Goal: Task Accomplishment & Management: Manage account settings

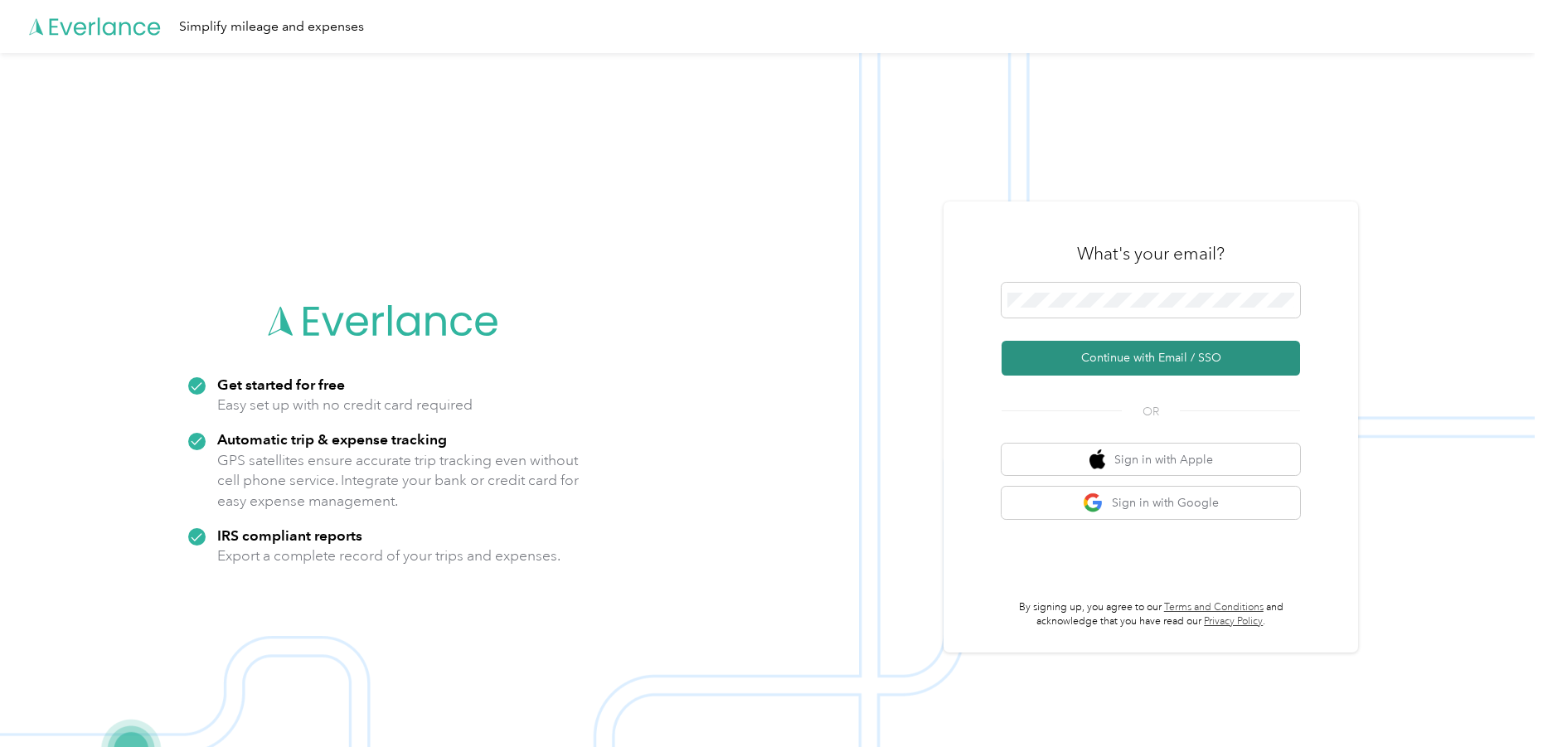
click at [1056, 356] on button "Continue with Email / SSO" at bounding box center [1151, 358] width 298 height 35
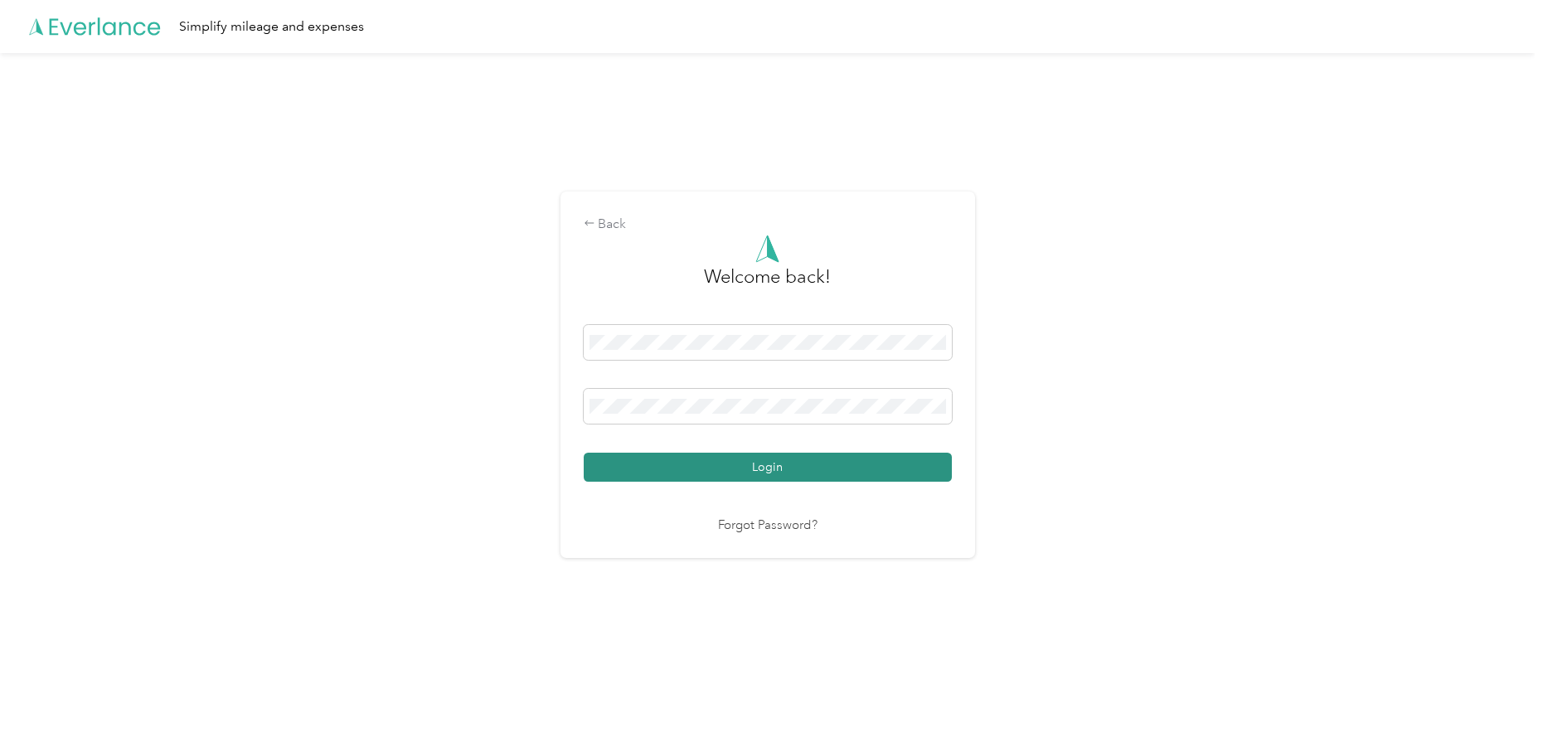
click at [828, 465] on button "Login" at bounding box center [768, 467] width 368 height 29
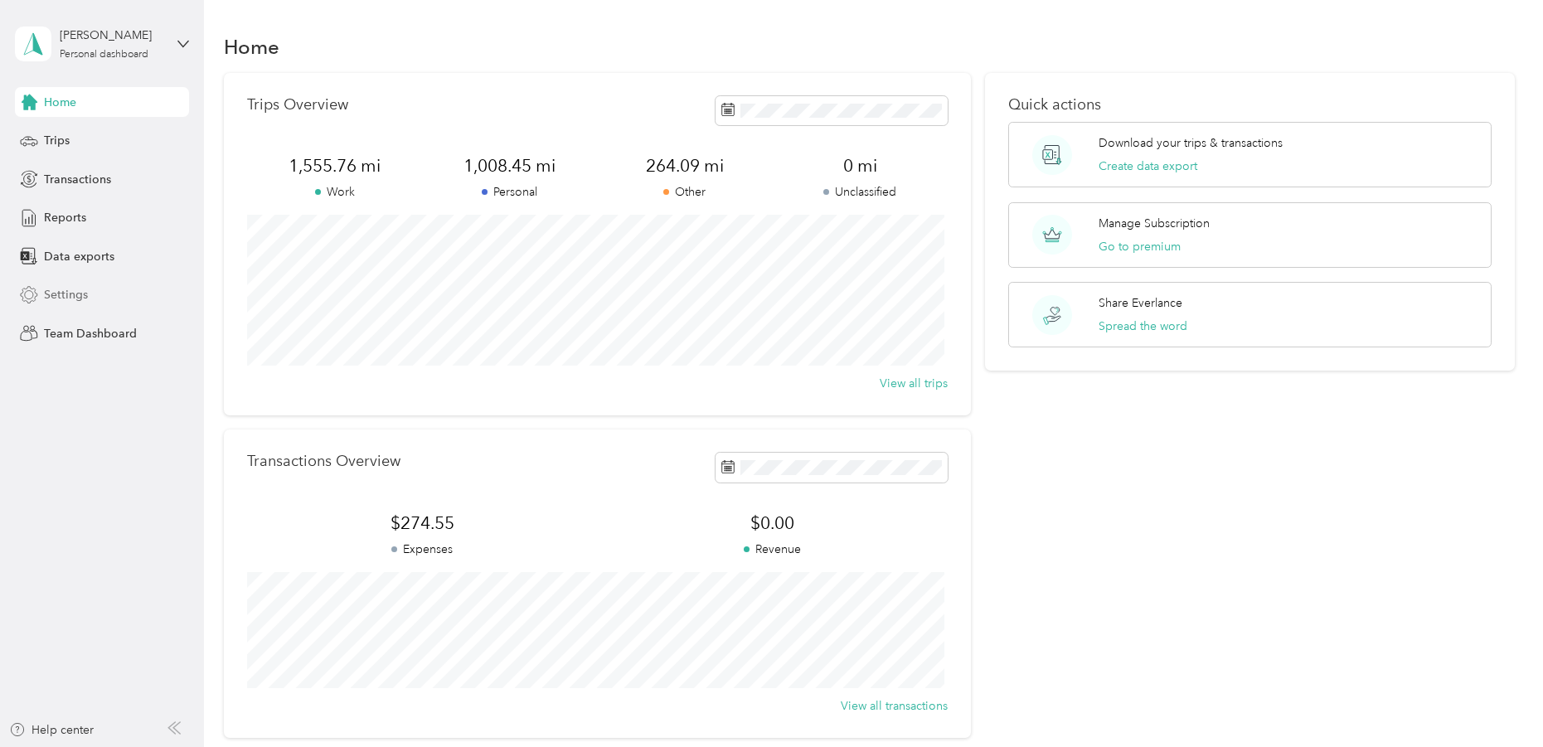
click at [61, 293] on span "Settings" at bounding box center [66, 294] width 44 height 17
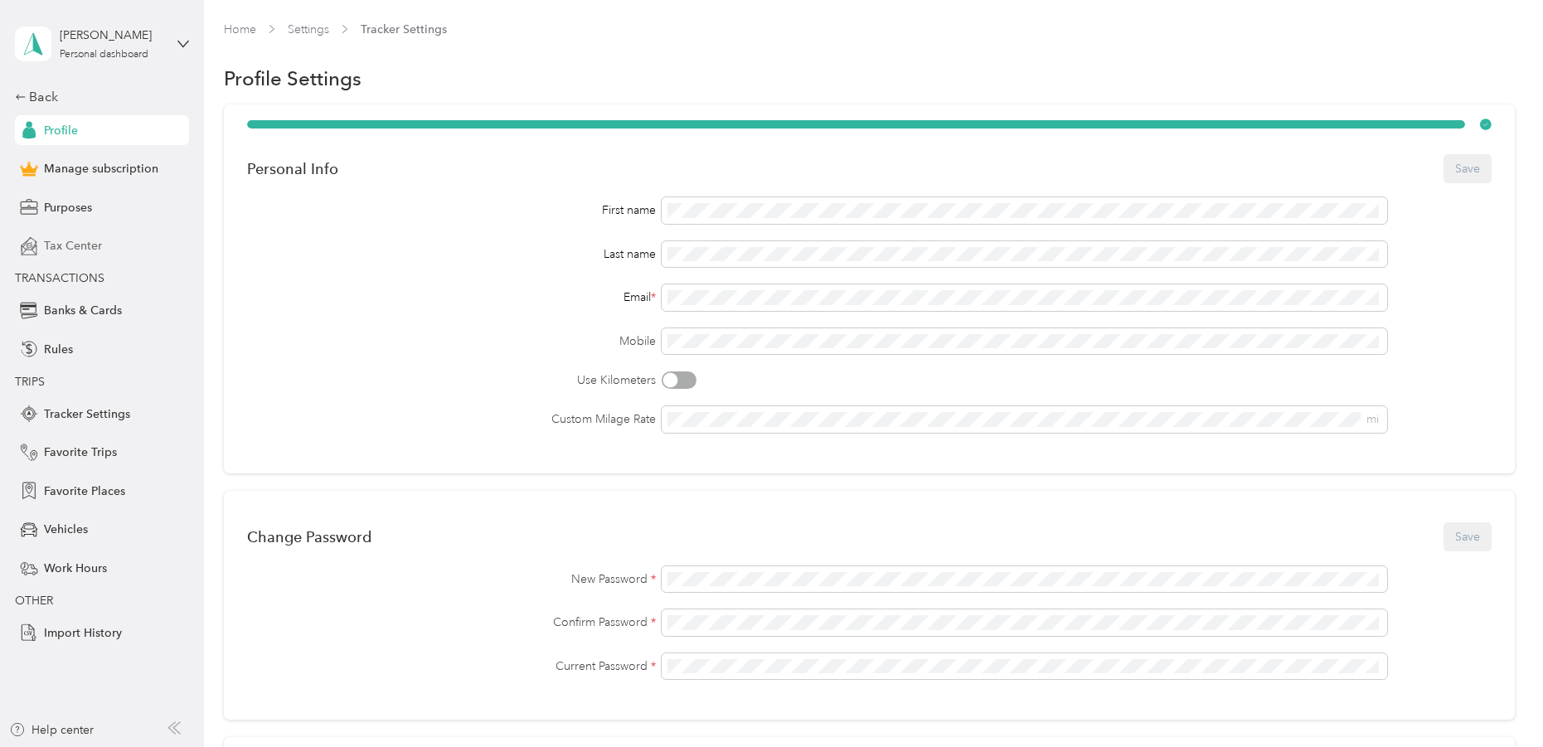
click at [73, 240] on span "Tax Center" at bounding box center [73, 245] width 58 height 17
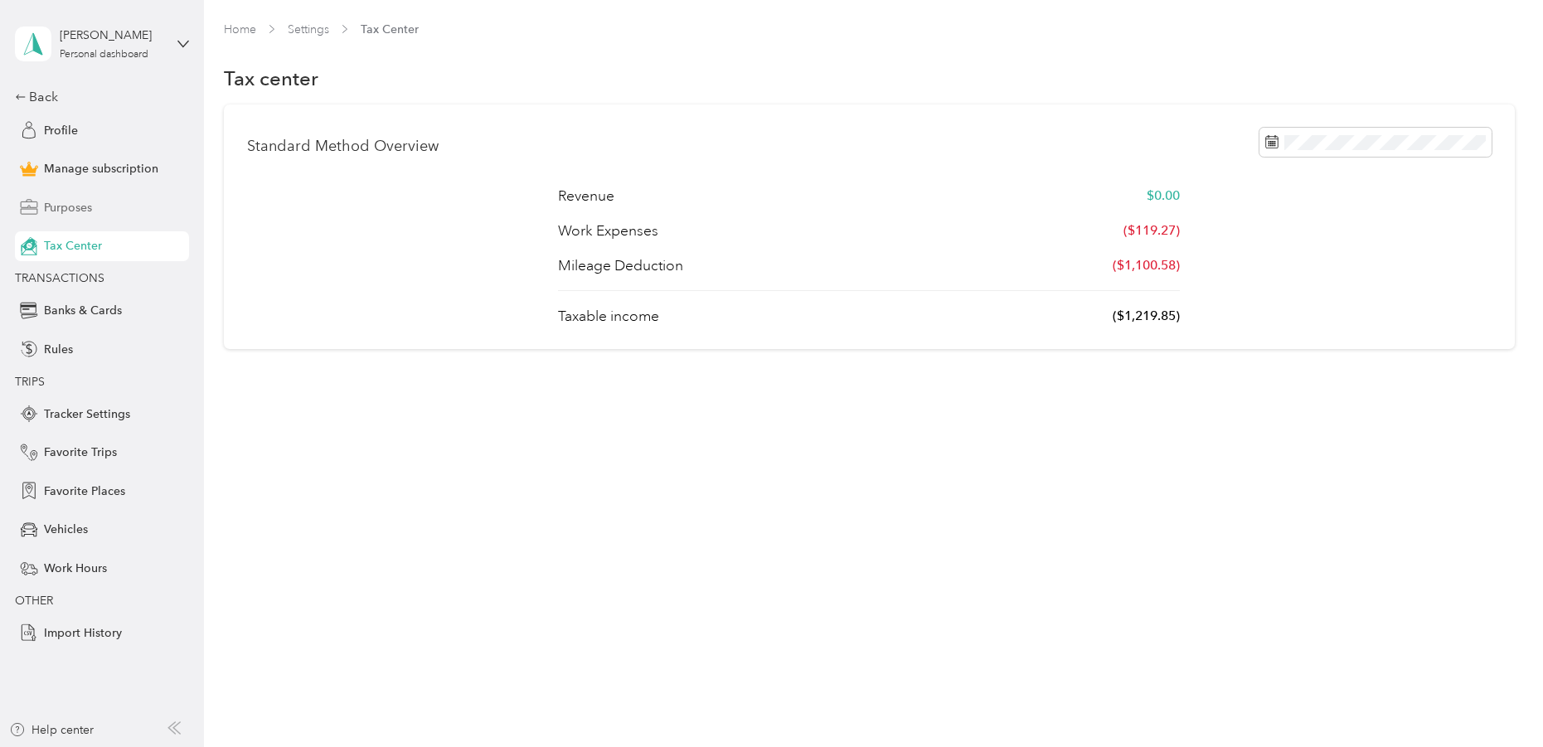
click at [75, 206] on span "Purposes" at bounding box center [68, 207] width 48 height 17
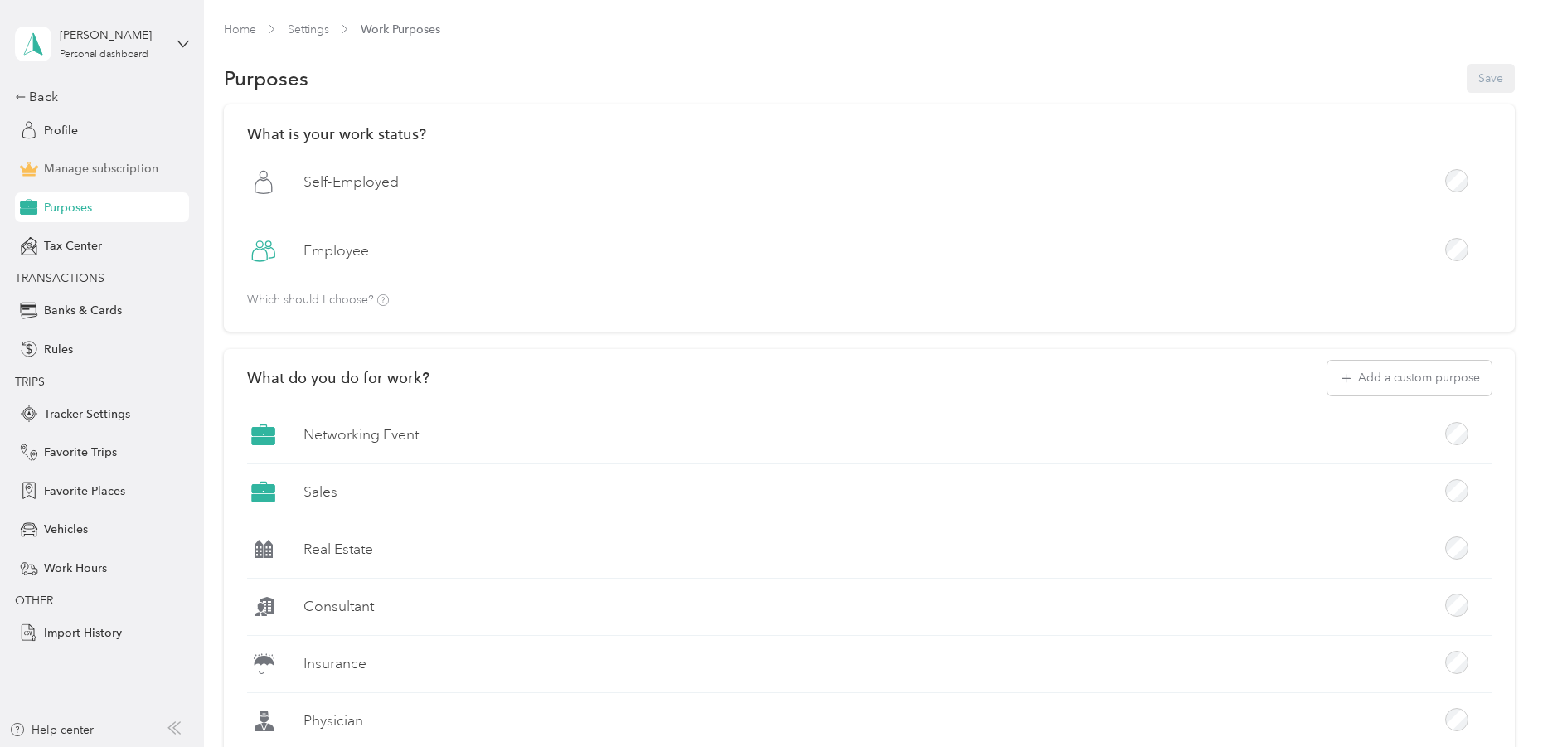
click at [75, 166] on span "Manage subscription" at bounding box center [101, 168] width 114 height 17
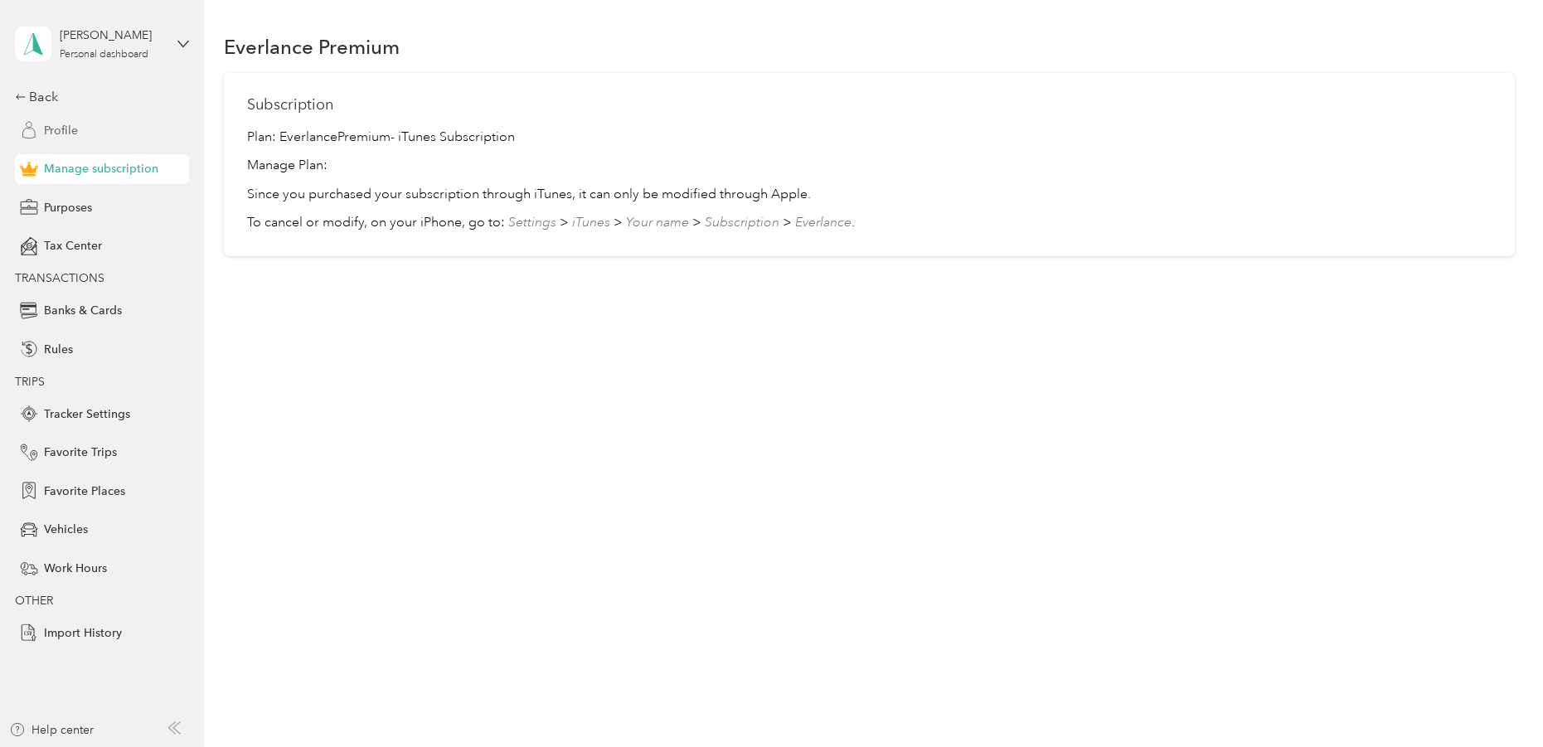
click at [49, 129] on span "Profile" at bounding box center [61, 130] width 34 height 17
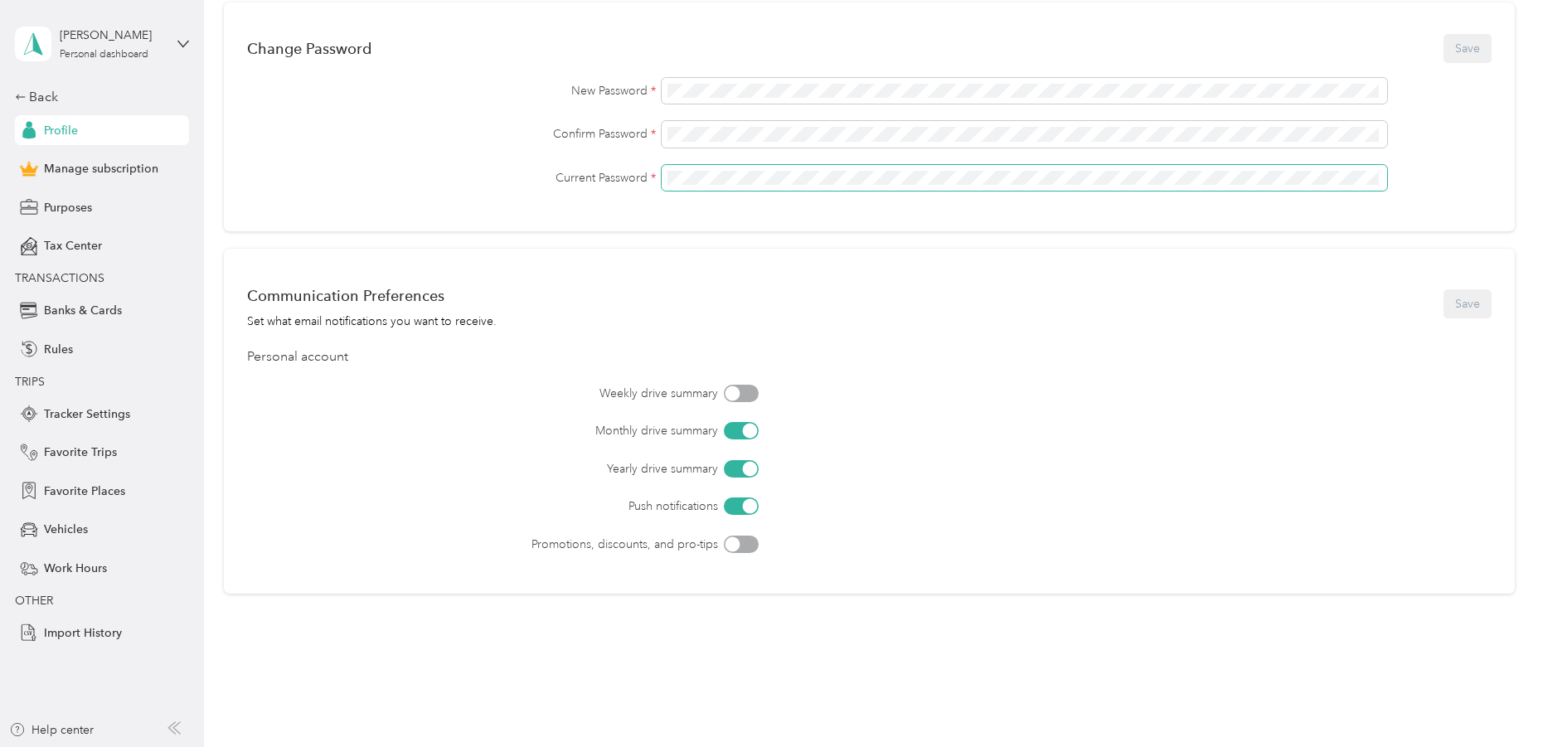
scroll to position [523, 0]
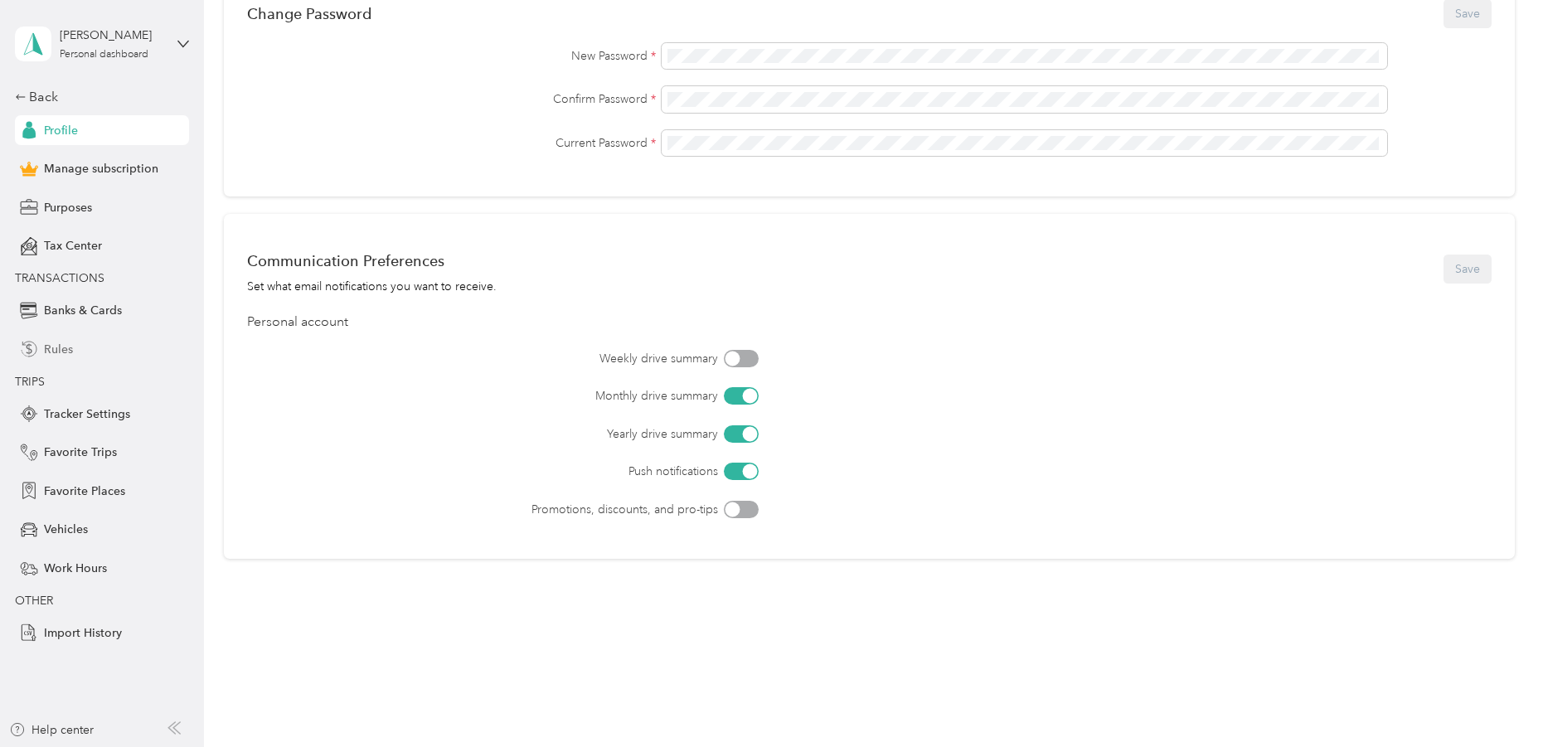
click at [61, 341] on span "Rules" at bounding box center [58, 349] width 29 height 17
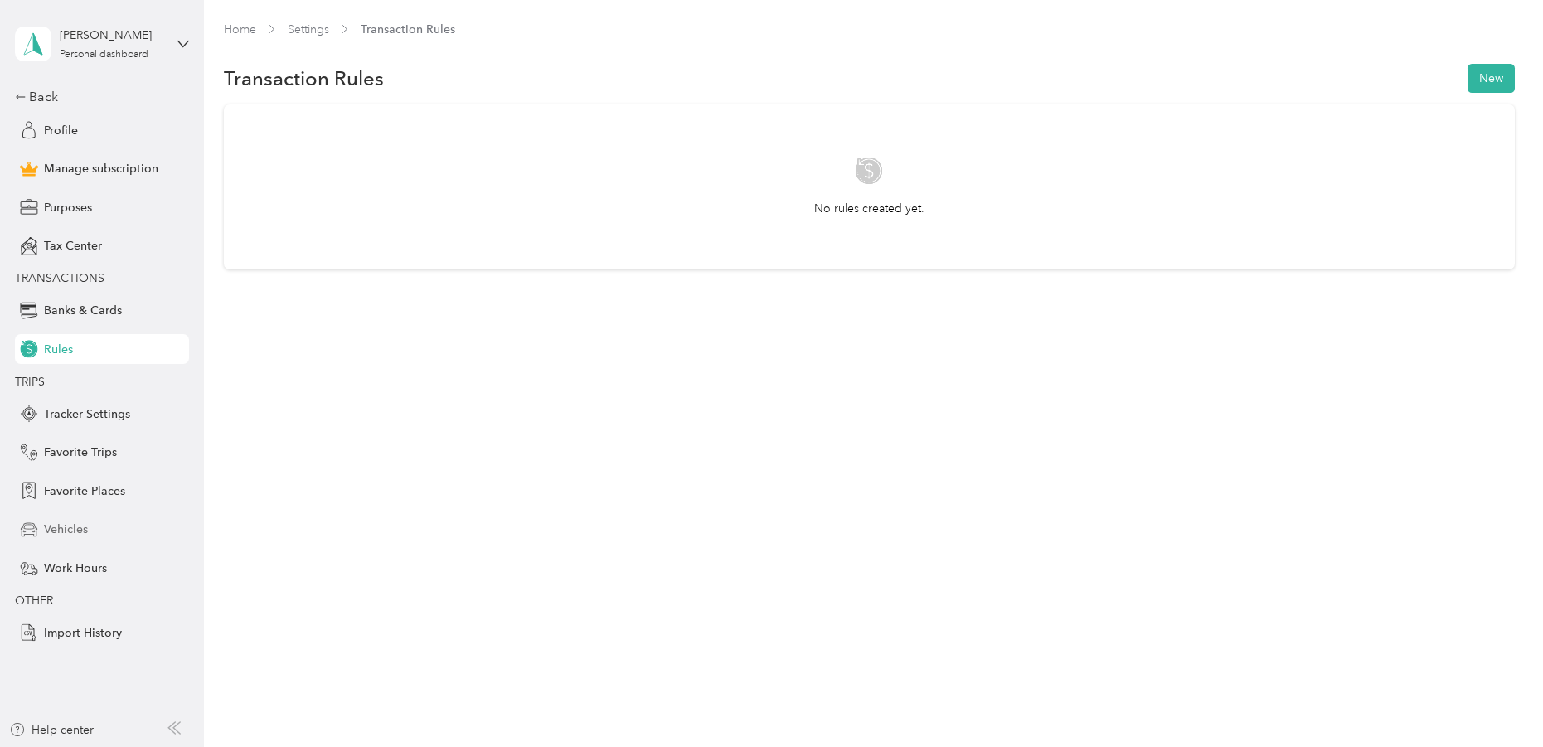
click at [73, 528] on span "Vehicles" at bounding box center [66, 529] width 44 height 17
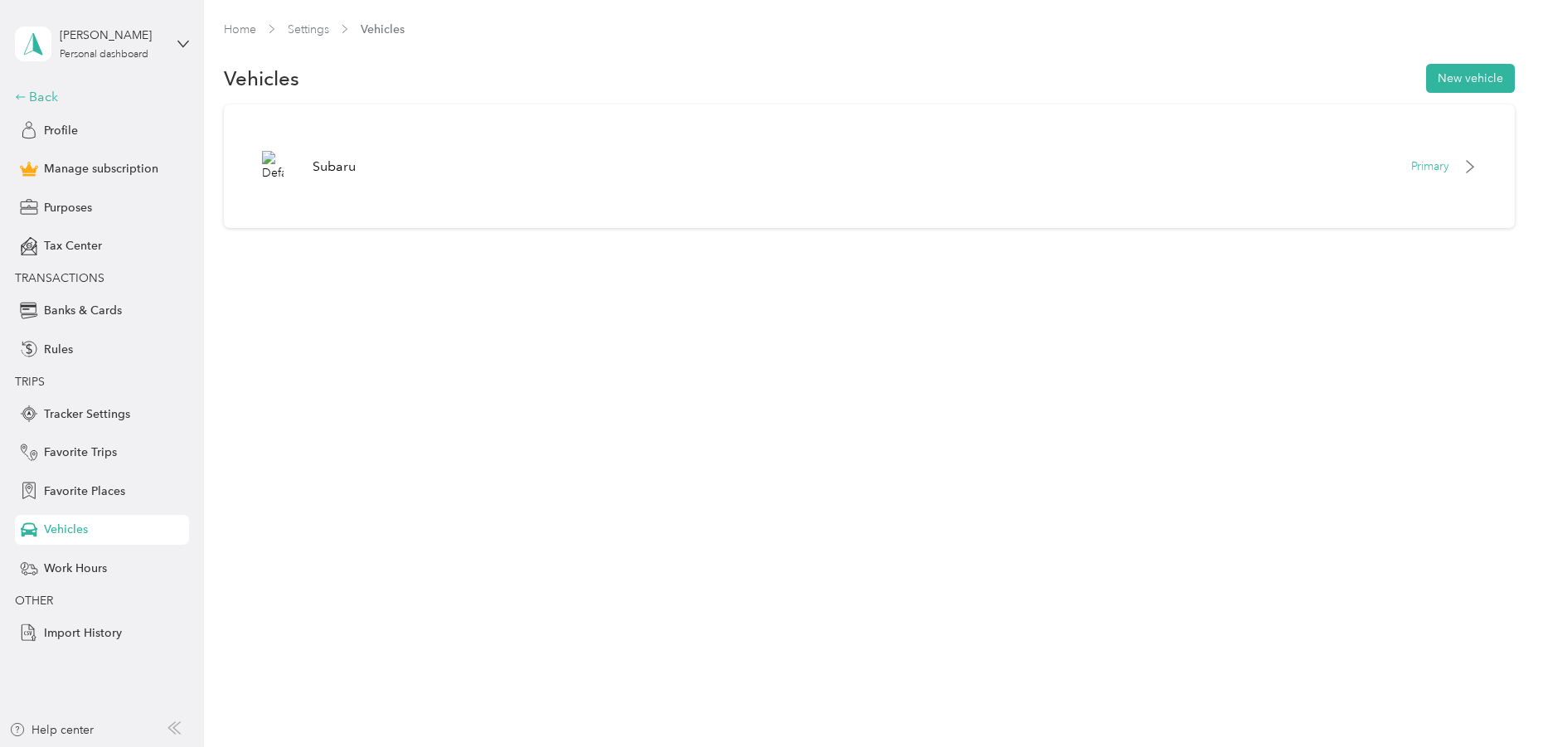
click at [27, 95] on div "Back" at bounding box center [98, 97] width 166 height 20
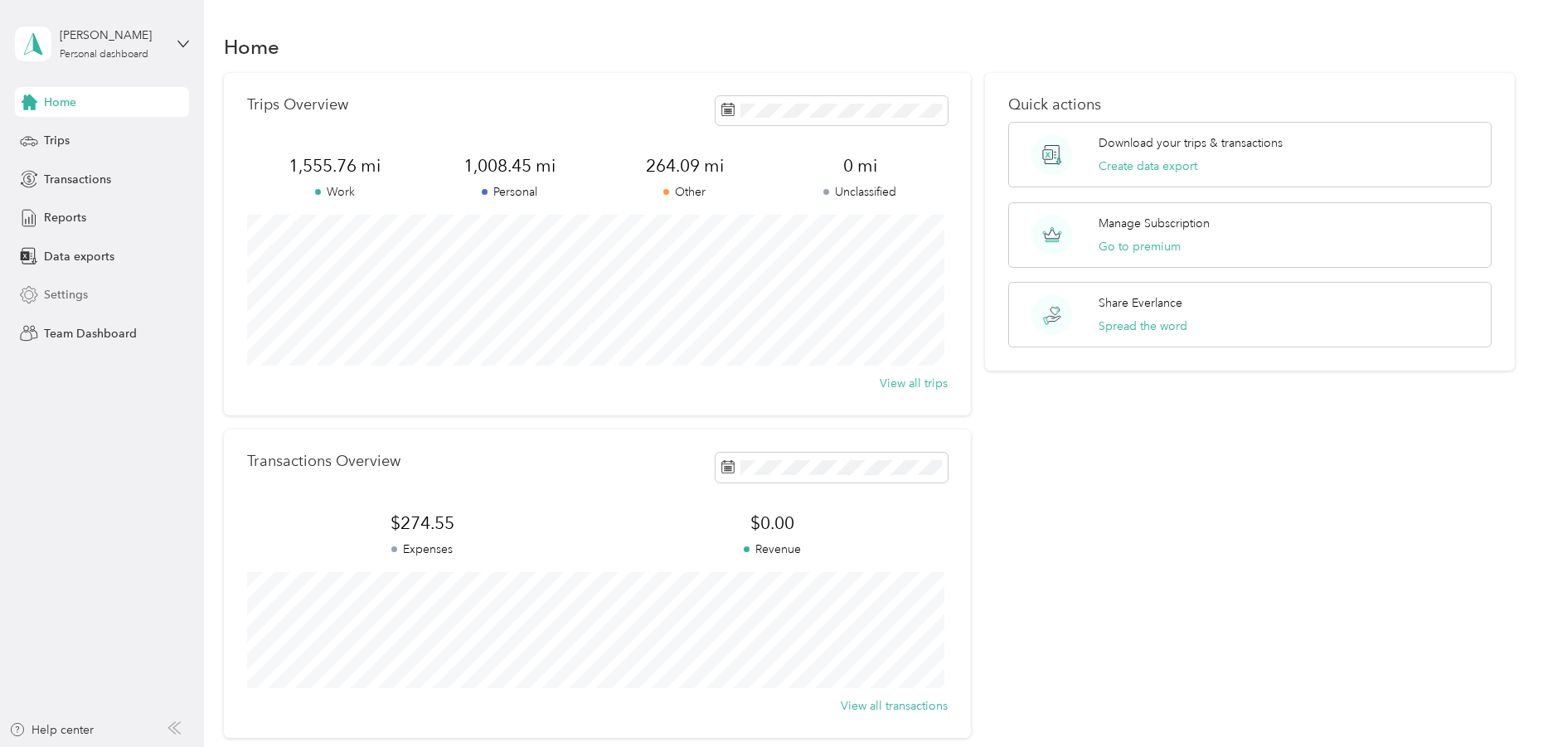
click at [54, 293] on span "Settings" at bounding box center [66, 294] width 44 height 17
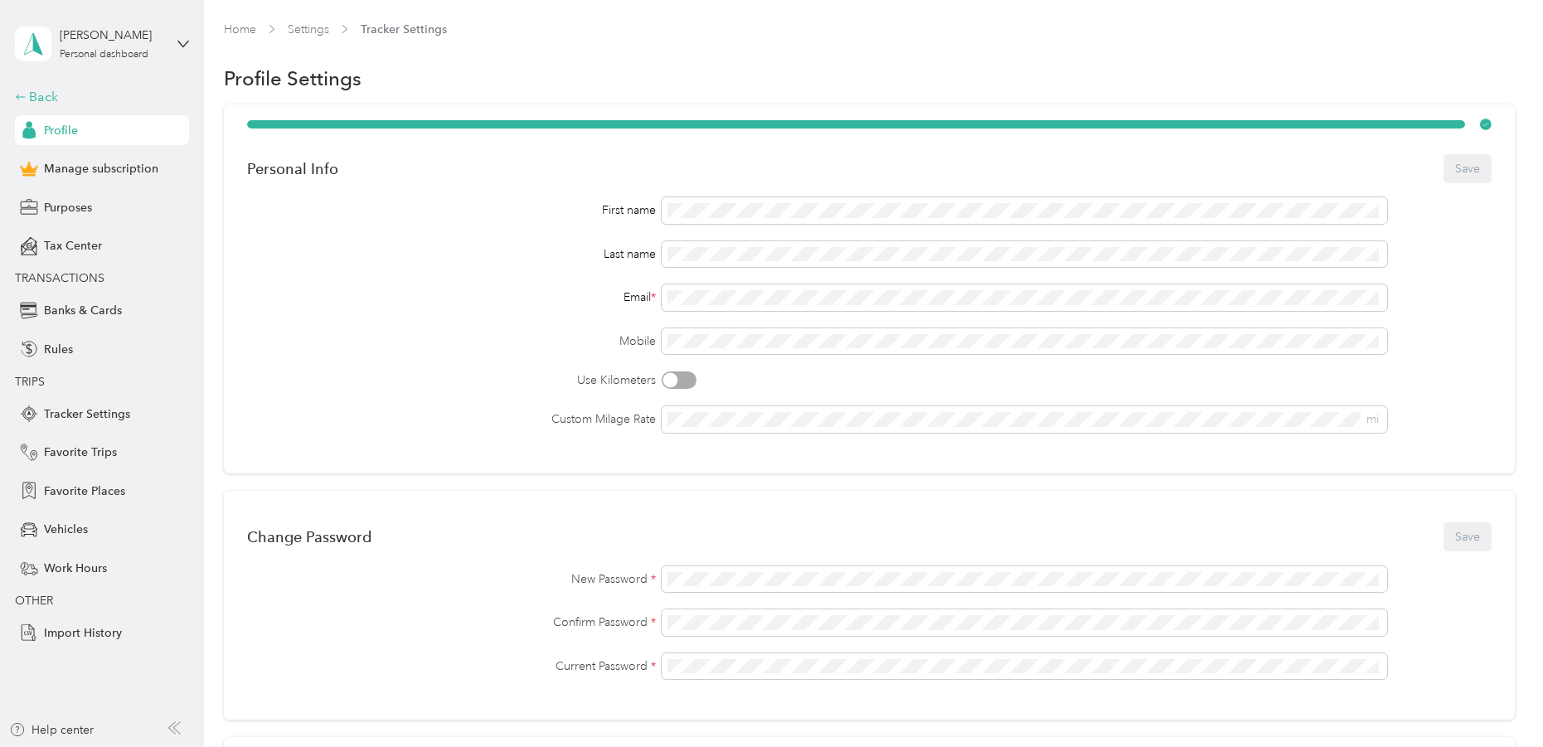
click at [25, 98] on icon at bounding box center [21, 97] width 12 height 12
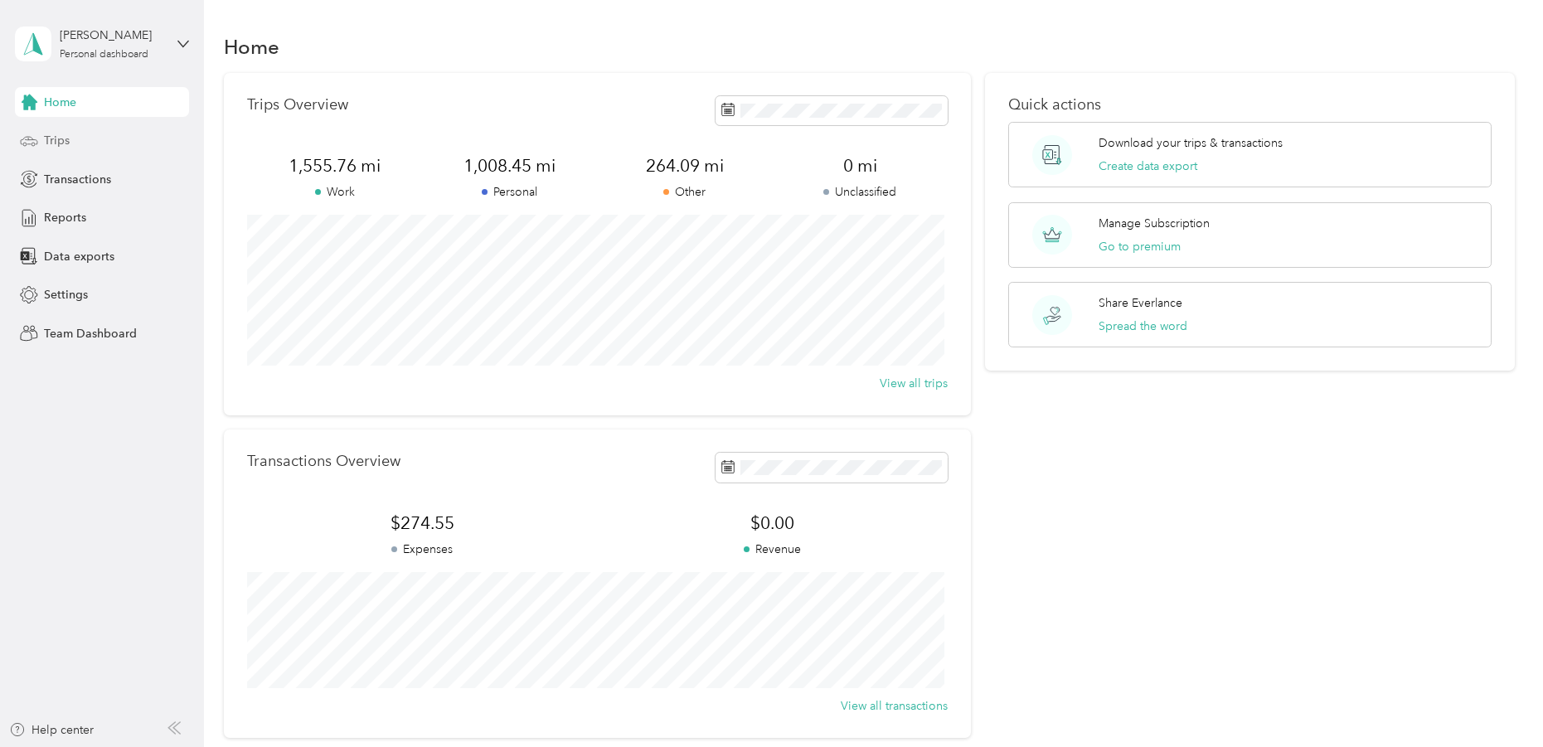
click at [61, 140] on span "Trips" at bounding box center [57, 140] width 26 height 17
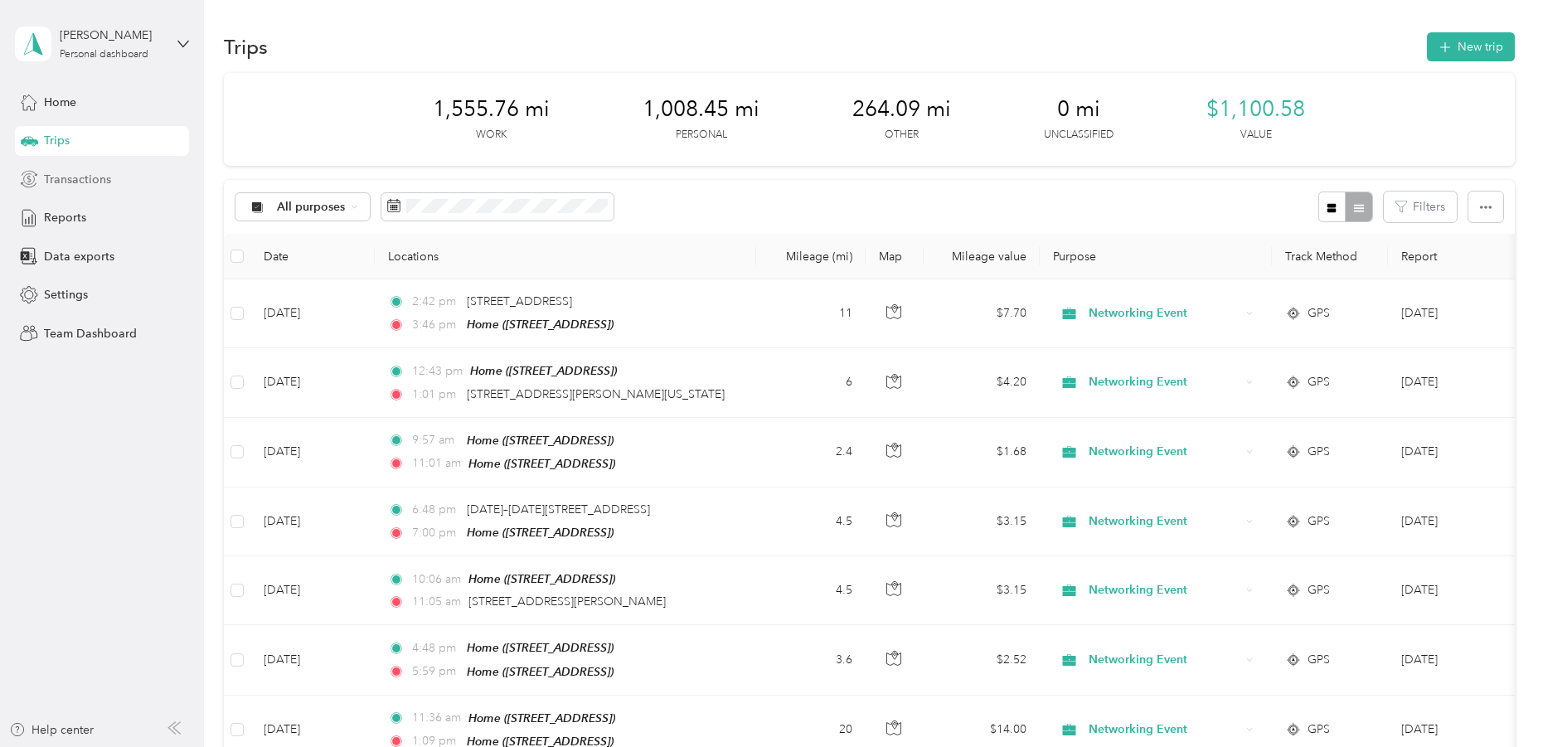
click at [61, 183] on span "Transactions" at bounding box center [77, 179] width 67 height 17
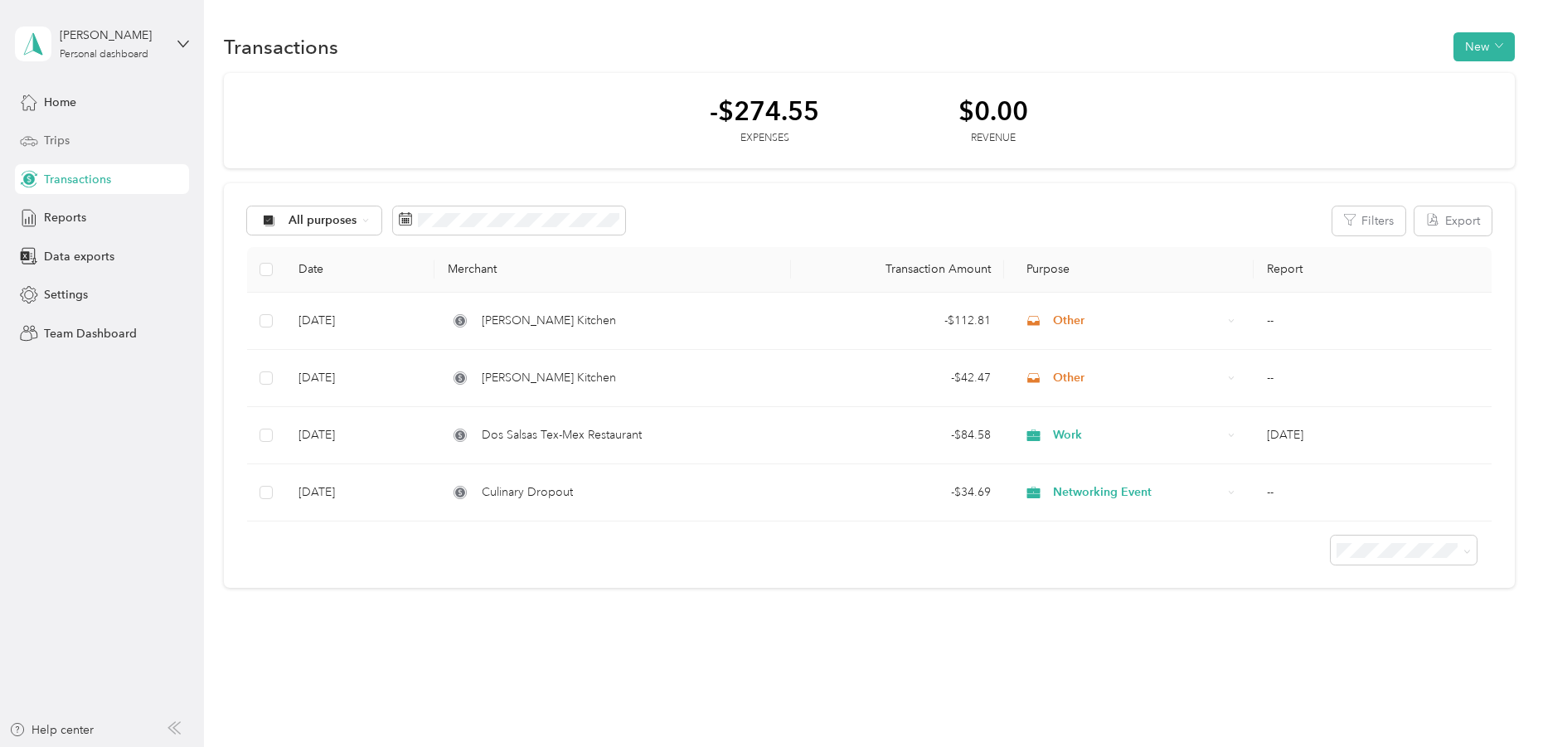
click at [61, 146] on span "Trips" at bounding box center [57, 140] width 26 height 17
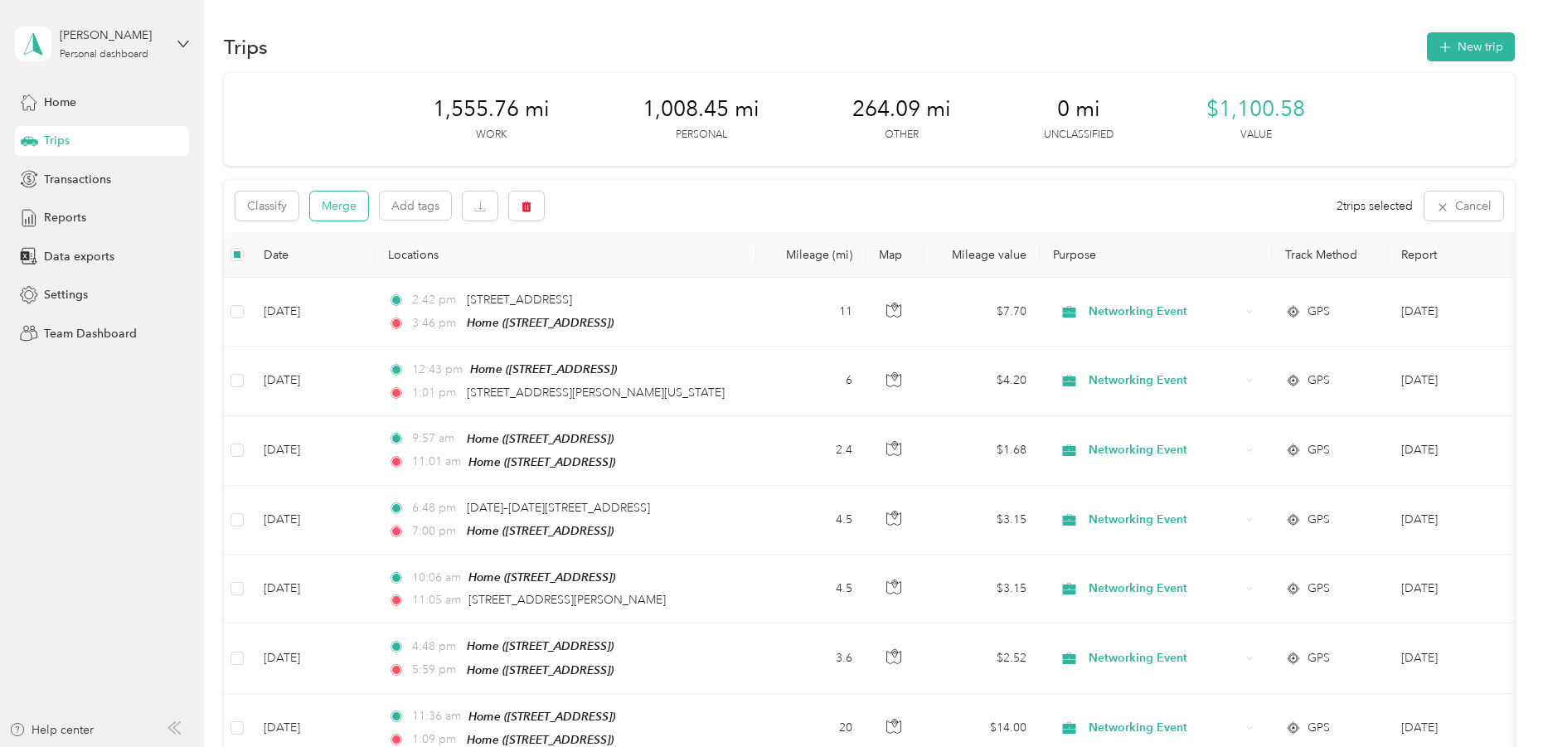
click at [342, 207] on button "Merge" at bounding box center [339, 206] width 58 height 29
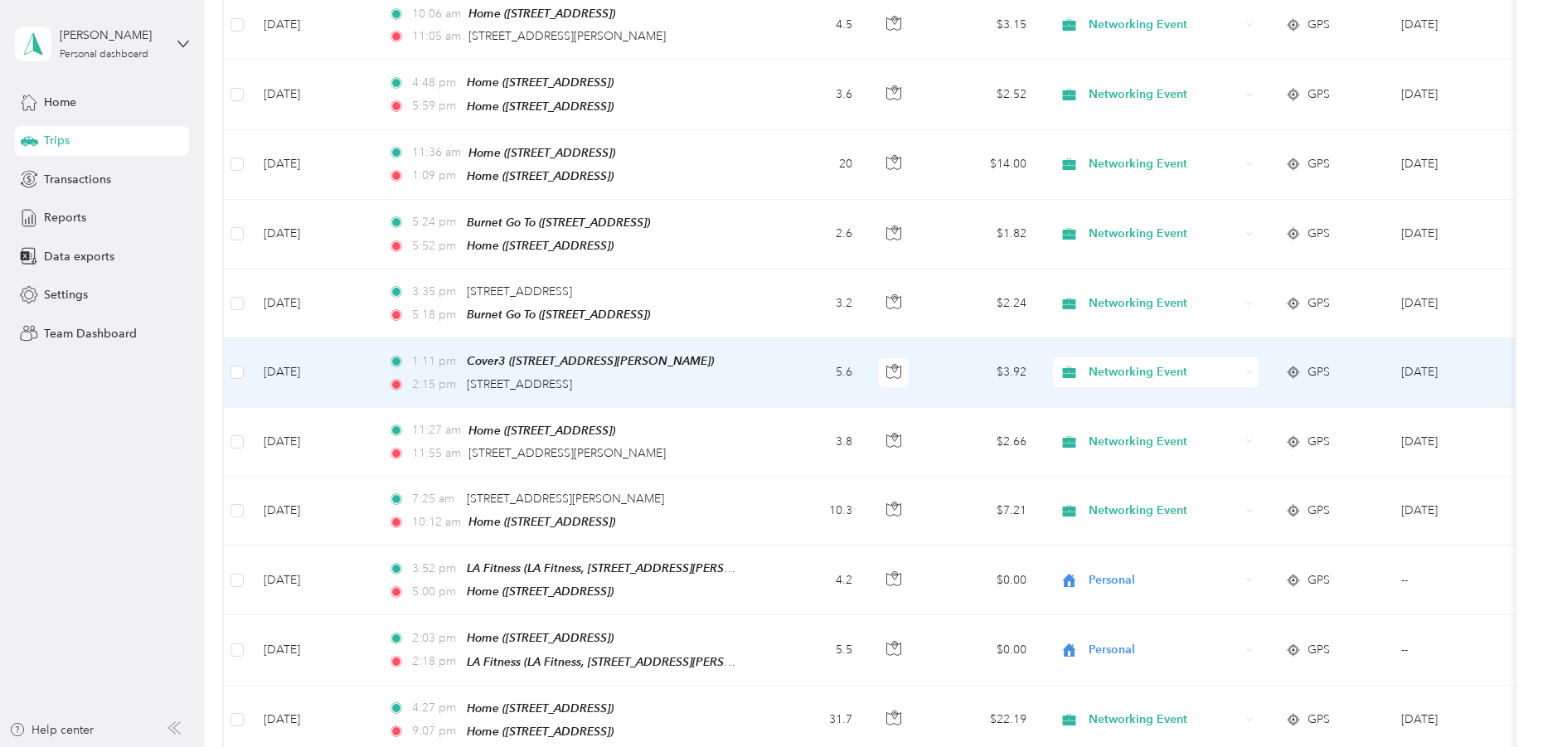
scroll to position [597, 0]
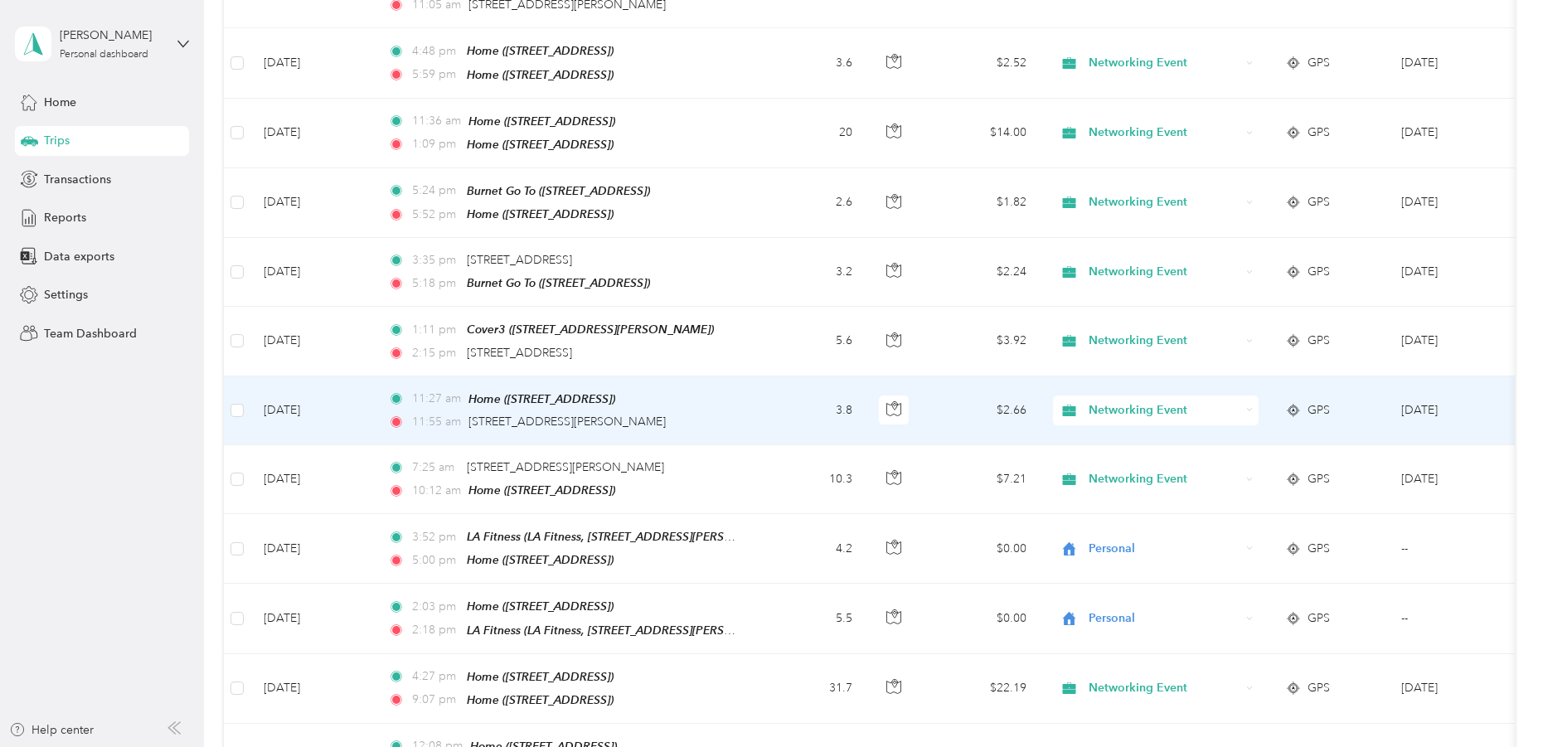
click at [286, 395] on td "[DATE]" at bounding box center [312, 410] width 124 height 69
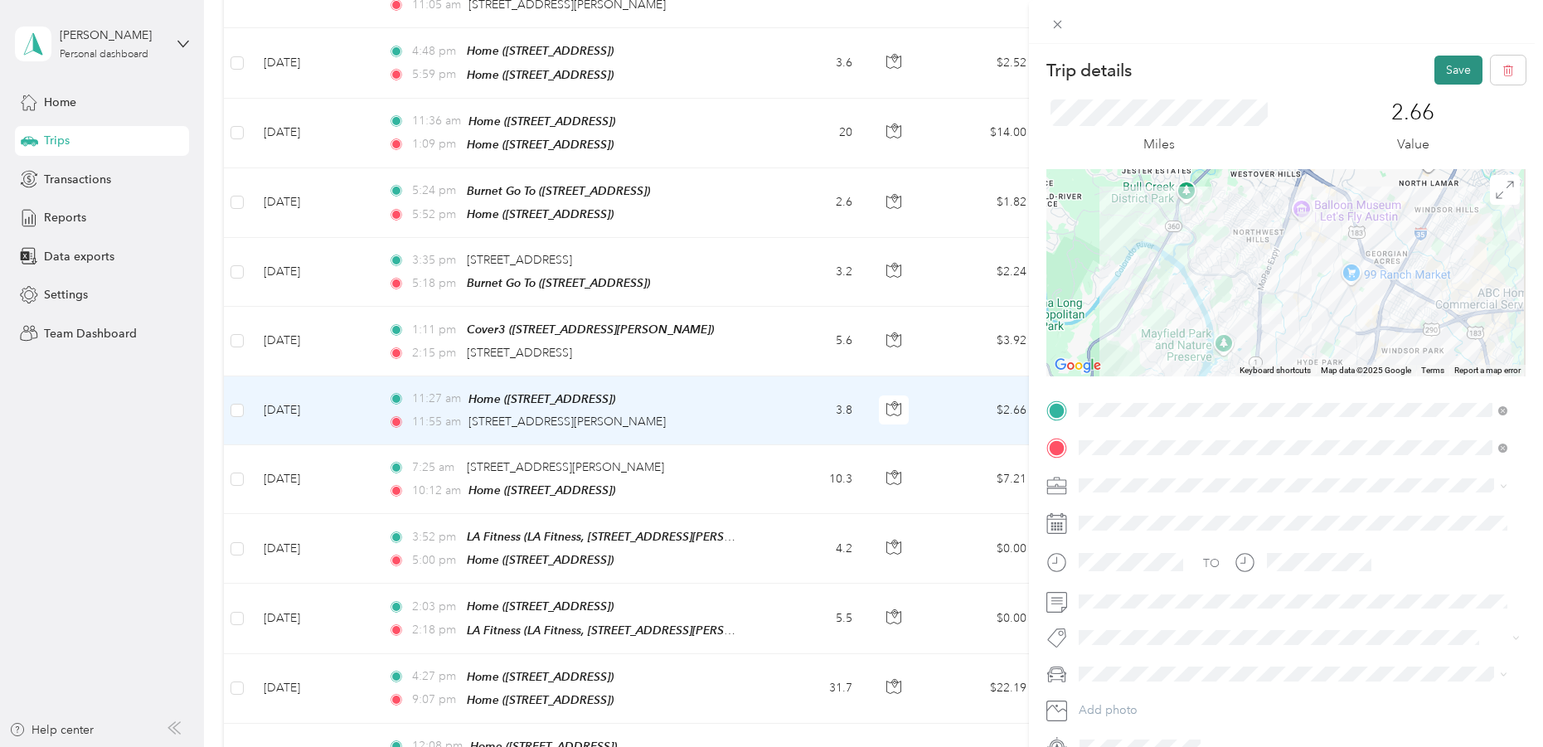
click at [1446, 65] on button "Save" at bounding box center [1458, 70] width 48 height 29
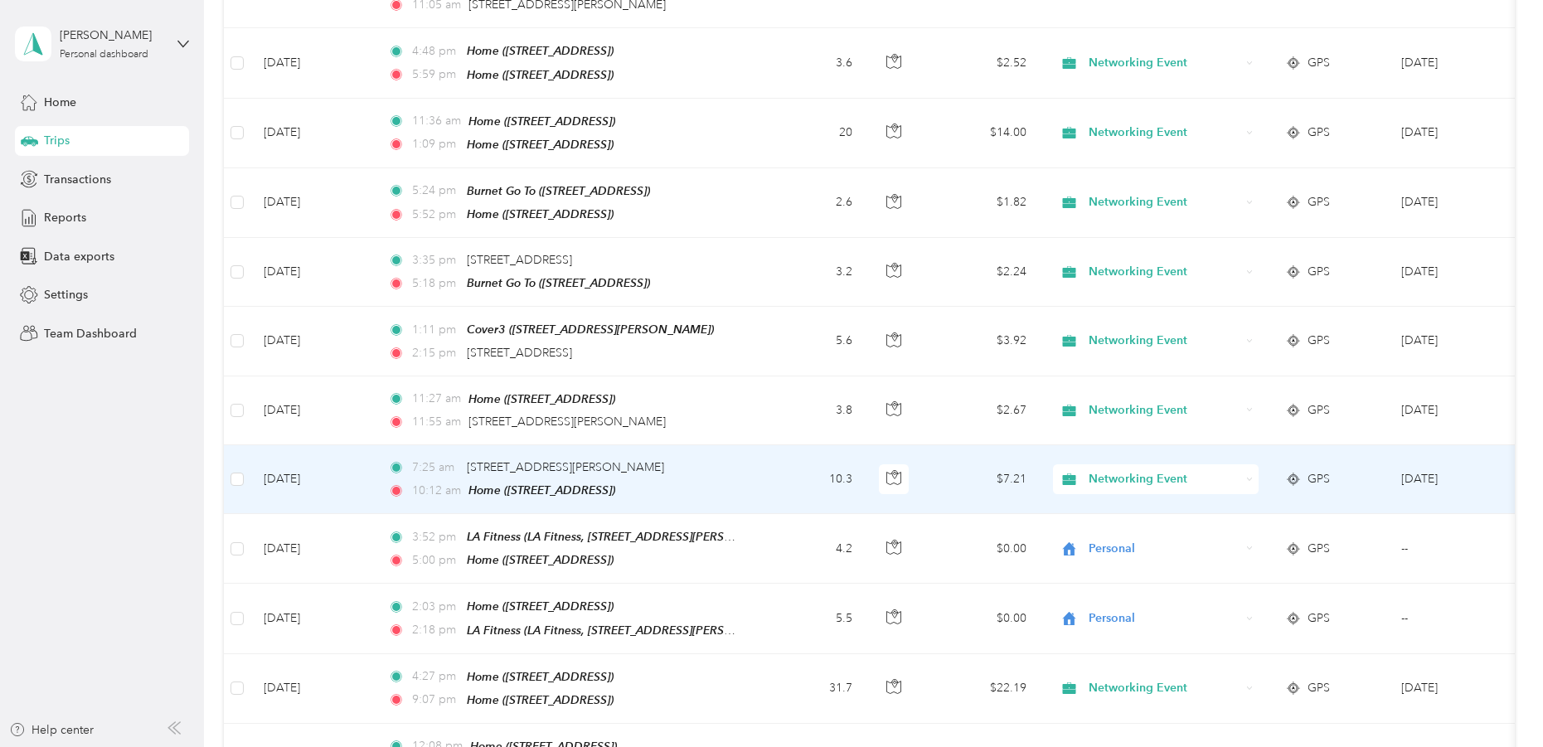
click at [293, 466] on td "[DATE]" at bounding box center [312, 479] width 124 height 69
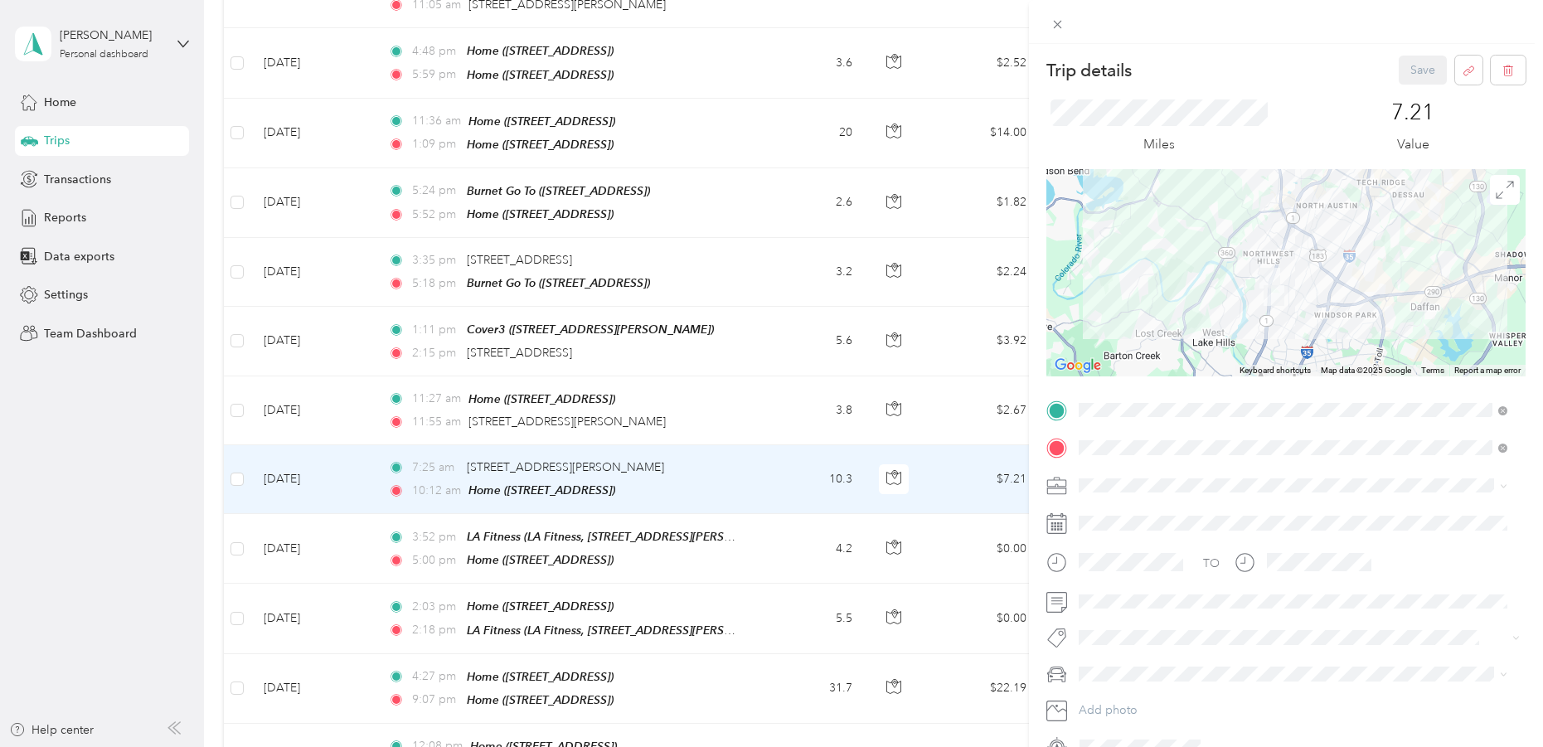
click at [303, 340] on div "Trip details Save This trip cannot be edited because it is either under review,…" at bounding box center [771, 373] width 1543 height 747
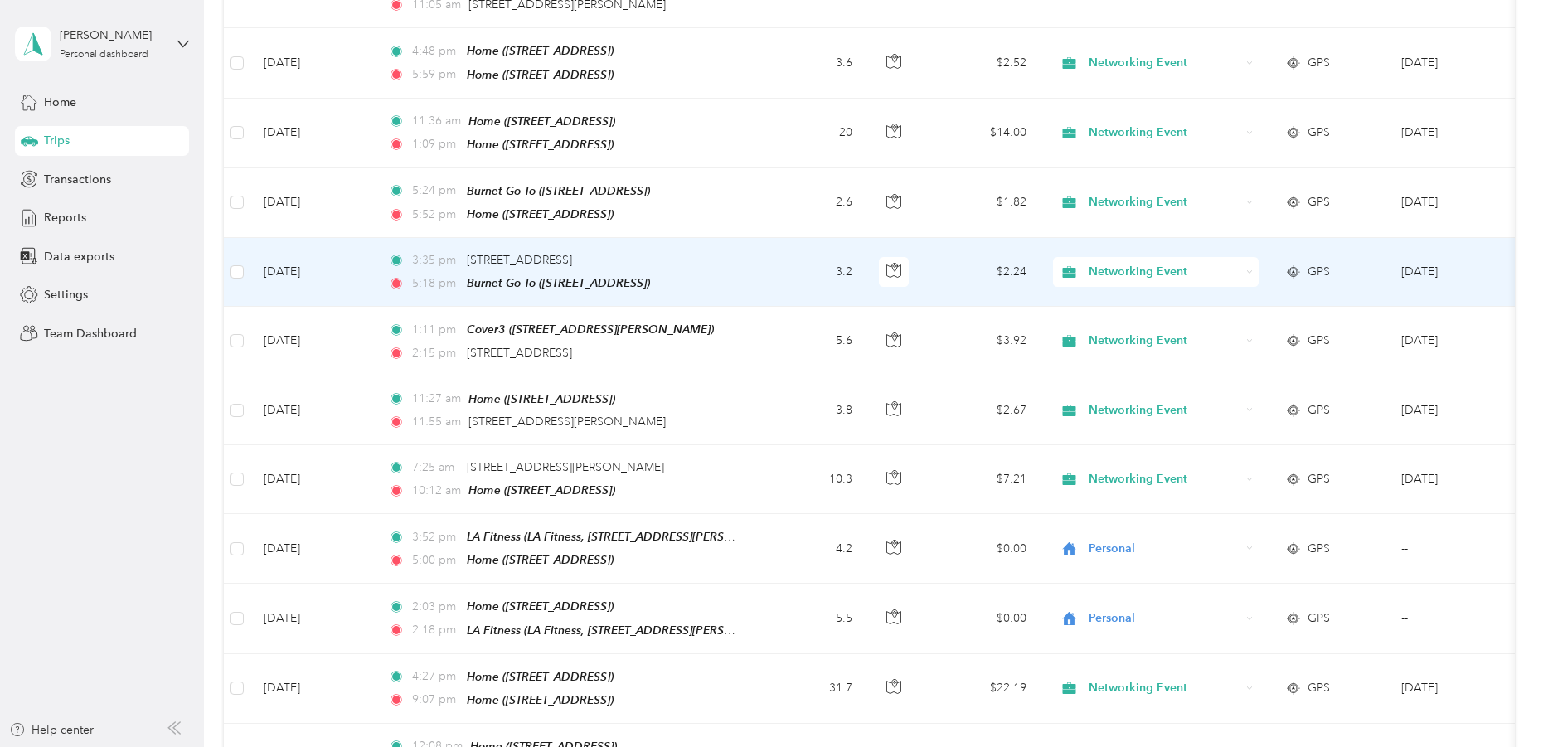
click at [300, 264] on td "[DATE]" at bounding box center [312, 272] width 124 height 69
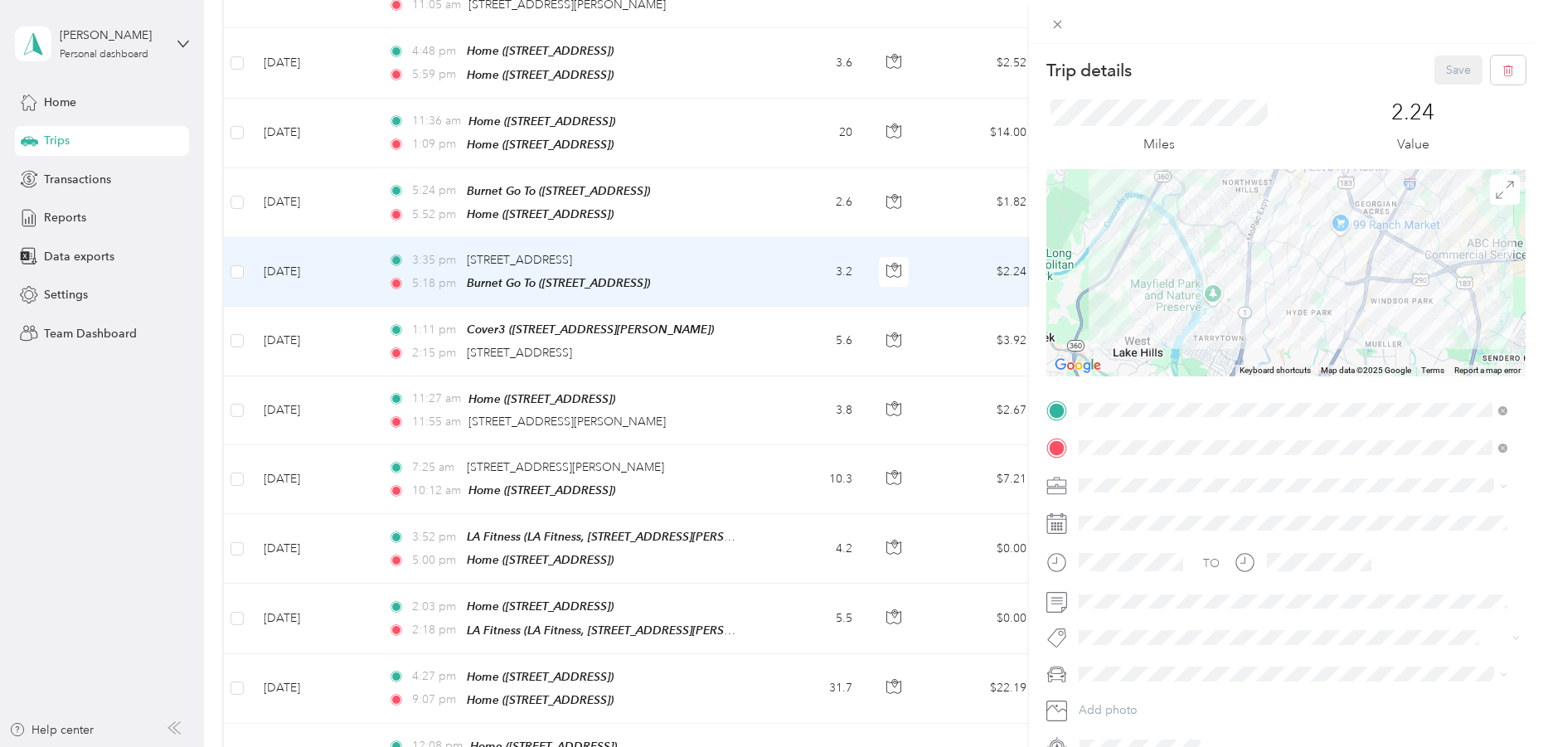
click at [1122, 550] on ol "Work Personal Networking Event Sales Other Charity Medical Moving Commute" at bounding box center [1293, 611] width 440 height 232
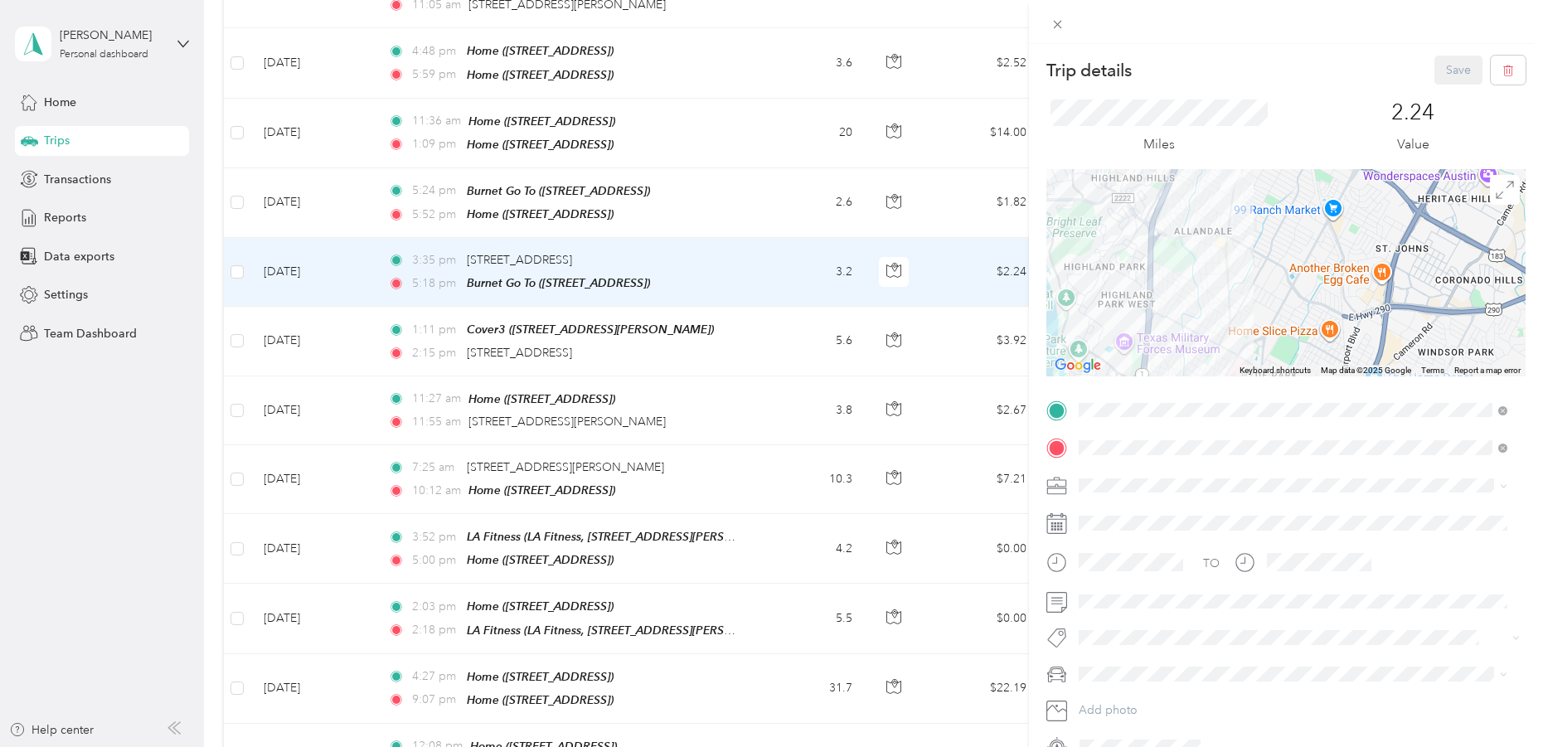
click at [1442, 75] on div "Save" at bounding box center [1480, 70] width 92 height 29
click at [1092, 537] on span "Personal" at bounding box center [1106, 542] width 44 height 14
click at [1443, 61] on button "Save" at bounding box center [1458, 70] width 48 height 29
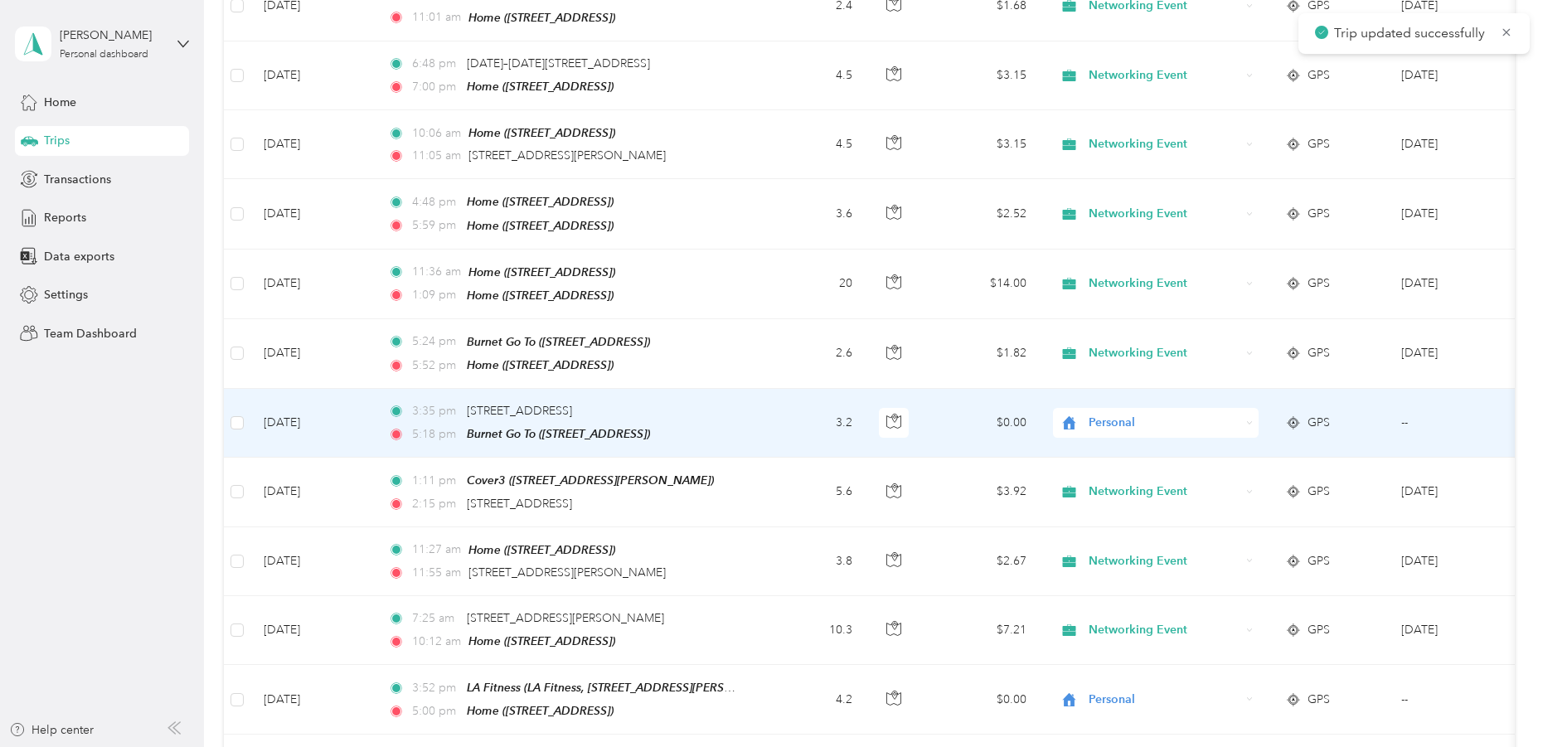
scroll to position [422, 0]
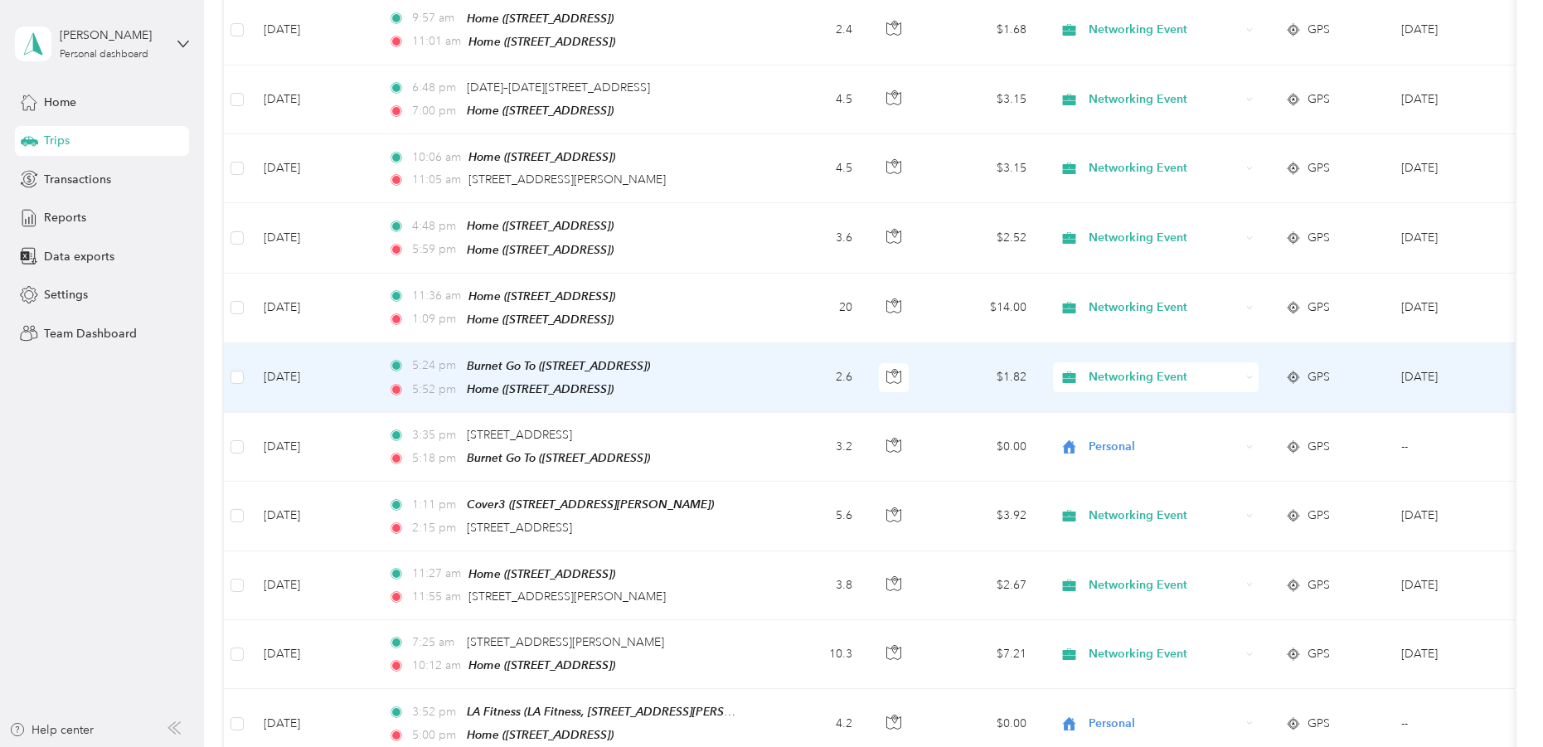
click at [1097, 369] on span "Networking Event" at bounding box center [1165, 377] width 152 height 18
click at [1108, 424] on span "Personal" at bounding box center [1170, 418] width 153 height 17
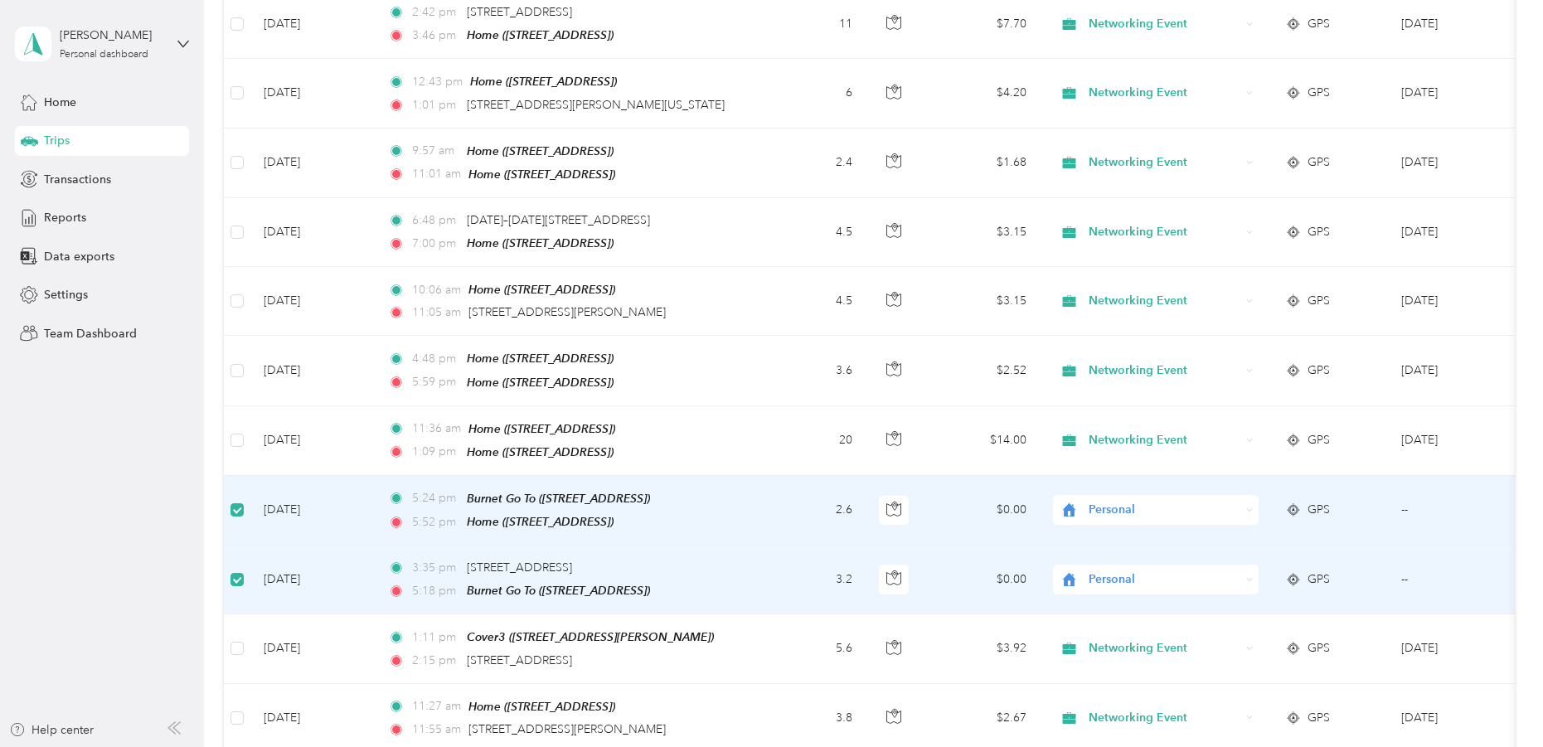
scroll to position [116, 0]
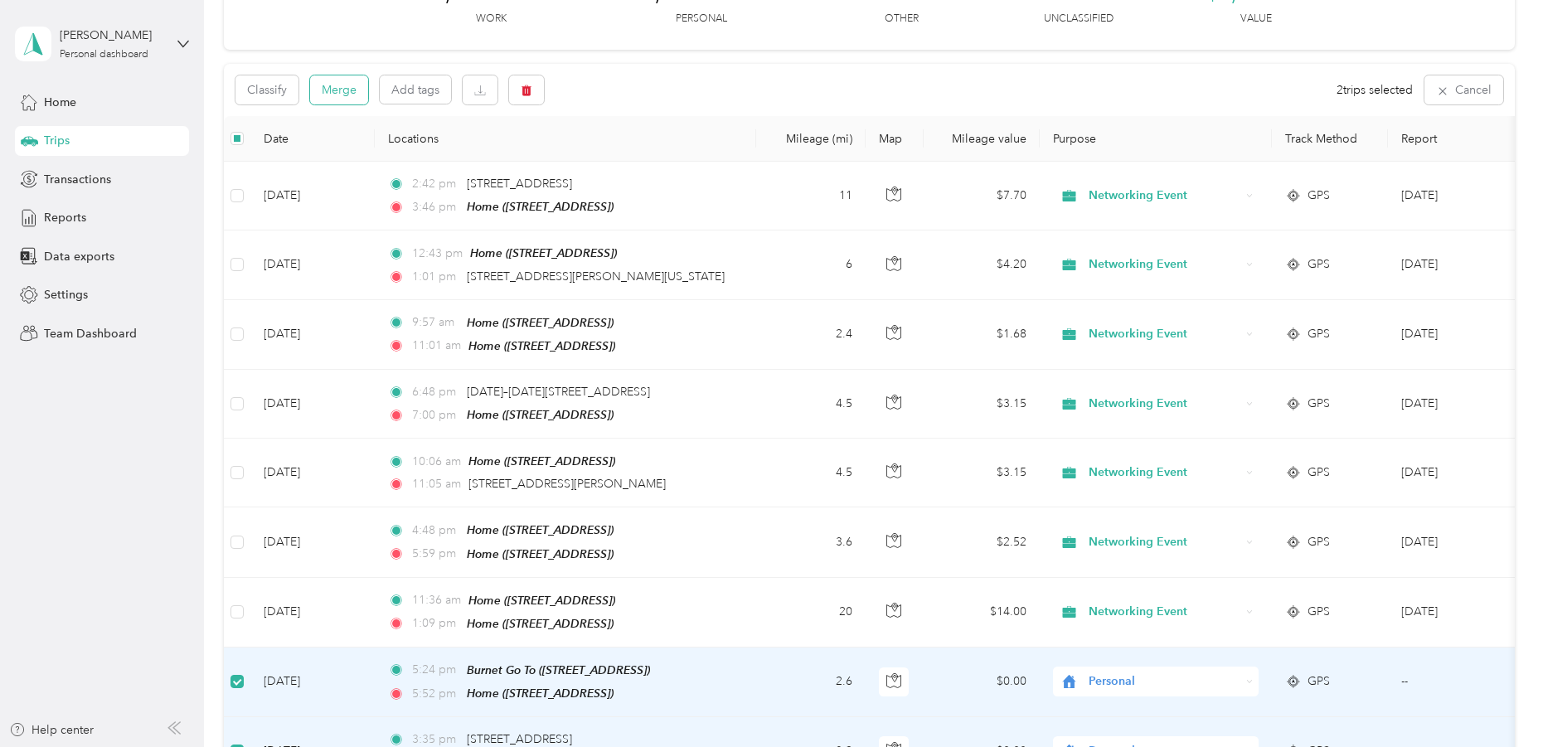
click at [344, 90] on button "Merge" at bounding box center [339, 89] width 58 height 29
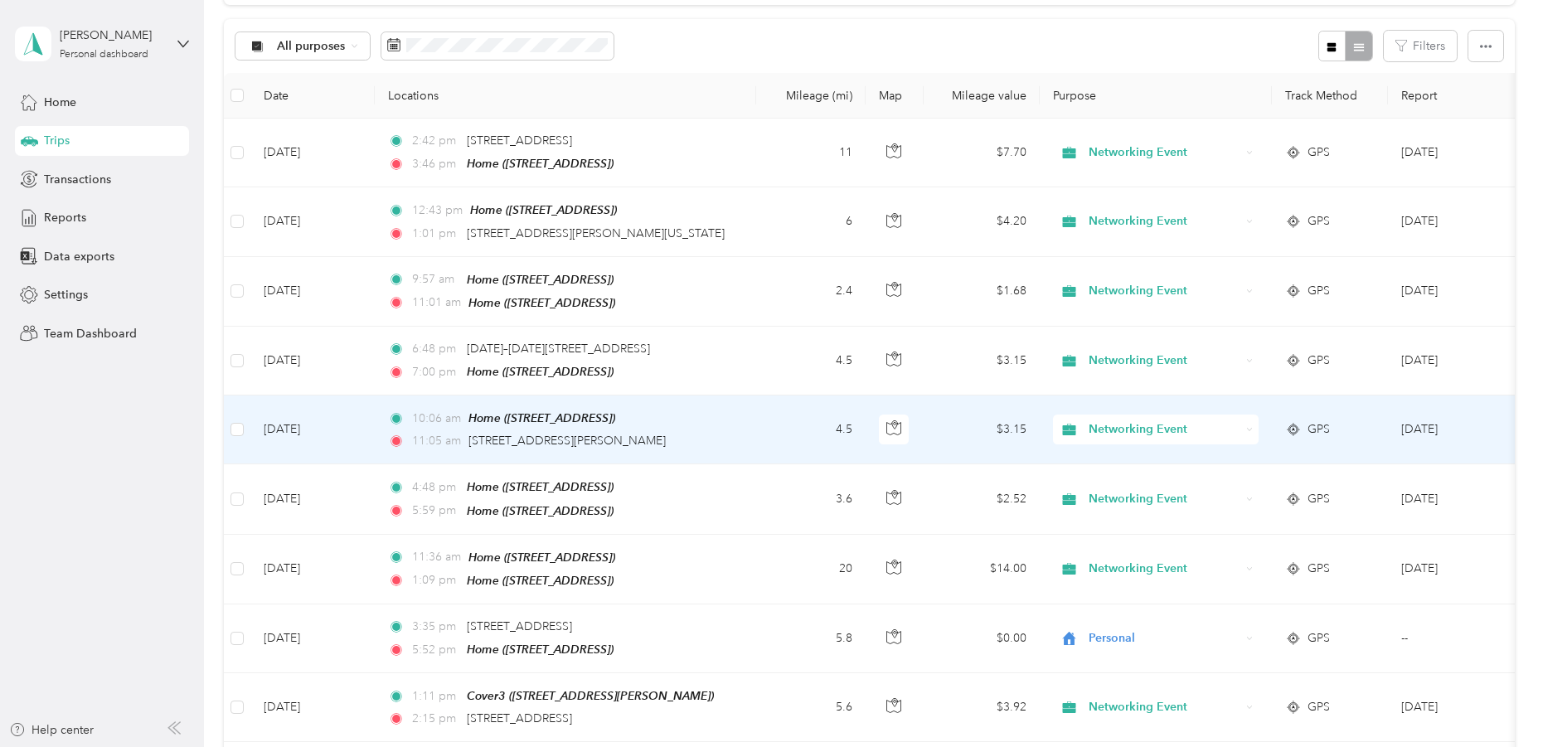
scroll to position [167, 0]
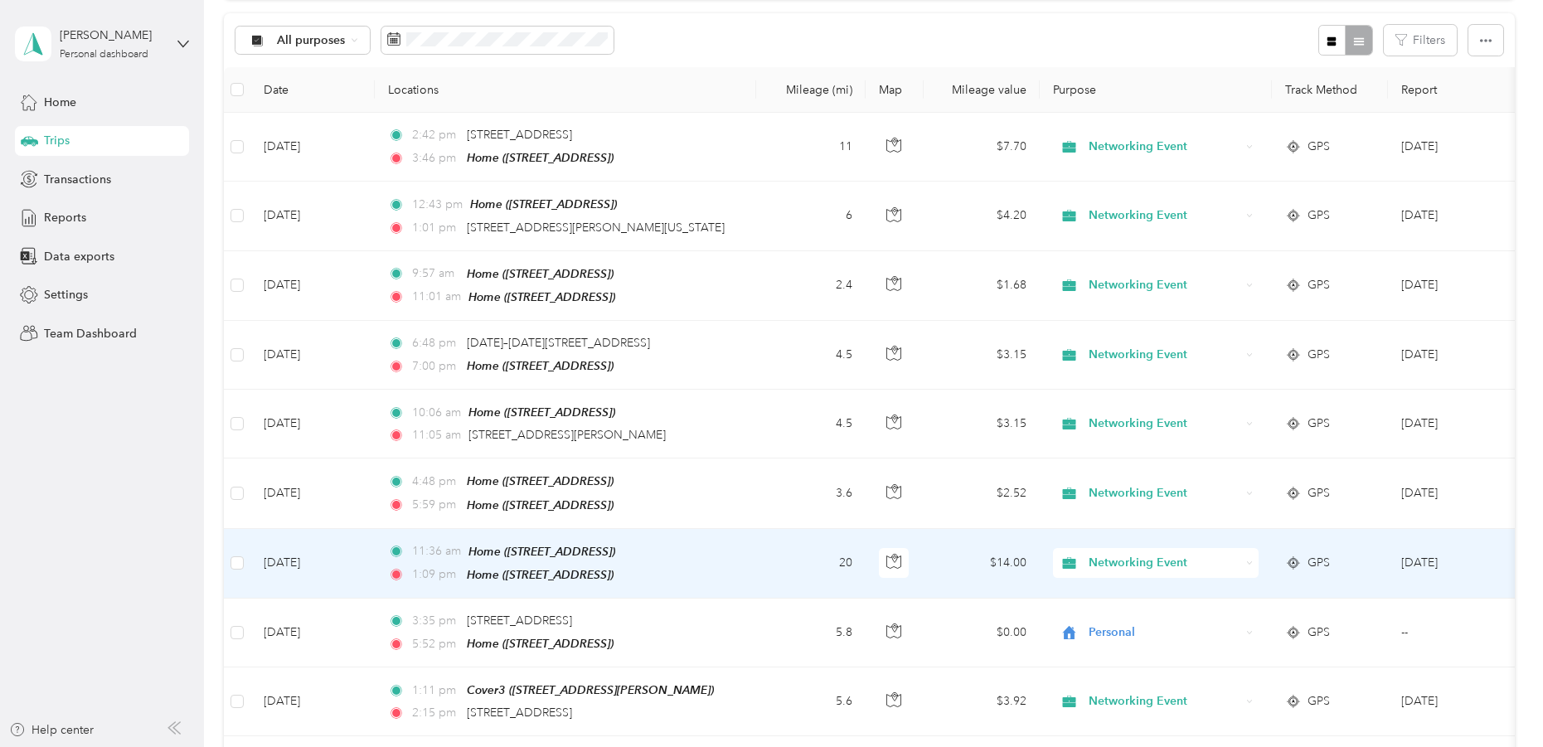
click at [561, 553] on div "Home ([STREET_ADDRESS])" at bounding box center [541, 551] width 147 height 19
click at [298, 559] on td "[DATE]" at bounding box center [312, 564] width 124 height 70
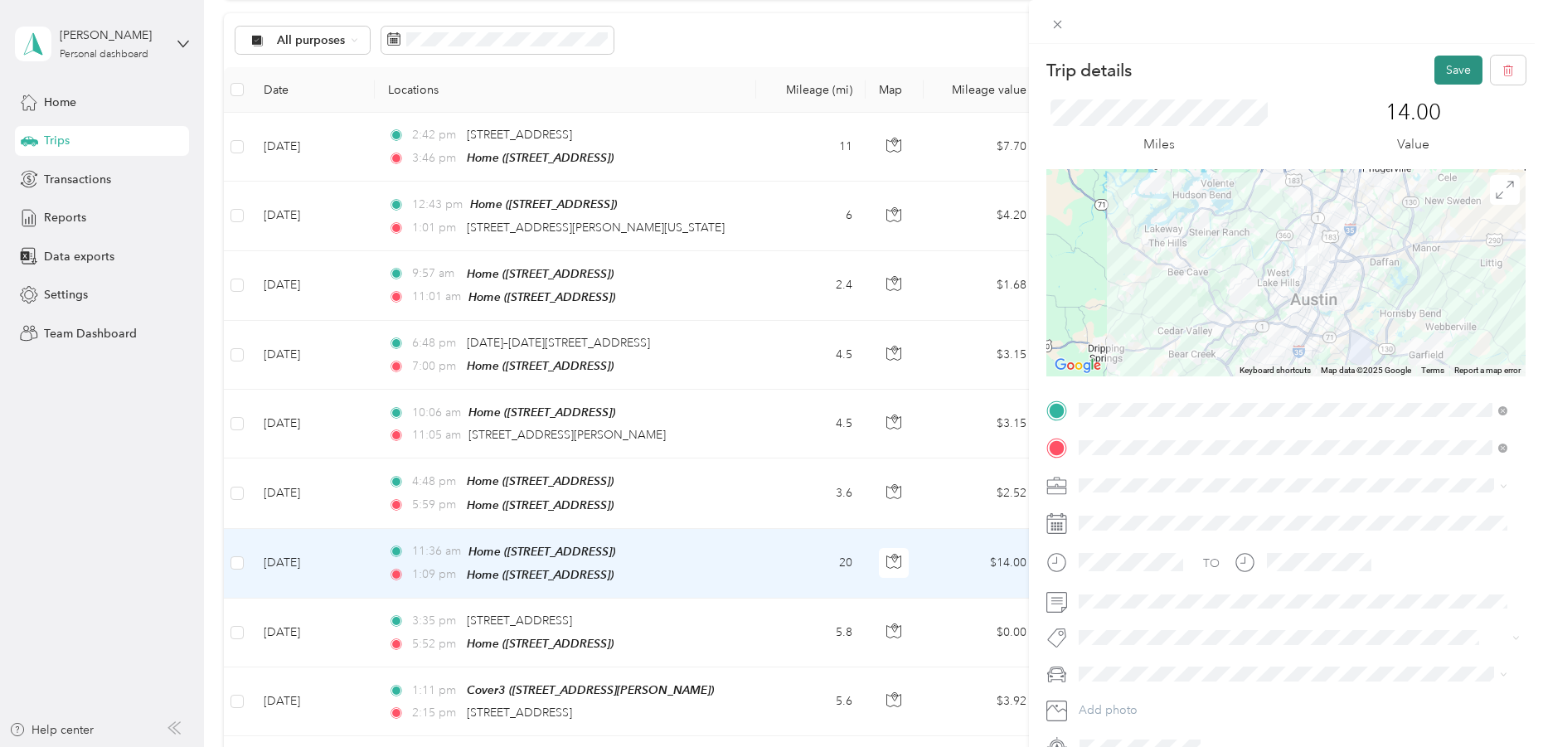
click at [1443, 70] on button "Save" at bounding box center [1458, 70] width 48 height 29
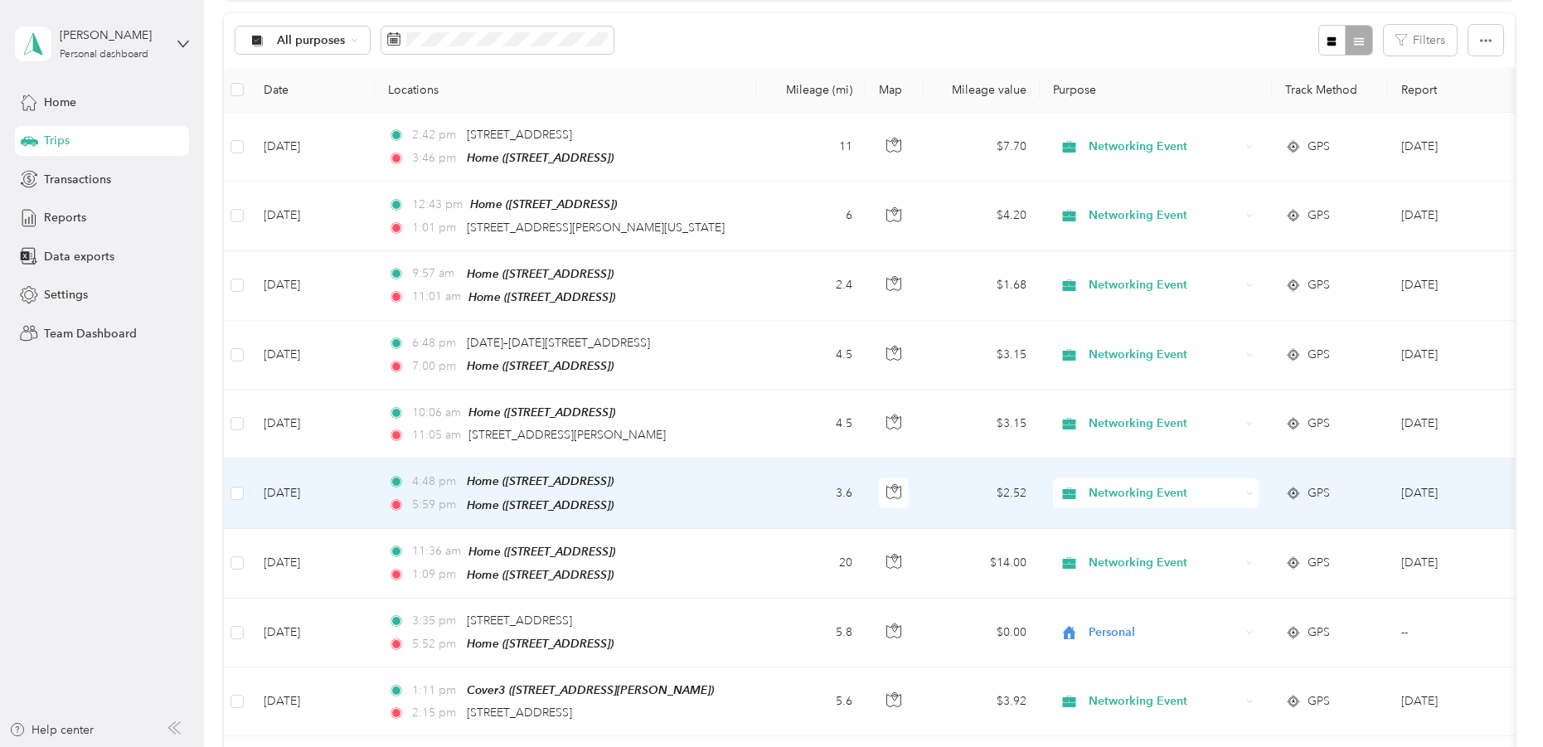
click at [308, 483] on td "[DATE]" at bounding box center [312, 493] width 124 height 70
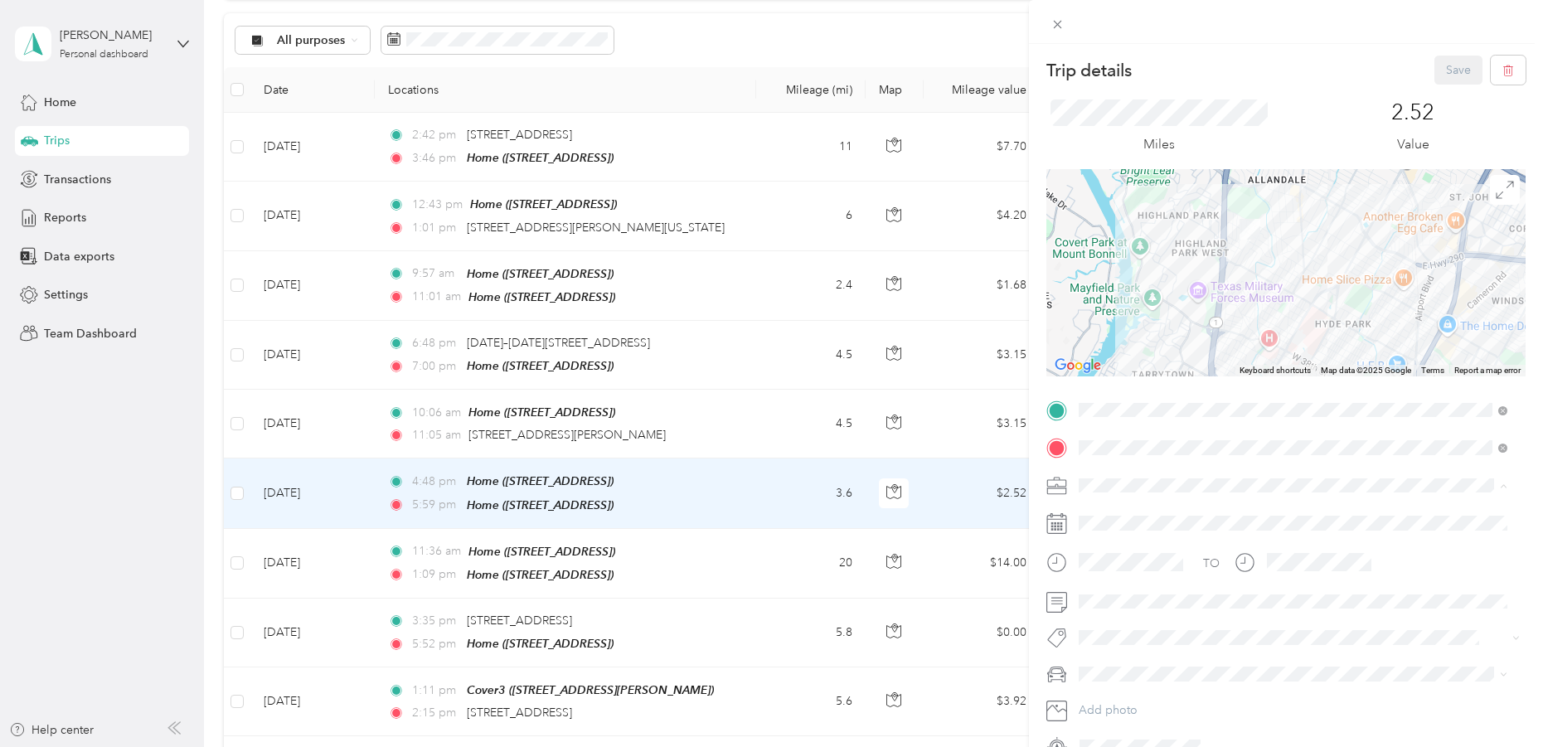
click at [1093, 536] on span "Personal" at bounding box center [1106, 543] width 44 height 14
click at [1442, 63] on button "Save" at bounding box center [1458, 70] width 48 height 29
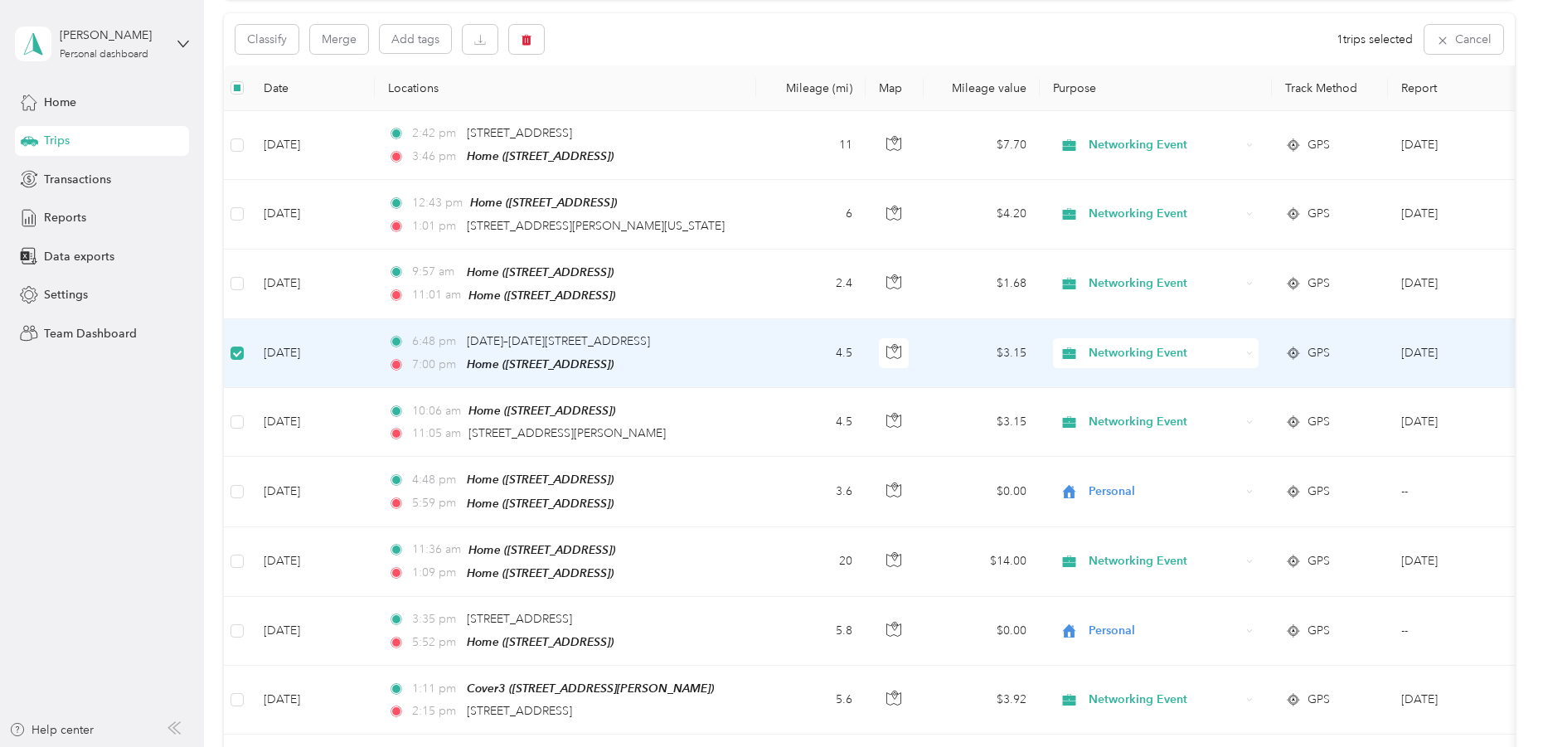
scroll to position [165, 0]
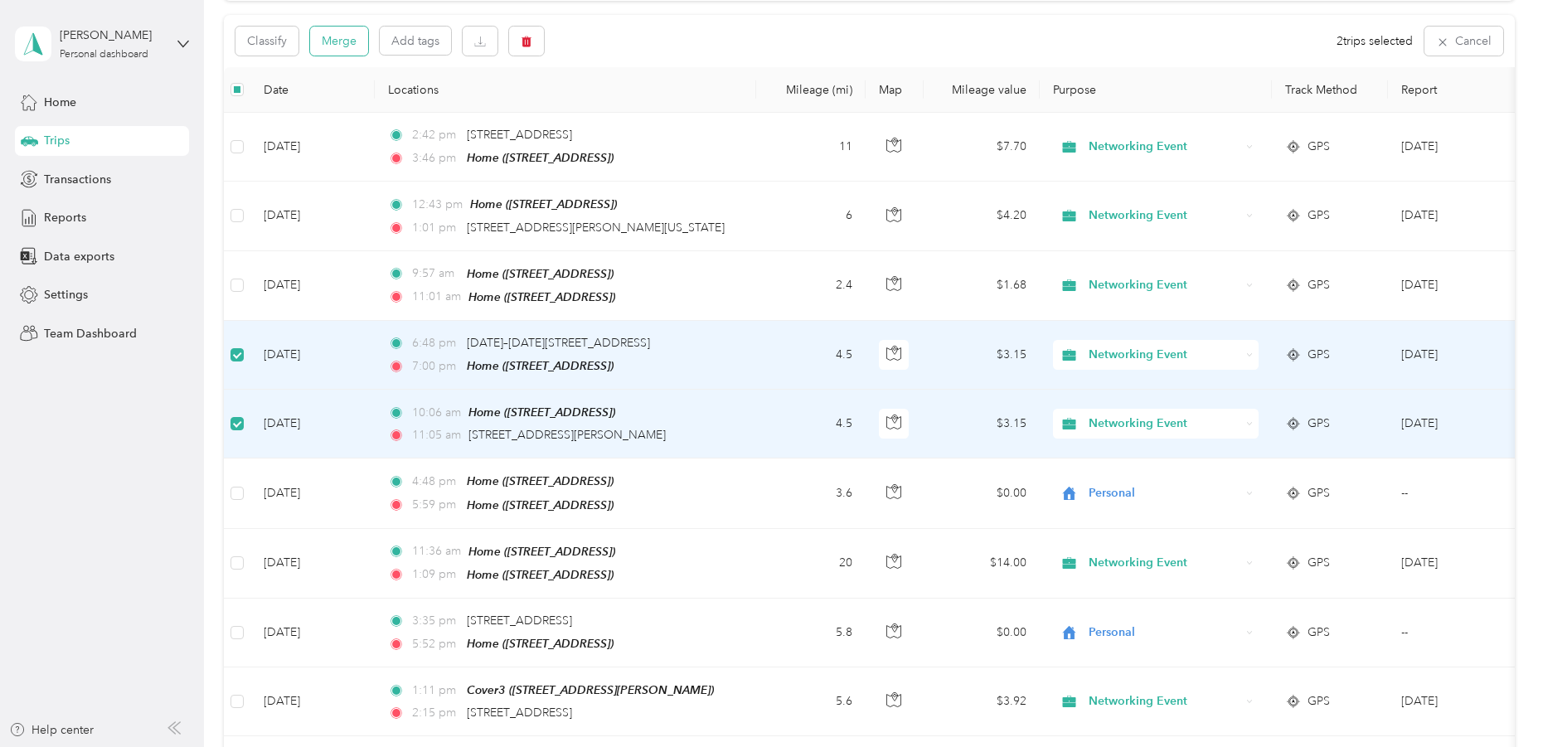
click at [335, 40] on button "Merge" at bounding box center [339, 41] width 58 height 29
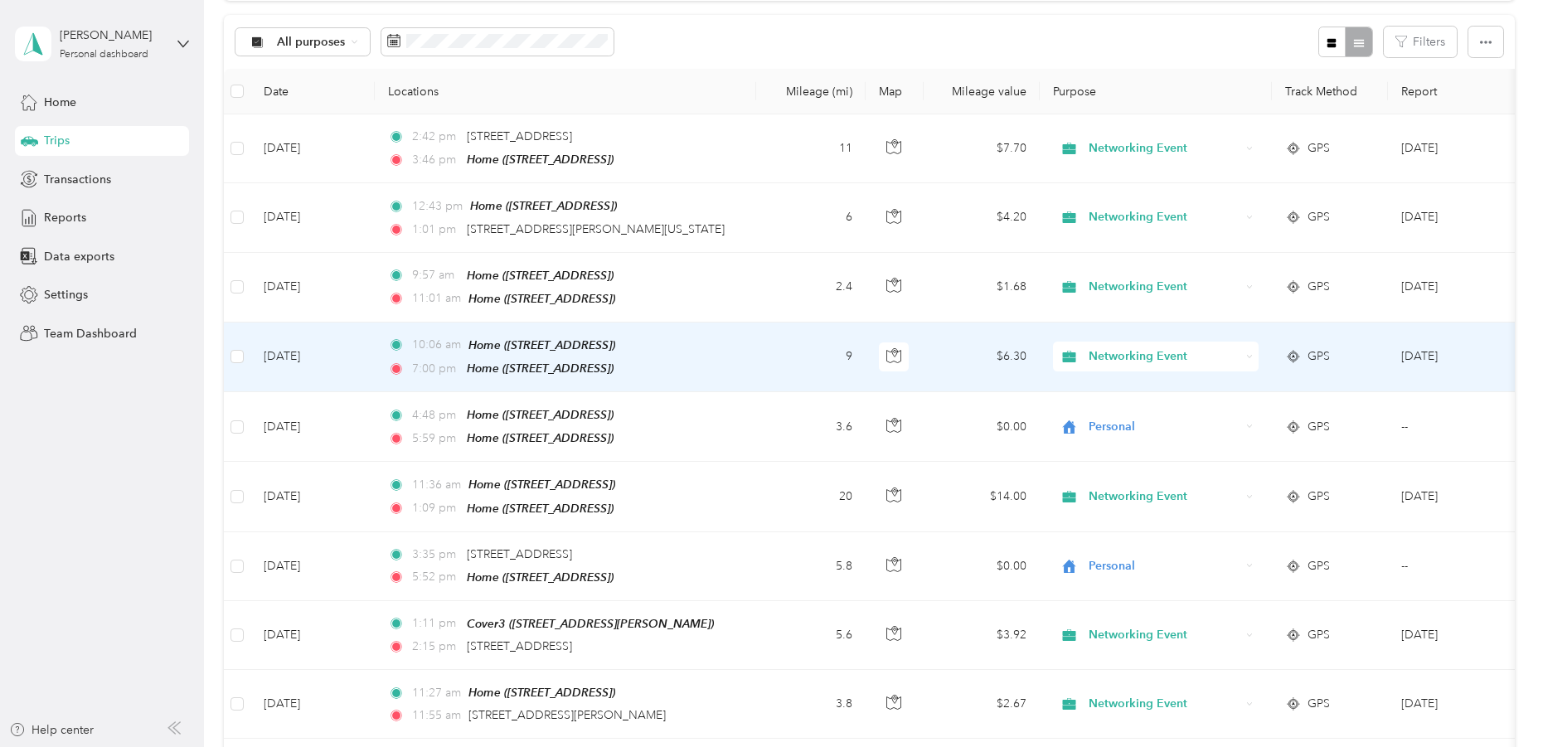
click at [298, 350] on td "[DATE]" at bounding box center [312, 358] width 124 height 70
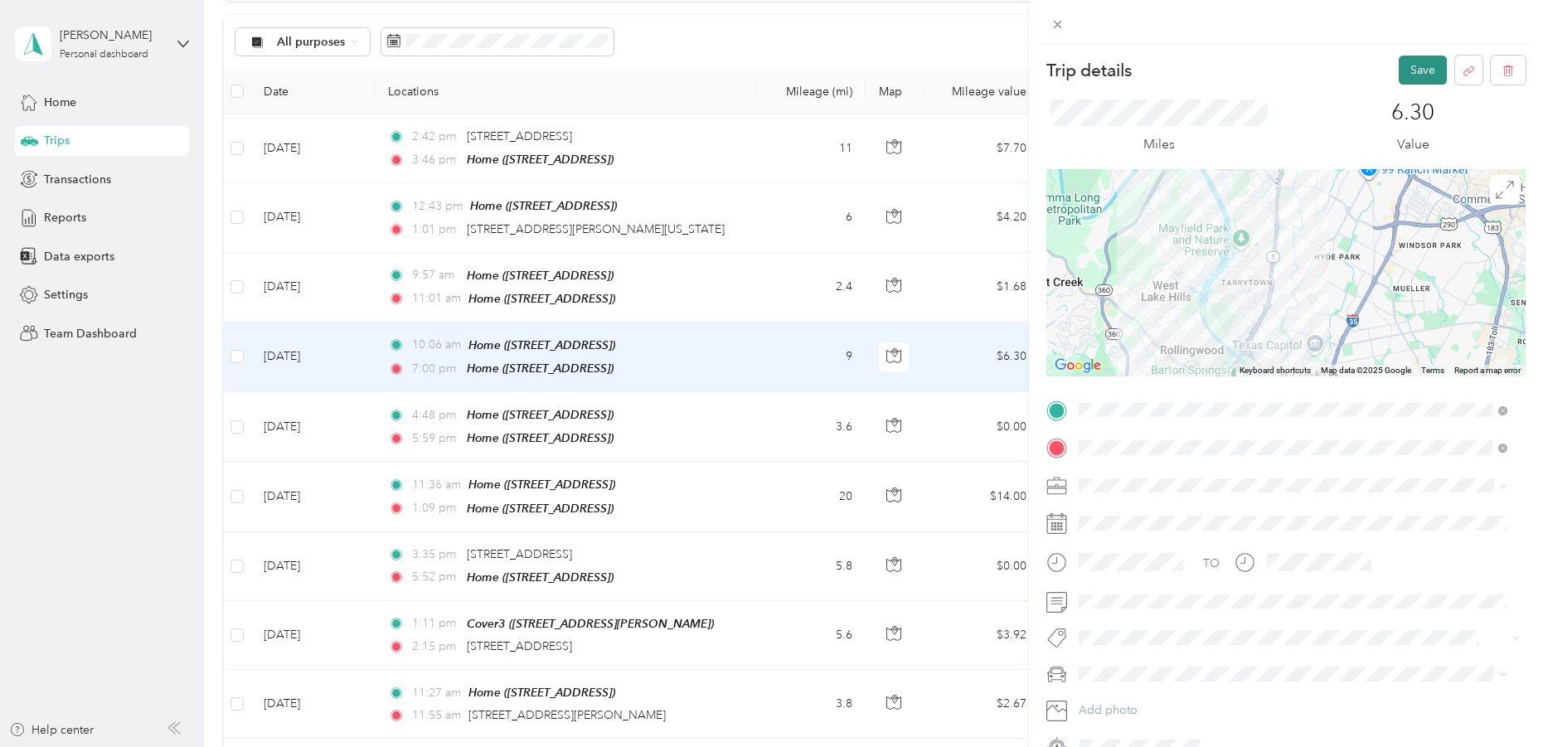
click at [1408, 61] on button "Save" at bounding box center [1423, 70] width 48 height 29
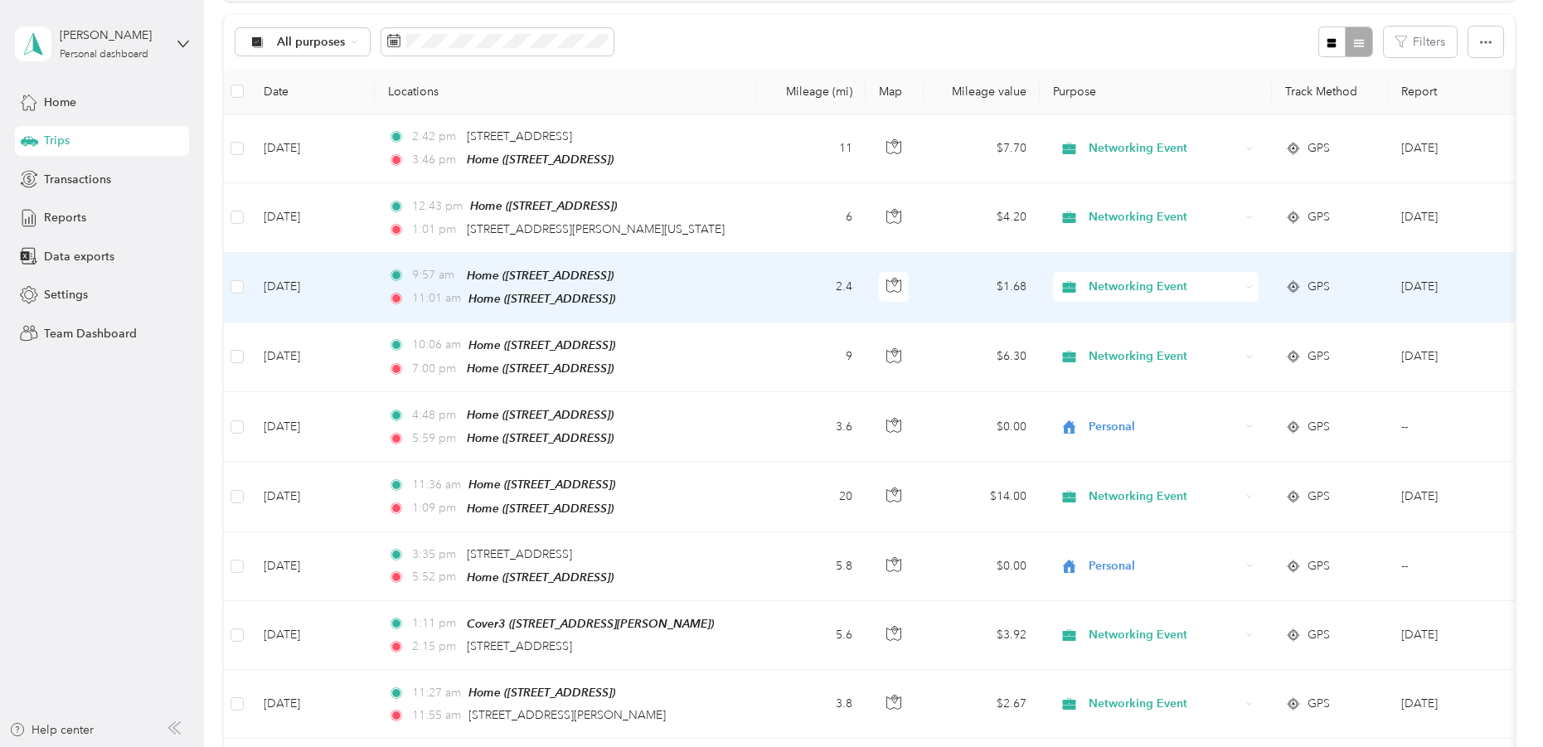
click at [312, 287] on td "[DATE]" at bounding box center [312, 288] width 124 height 70
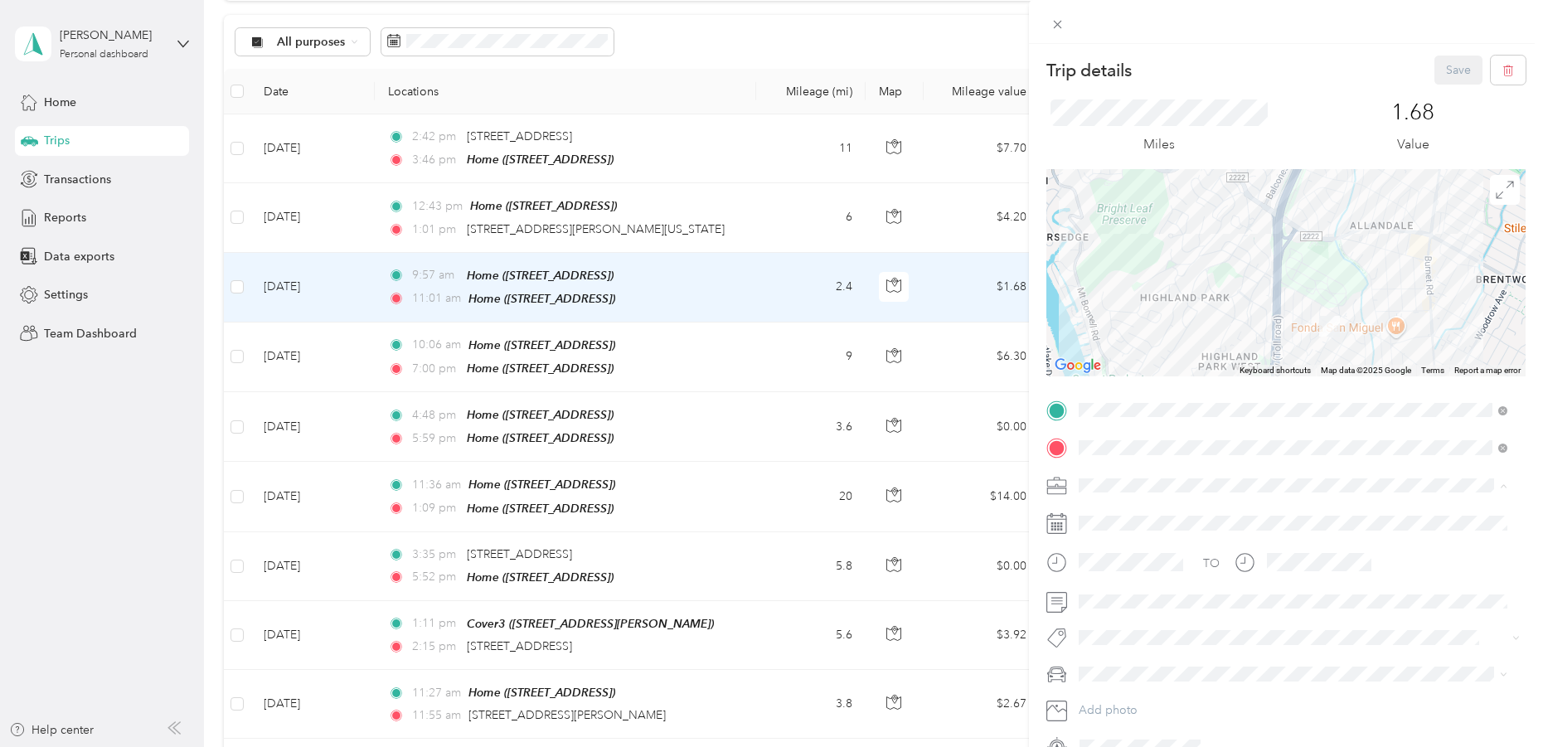
click at [1106, 511] on span "Work" at bounding box center [1098, 514] width 28 height 14
click at [1442, 71] on button "Save" at bounding box center [1458, 70] width 48 height 29
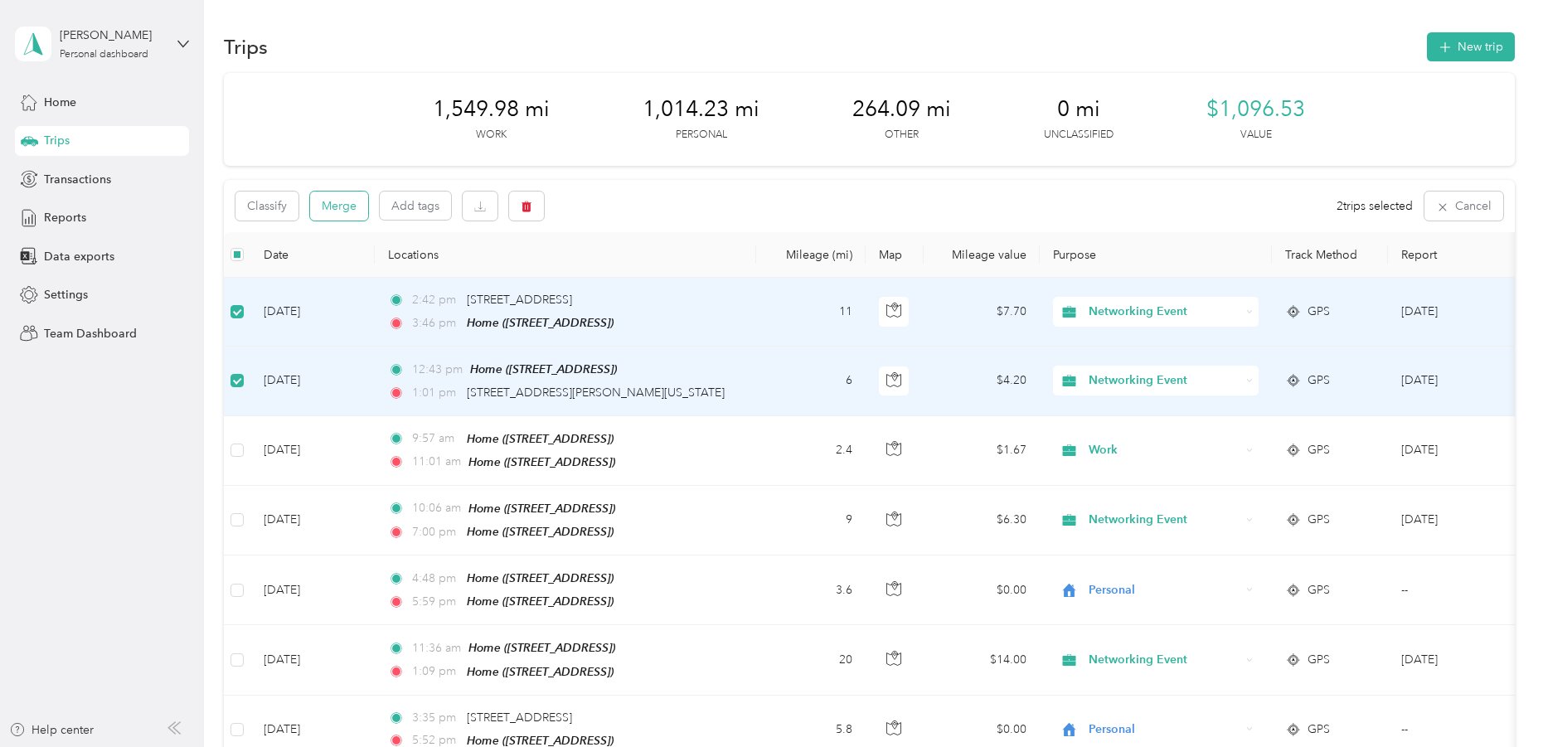
click at [338, 207] on button "Merge" at bounding box center [339, 206] width 58 height 29
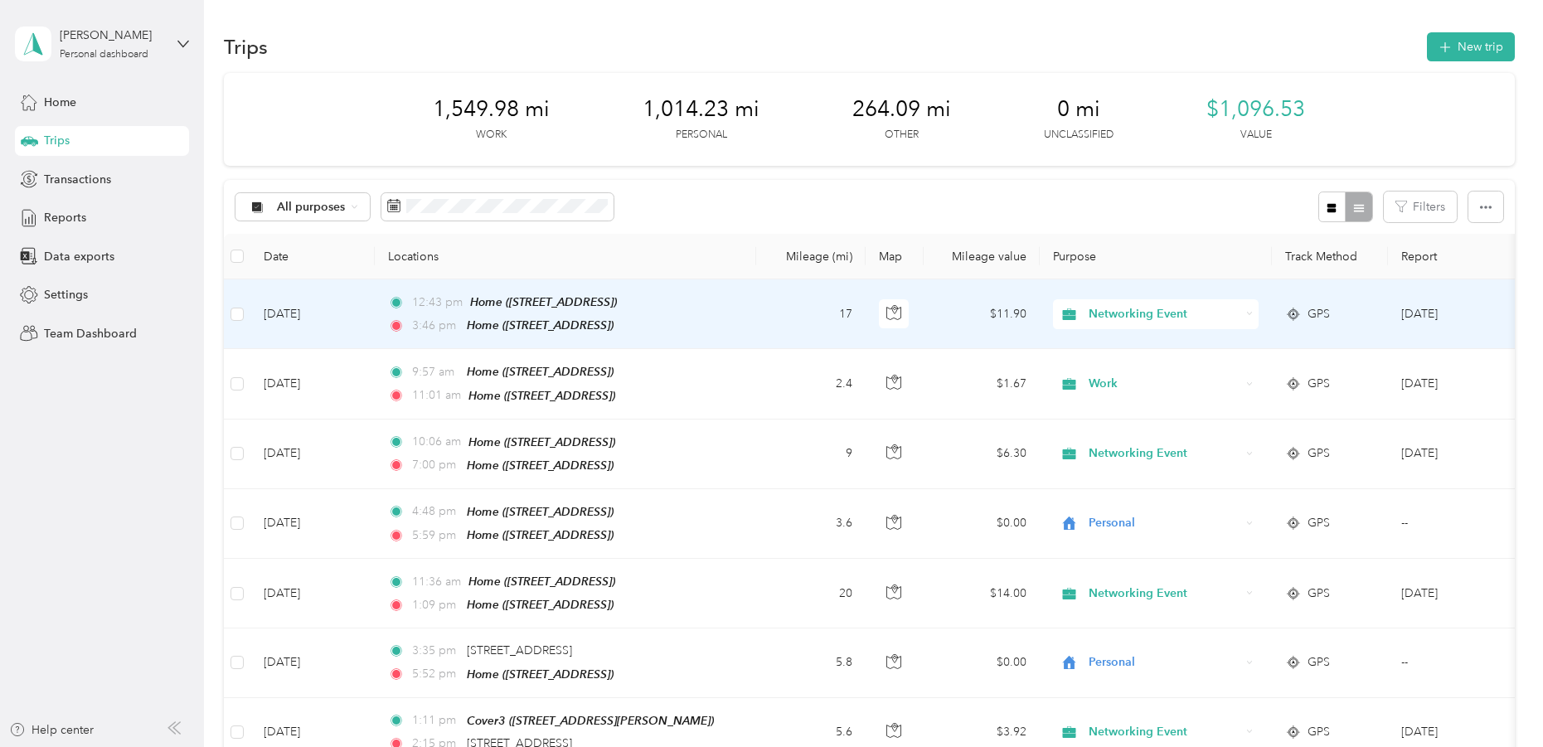
click at [313, 310] on td "[DATE]" at bounding box center [312, 314] width 124 height 70
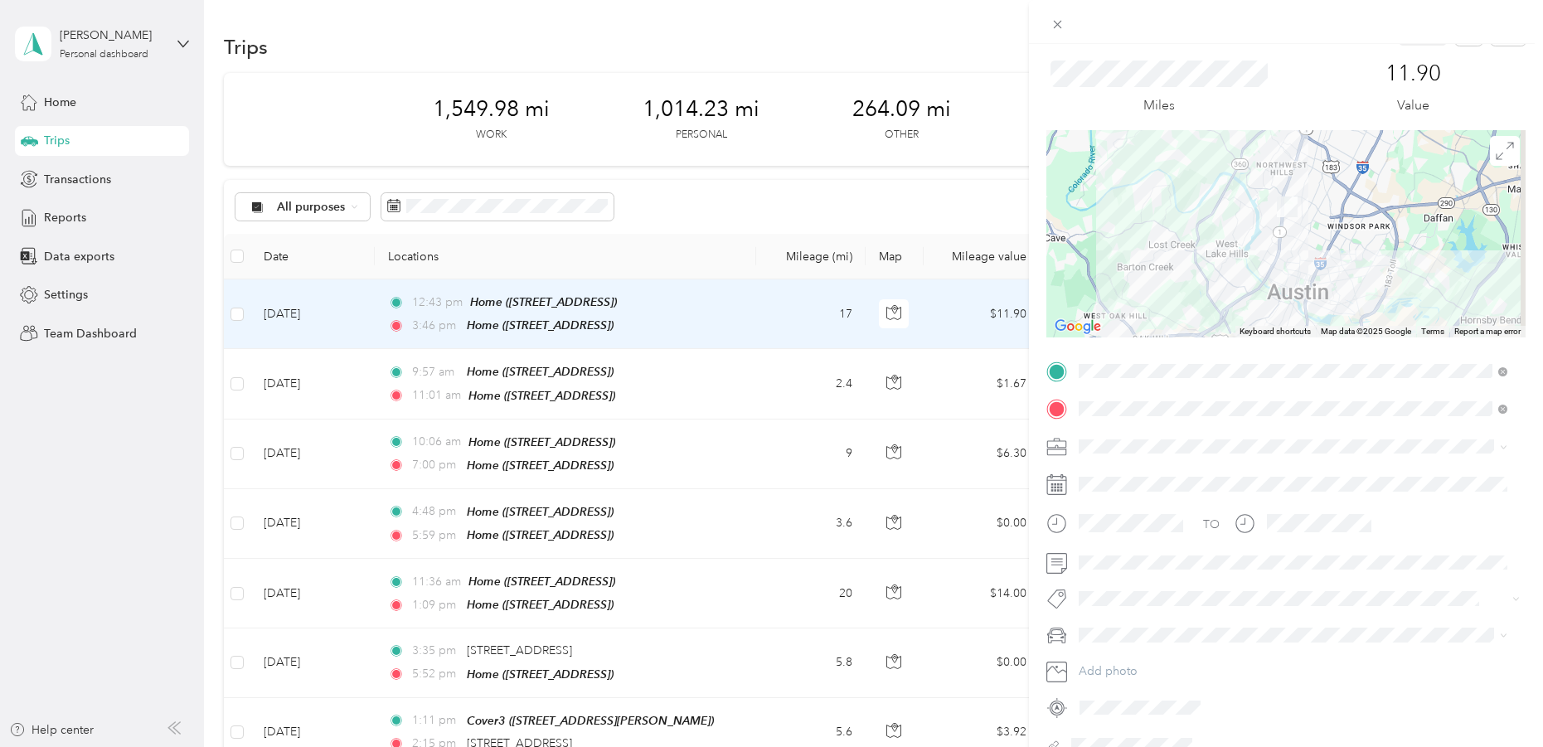
scroll to position [56, 0]
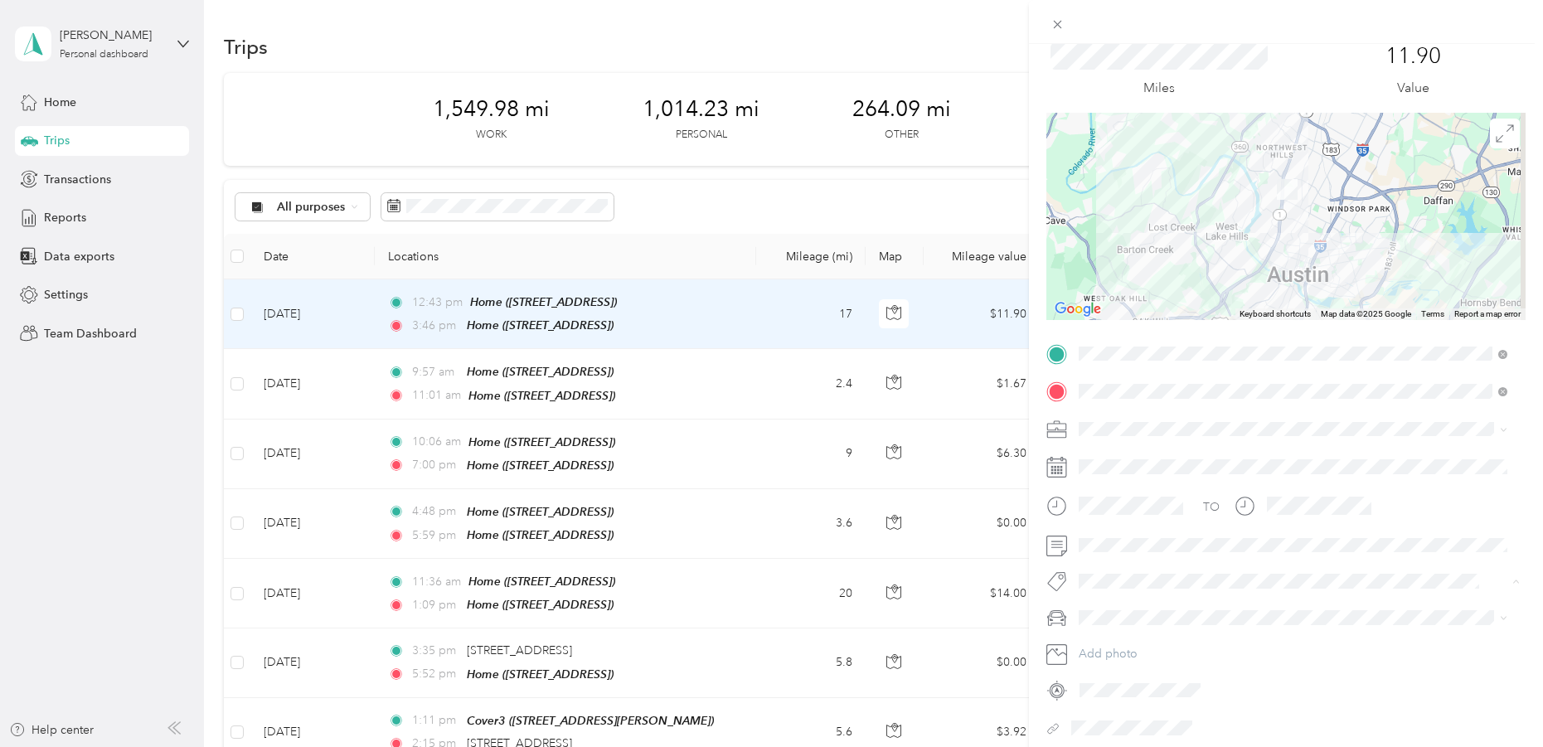
click at [1121, 746] on div "Trip details Save This trip cannot be edited because it is either under review,…" at bounding box center [767, 747] width 1535 height 0
click at [1122, 611] on button "Provisors" at bounding box center [1115, 602] width 62 height 21
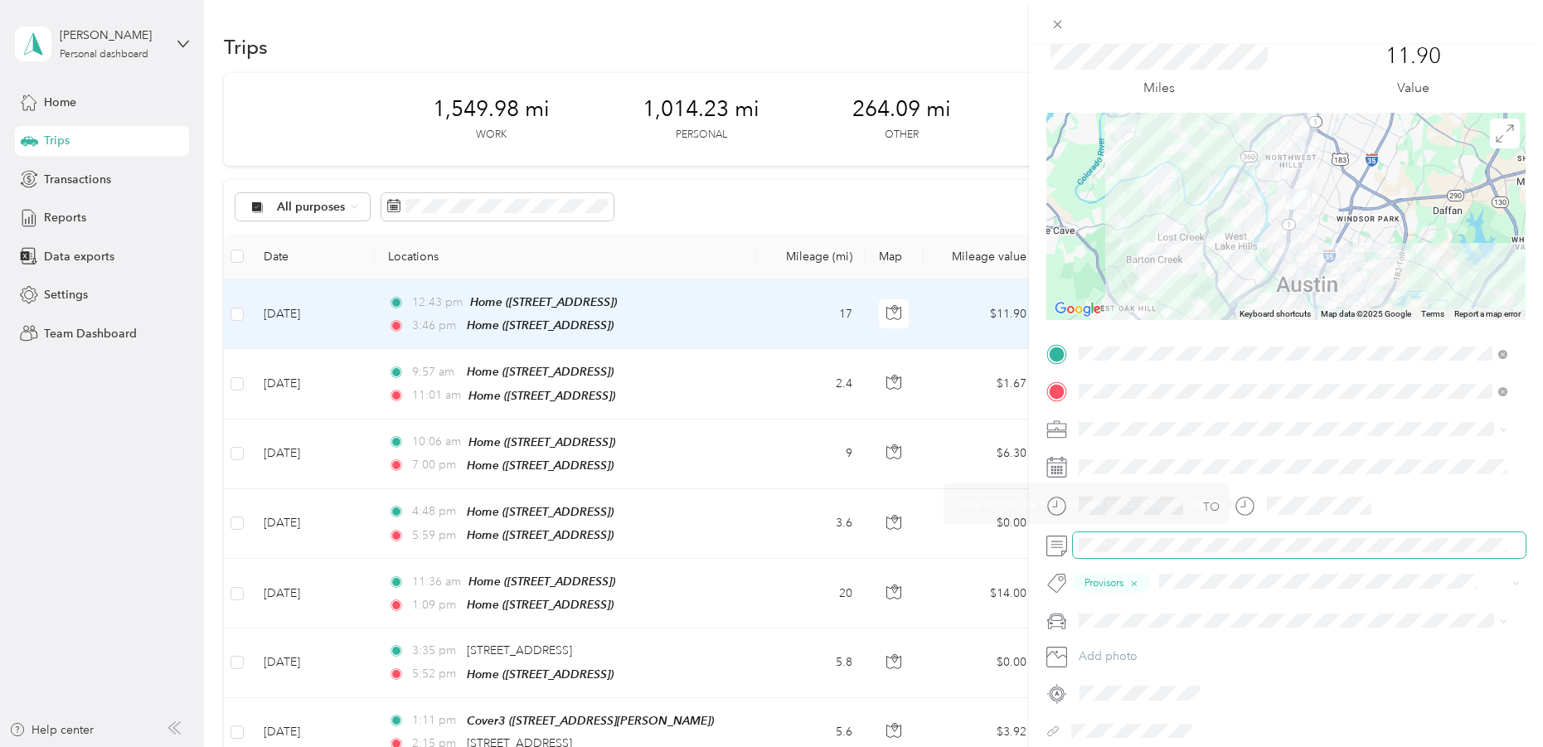
scroll to position [0, 0]
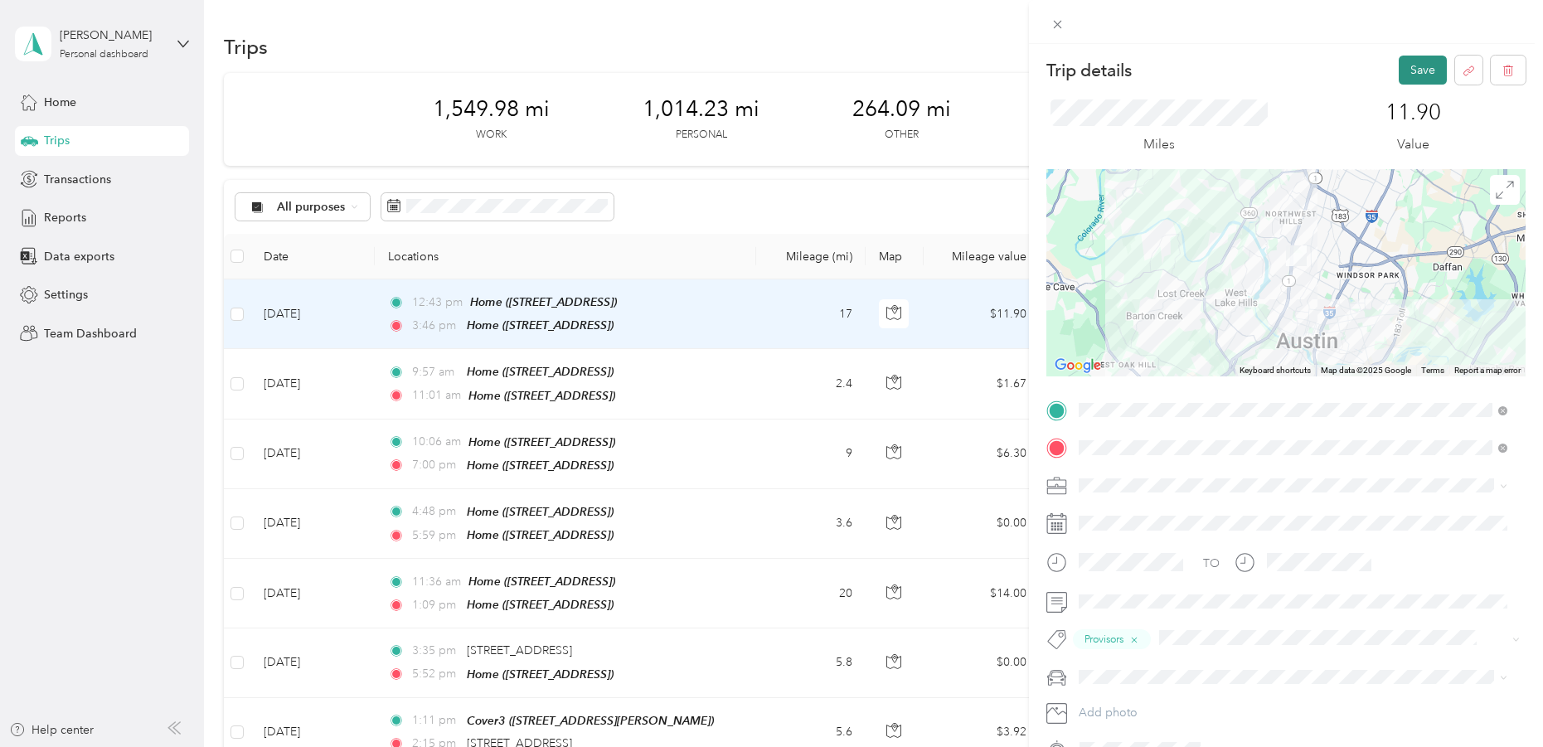
click at [1413, 65] on button "Save" at bounding box center [1423, 70] width 48 height 29
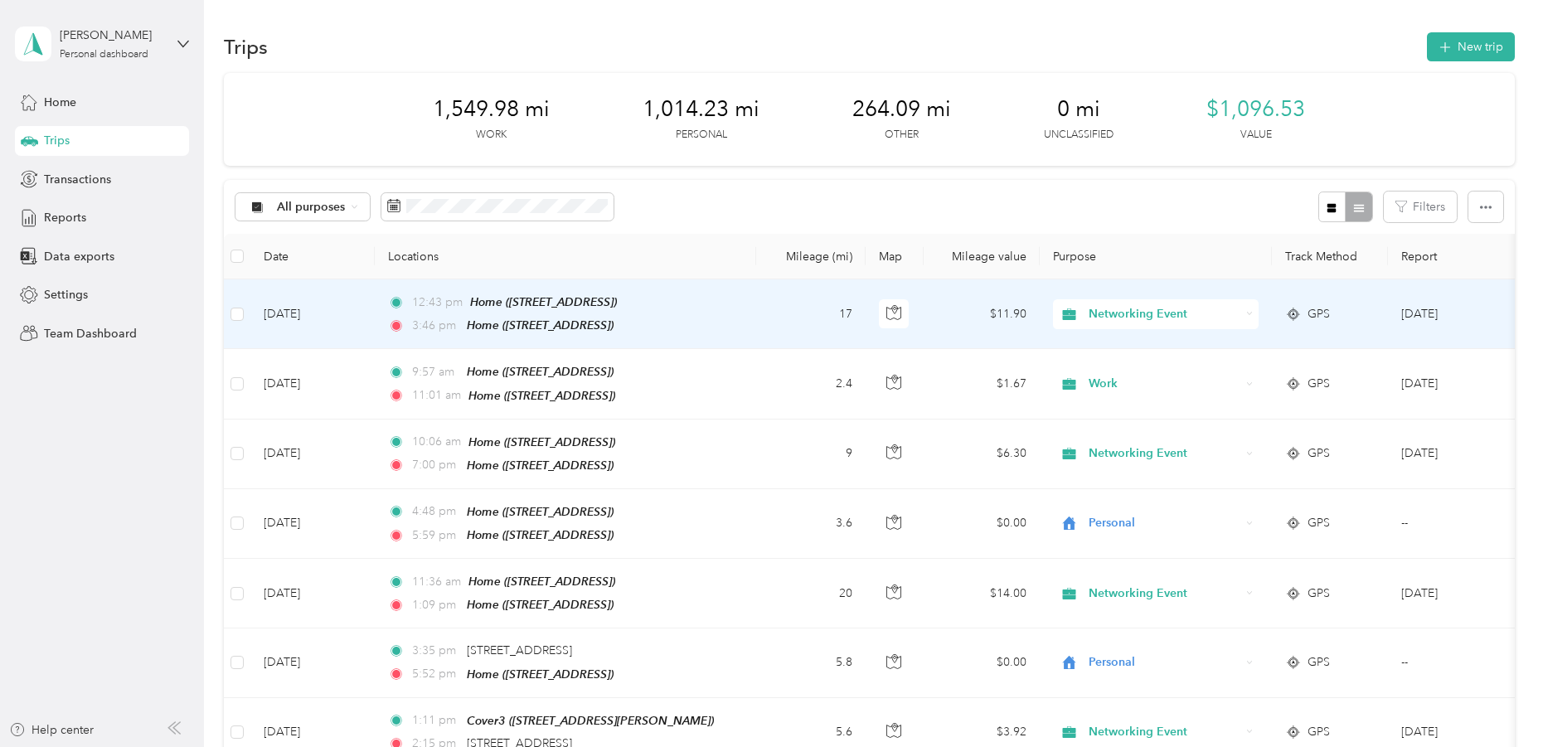
click at [339, 330] on td "[DATE]" at bounding box center [312, 314] width 124 height 70
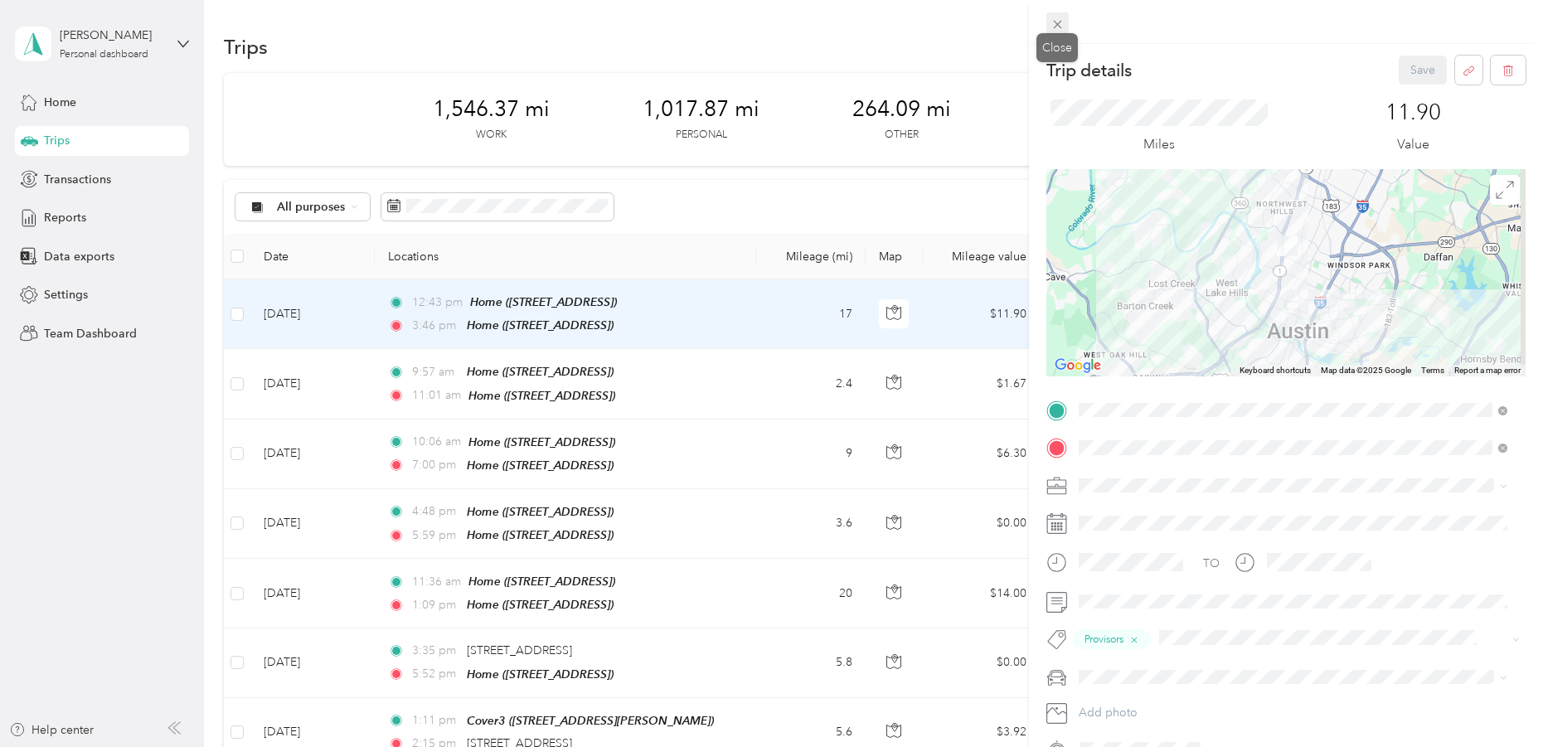
click at [1055, 21] on icon at bounding box center [1057, 24] width 14 height 14
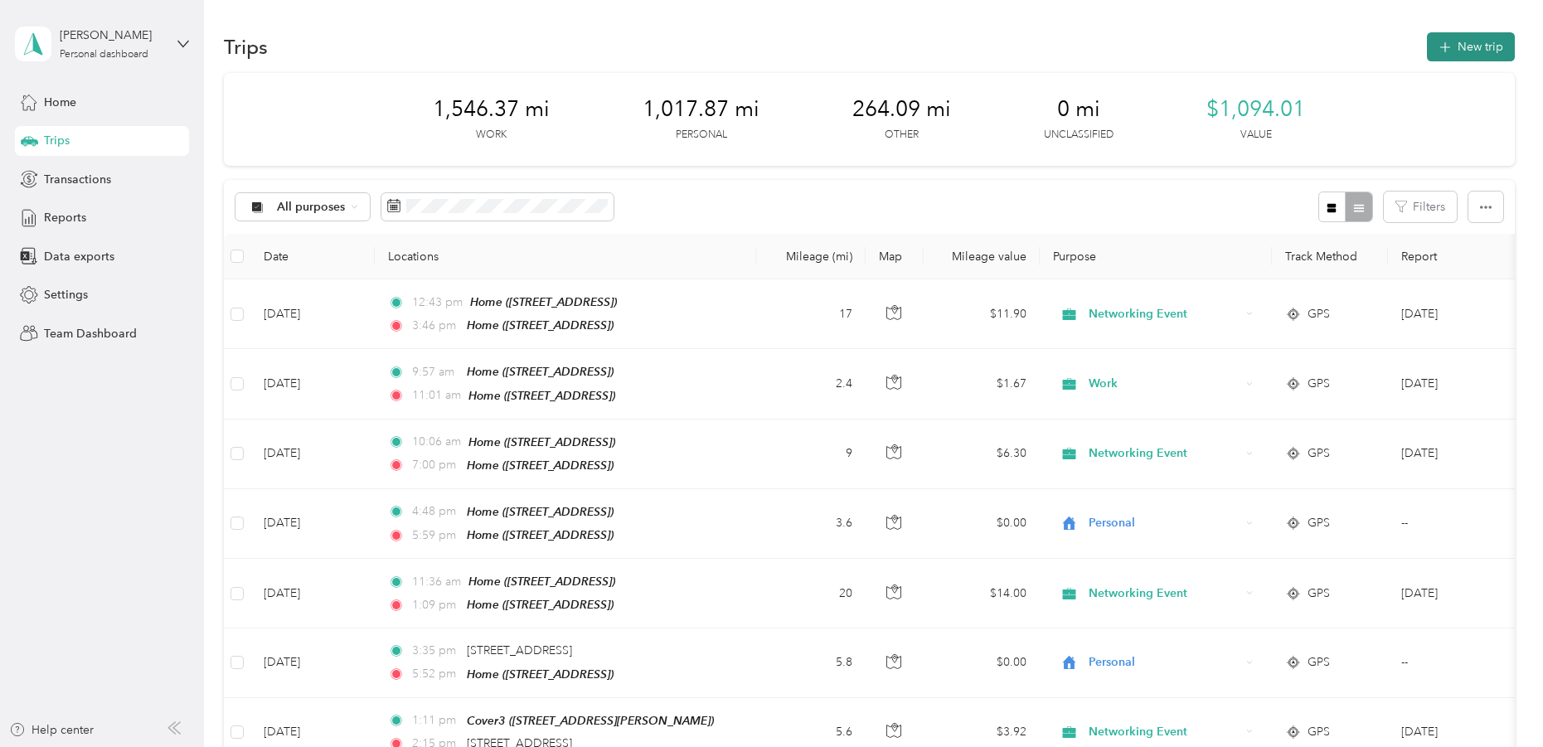
click at [1445, 41] on icon "button" at bounding box center [1444, 47] width 19 height 19
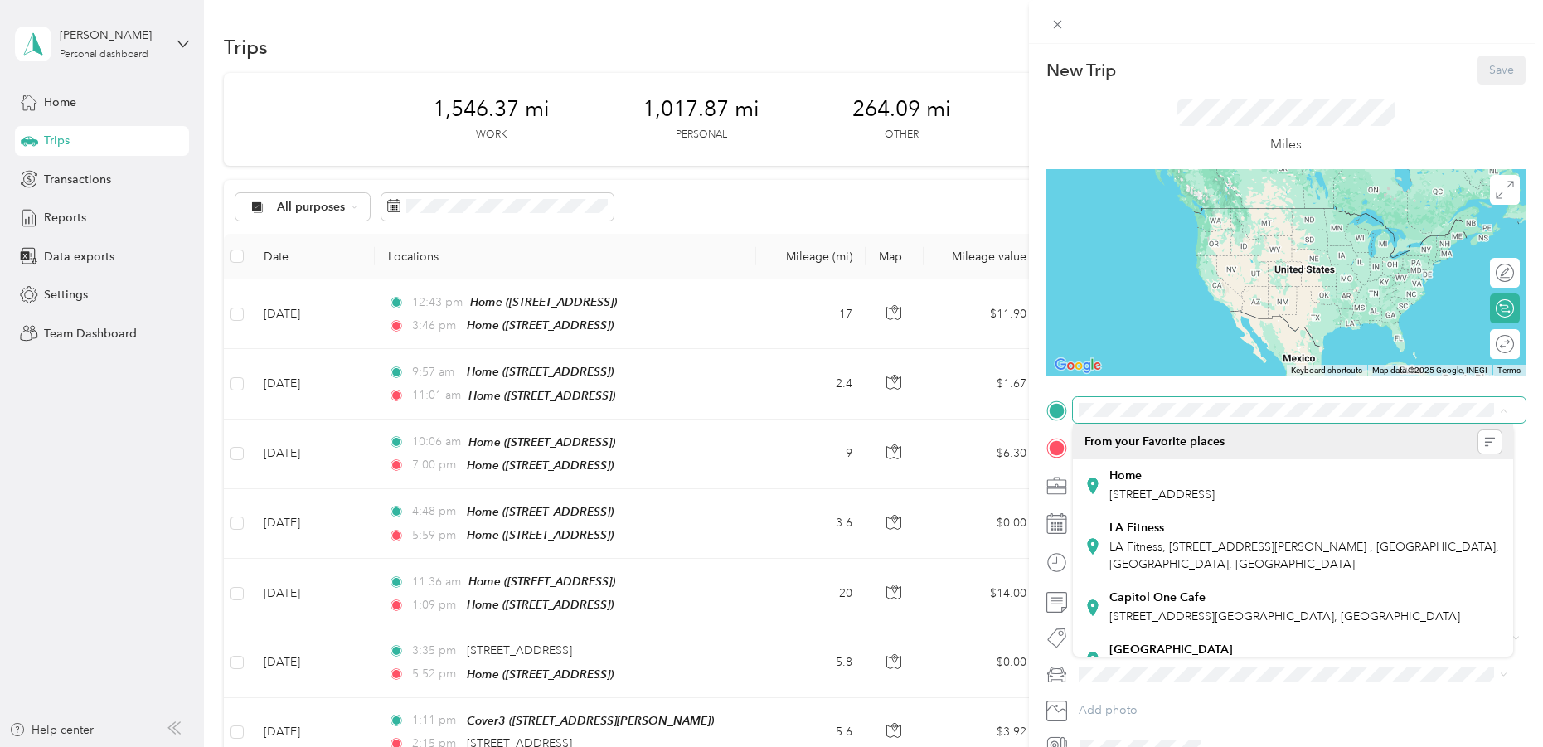
scroll to position [3, 0]
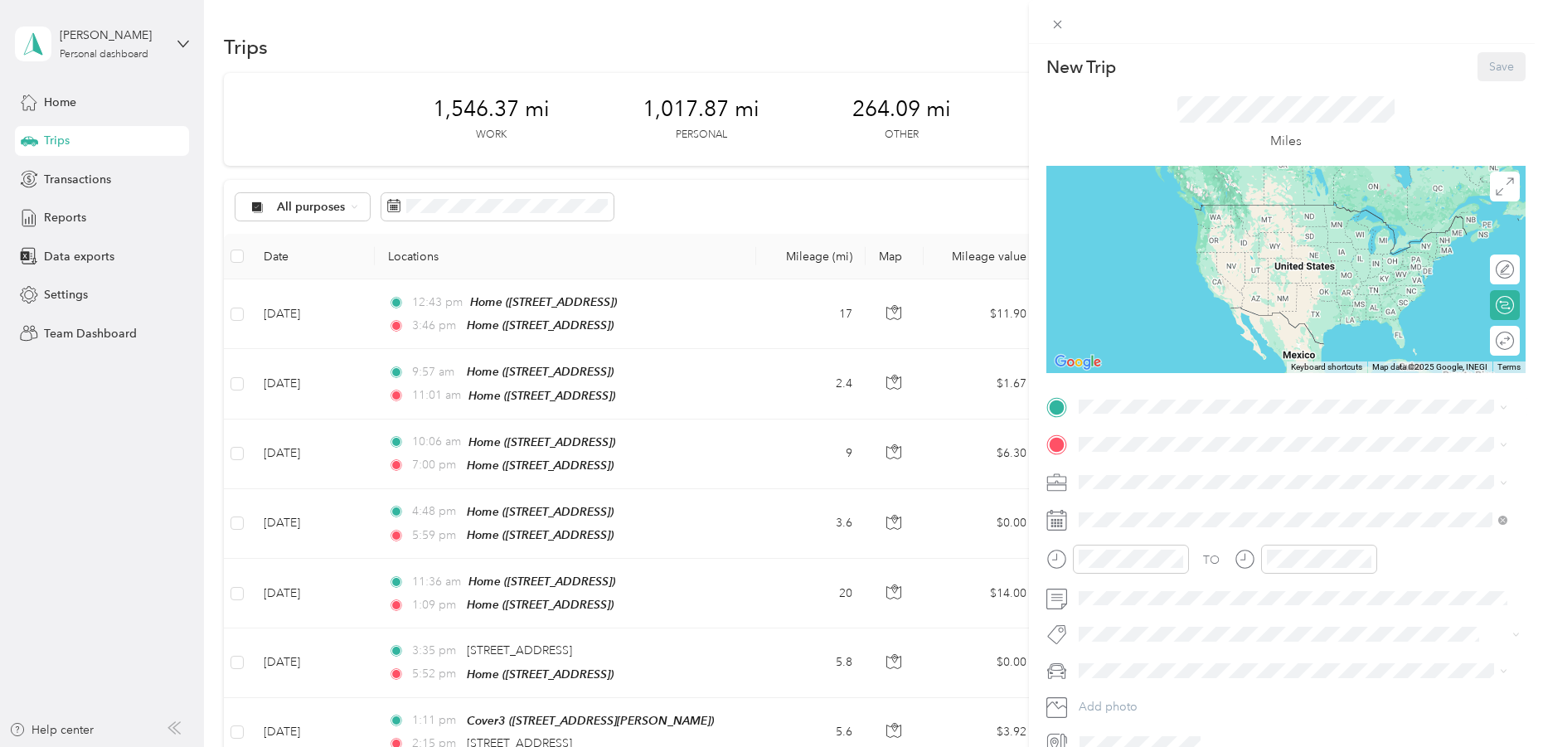
click at [1128, 487] on span "2801 W Fresco Dr, Austin, TX, United States , 78731, Austin, TX, United States" at bounding box center [1161, 490] width 105 height 14
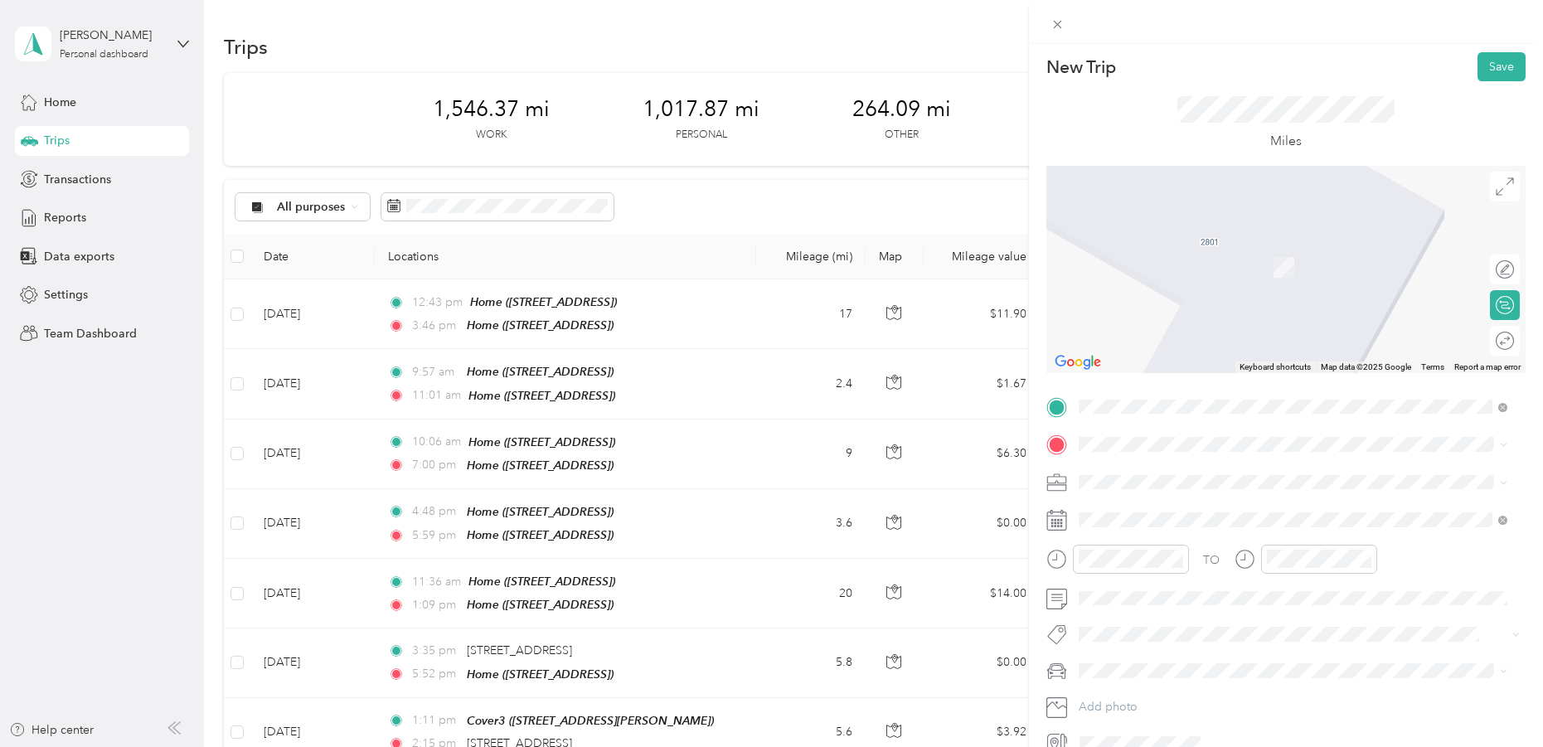
click at [1104, 569] on div "Networking Event" at bounding box center [1292, 563] width 417 height 17
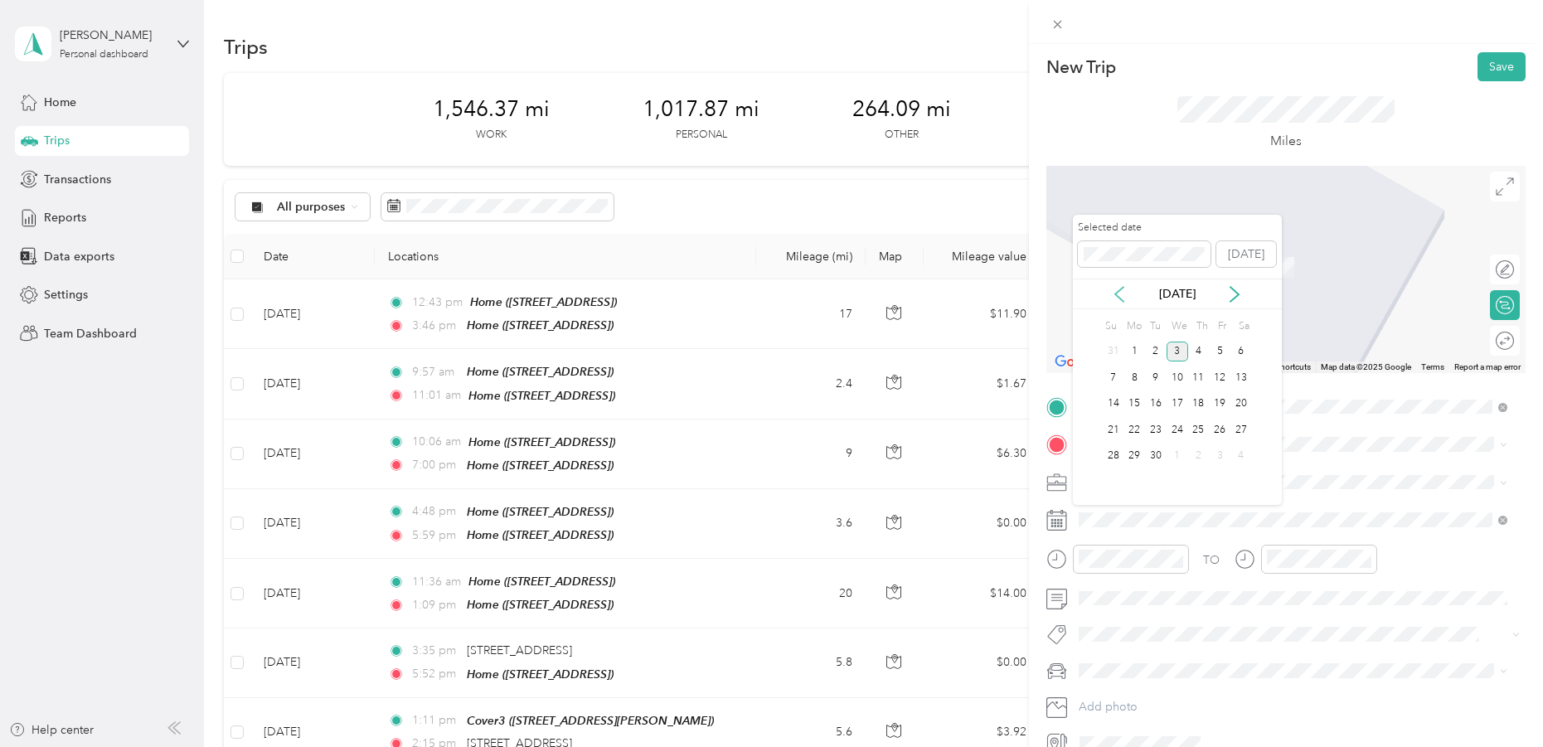
click at [1115, 293] on icon at bounding box center [1119, 294] width 8 height 15
click at [1200, 452] on div "28" at bounding box center [1199, 456] width 22 height 21
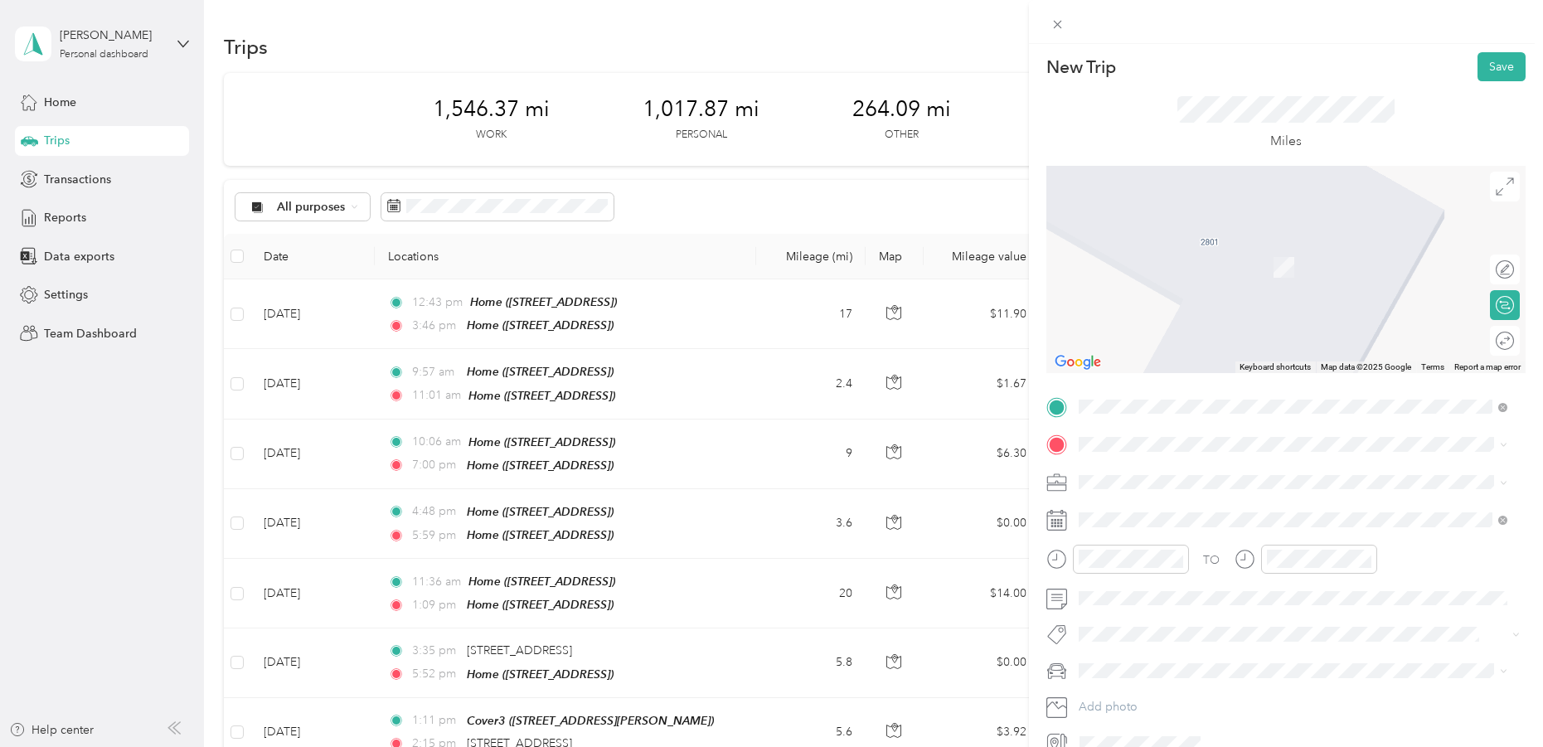
click at [1128, 502] on span "10414 Mckalla Place Austin, Texas 78758, United States" at bounding box center [1192, 502] width 166 height 15
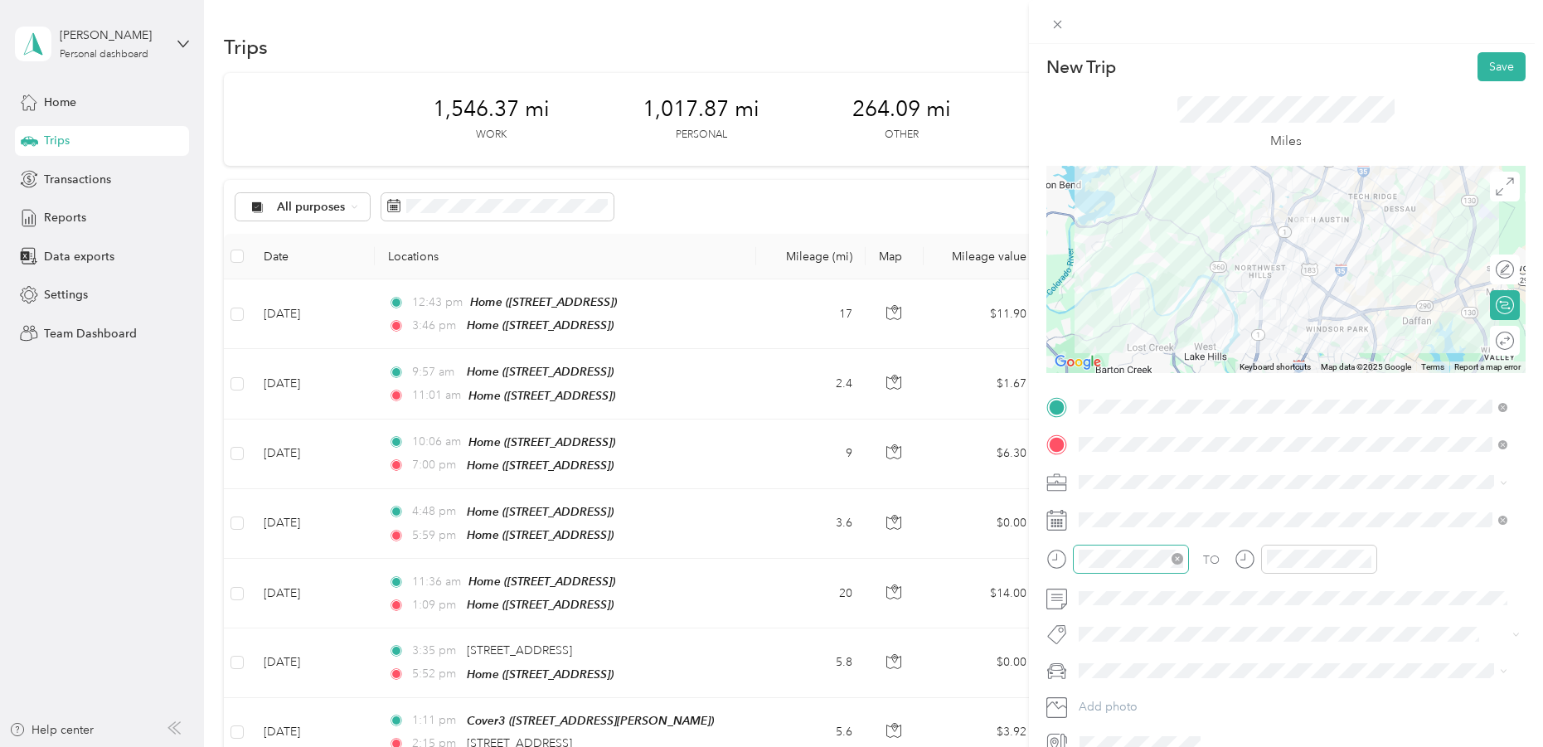
click at [1178, 556] on icon "close-circle" at bounding box center [1177, 559] width 12 height 12
click at [1102, 397] on div "07" at bounding box center [1096, 400] width 40 height 23
click at [1186, 341] on div "AM" at bounding box center [1190, 337] width 40 height 23
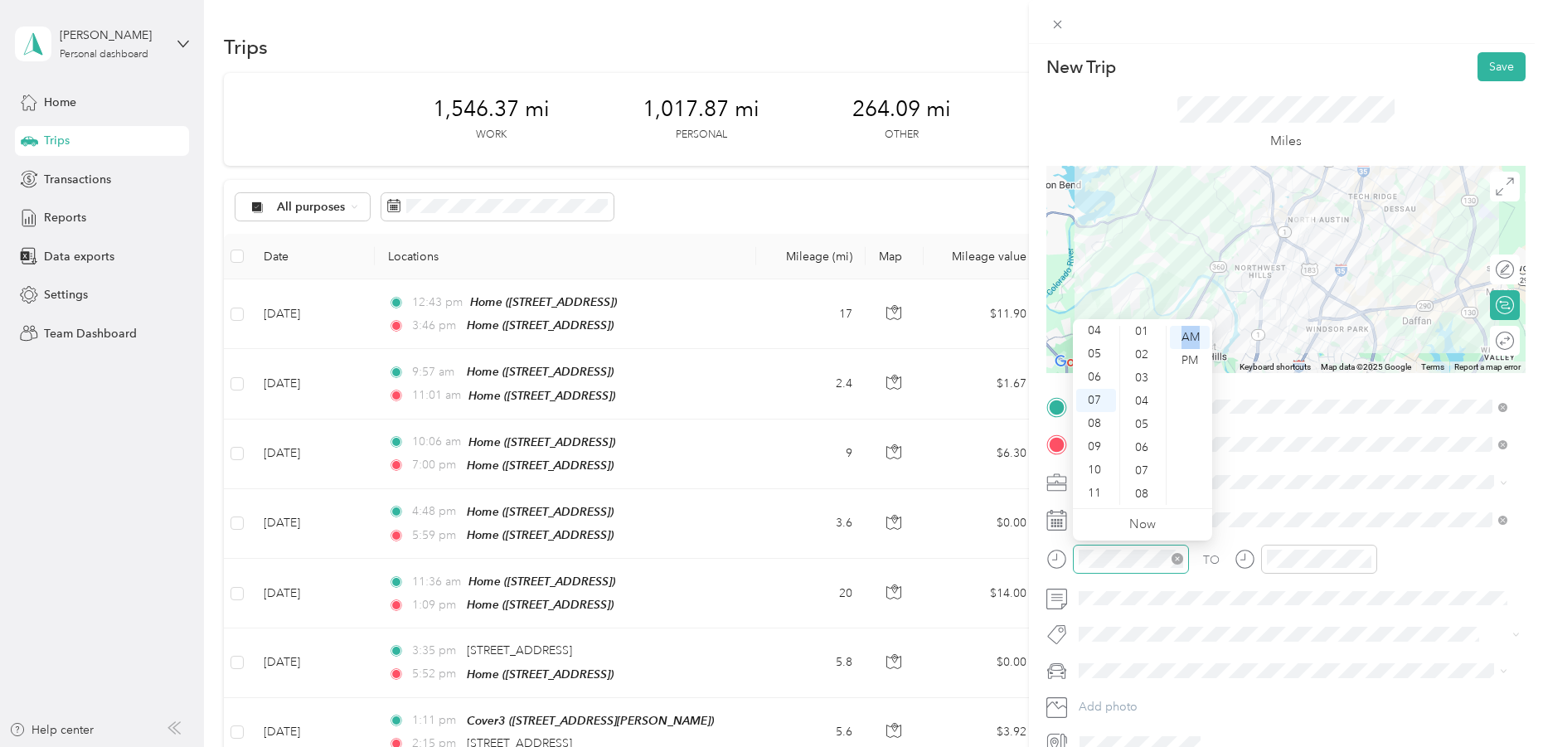
scroll to position [0, 0]
click at [1130, 338] on div "00" at bounding box center [1143, 337] width 40 height 23
click at [1139, 334] on div "00" at bounding box center [1143, 337] width 40 height 23
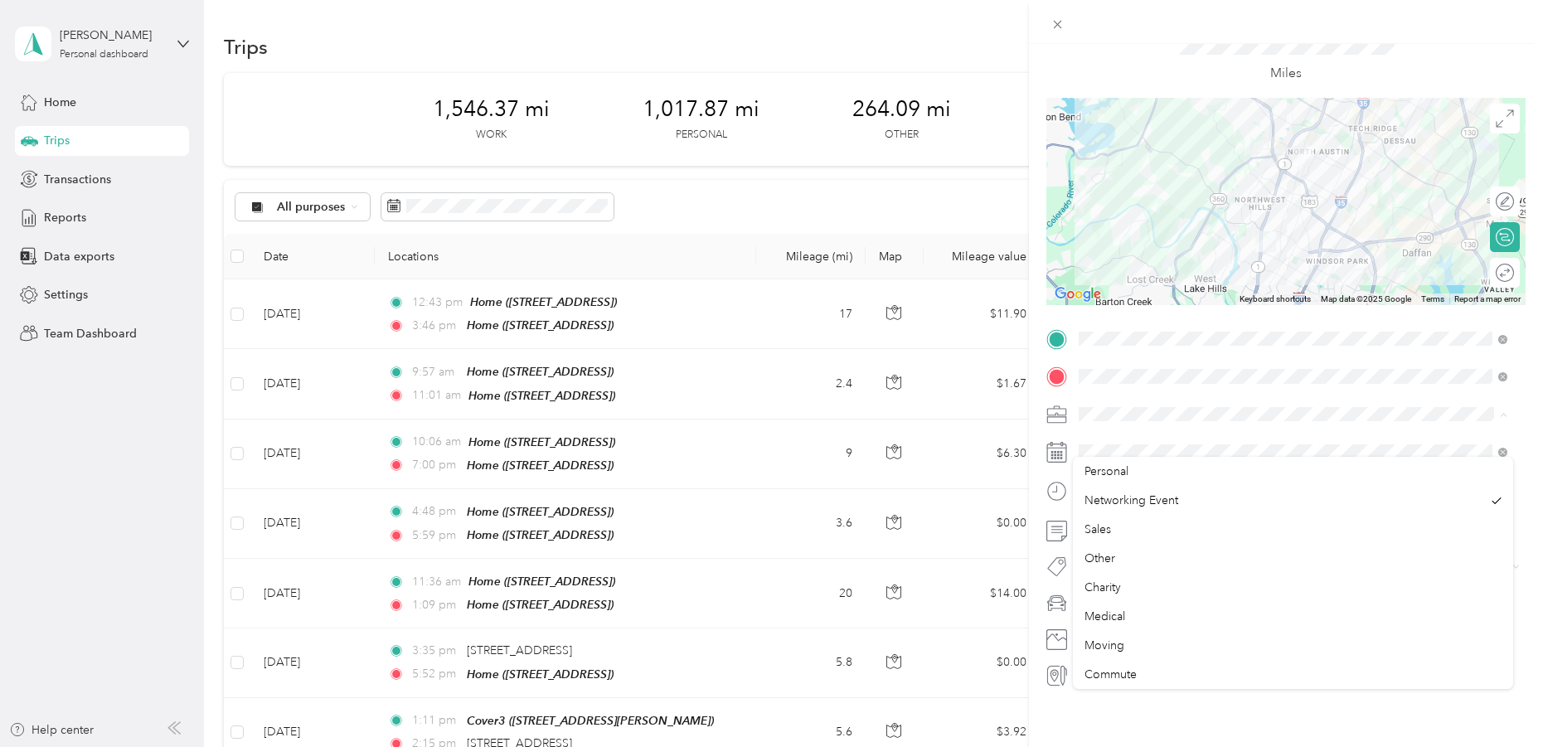
scroll to position [85, 0]
click at [1171, 695] on div "New Trip Save This trip cannot be edited because it is either under review, app…" at bounding box center [1286, 417] width 514 height 747
click at [1228, 475] on div "TO" at bounding box center [1285, 495] width 479 height 41
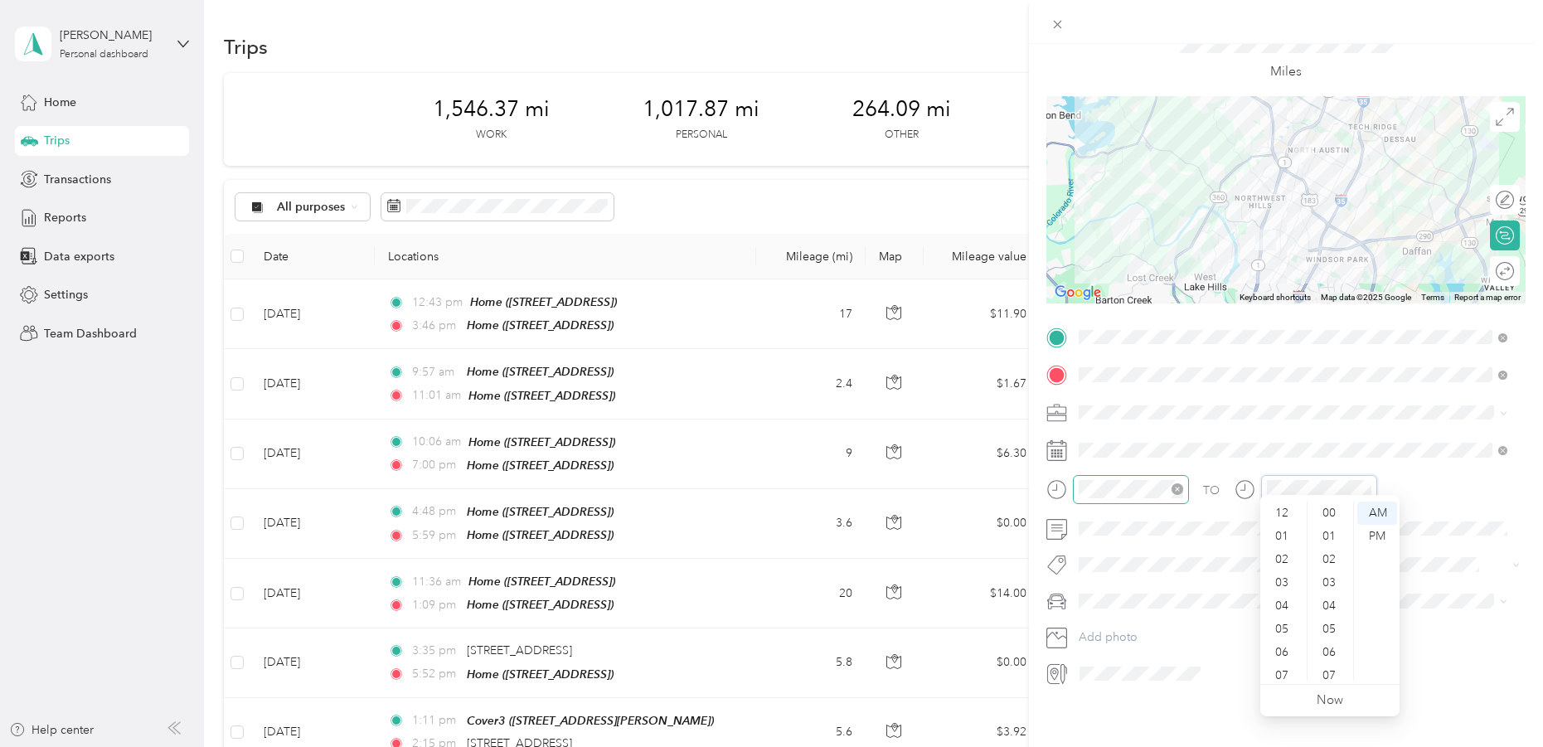
scroll to position [99, 0]
click at [1366, 508] on div "AM" at bounding box center [1377, 513] width 40 height 23
click at [1254, 475] on div at bounding box center [1305, 489] width 143 height 29
click at [1282, 623] on div "09" at bounding box center [1283, 622] width 40 height 23
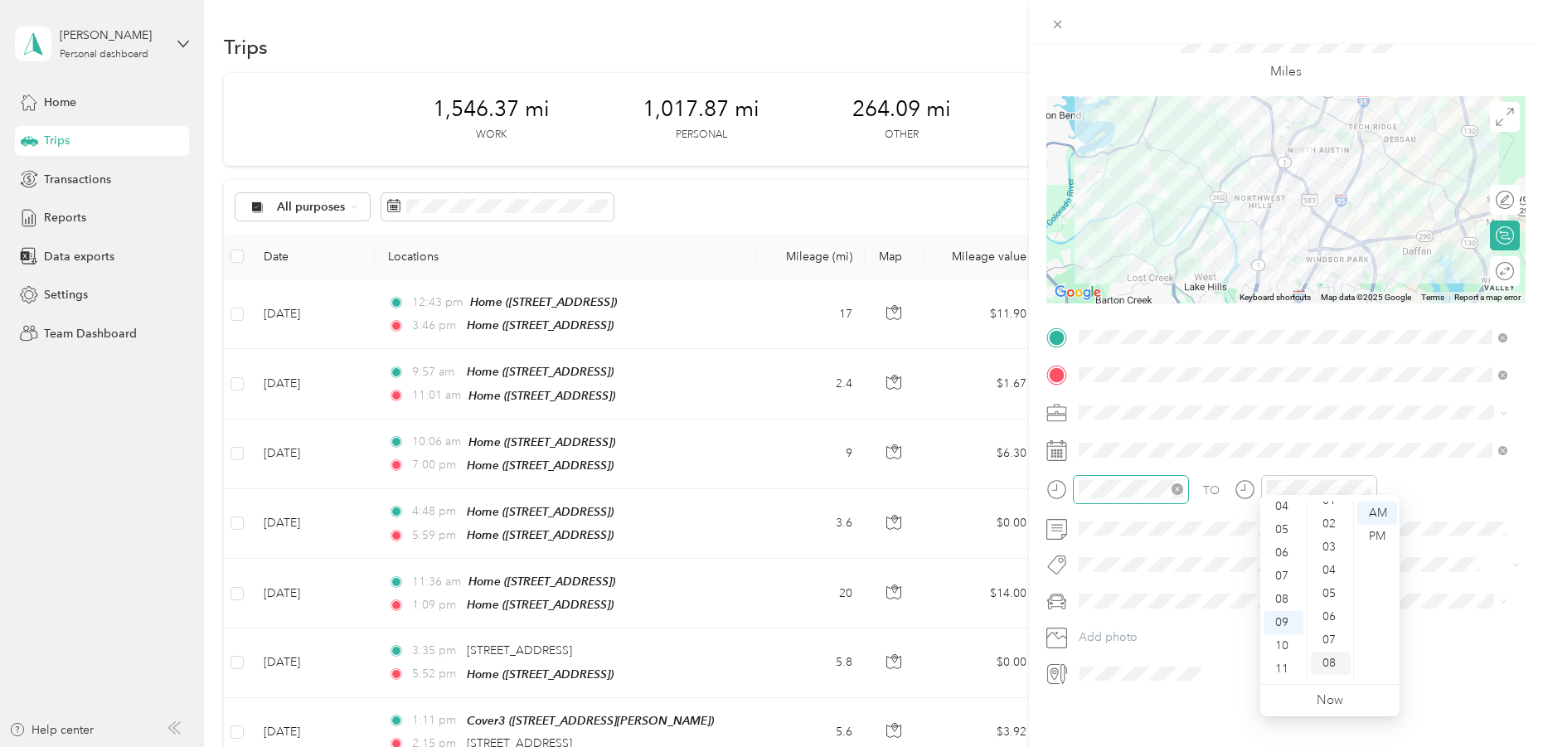
click at [1331, 653] on div "08" at bounding box center [1331, 663] width 40 height 23
click at [1371, 512] on div "AM" at bounding box center [1377, 513] width 40 height 23
click at [1410, 484] on div "TO" at bounding box center [1285, 495] width 479 height 41
click at [1249, 475] on div at bounding box center [1305, 489] width 143 height 29
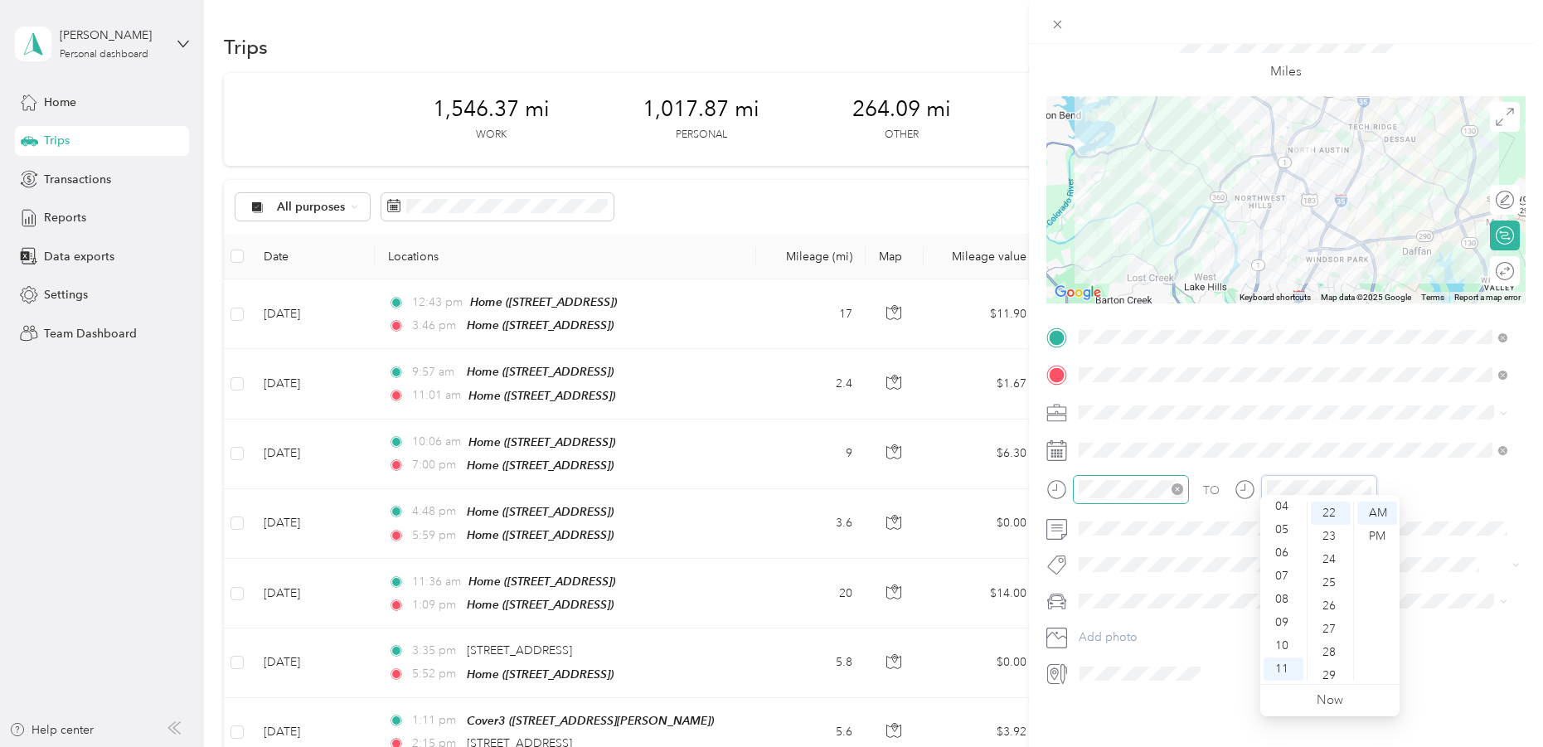
scroll to position [511, 0]
click at [1285, 623] on div "09" at bounding box center [1283, 622] width 40 height 23
click at [1328, 519] on div "10" at bounding box center [1331, 525] width 40 height 23
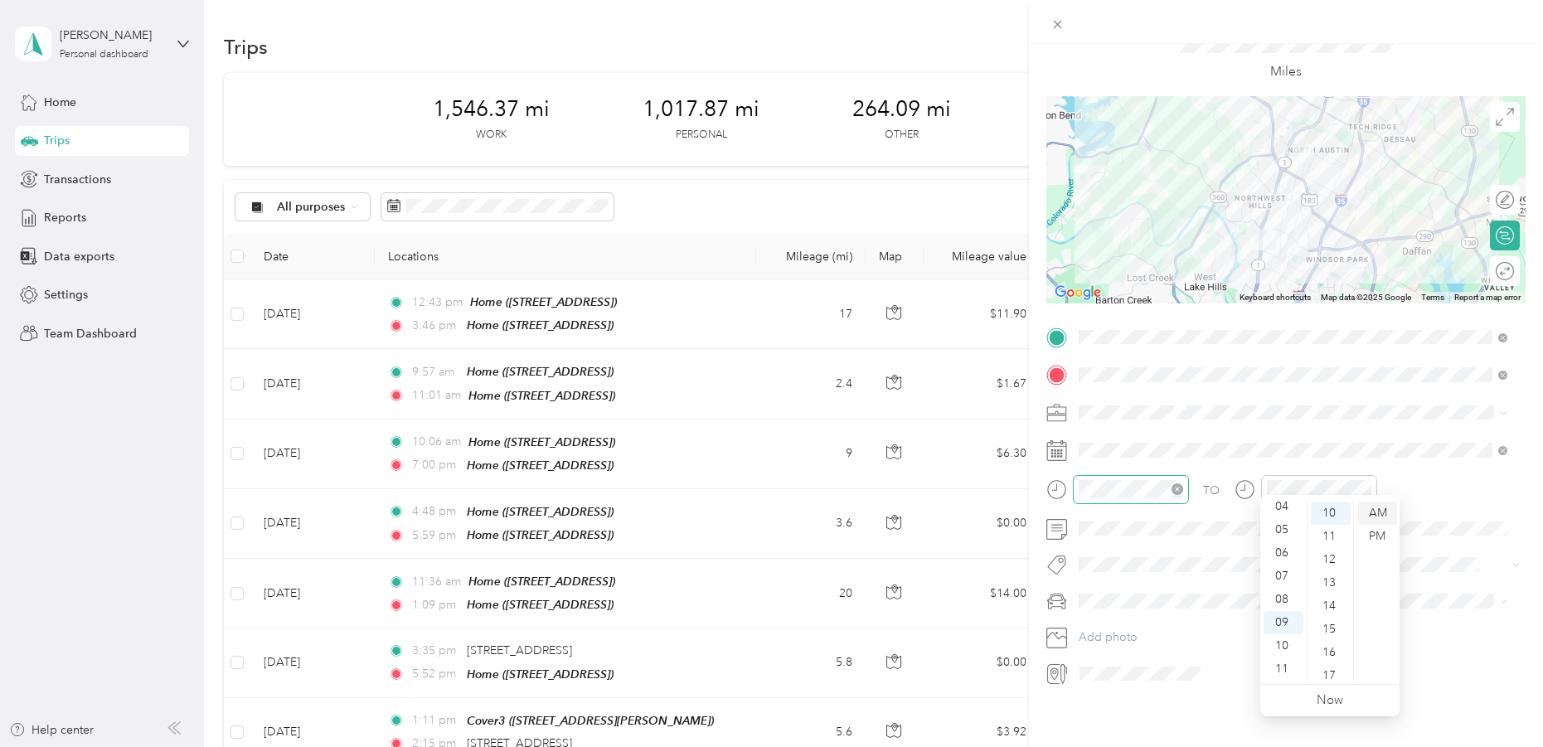
click at [1379, 508] on div "AM" at bounding box center [1377, 513] width 40 height 23
click at [1382, 507] on div "AM" at bounding box center [1377, 513] width 40 height 23
click at [1127, 581] on button "Provisors" at bounding box center [1115, 581] width 62 height 21
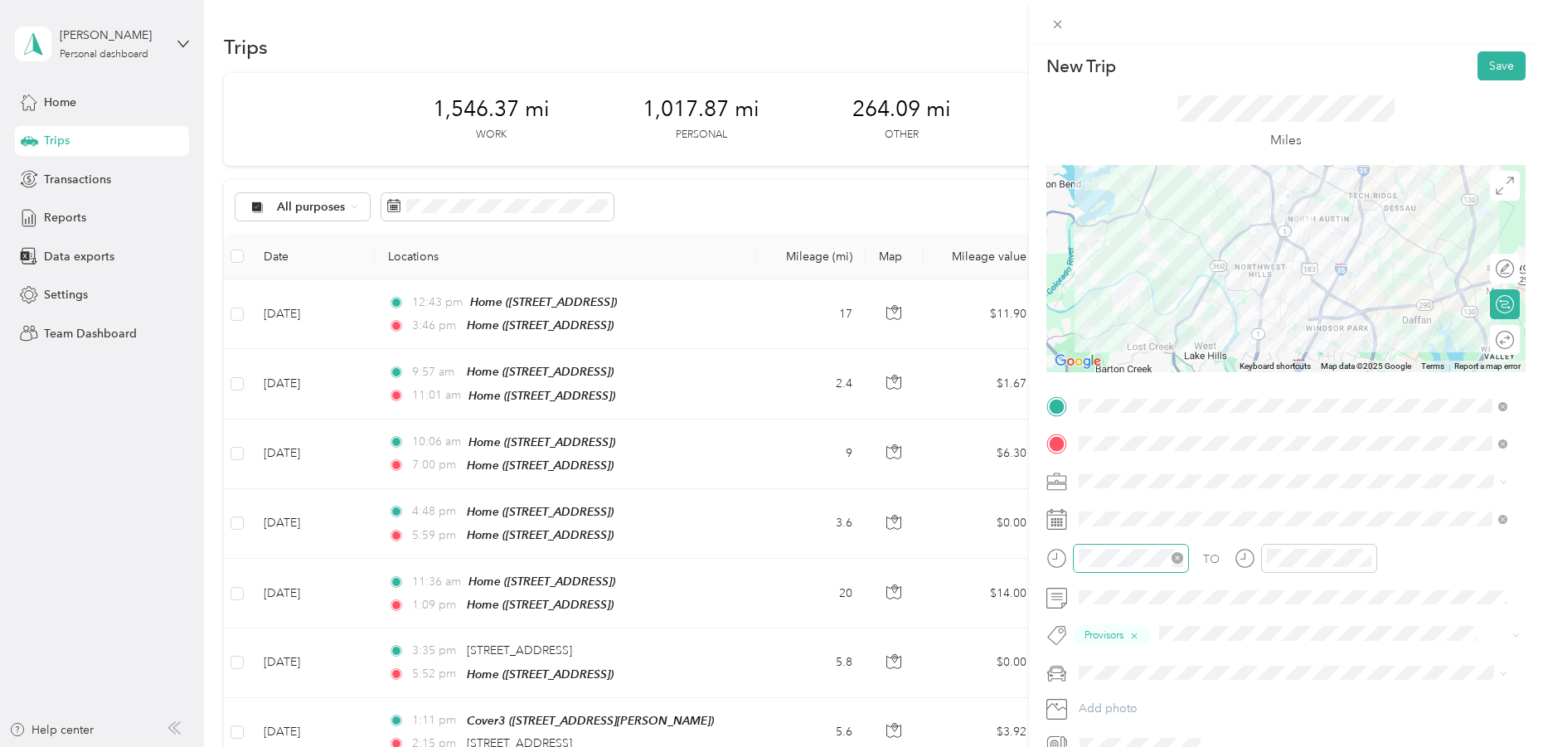
scroll to position [0, 0]
click at [1263, 560] on div at bounding box center [1319, 562] width 116 height 29
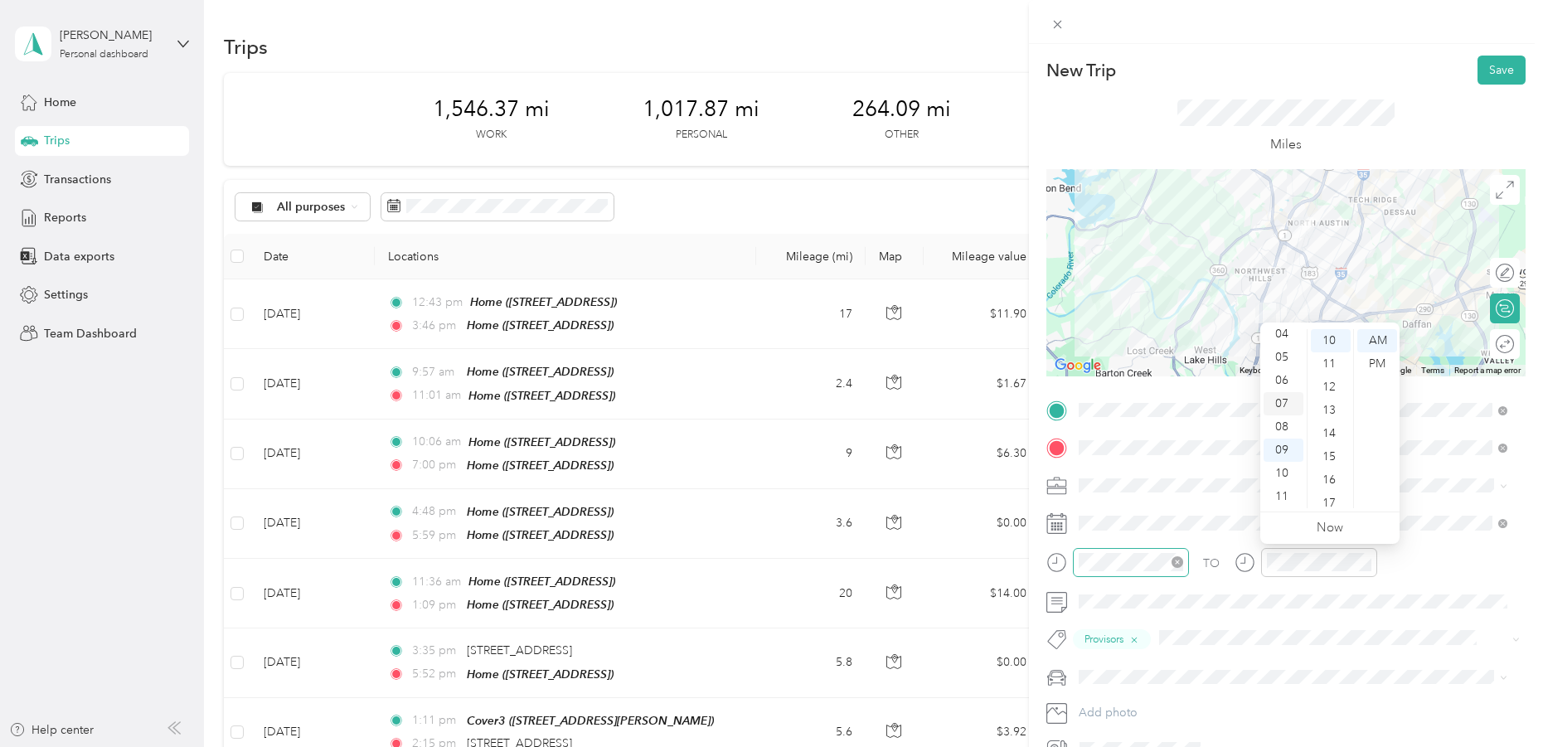
click at [1277, 405] on div "07" at bounding box center [1283, 403] width 40 height 23
click at [1328, 341] on div "10" at bounding box center [1331, 340] width 40 height 23
click at [1371, 338] on div "AM" at bounding box center [1377, 340] width 40 height 23
click at [1325, 574] on div at bounding box center [1319, 562] width 116 height 29
click at [1283, 403] on div "07" at bounding box center [1283, 403] width 40 height 23
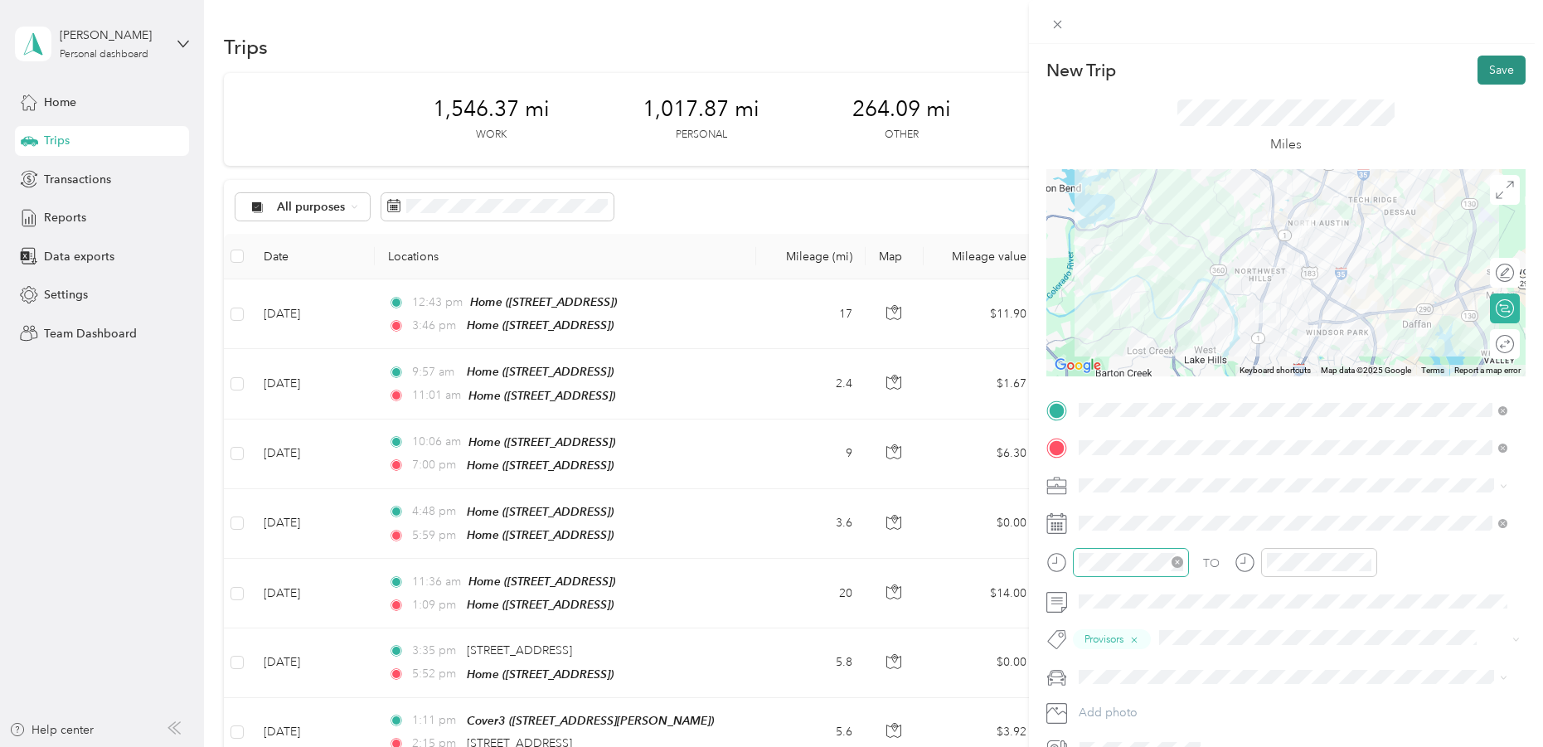
click at [1487, 71] on button "Save" at bounding box center [1501, 70] width 48 height 29
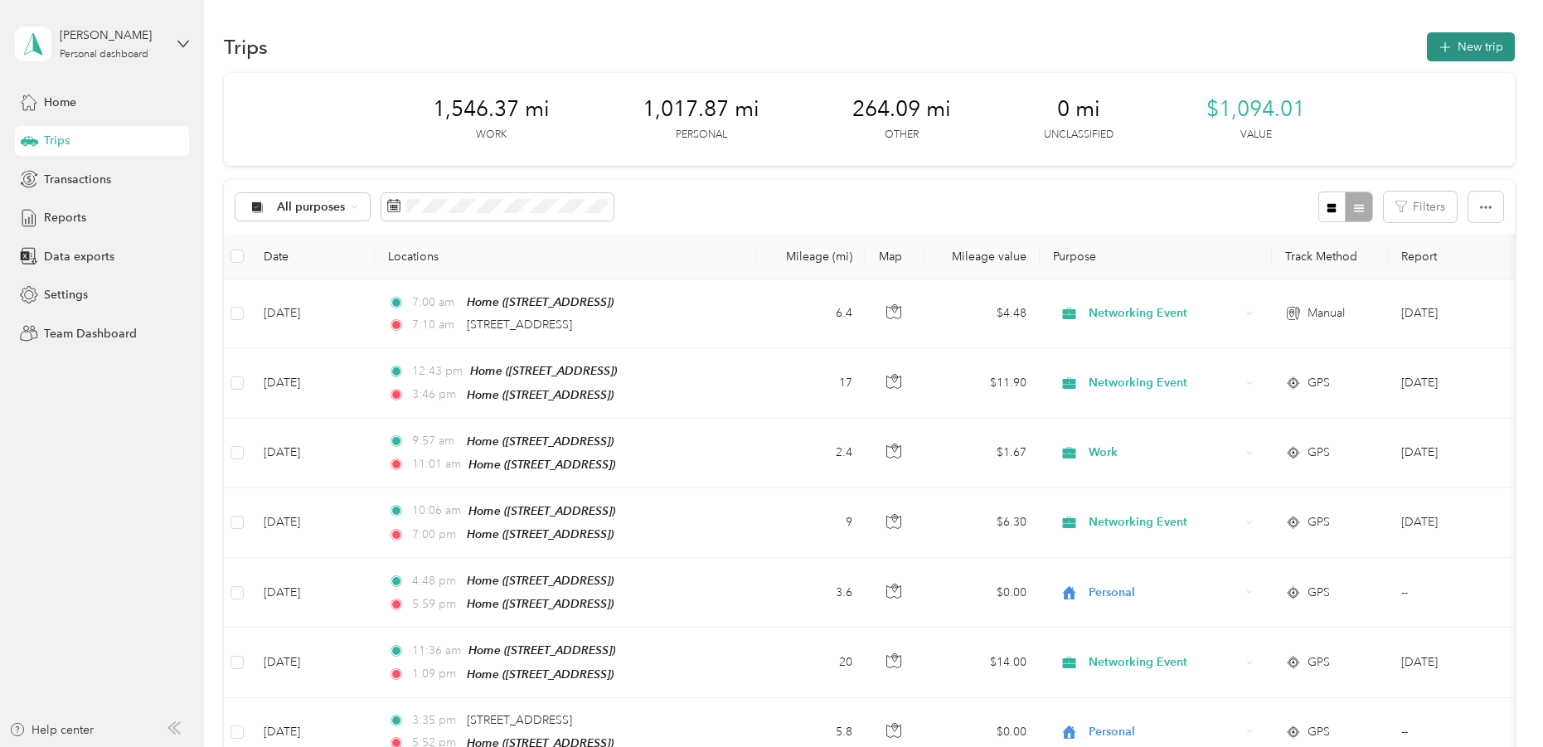
click at [1458, 43] on button "New trip" at bounding box center [1471, 46] width 88 height 29
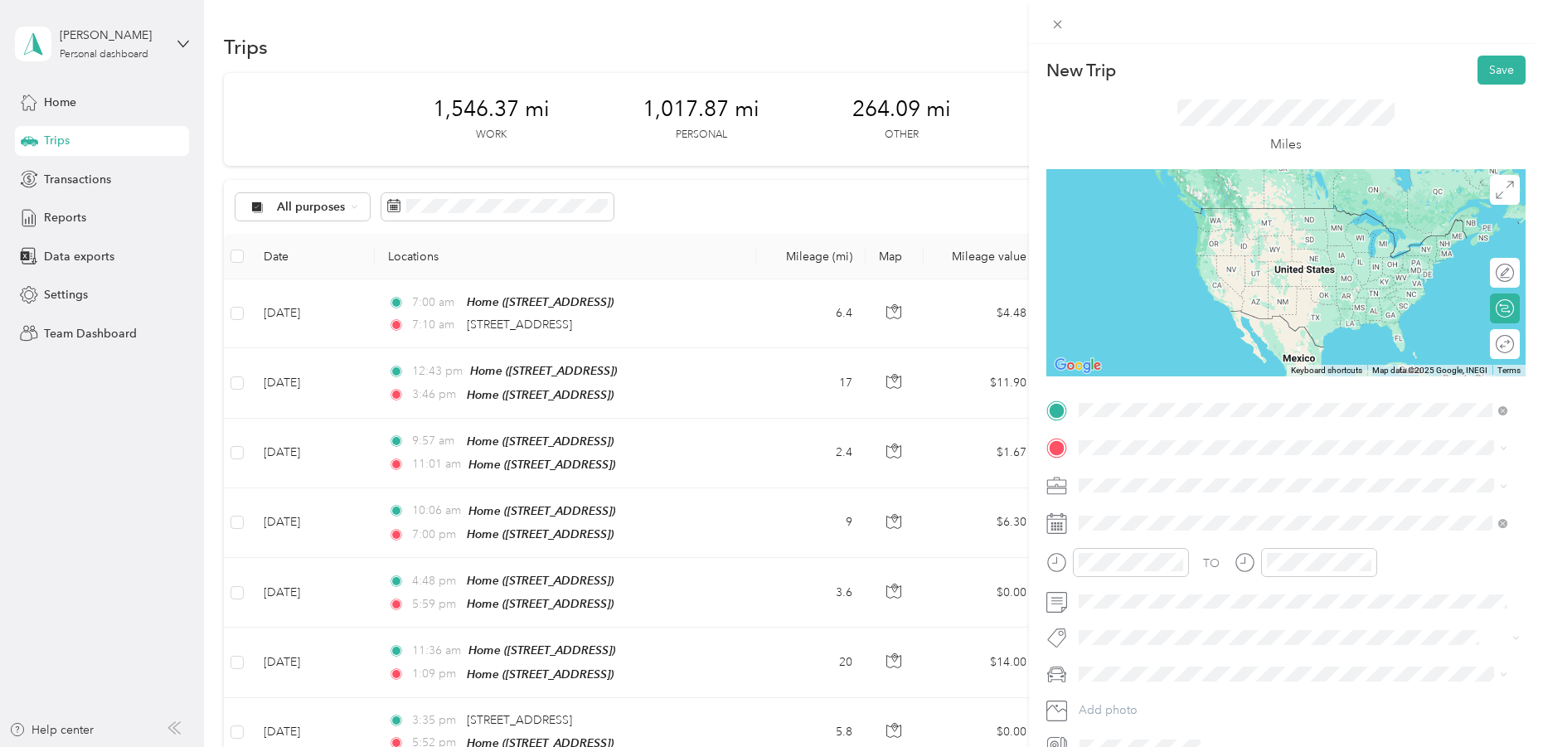
click at [1148, 467] on span "10414 Mckalla Place Austin, Texas 78758, United States" at bounding box center [1192, 470] width 166 height 15
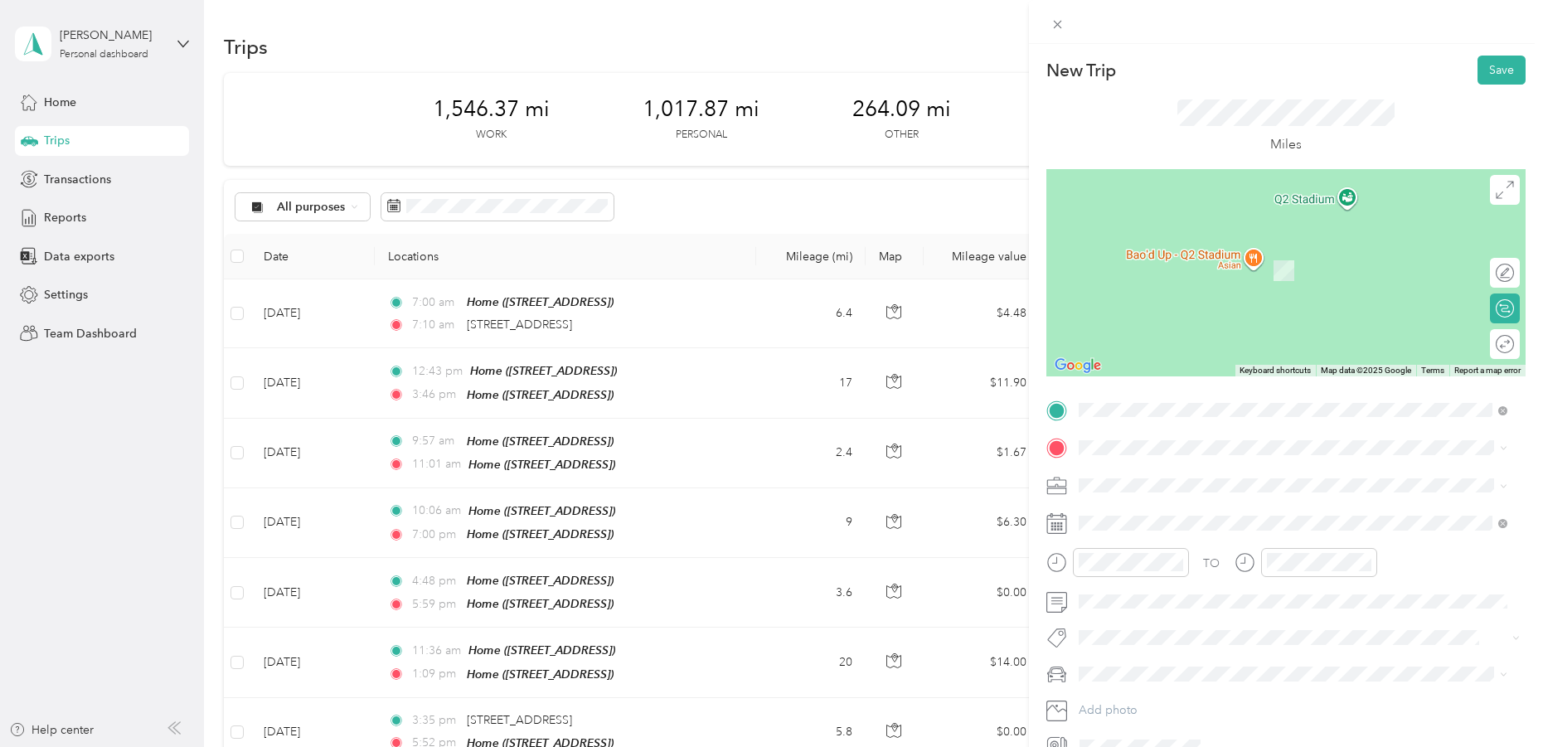
click at [1149, 513] on div "Home 2801 W Fresco Dr, Austin, TX, United States , 78731, Austin, TX, United St…" at bounding box center [1161, 514] width 105 height 35
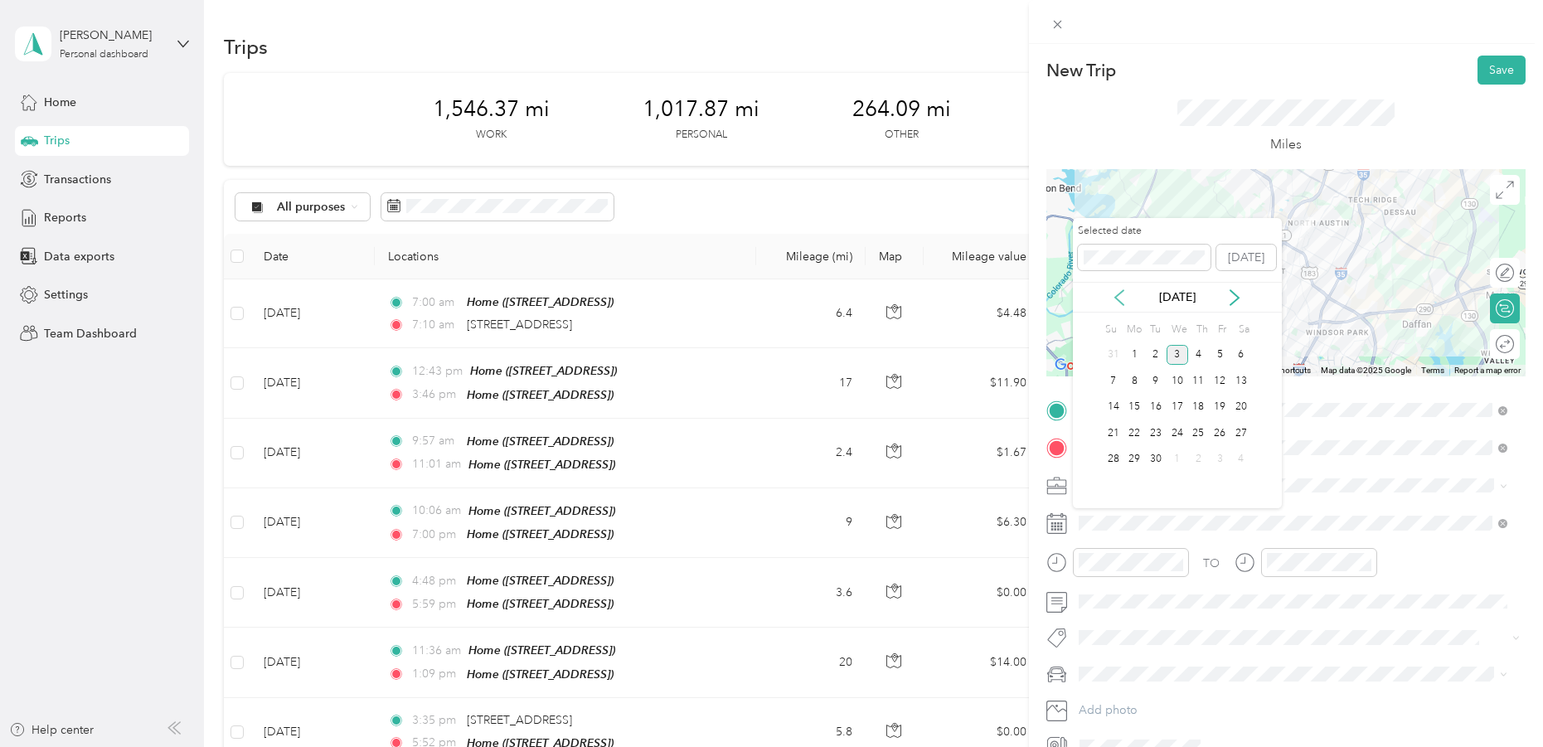
click at [1118, 295] on icon at bounding box center [1119, 297] width 17 height 17
click at [1199, 454] on div "28" at bounding box center [1199, 459] width 22 height 21
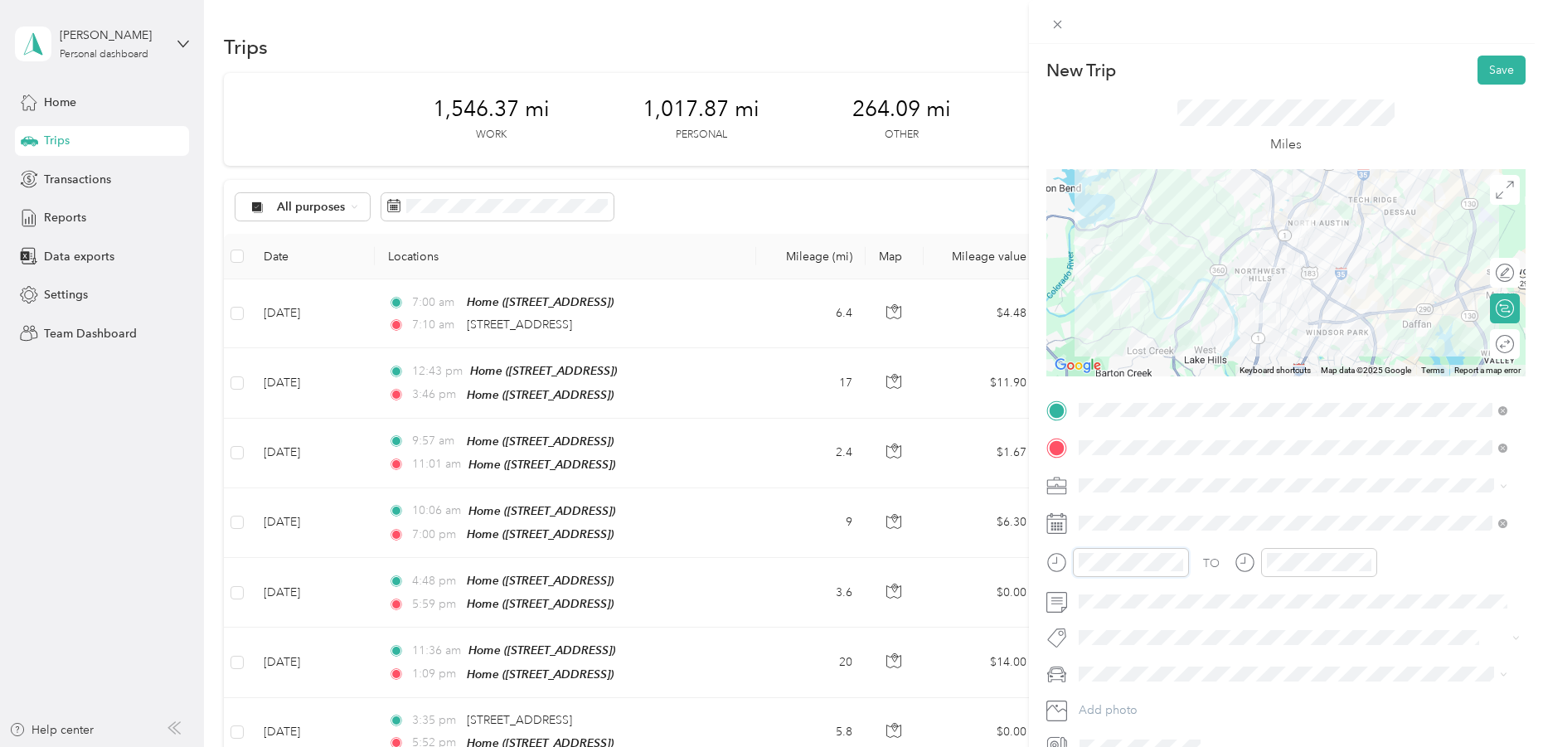
click at [1065, 563] on div at bounding box center [1117, 562] width 143 height 29
click at [1052, 563] on icon at bounding box center [1054, 560] width 4 height 6
click at [1179, 558] on icon "close-circle" at bounding box center [1177, 562] width 12 height 12
click at [1095, 447] on div "09" at bounding box center [1096, 450] width 40 height 23
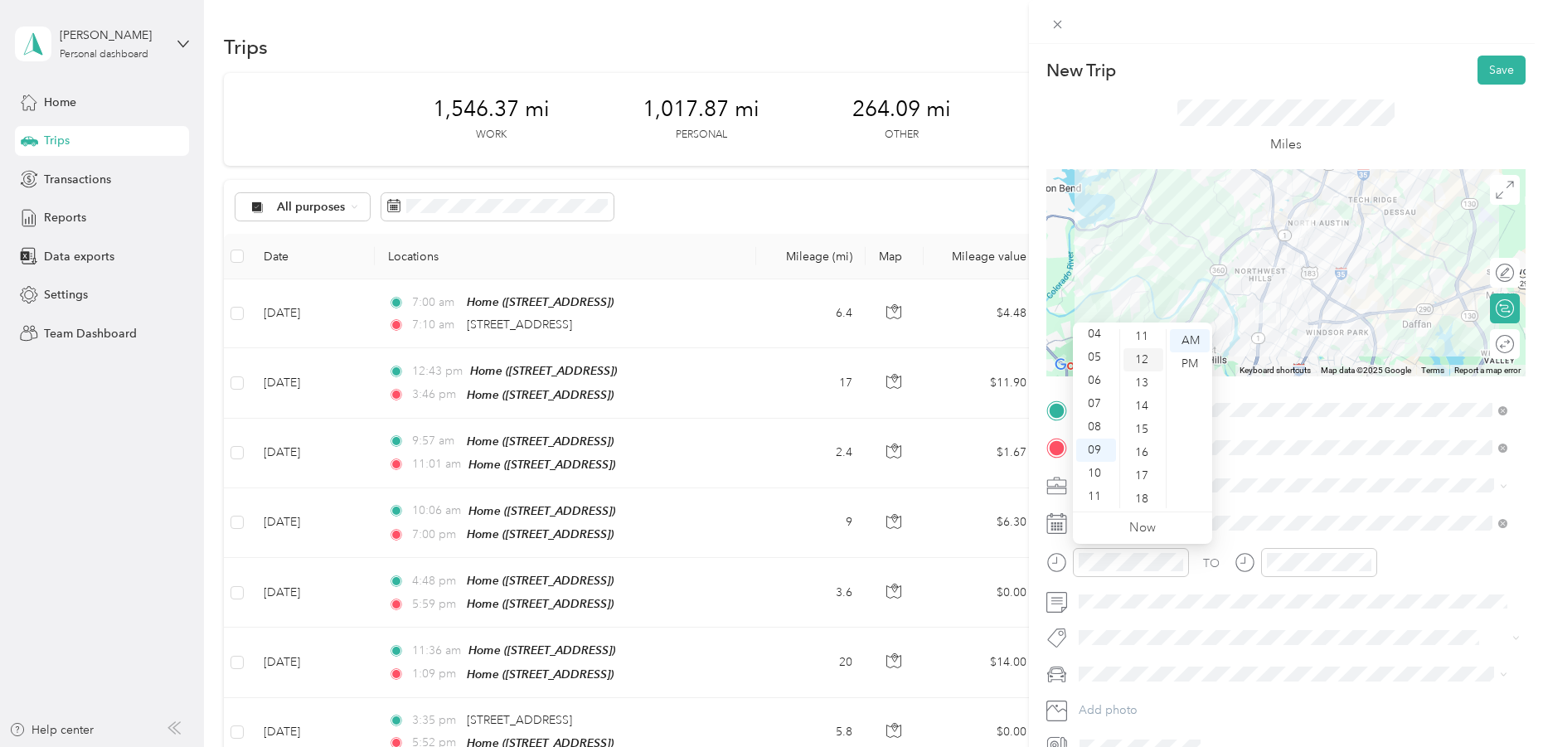
scroll to position [236, 0]
click at [1140, 336] on div "10" at bounding box center [1143, 336] width 40 height 23
click at [1189, 337] on div "AM" at bounding box center [1190, 340] width 40 height 23
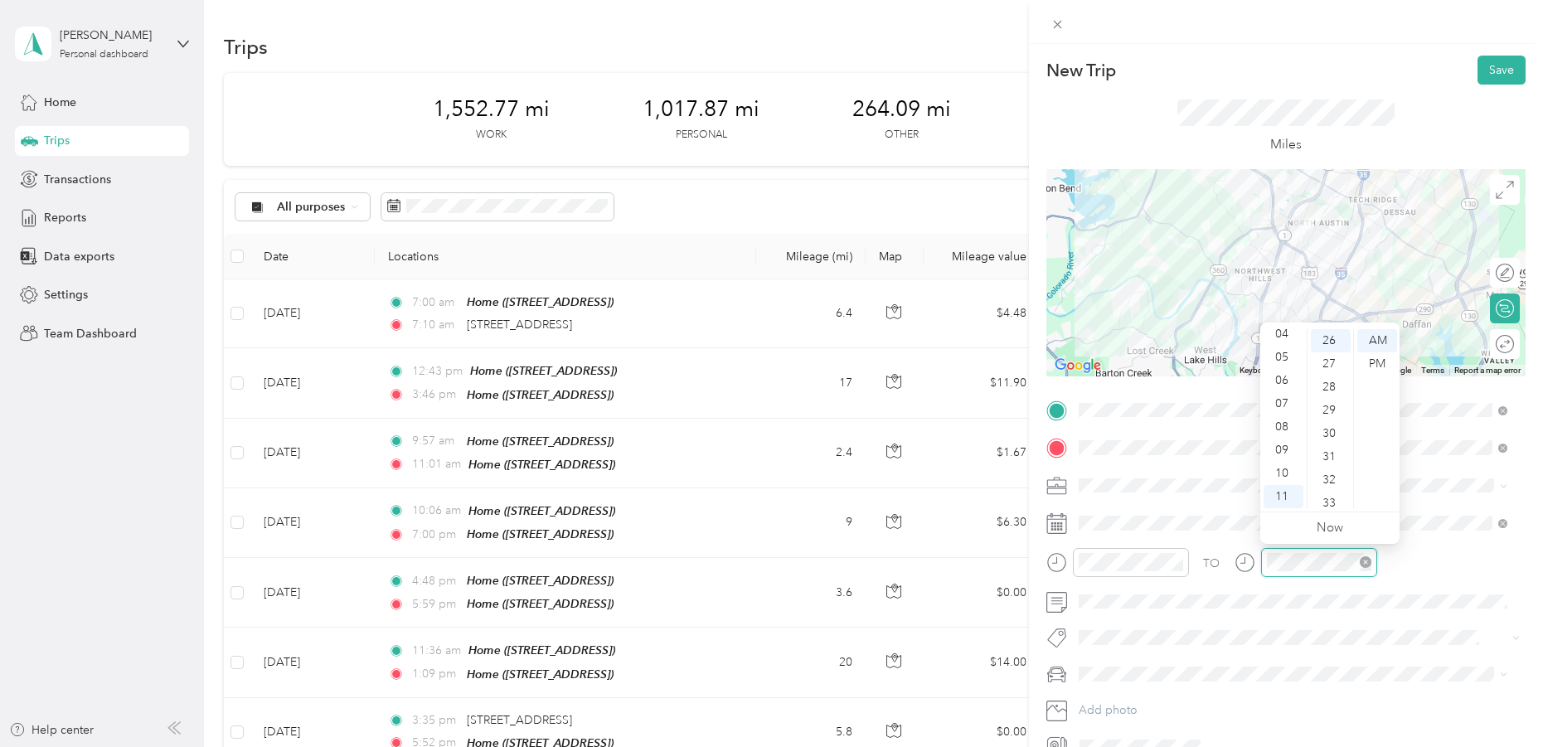
scroll to position [604, 0]
click at [1286, 444] on div "09" at bounding box center [1283, 450] width 40 height 23
click at [1331, 383] on div "28" at bounding box center [1331, 387] width 40 height 23
click at [1385, 337] on div "AM" at bounding box center [1377, 340] width 40 height 23
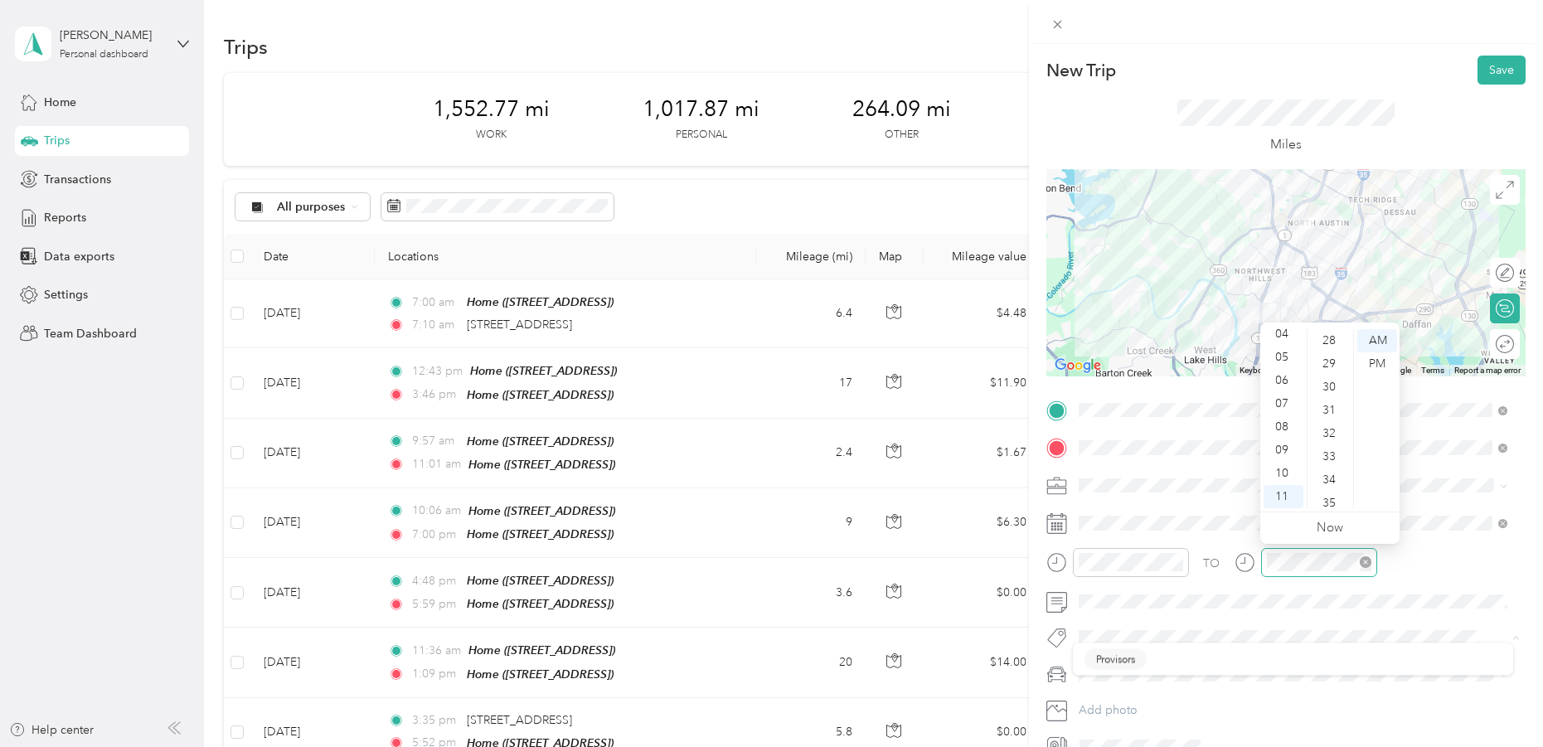
scroll to position [604, 0]
click at [1236, 563] on div at bounding box center [1305, 562] width 143 height 29
click at [1283, 448] on div "09" at bounding box center [1283, 450] width 40 height 23
click at [1252, 560] on div at bounding box center [1305, 562] width 143 height 29
click at [1284, 446] on div "09" at bounding box center [1283, 450] width 40 height 23
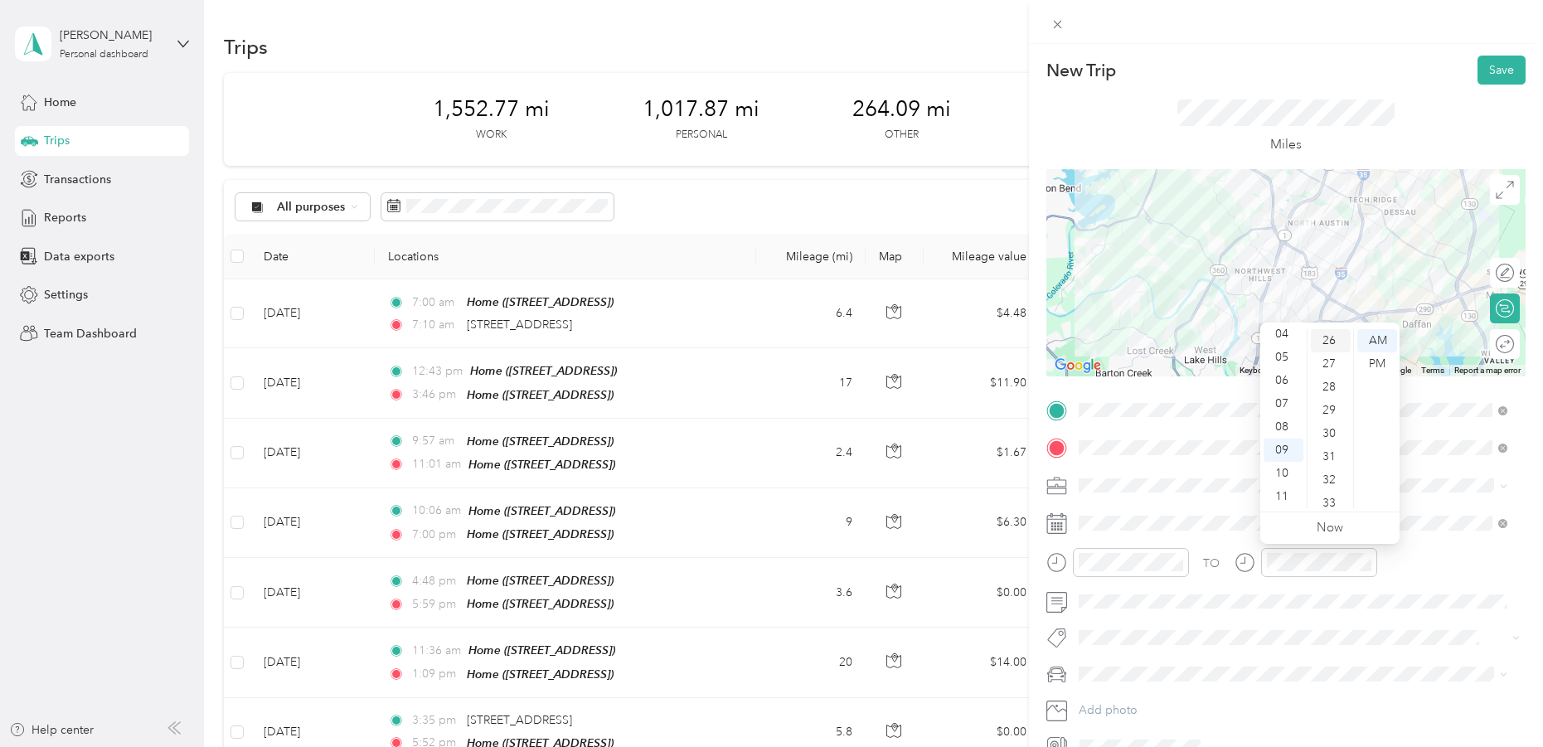
click at [1328, 343] on div "26" at bounding box center [1331, 340] width 40 height 23
click at [1420, 557] on div "TO" at bounding box center [1285, 568] width 479 height 41
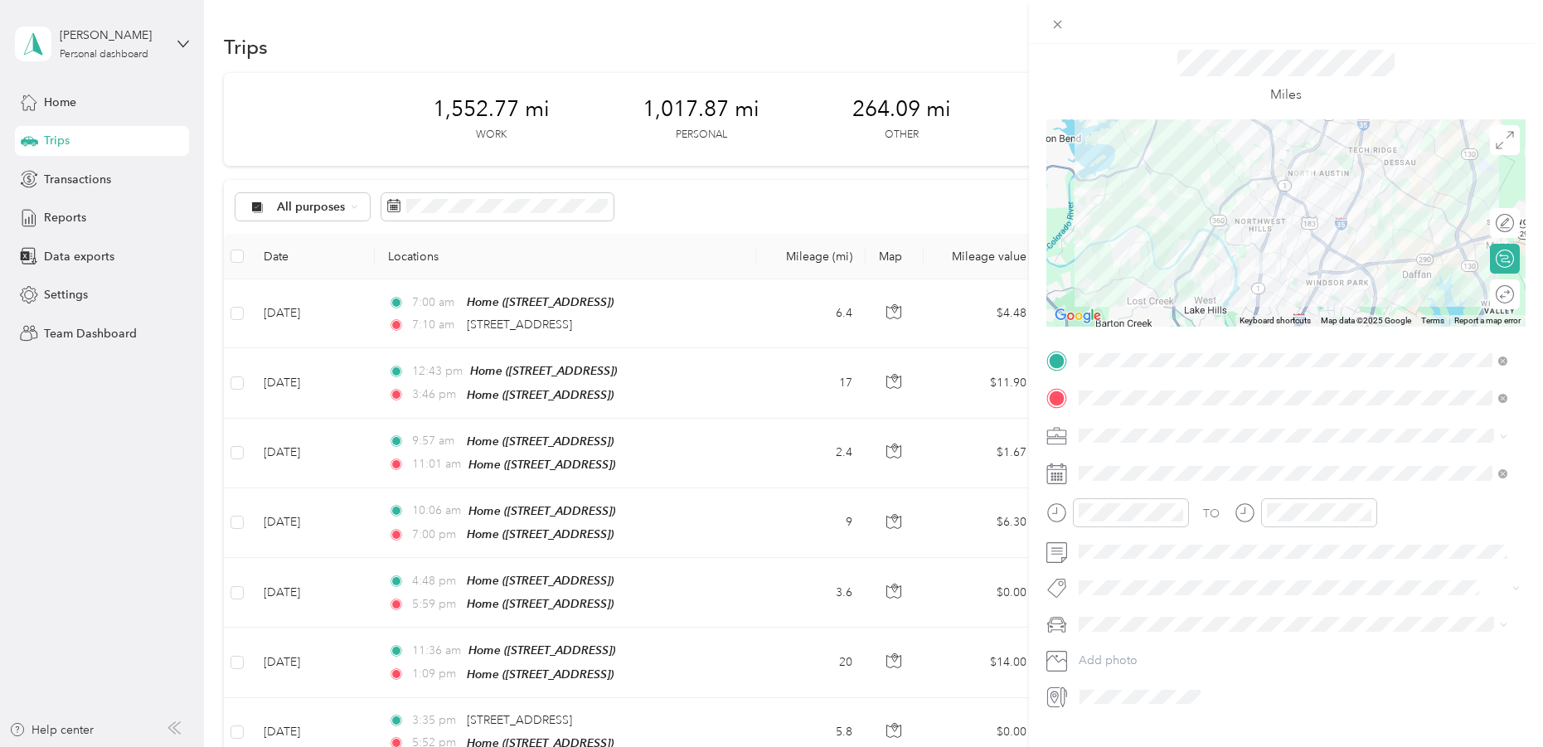
scroll to position [78, 0]
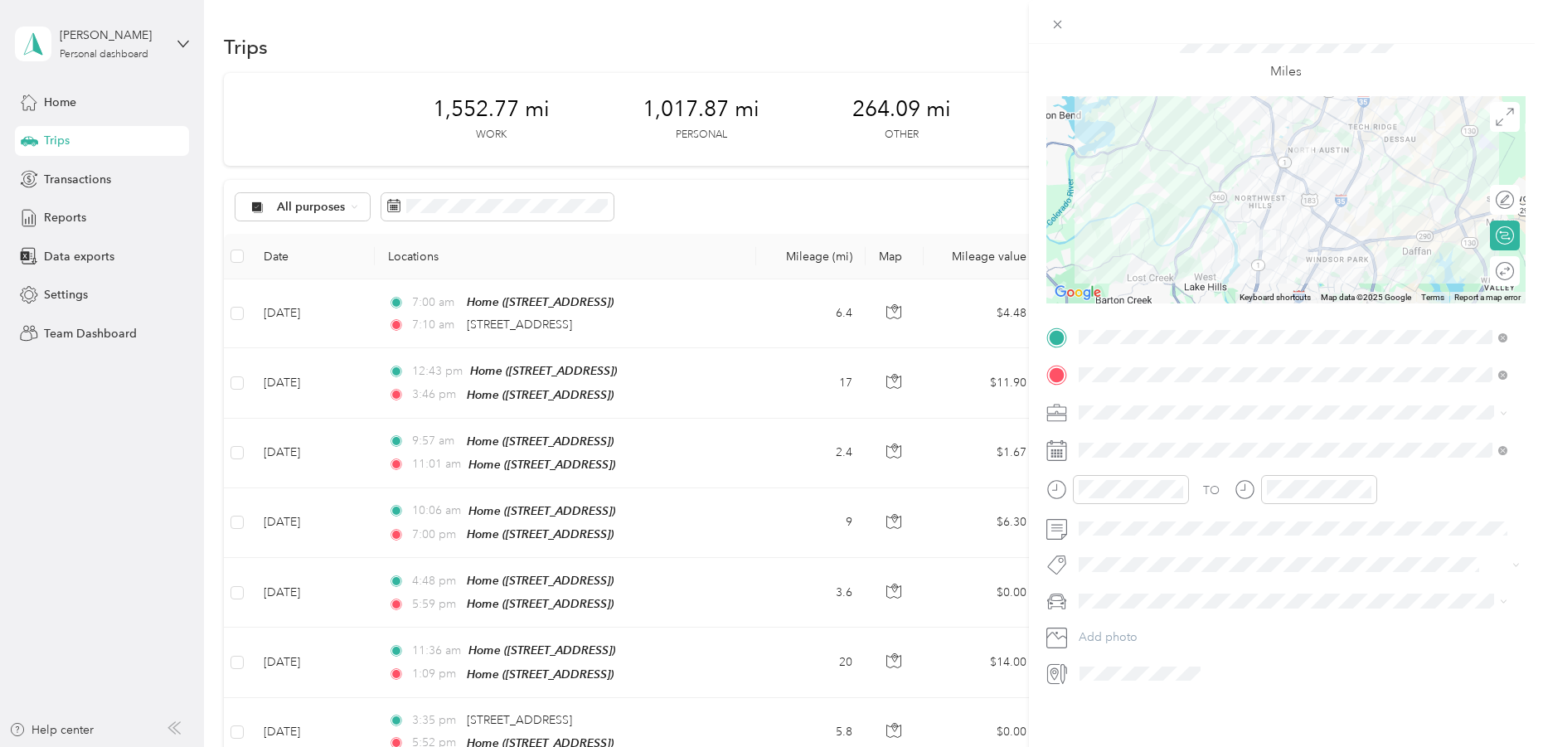
click at [1111, 585] on span "Provisors" at bounding box center [1115, 589] width 39 height 15
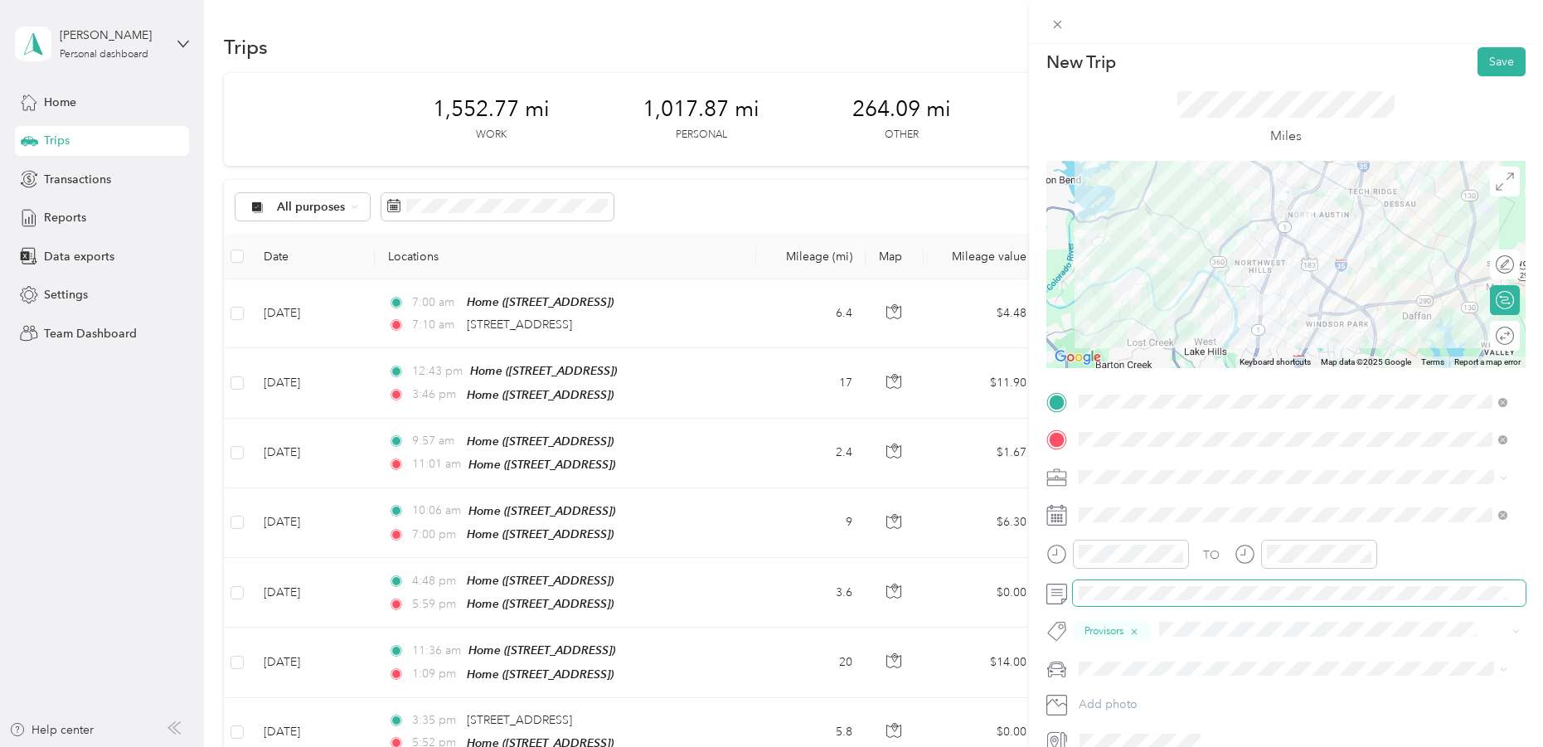
scroll to position [0, 0]
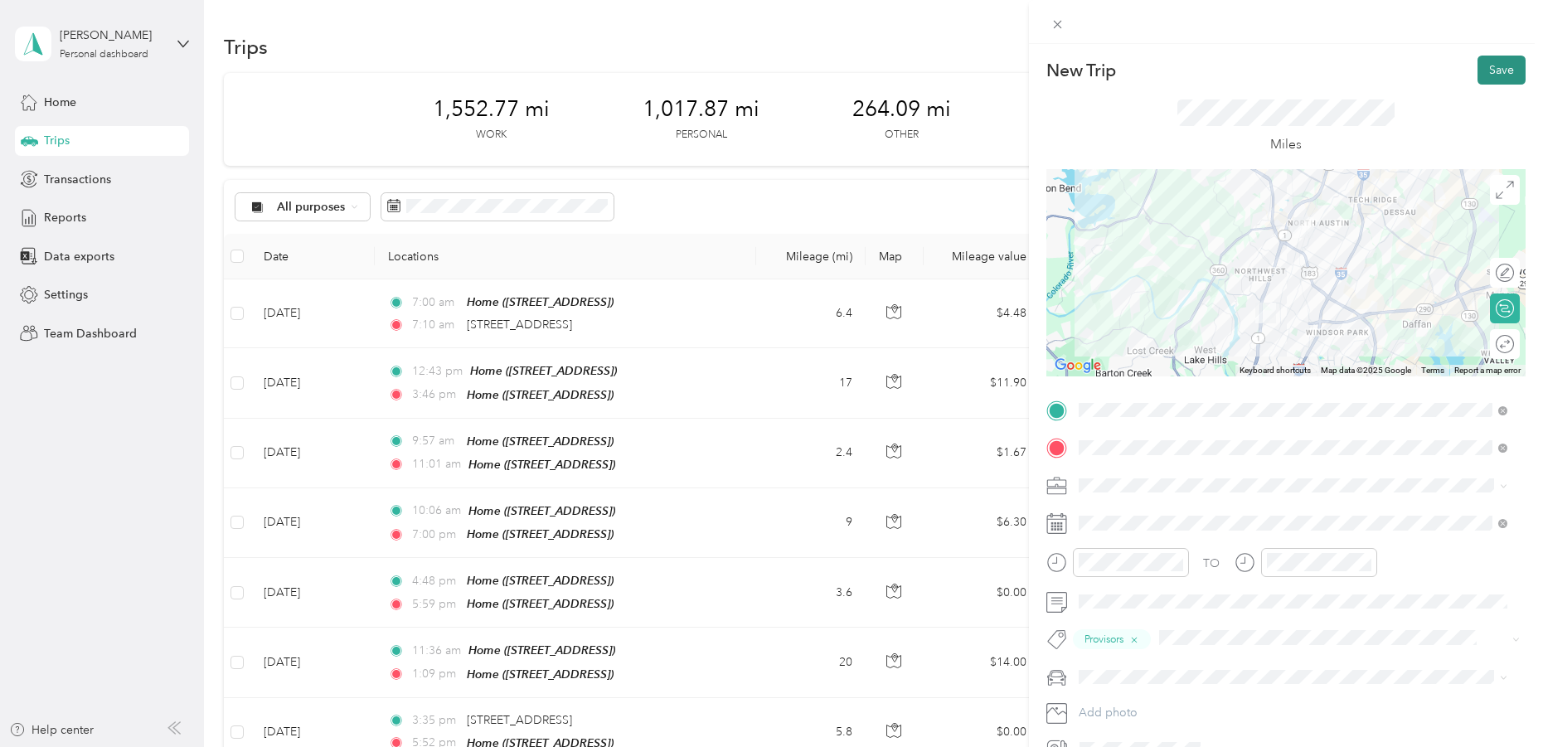
click at [1477, 64] on button "Save" at bounding box center [1501, 70] width 48 height 29
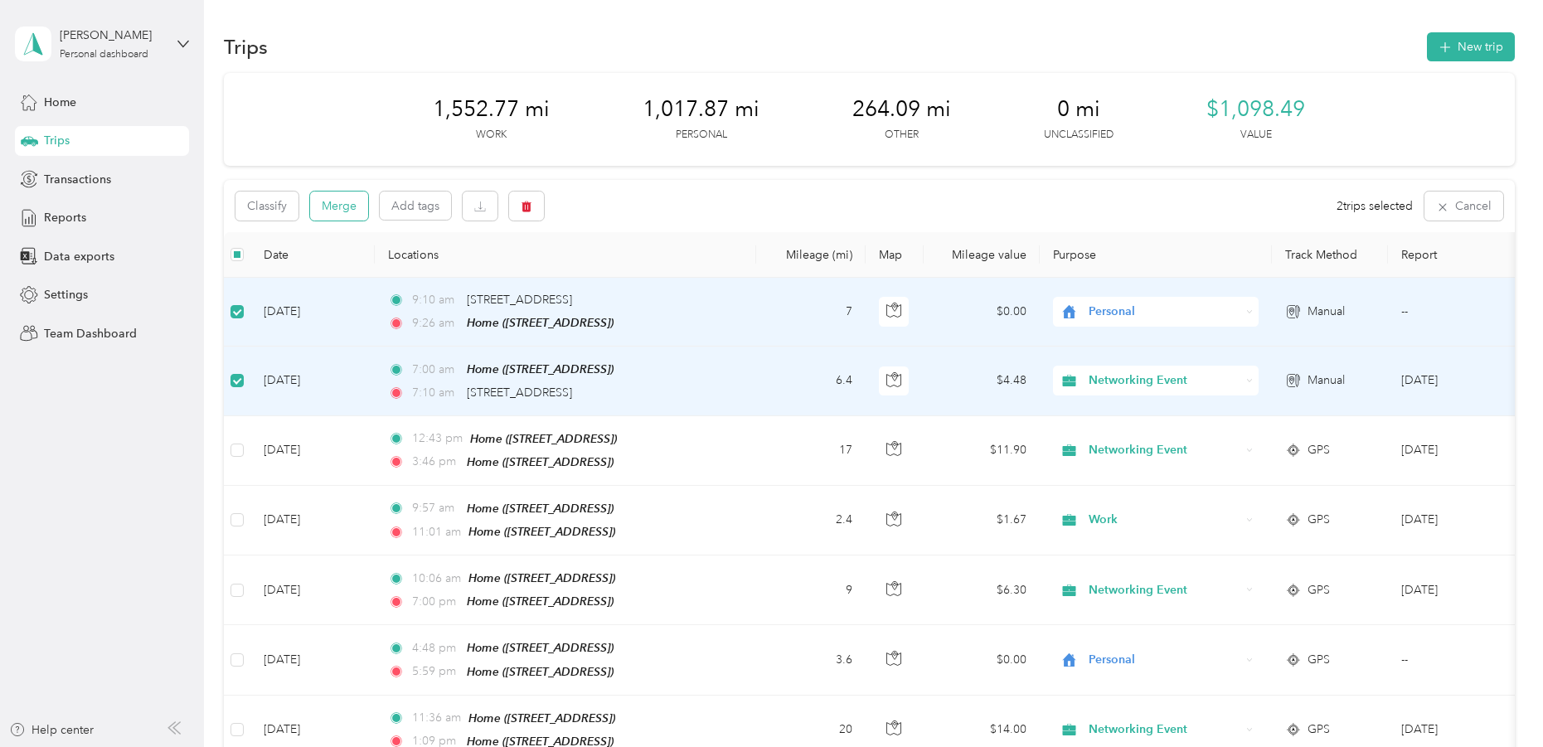
click at [327, 207] on button "Merge" at bounding box center [339, 206] width 58 height 29
click at [1181, 314] on span "Personal" at bounding box center [1165, 312] width 152 height 18
click at [1121, 345] on li "Work" at bounding box center [1156, 335] width 206 height 29
click at [1139, 317] on span "Work" at bounding box center [1165, 312] width 152 height 18
click at [1119, 400] on li "Networking Event" at bounding box center [1156, 400] width 206 height 29
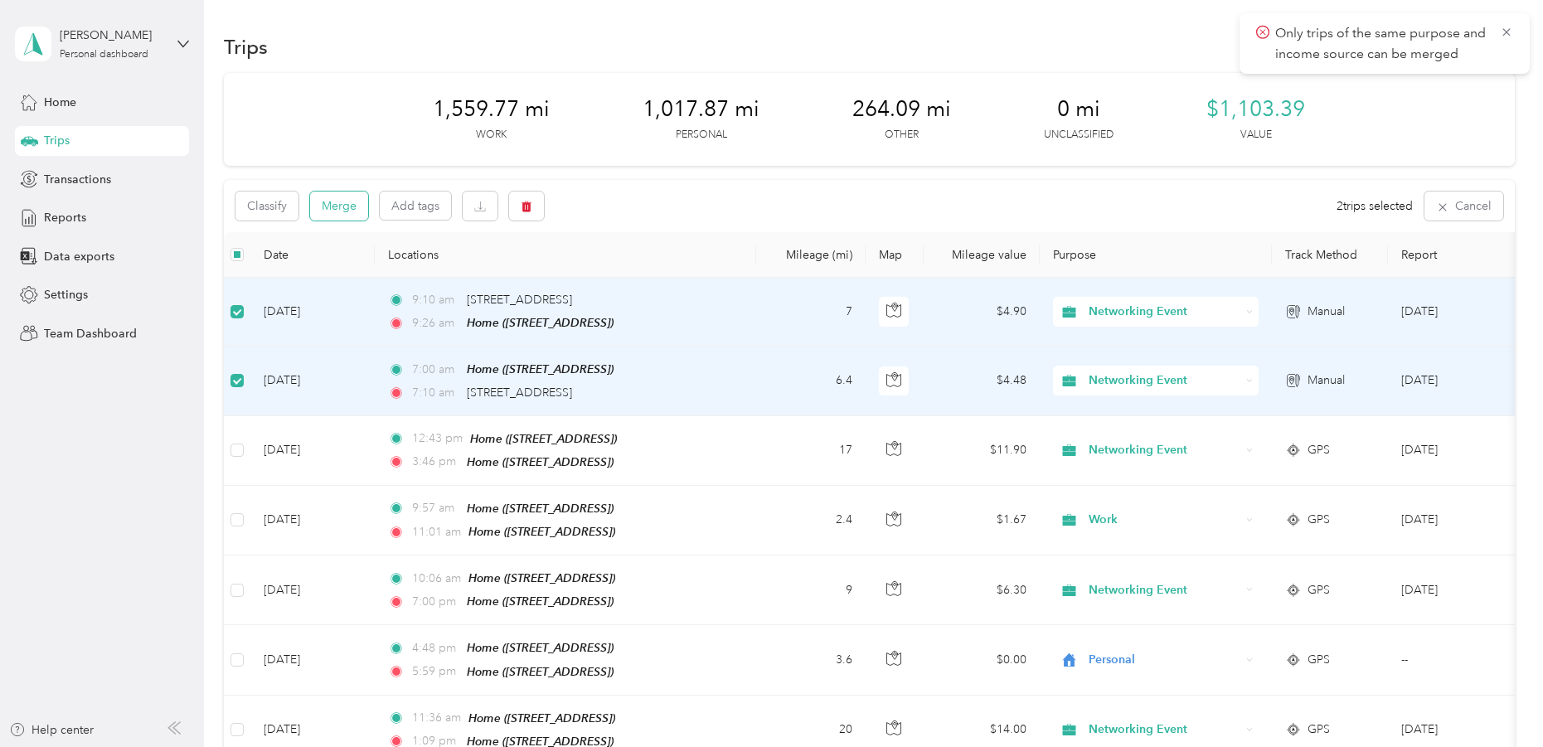
click at [351, 201] on button "Merge" at bounding box center [339, 206] width 58 height 29
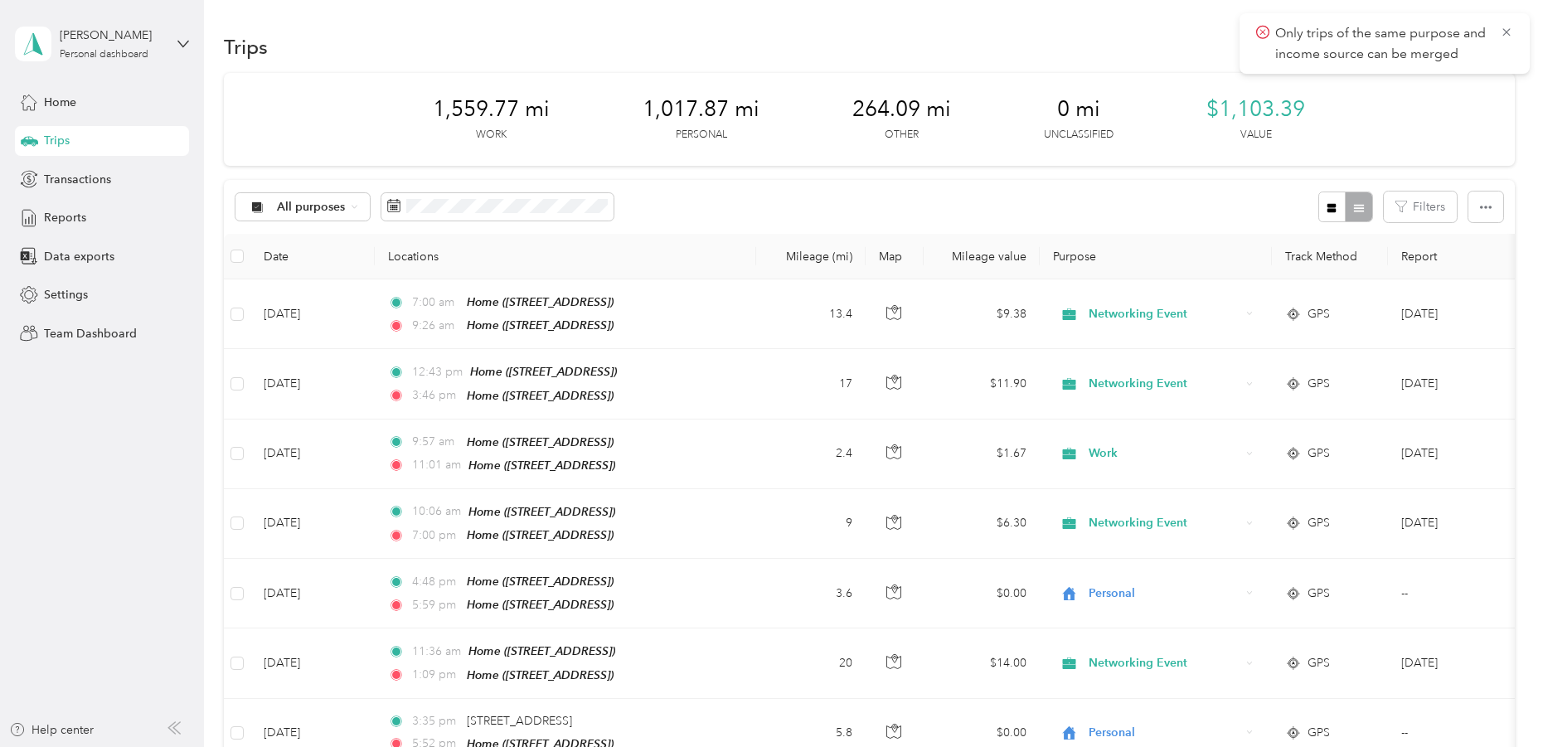
click at [1505, 23] on span "Only trips of the same purpose and income source can be merged" at bounding box center [1384, 43] width 257 height 41
click at [1503, 32] on icon at bounding box center [1506, 32] width 13 height 15
click at [1454, 45] on button "New trip" at bounding box center [1471, 46] width 88 height 29
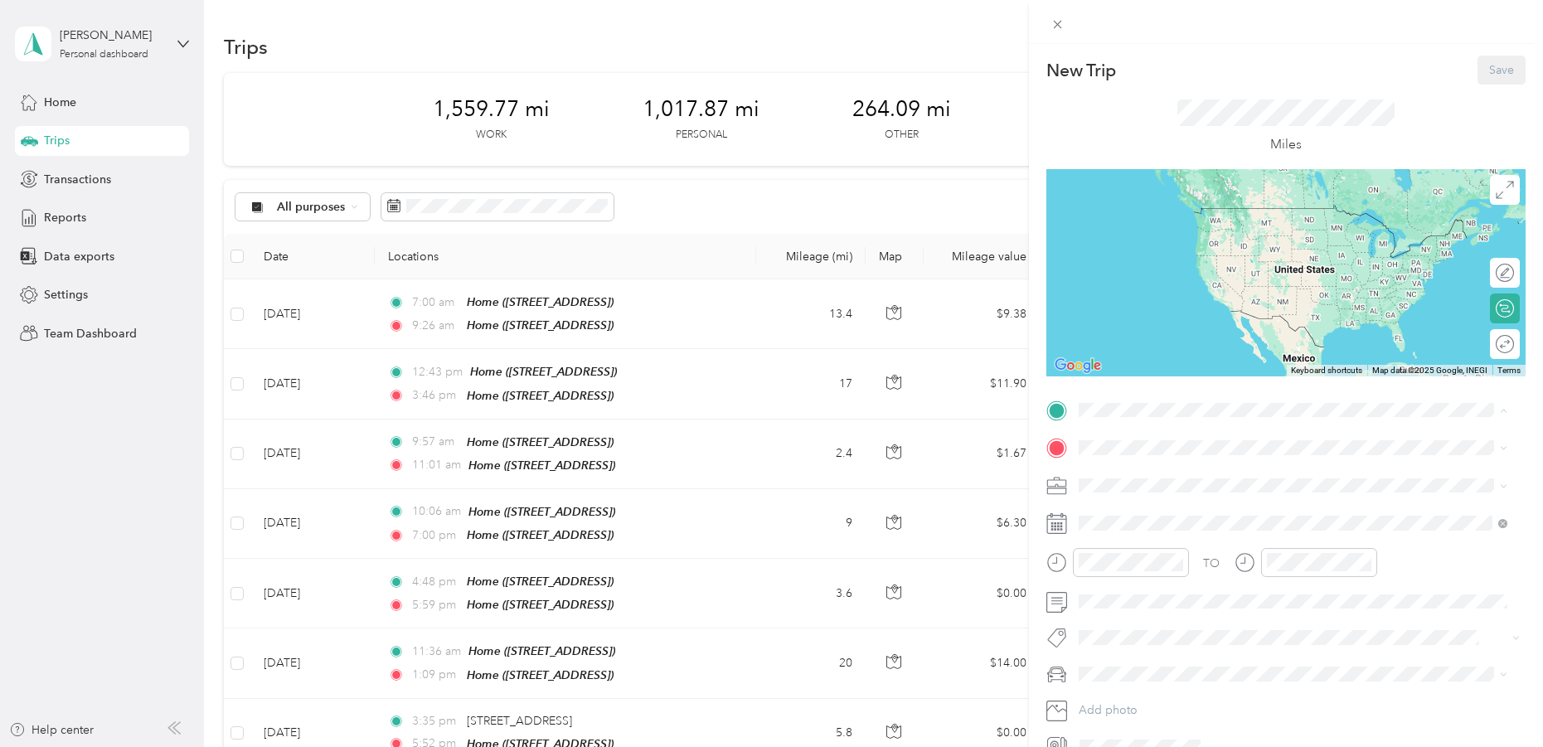
click at [1137, 484] on div "Home 2801 W Fresco Dr, Austin, TX, United States , 78731, Austin, TX, United St…" at bounding box center [1161, 485] width 105 height 35
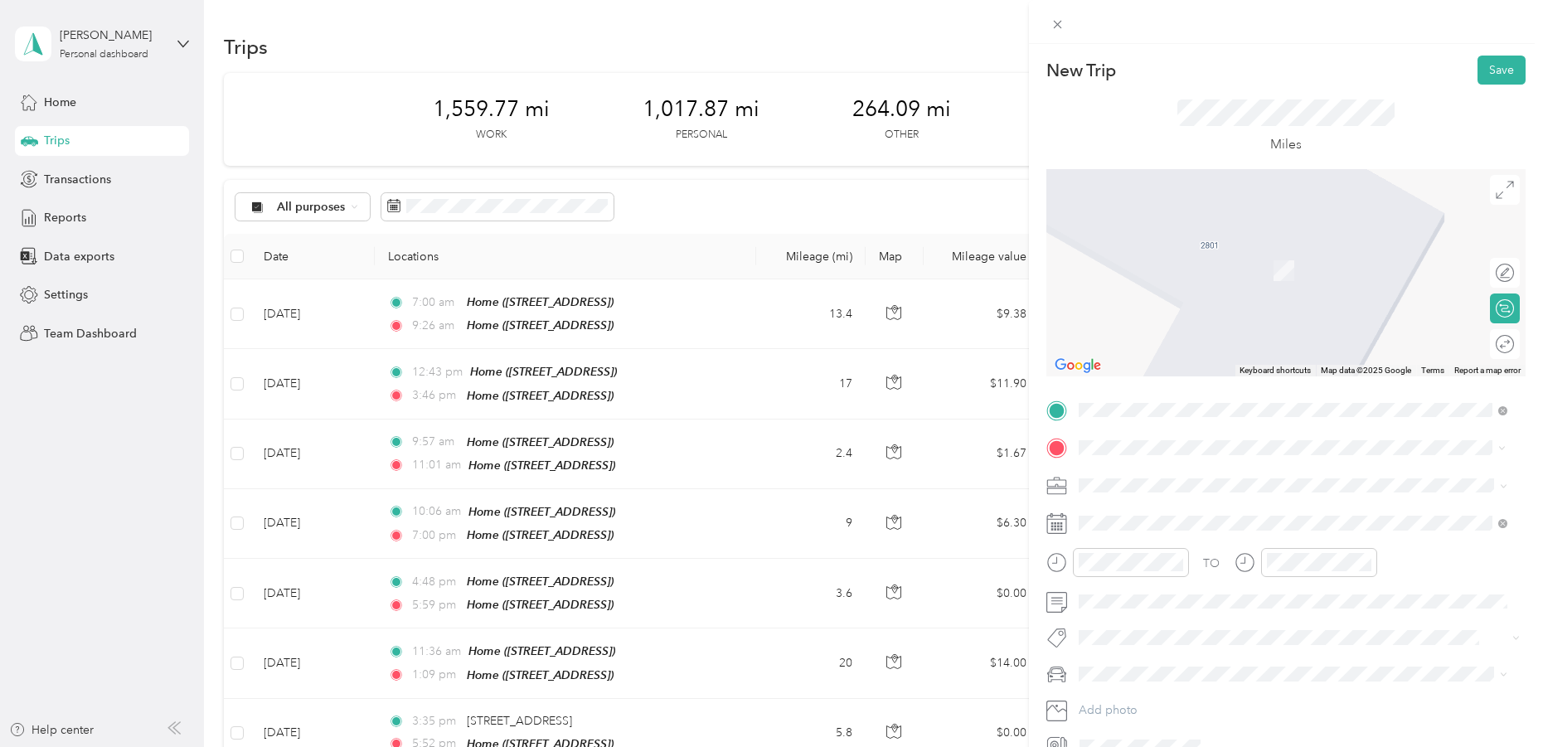
click at [1171, 510] on span "1203 West 6th Street Austin, Texas 78703, United States" at bounding box center [1192, 507] width 166 height 15
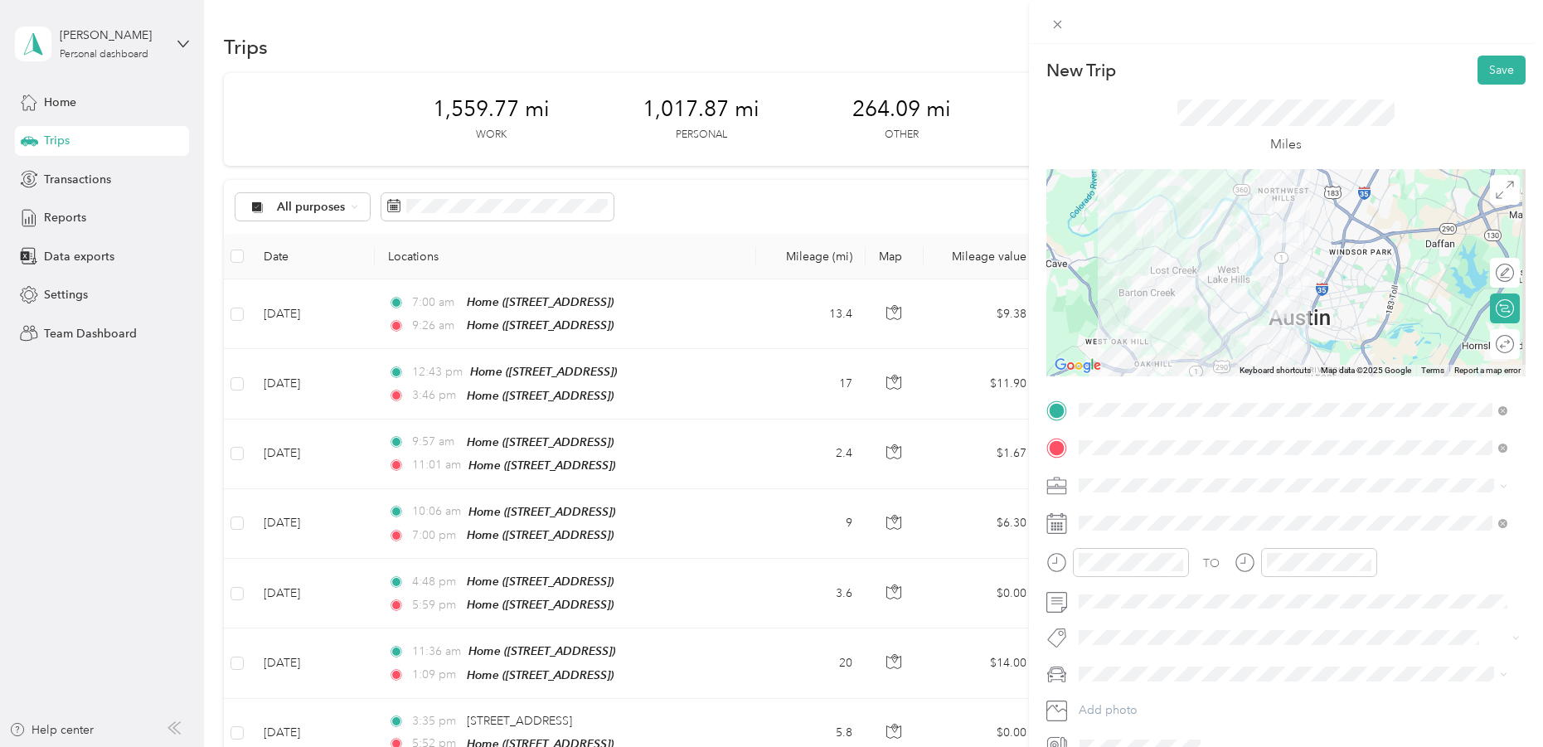
click at [1098, 511] on span "Work" at bounding box center [1098, 514] width 28 height 14
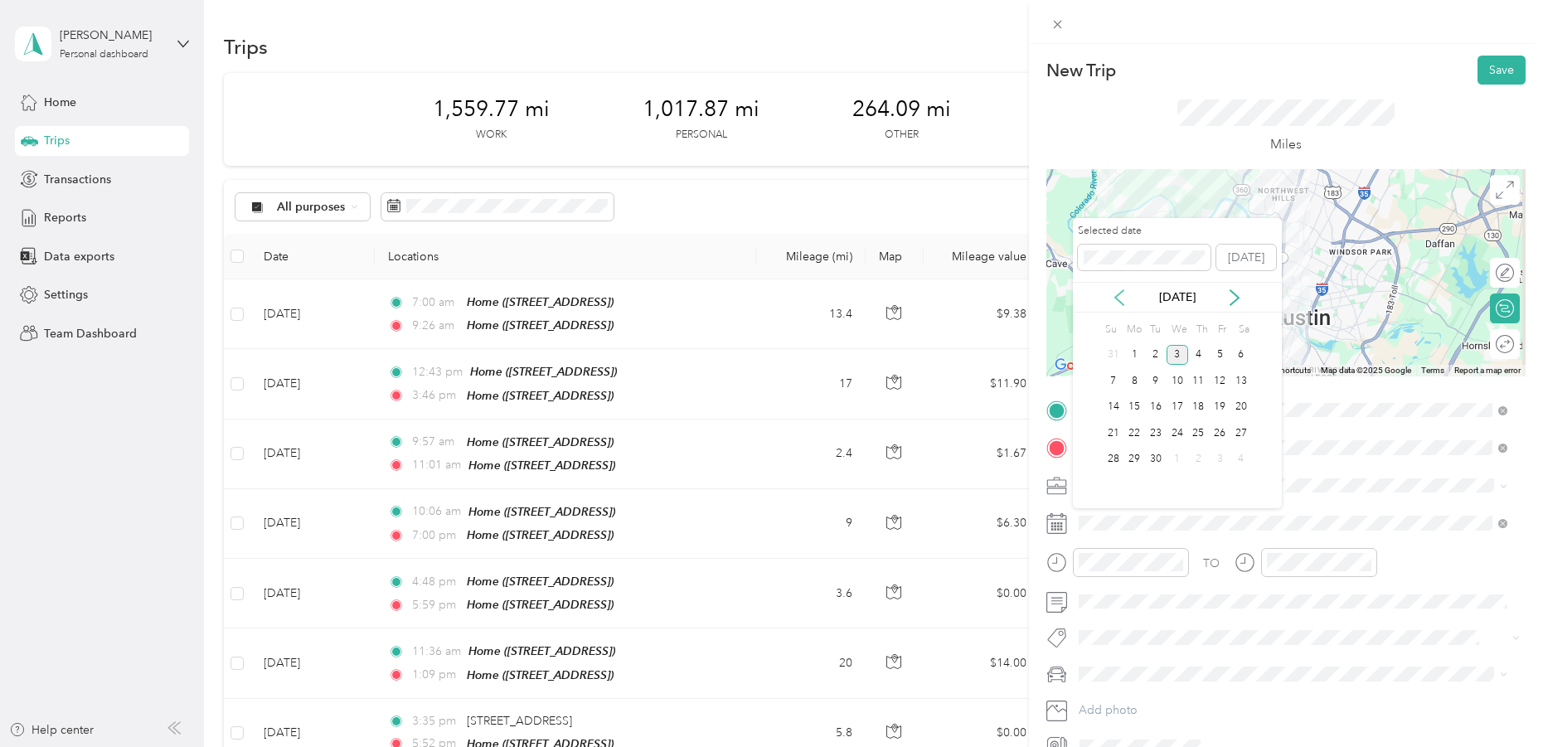
click at [1120, 302] on icon at bounding box center [1119, 297] width 8 height 15
click at [1196, 453] on div "28" at bounding box center [1199, 459] width 22 height 21
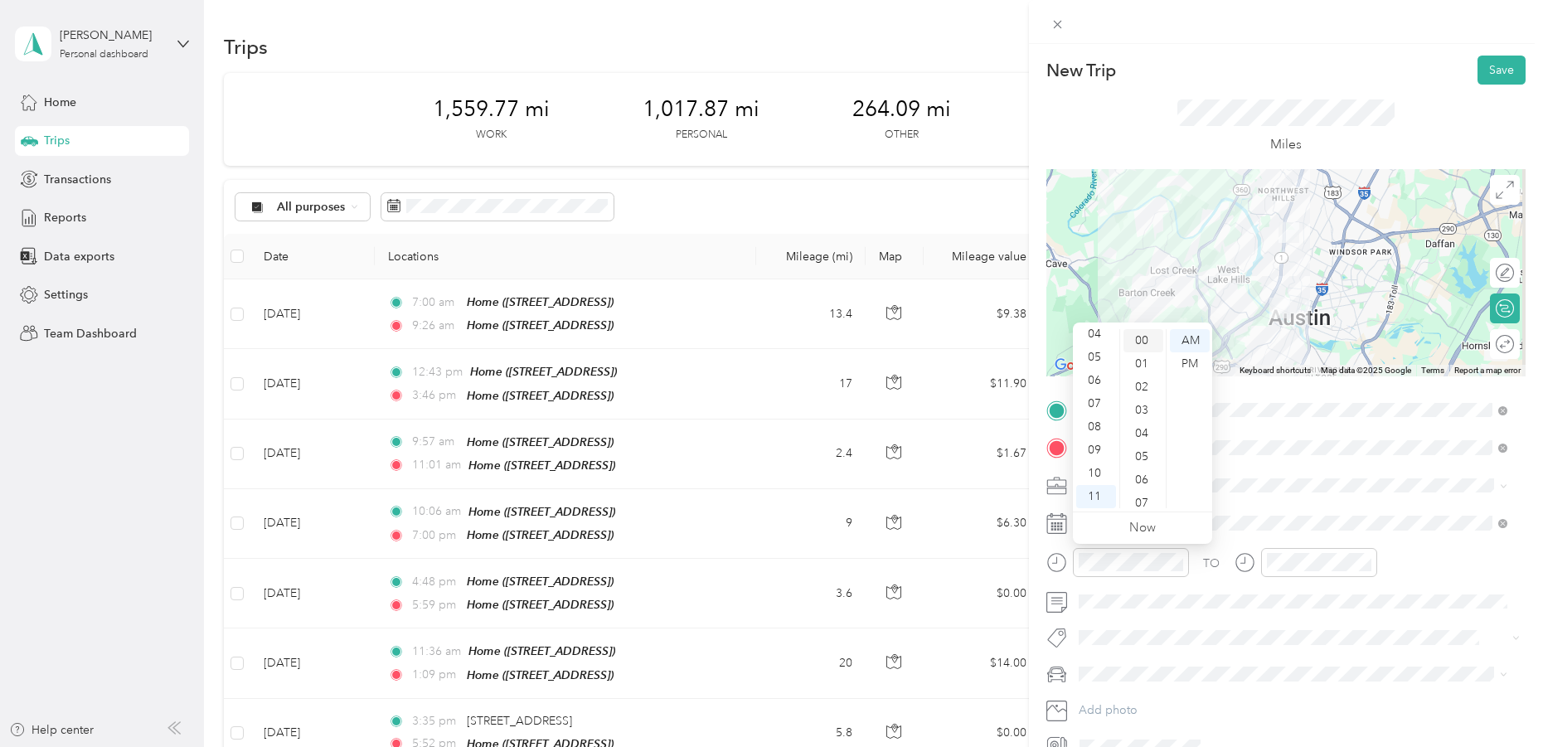
click at [1141, 337] on div "00" at bounding box center [1143, 340] width 40 height 23
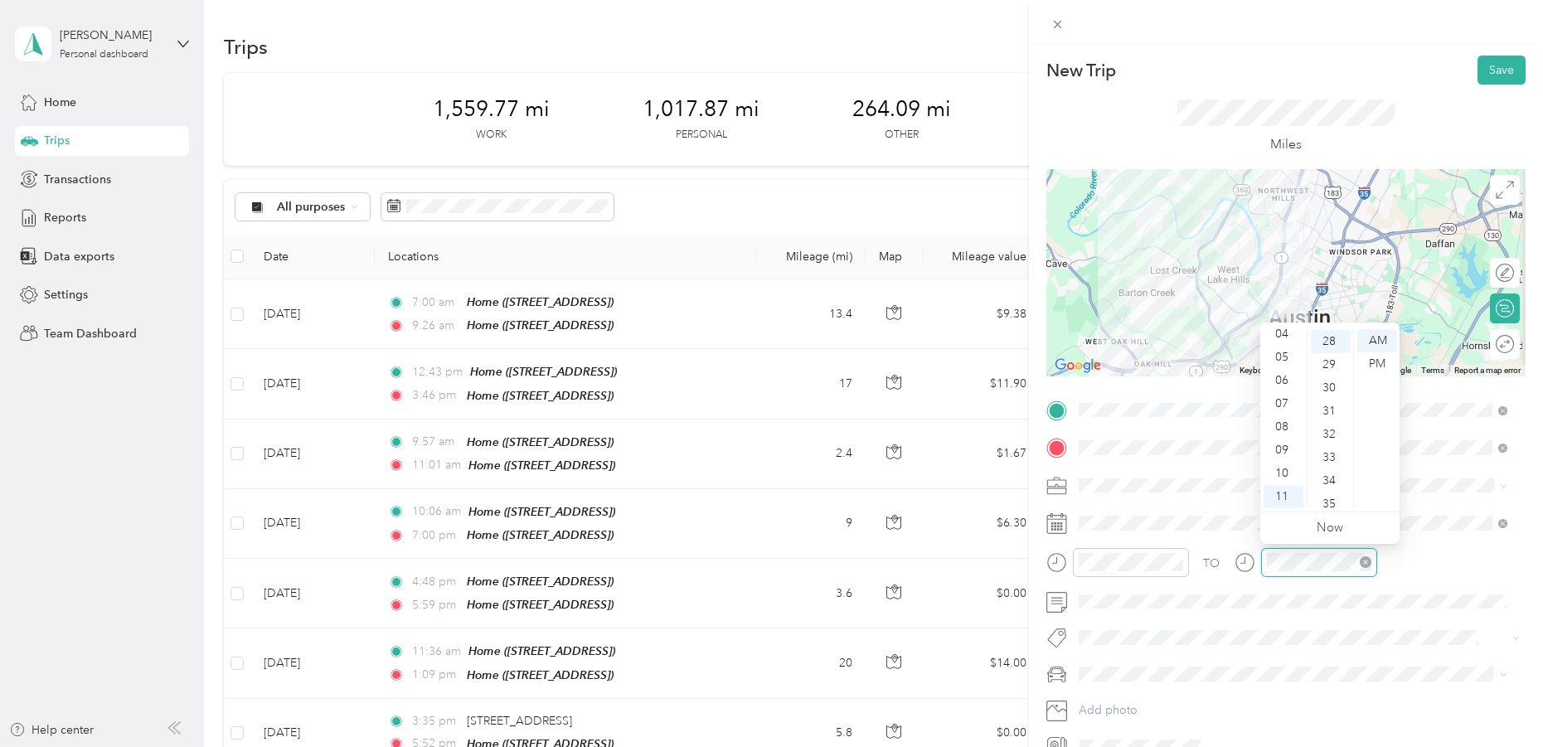
scroll to position [650, 0]
click at [1282, 493] on div "11" at bounding box center [1283, 496] width 40 height 23
click at [1329, 353] on div "20" at bounding box center [1331, 354] width 40 height 23
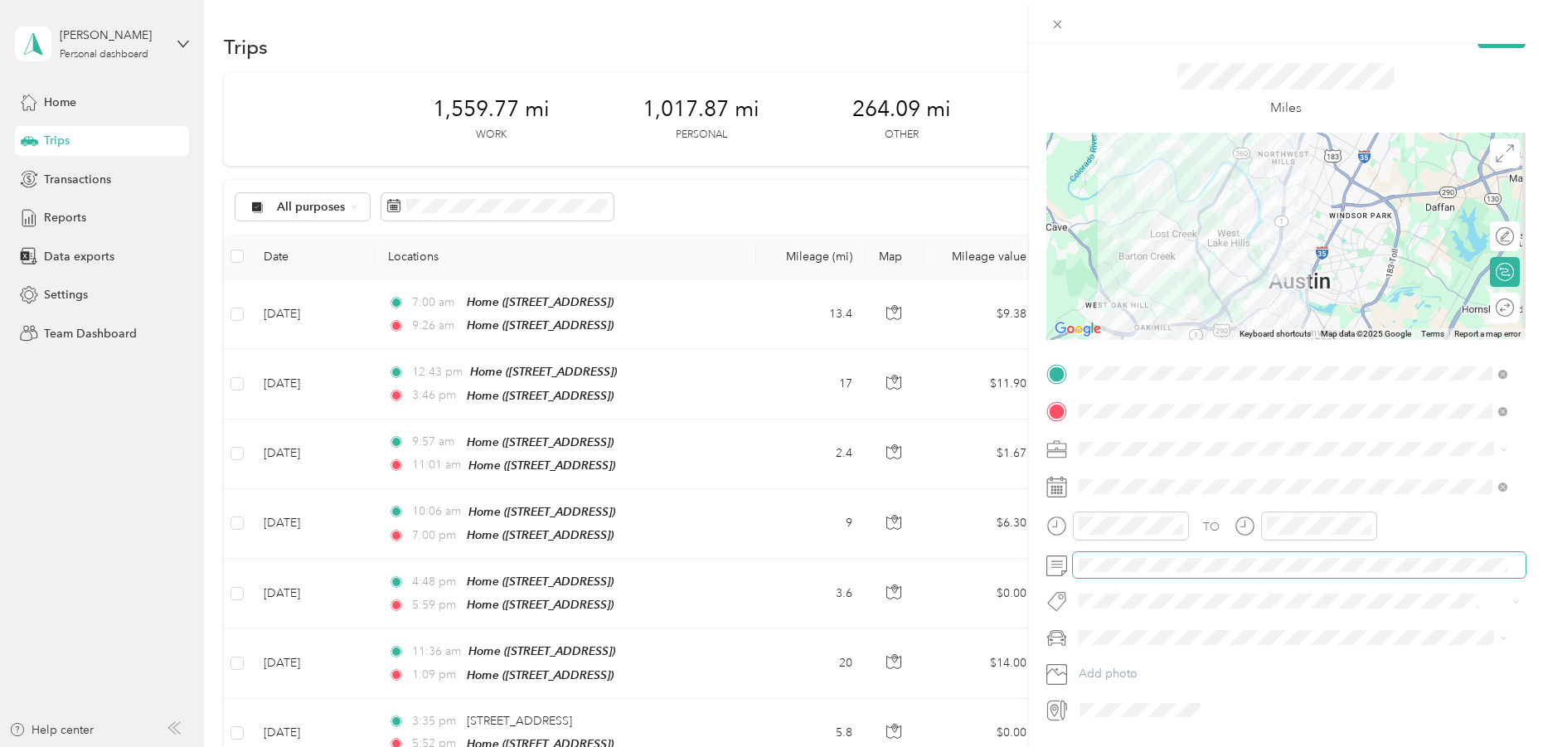
scroll to position [36, 0]
click at [1187, 660] on div "Subaru" at bounding box center [1292, 667] width 417 height 17
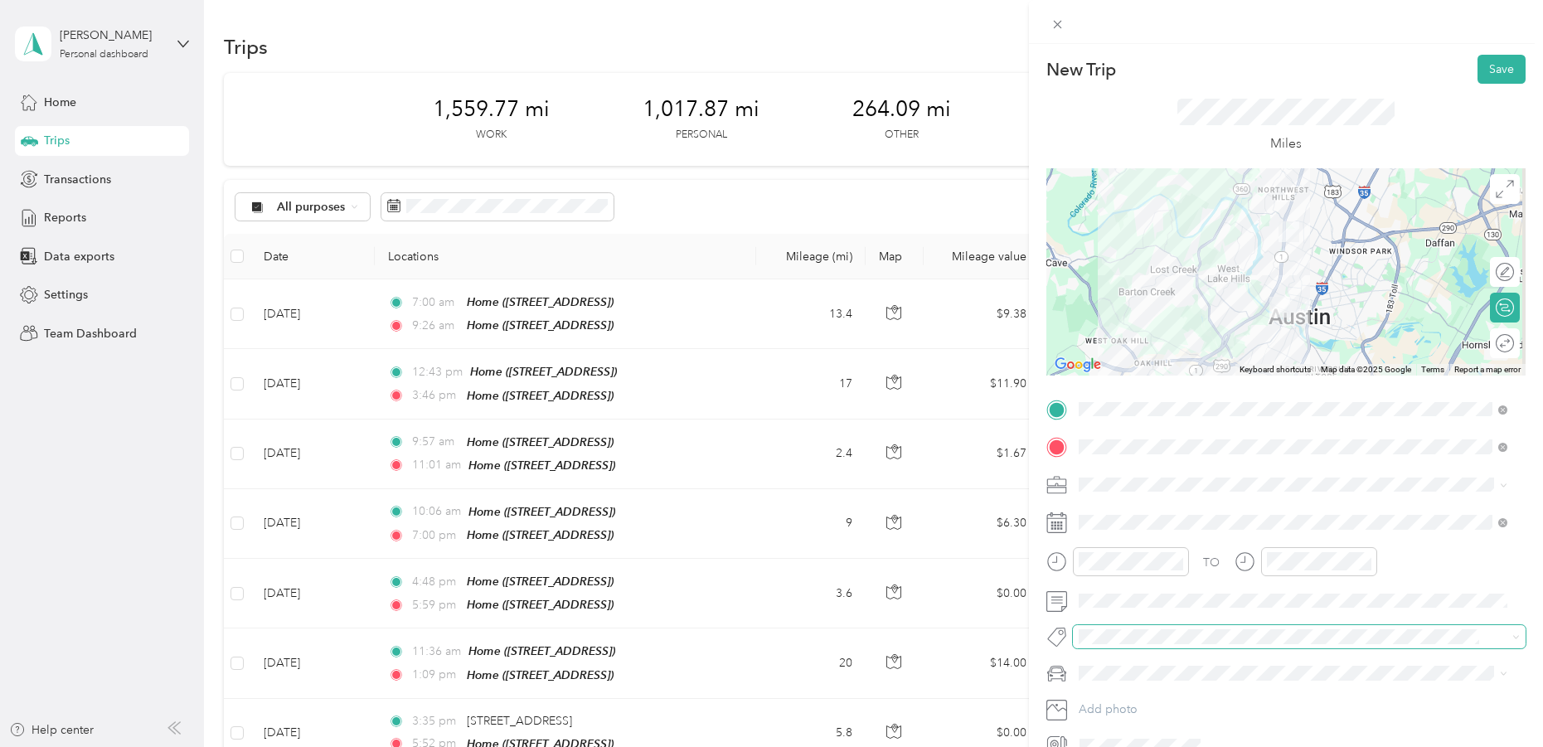
scroll to position [0, 0]
click at [1477, 70] on button "Save" at bounding box center [1501, 70] width 48 height 29
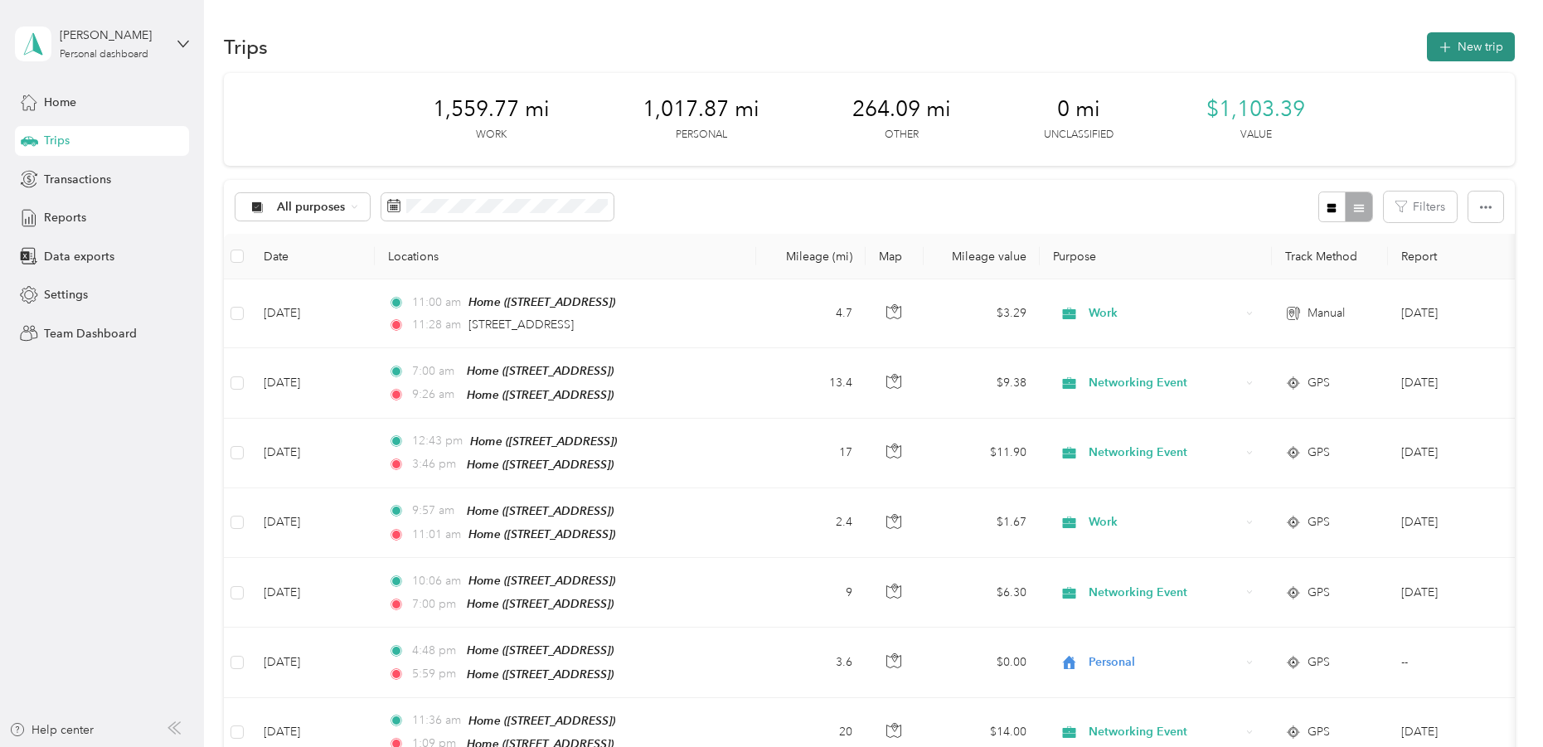
click at [1481, 39] on button "New trip" at bounding box center [1471, 46] width 88 height 29
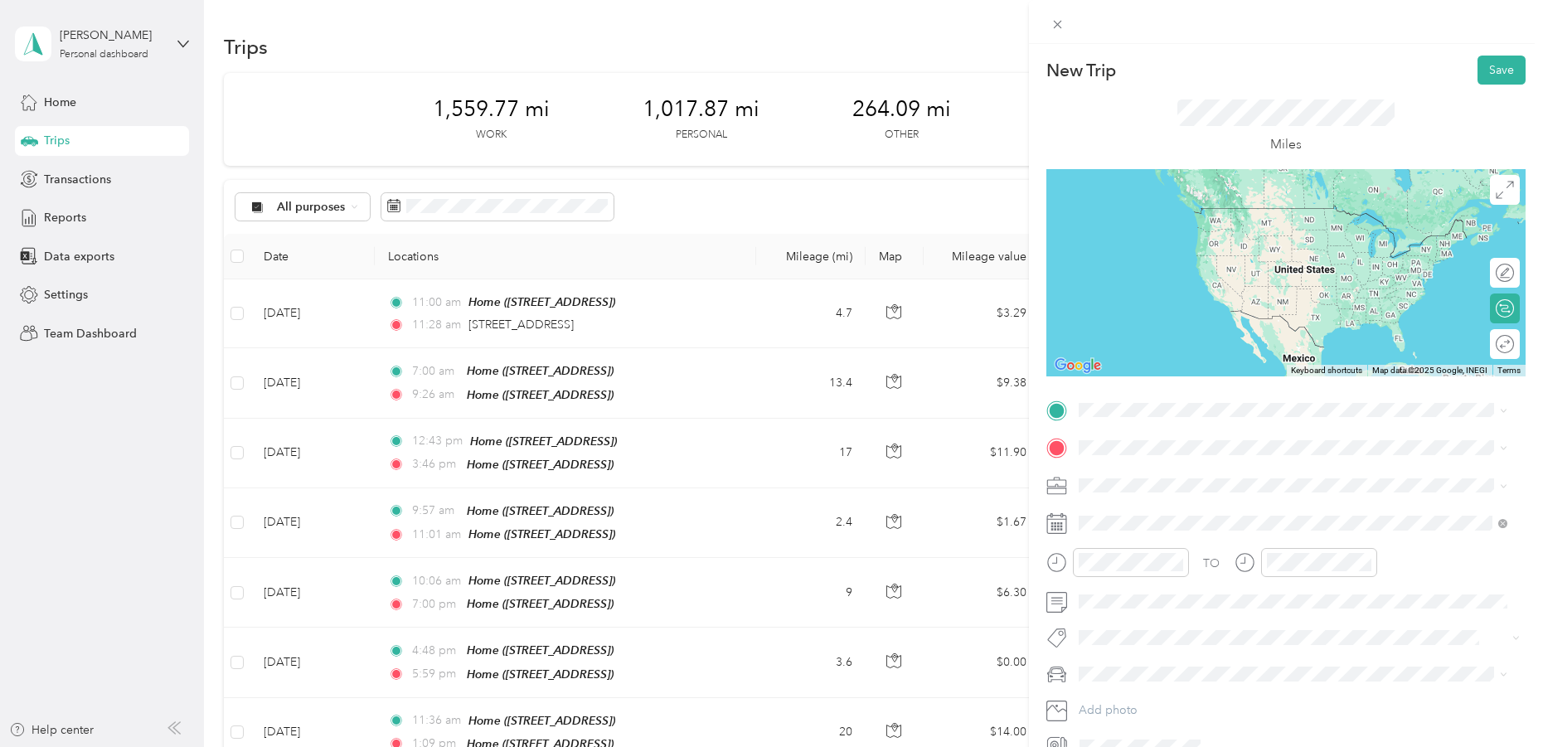
click at [1132, 468] on span "1203 West 6th Street Austin, Texas 78703, United States" at bounding box center [1192, 465] width 166 height 15
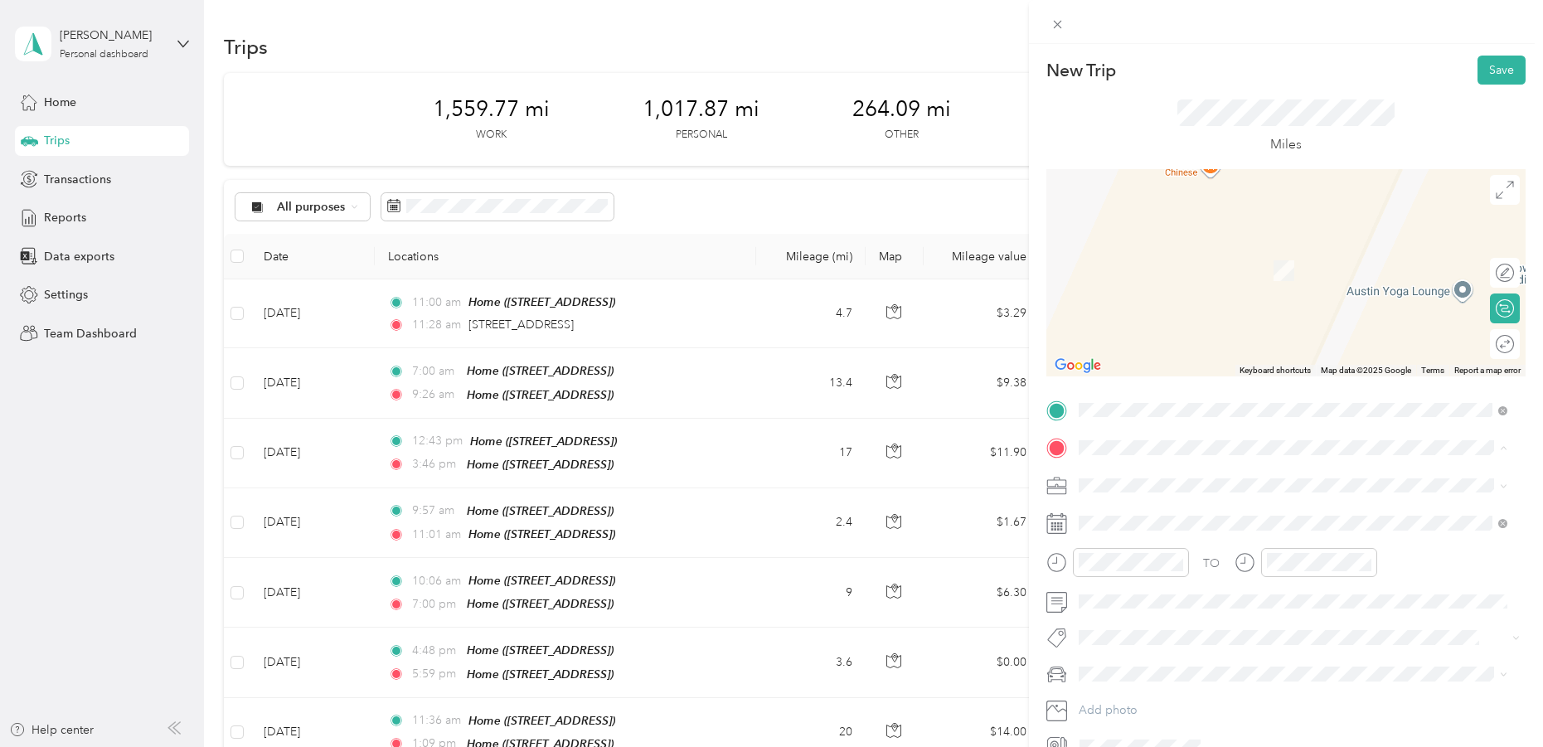
click at [1136, 541] on div "Home 2801 W Fresco Dr, Austin, TX, United States , 78731, Austin, TX, United St…" at bounding box center [1161, 523] width 105 height 35
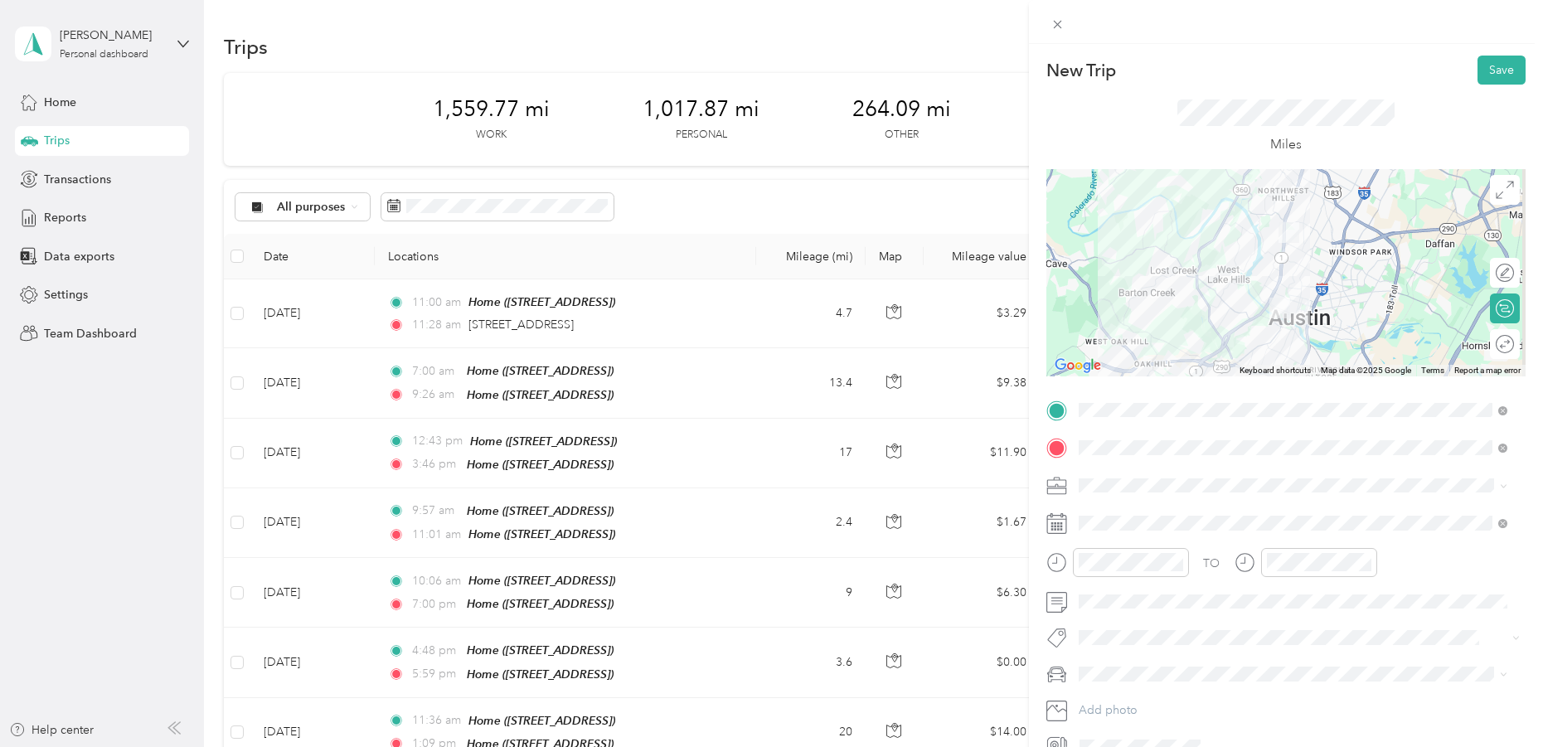
click at [1109, 508] on span "Work" at bounding box center [1098, 514] width 28 height 14
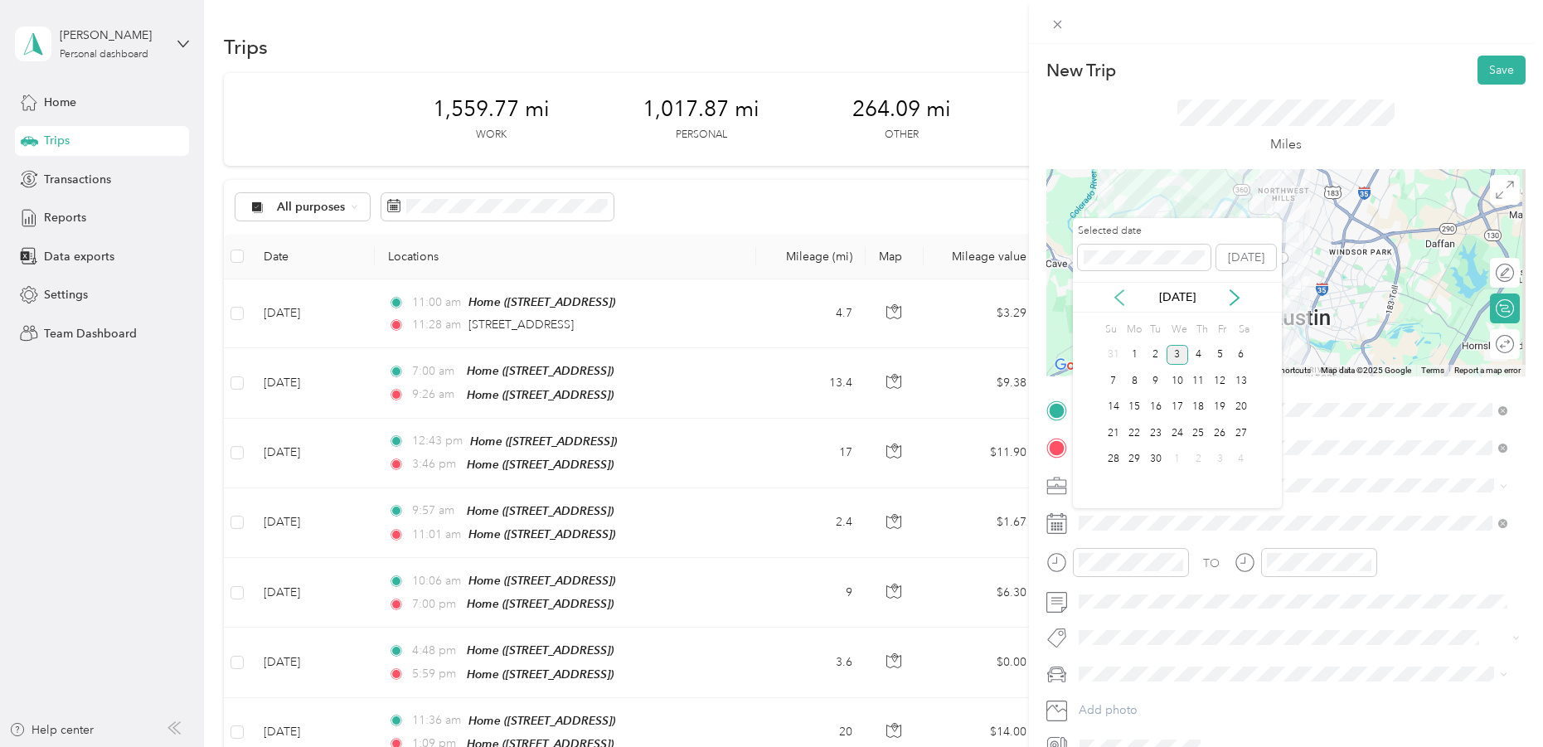
click at [1122, 297] on icon at bounding box center [1119, 297] width 17 height 17
click at [1199, 453] on div "28" at bounding box center [1199, 459] width 22 height 21
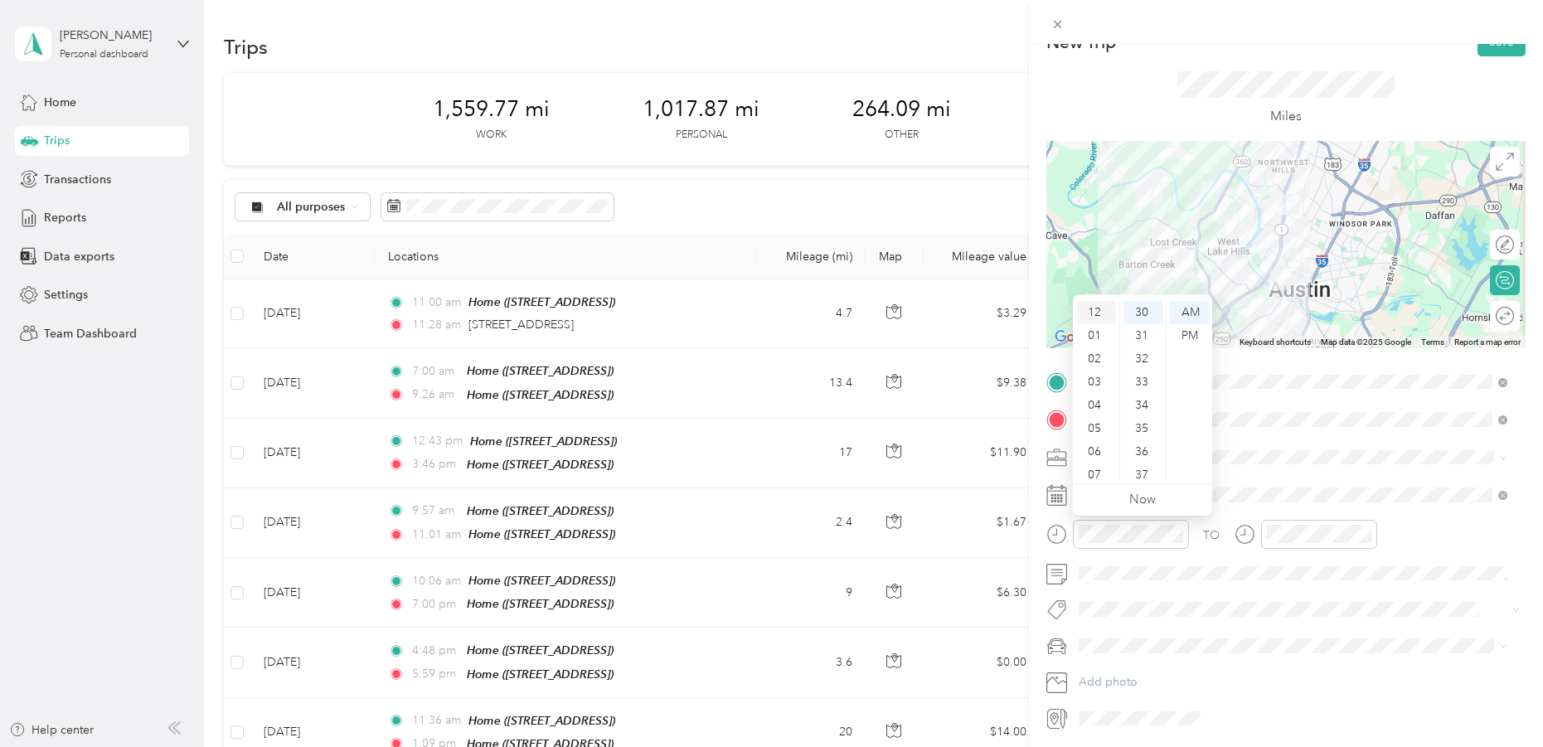
click at [1091, 310] on div "12" at bounding box center [1096, 312] width 40 height 23
click at [1137, 309] on div "30" at bounding box center [1143, 312] width 40 height 23
click at [1191, 332] on div "PM" at bounding box center [1190, 335] width 40 height 23
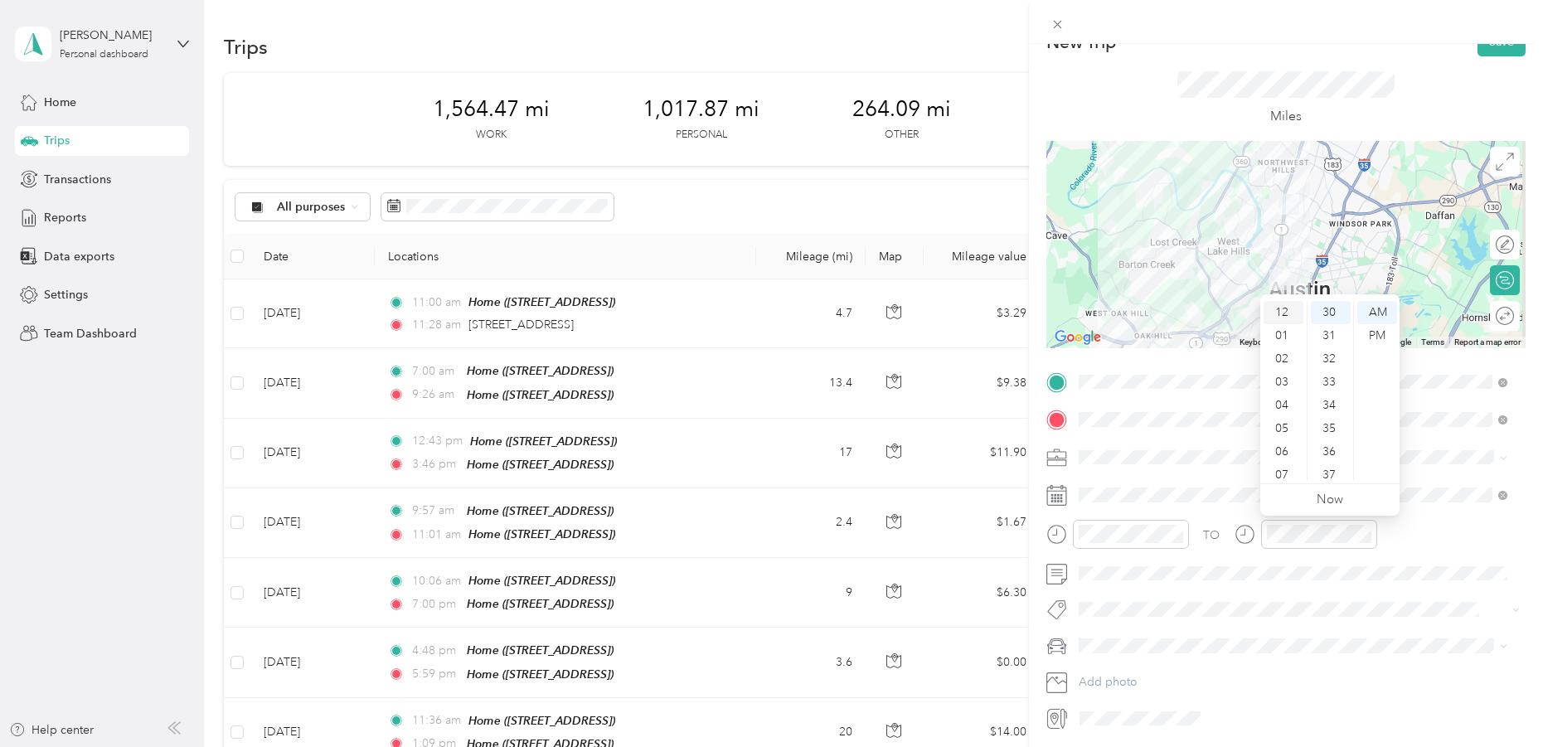
click at [1282, 305] on div "12" at bounding box center [1283, 312] width 40 height 23
click at [1327, 442] on div "40" at bounding box center [1331, 443] width 40 height 23
click at [1370, 331] on div "PM" at bounding box center [1377, 335] width 40 height 23
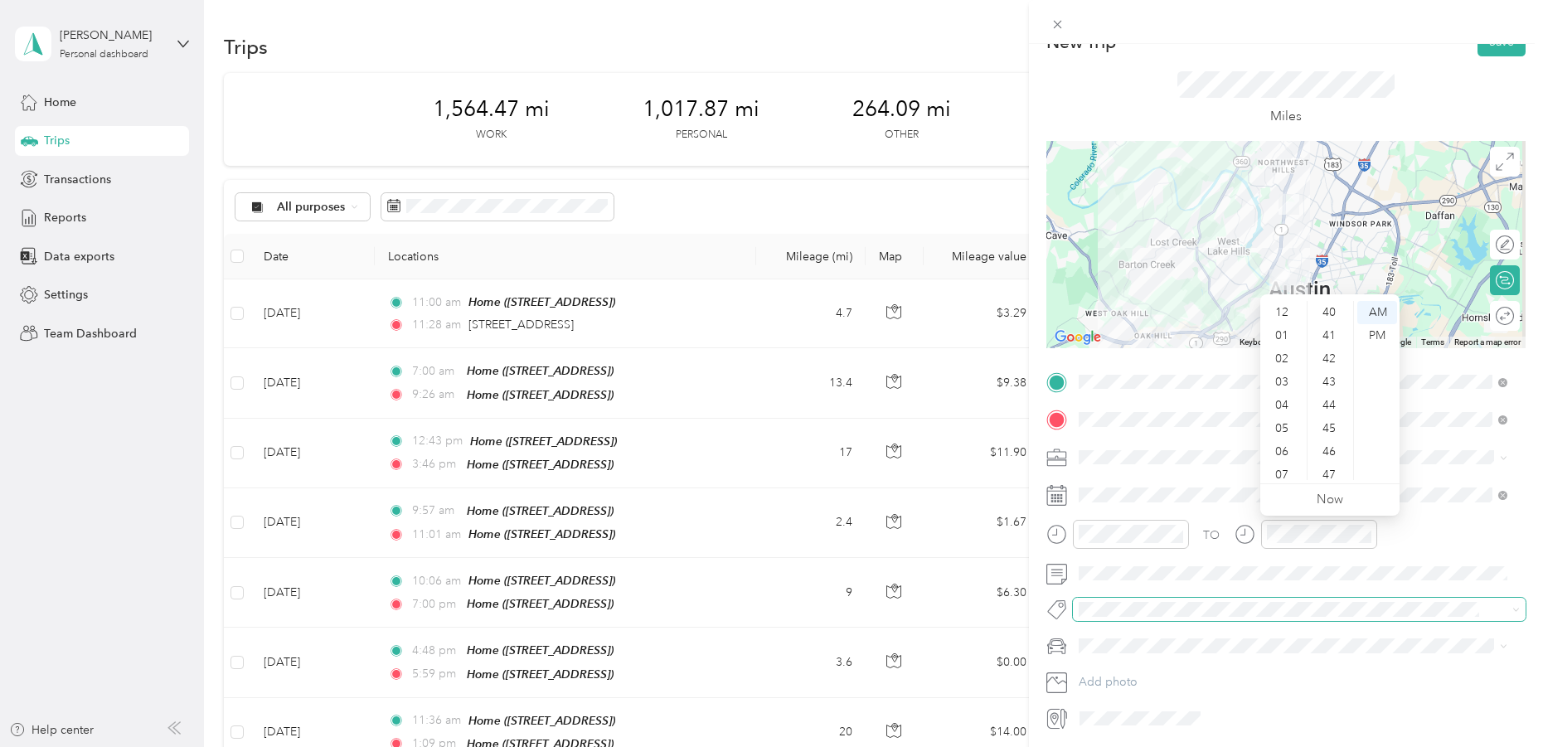
scroll to position [696, 0]
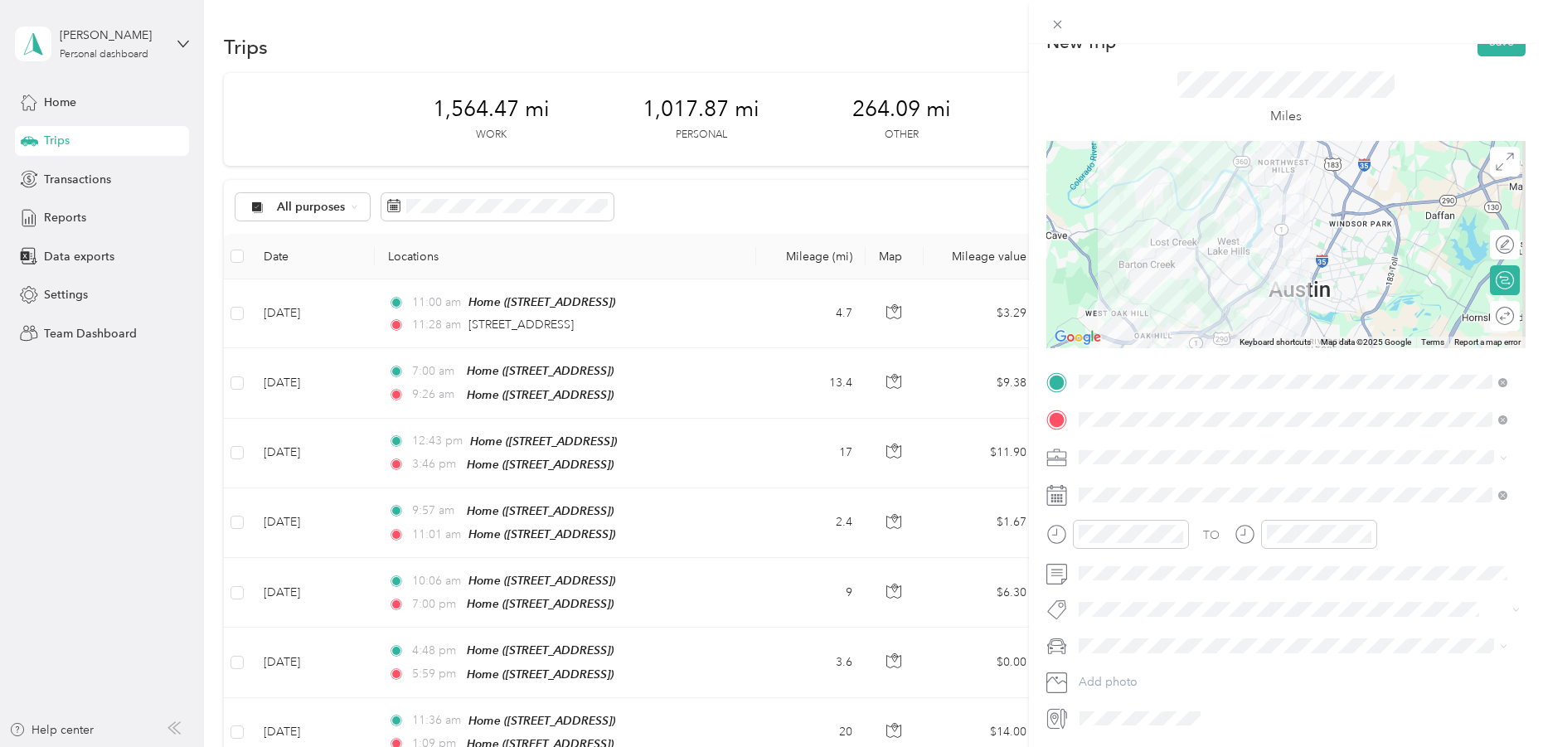
click at [1279, 662] on div "TO Add photo" at bounding box center [1285, 550] width 479 height 363
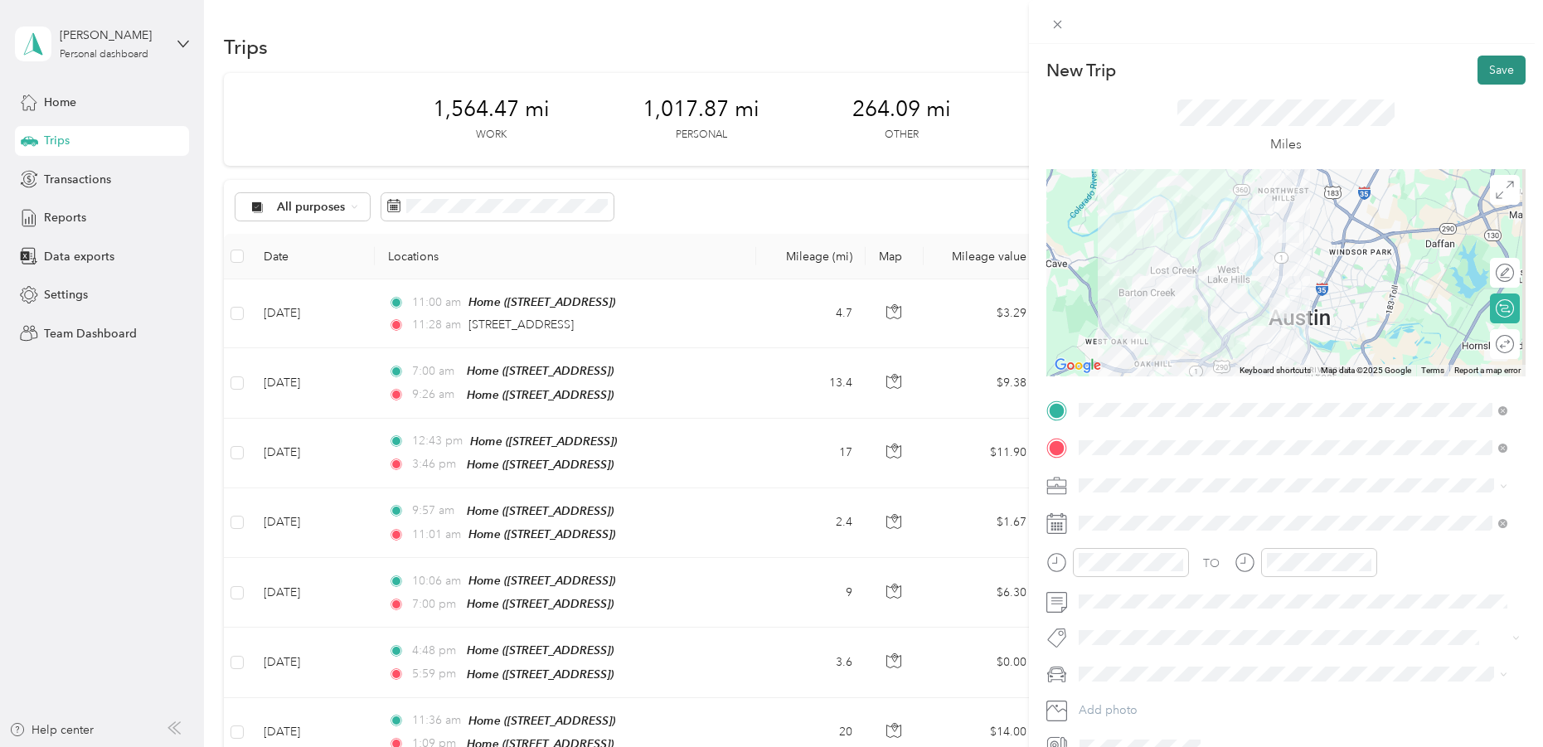
click at [1486, 65] on button "Save" at bounding box center [1501, 70] width 48 height 29
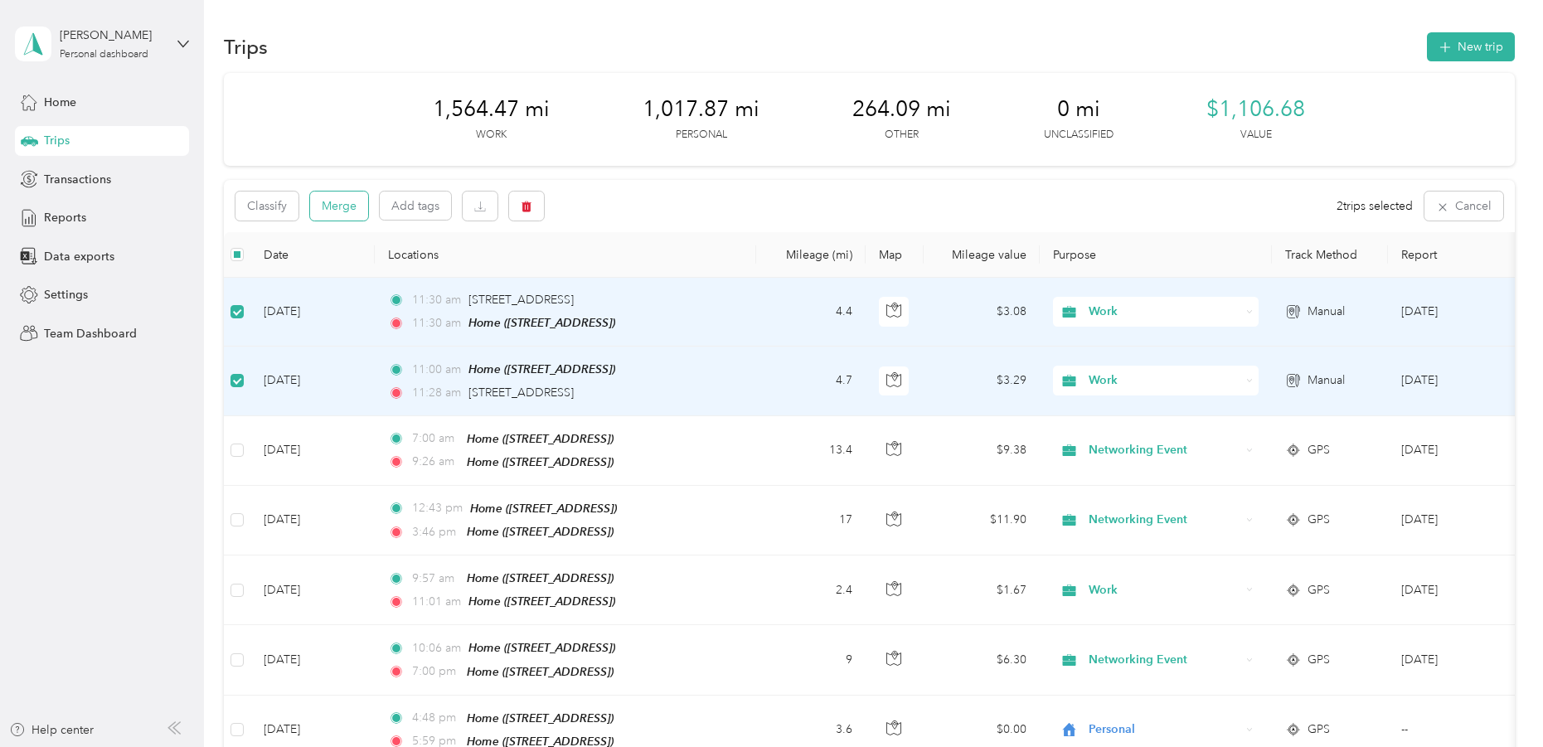
click at [333, 205] on button "Merge" at bounding box center [339, 206] width 58 height 29
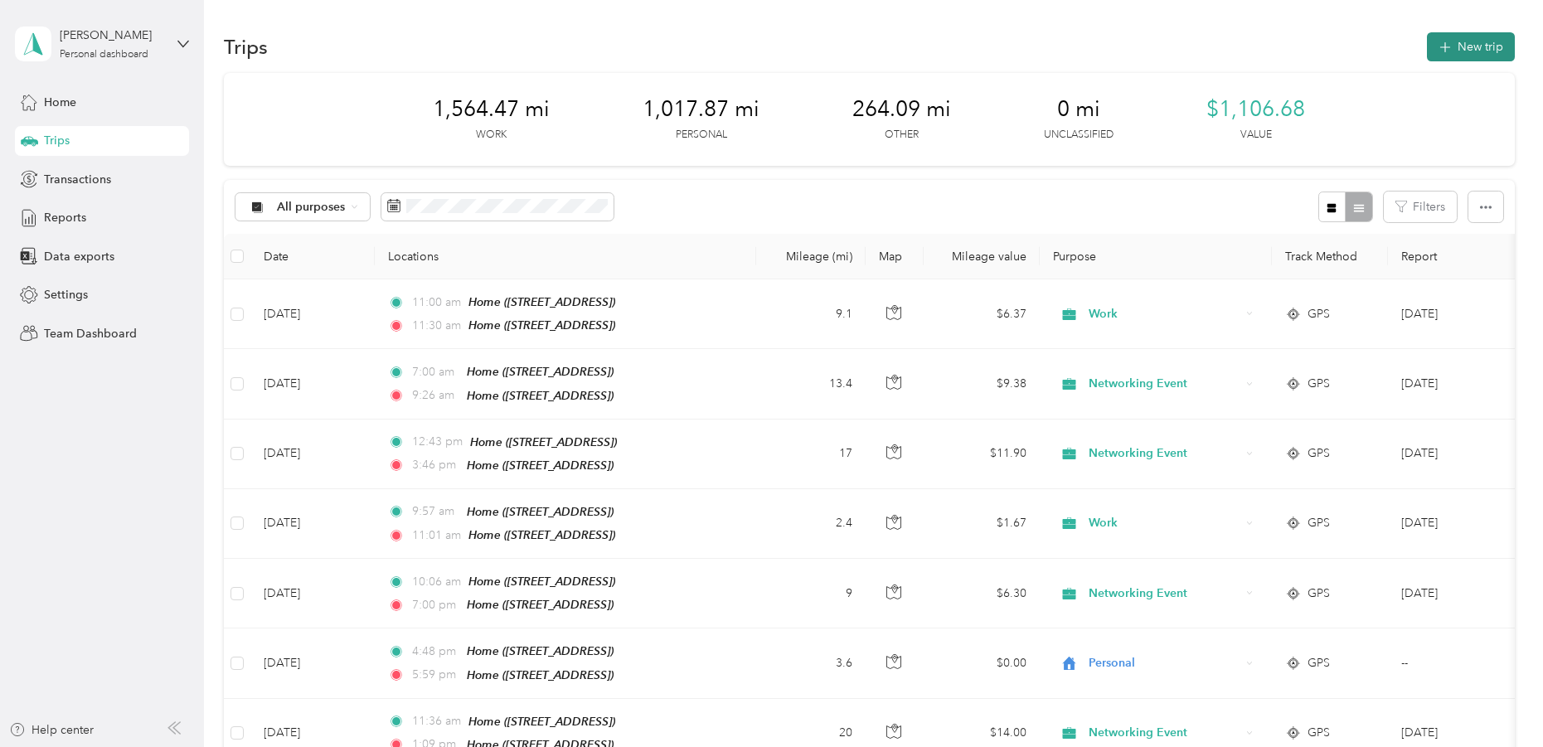
click at [1461, 41] on button "New trip" at bounding box center [1471, 46] width 88 height 29
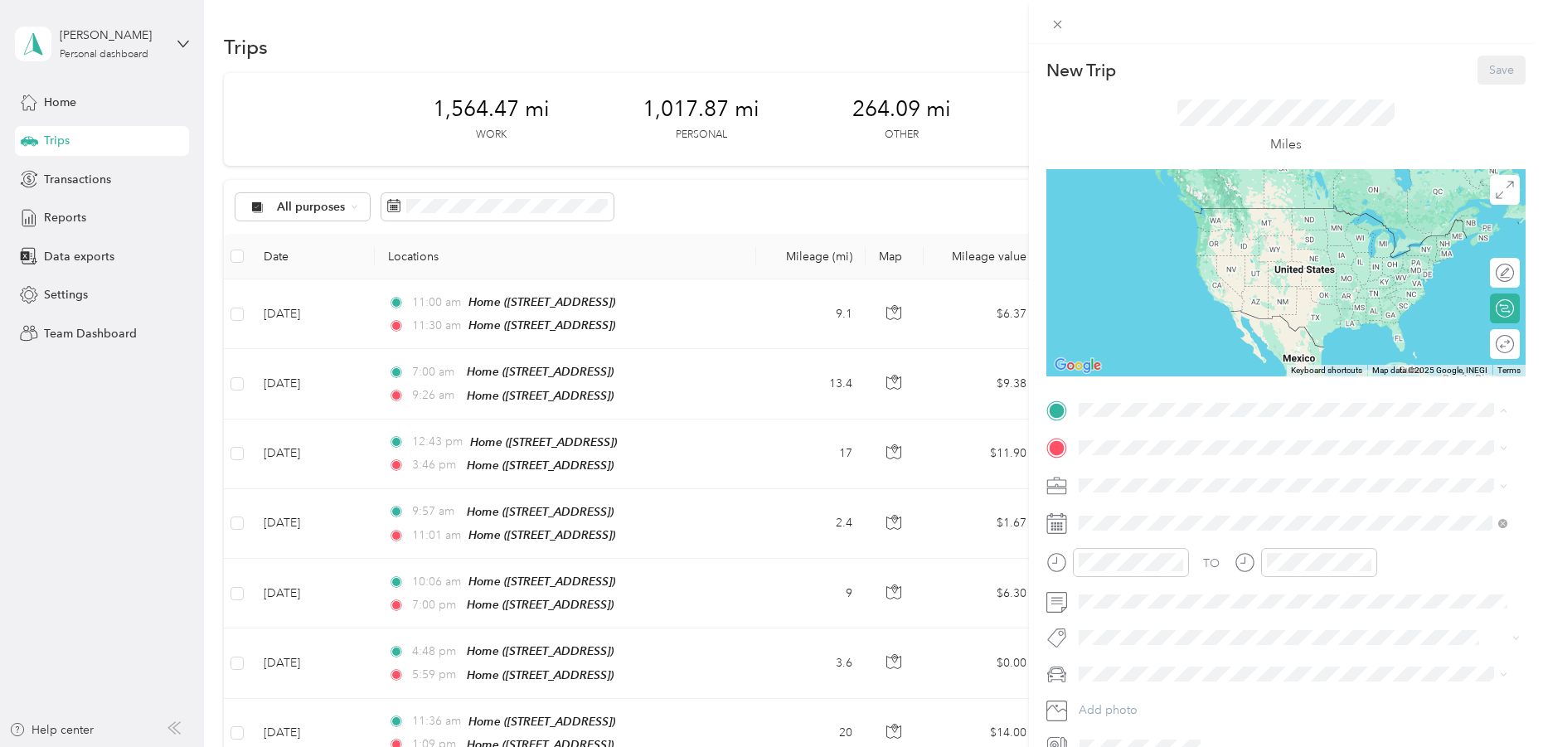
click at [1151, 488] on span "2801 W Fresco Dr, Austin, TX, United States , 78731, Austin, TX, United States" at bounding box center [1161, 494] width 105 height 14
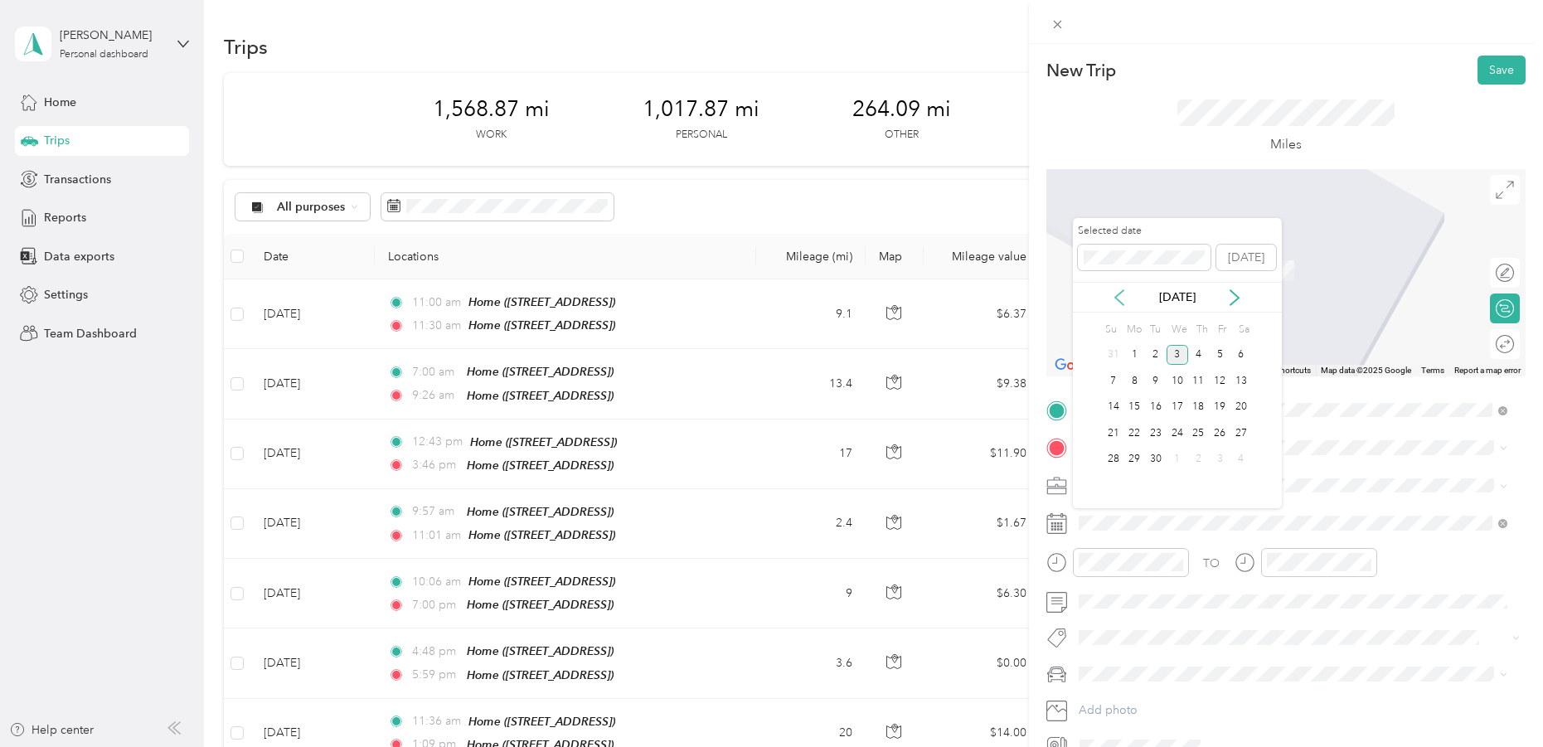
click at [1119, 298] on icon at bounding box center [1119, 297] width 17 height 17
click at [1201, 461] on div "28" at bounding box center [1199, 459] width 22 height 21
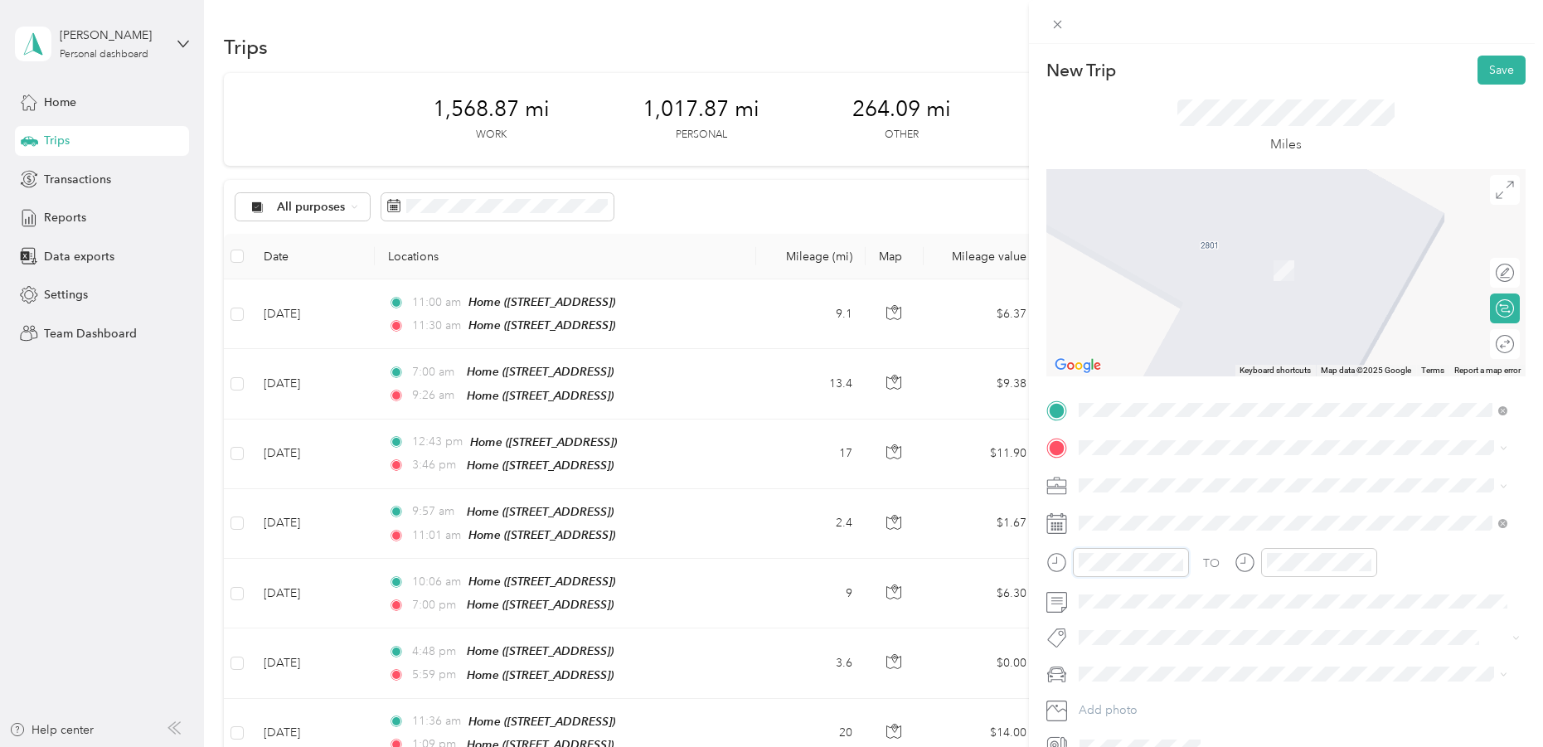
click at [1068, 561] on div at bounding box center [1117, 562] width 143 height 29
click at [1094, 327] on div "12 01 02 03 04 05 06 07 08 09 10 11 00 01 02 03 04 05 06 07 08 09 10 11 12 13 1…" at bounding box center [1142, 419] width 139 height 186
click at [1094, 333] on div "04" at bounding box center [1096, 334] width 40 height 23
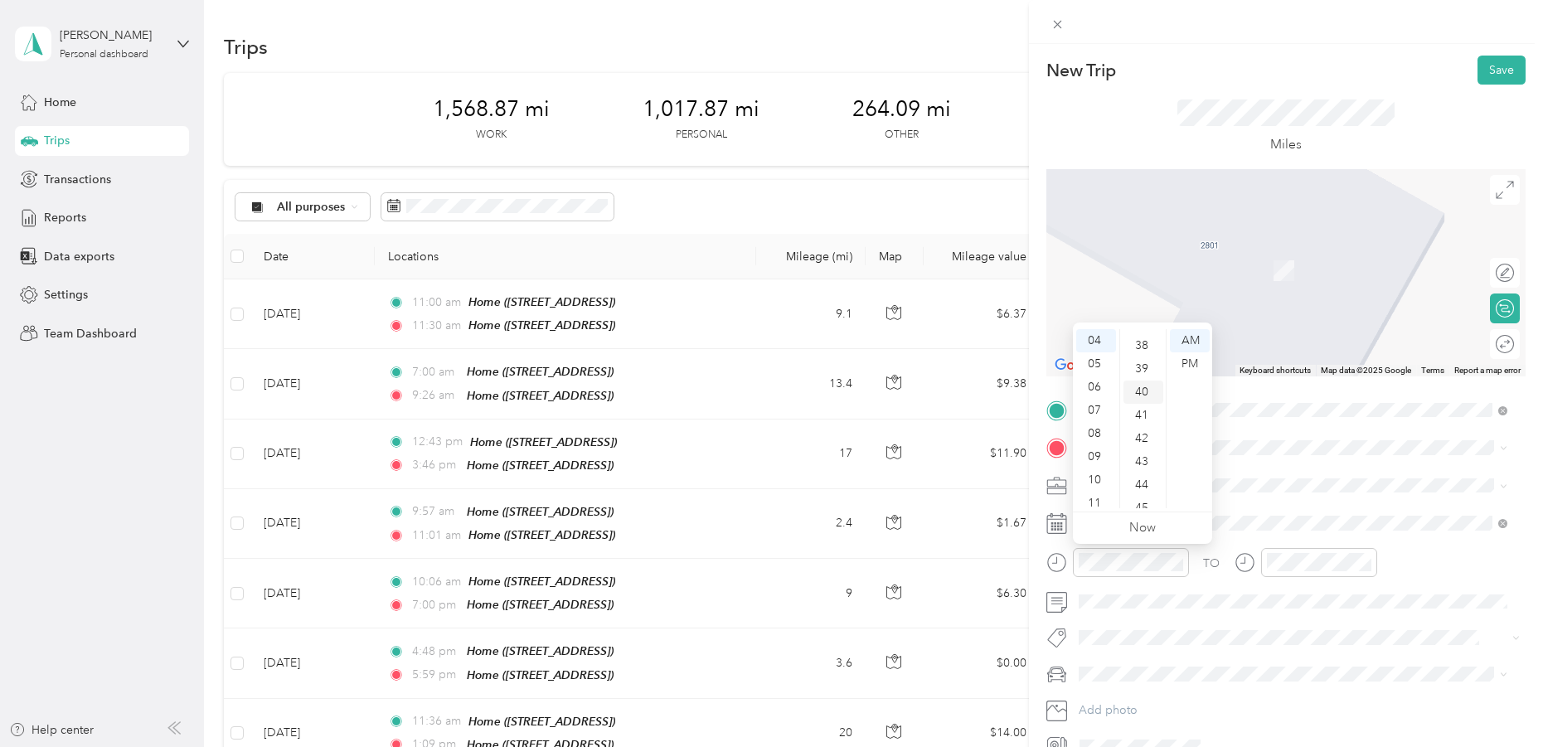
click at [1147, 388] on div "40" at bounding box center [1143, 392] width 40 height 23
click at [1200, 363] on div "PM" at bounding box center [1190, 363] width 40 height 23
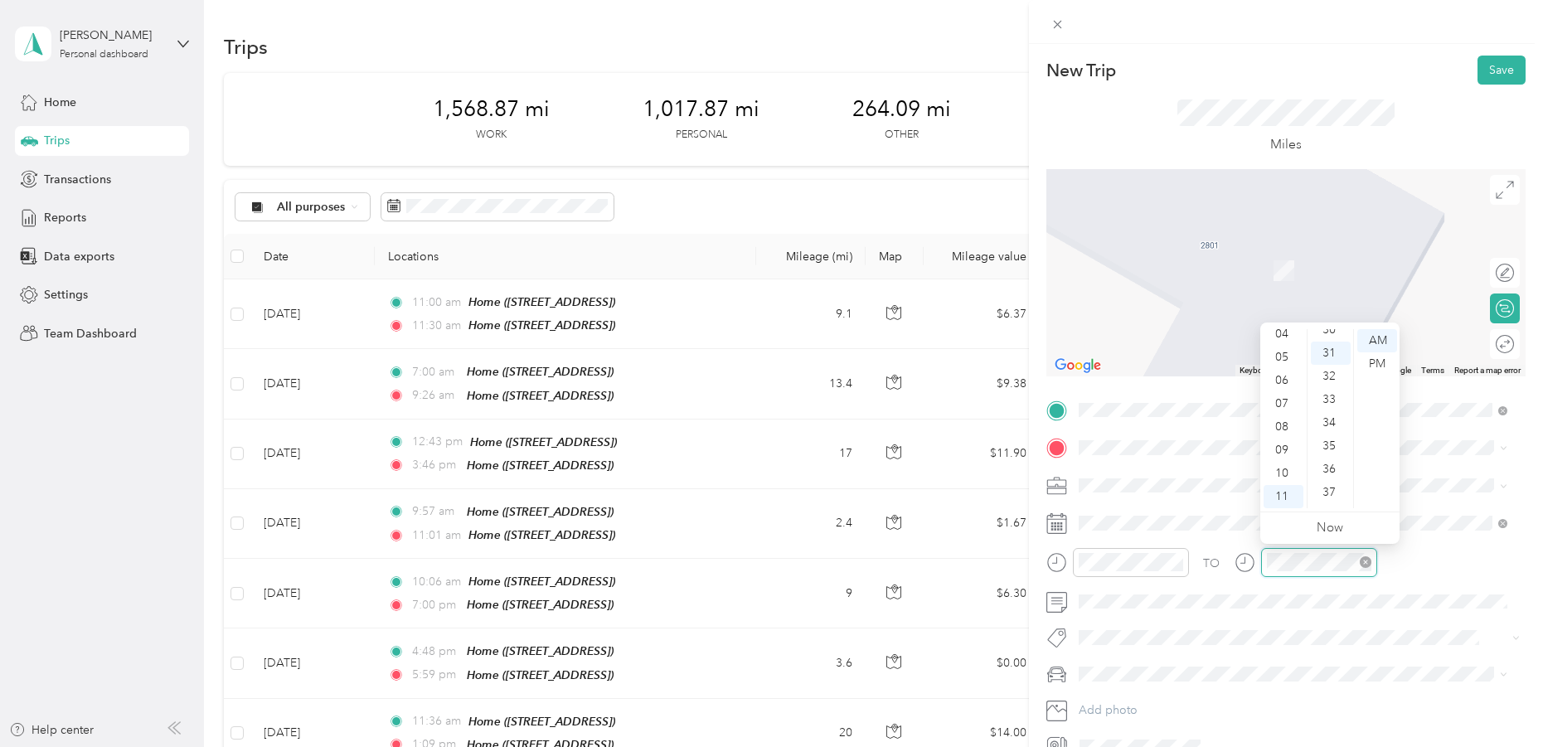
scroll to position [720, 0]
click at [1075, 560] on div at bounding box center [1131, 562] width 116 height 29
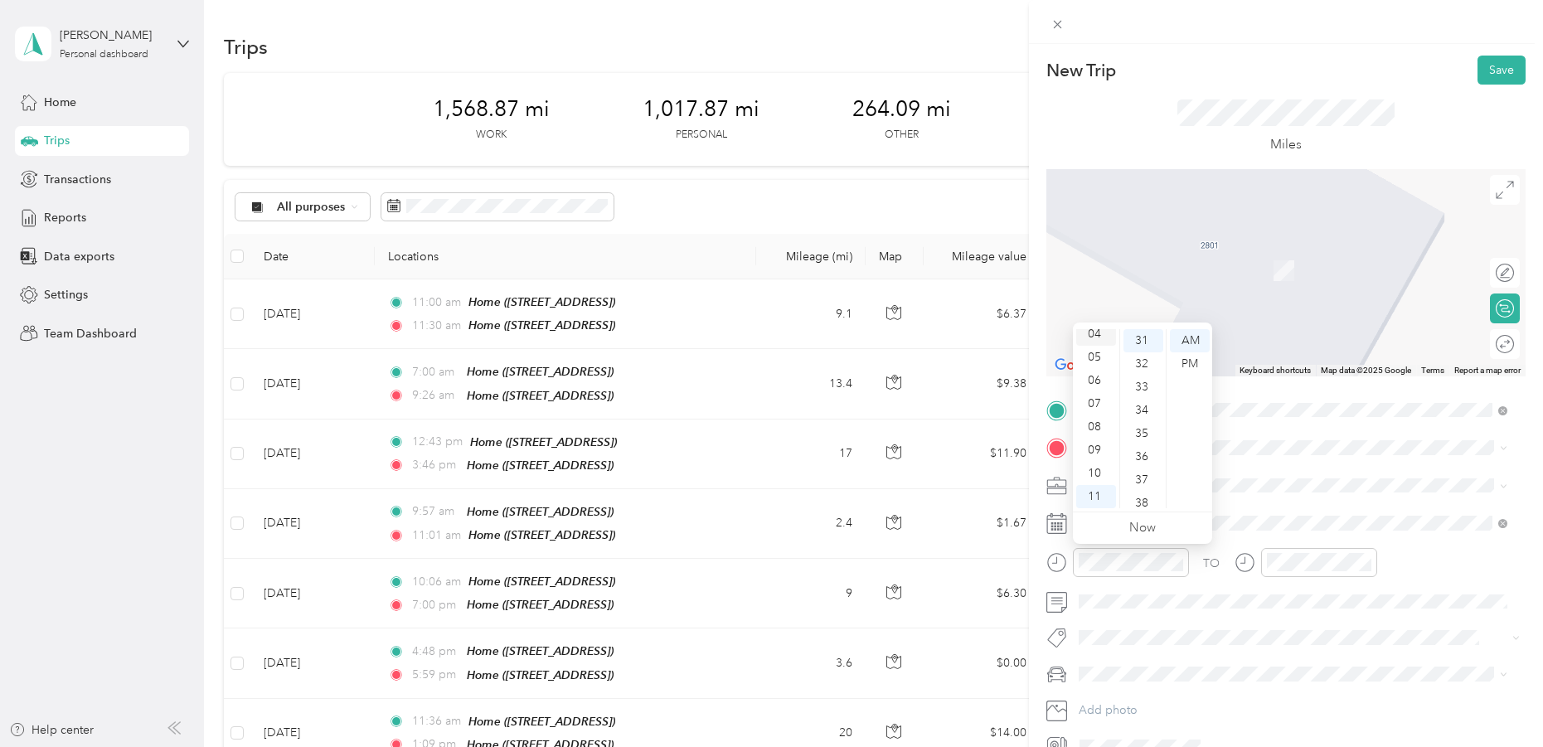
click at [1098, 330] on div "04" at bounding box center [1096, 334] width 40 height 23
click at [1137, 341] on div "40" at bounding box center [1143, 348] width 40 height 23
click at [1186, 357] on div "PM" at bounding box center [1190, 363] width 40 height 23
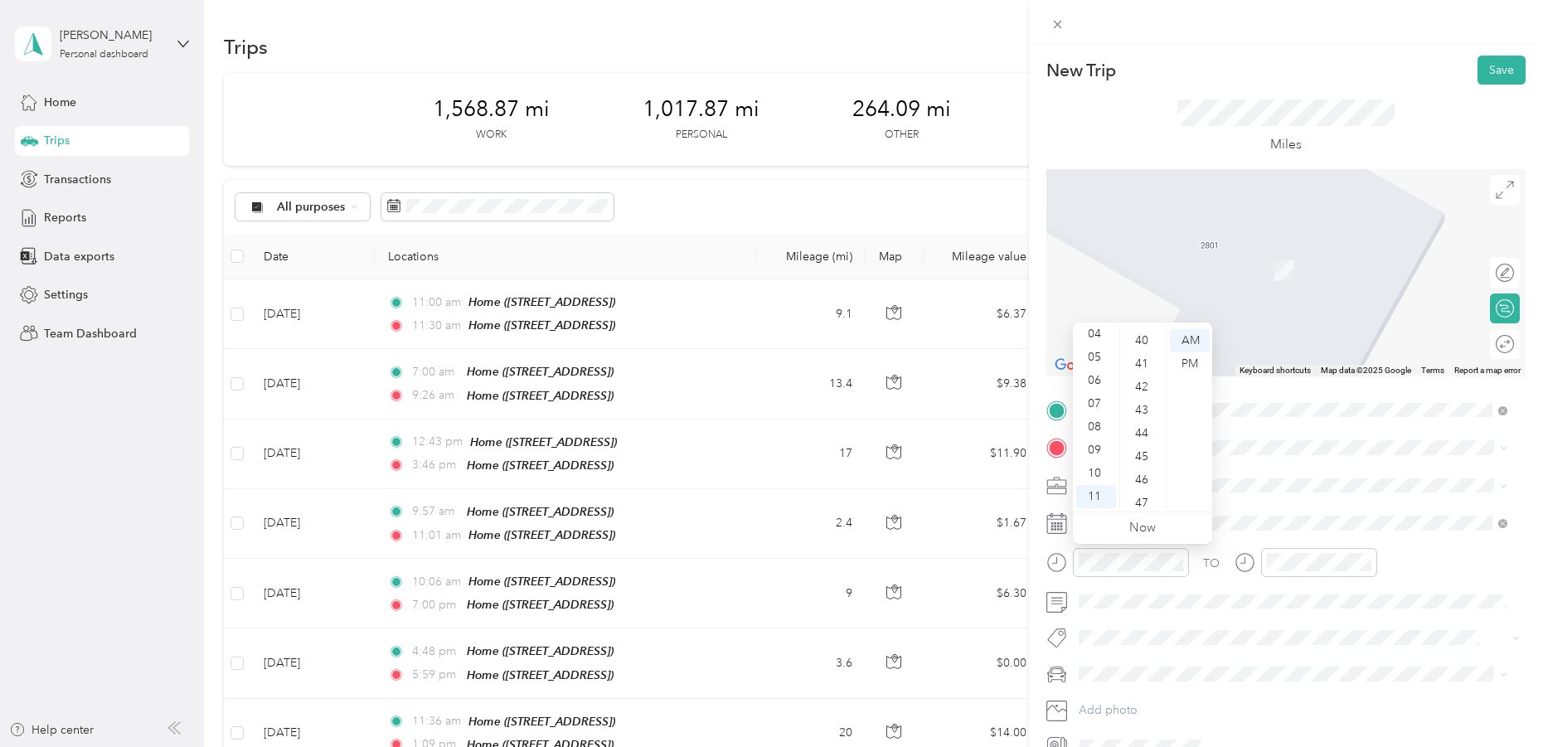
scroll to position [720, 0]
click at [1089, 330] on div "04" at bounding box center [1096, 334] width 40 height 23
click at [1139, 370] on div "40" at bounding box center [1143, 371] width 40 height 23
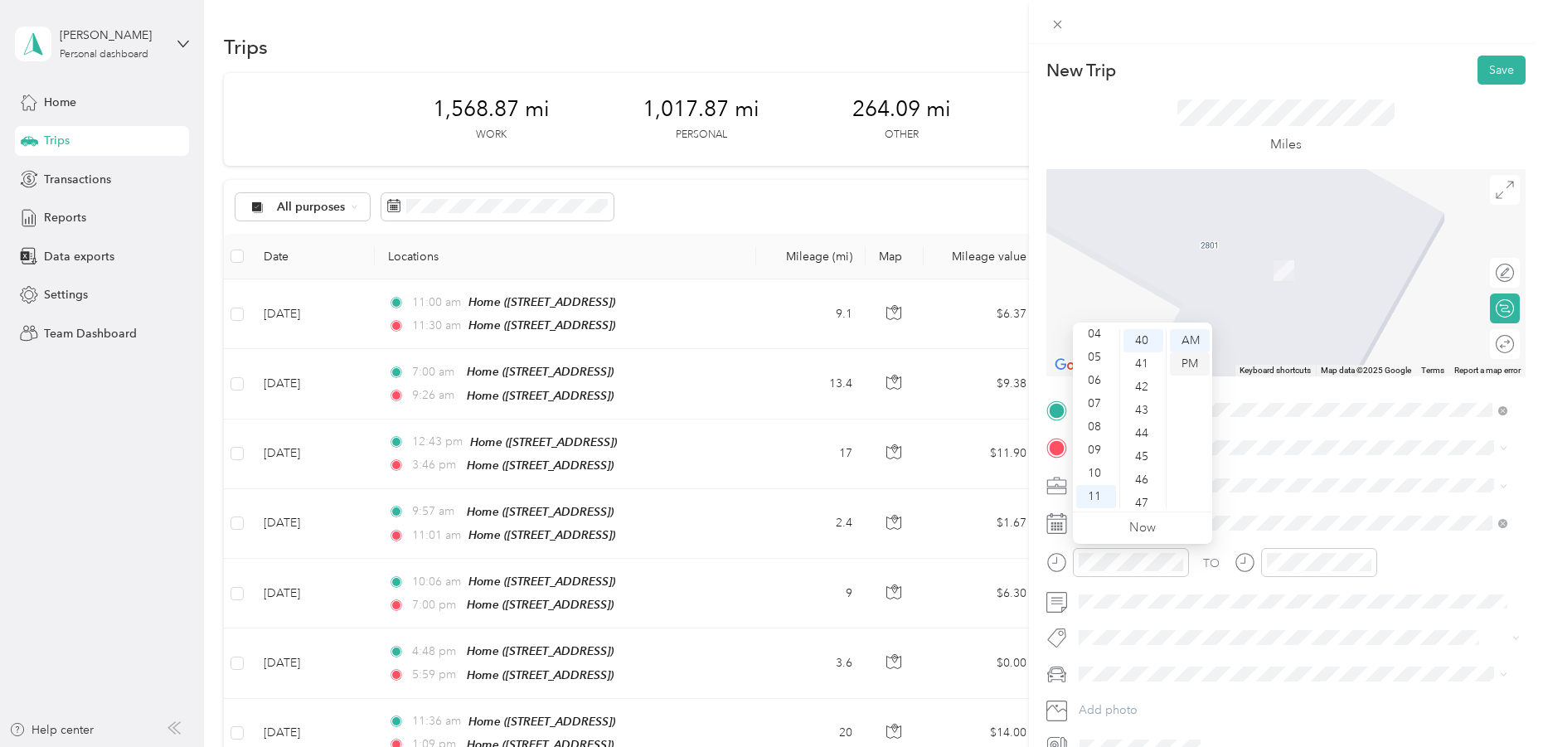
click at [1181, 359] on div "PM" at bounding box center [1190, 363] width 40 height 23
click at [1091, 361] on div "05" at bounding box center [1096, 357] width 40 height 23
click at [1088, 353] on div "05" at bounding box center [1096, 357] width 40 height 23
click at [1089, 351] on div "05" at bounding box center [1096, 357] width 40 height 23
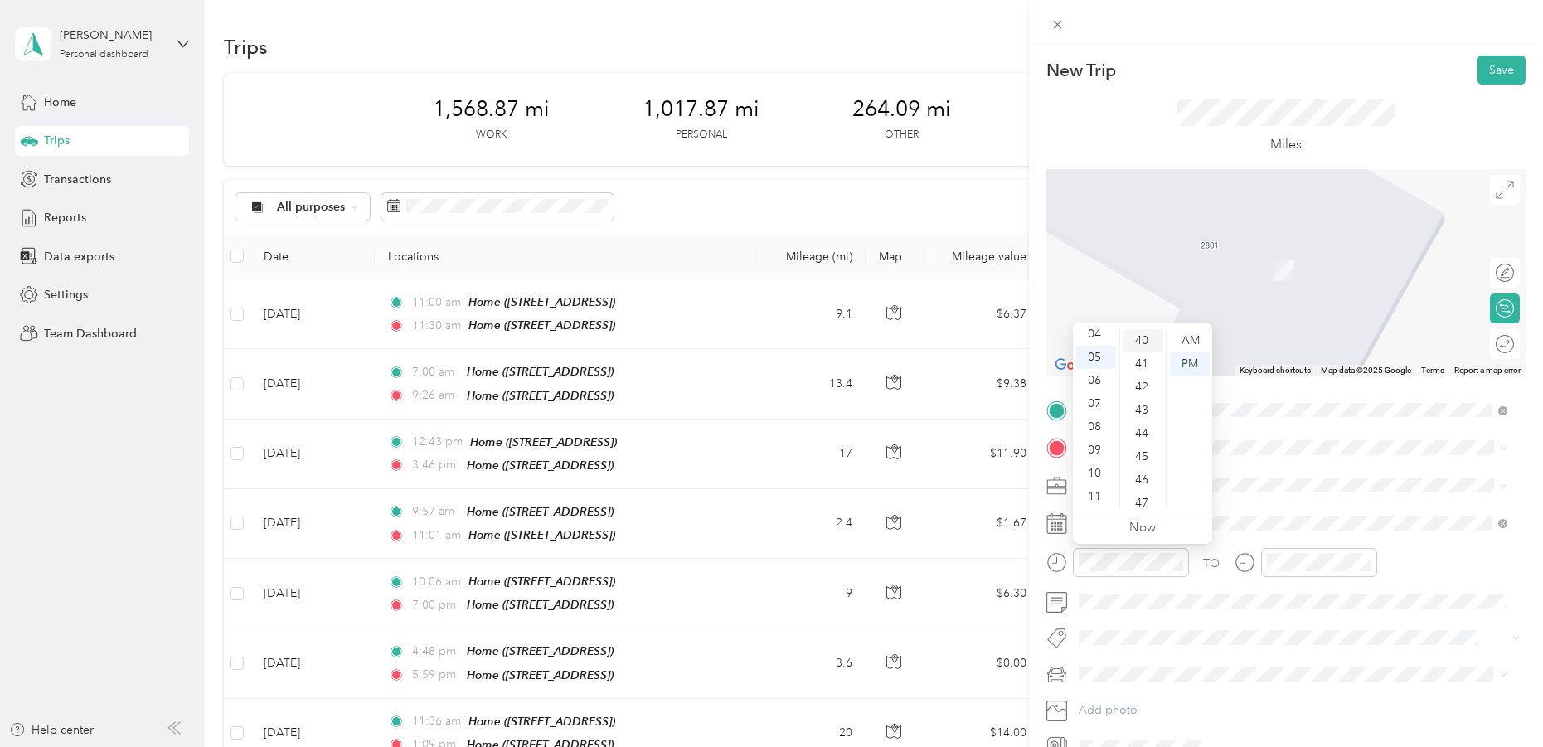
click at [1138, 329] on div "40" at bounding box center [1143, 340] width 40 height 23
click at [1186, 361] on div "PM" at bounding box center [1190, 363] width 40 height 23
click at [1050, 552] on div at bounding box center [1117, 562] width 143 height 29
click at [1178, 562] on icon "close-circle" at bounding box center [1177, 562] width 12 height 12
click at [1100, 356] on div "05" at bounding box center [1096, 357] width 40 height 23
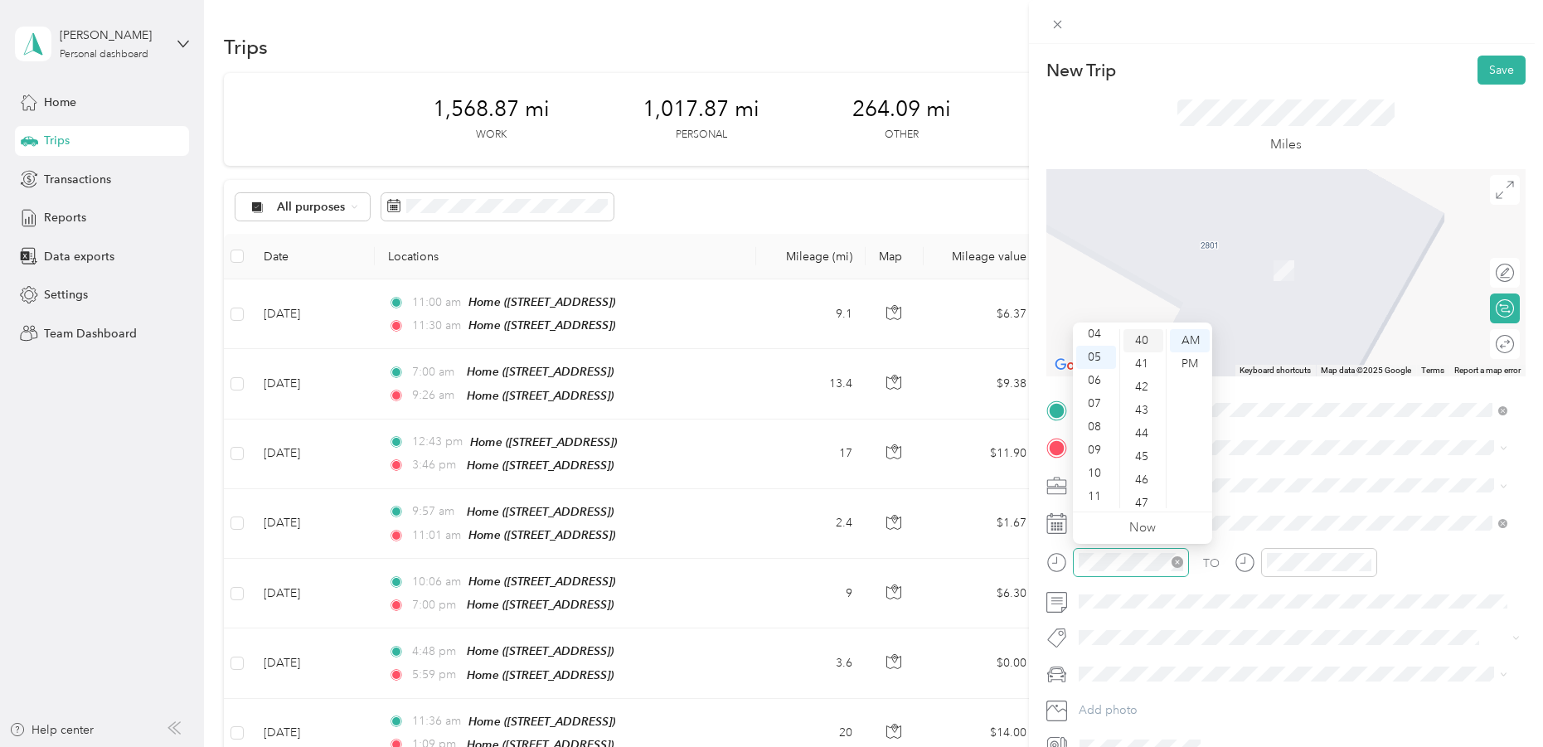
click at [1132, 343] on div "40" at bounding box center [1143, 340] width 40 height 23
click at [1183, 363] on div "PM" at bounding box center [1190, 363] width 40 height 23
click at [1277, 361] on div "05" at bounding box center [1283, 357] width 40 height 23
click at [1089, 336] on div "04" at bounding box center [1096, 334] width 40 height 23
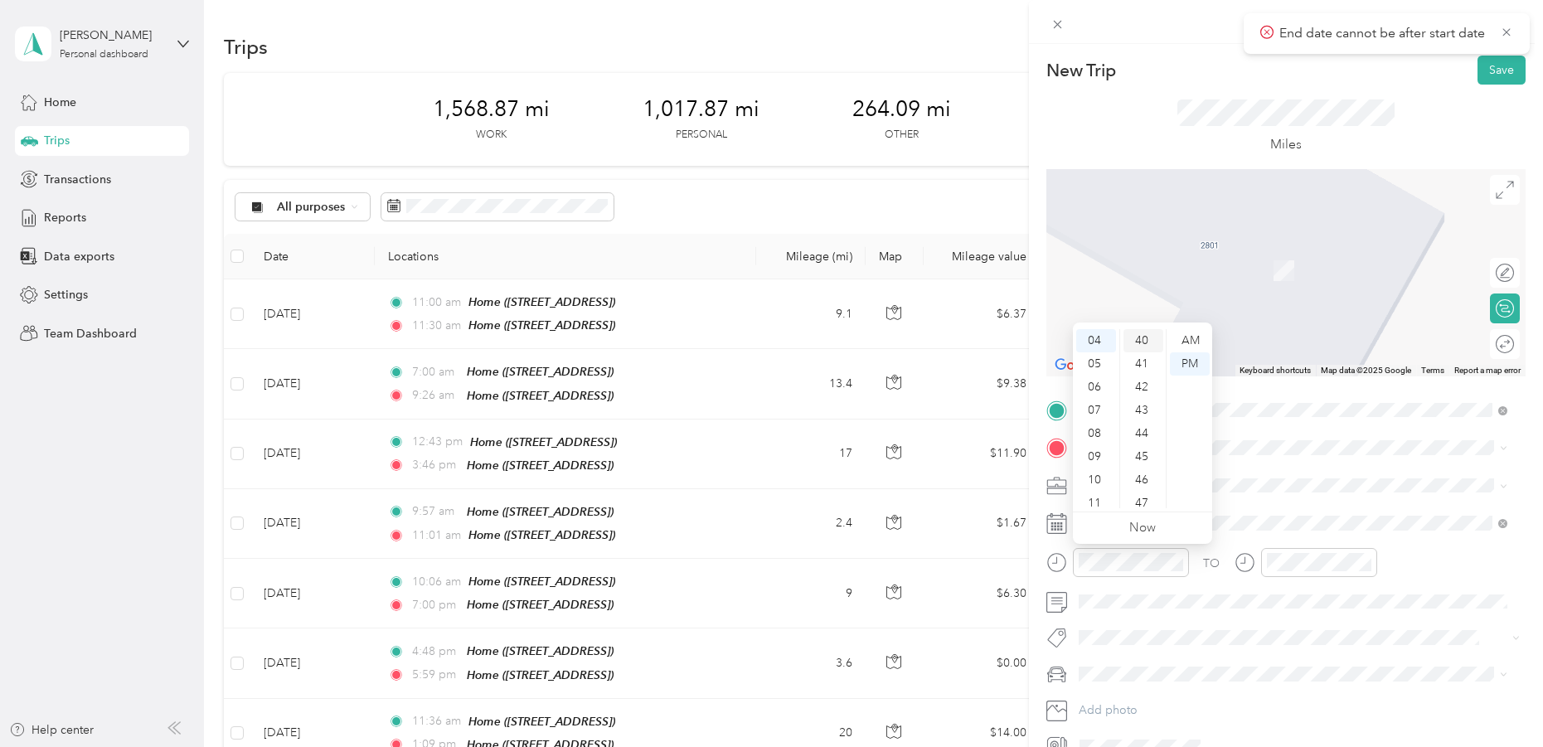
click at [1133, 338] on div "40" at bounding box center [1143, 340] width 40 height 23
click at [1137, 337] on div "40" at bounding box center [1143, 340] width 40 height 23
click at [1185, 359] on div "PM" at bounding box center [1190, 363] width 40 height 23
click at [1095, 336] on div "04" at bounding box center [1096, 334] width 40 height 23
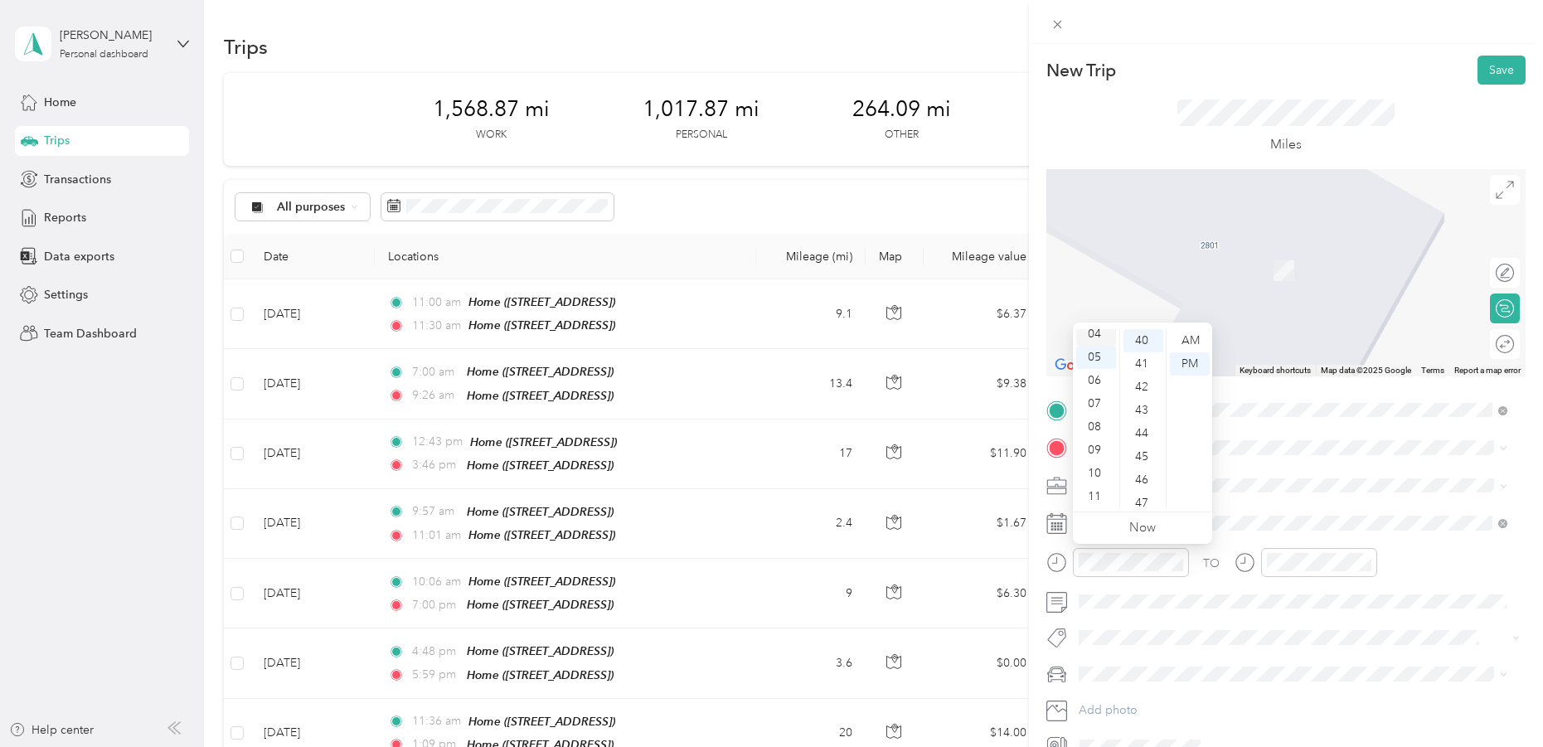
click at [1097, 332] on div "04" at bounding box center [1096, 334] width 40 height 23
click at [1284, 352] on div "05" at bounding box center [1283, 357] width 40 height 23
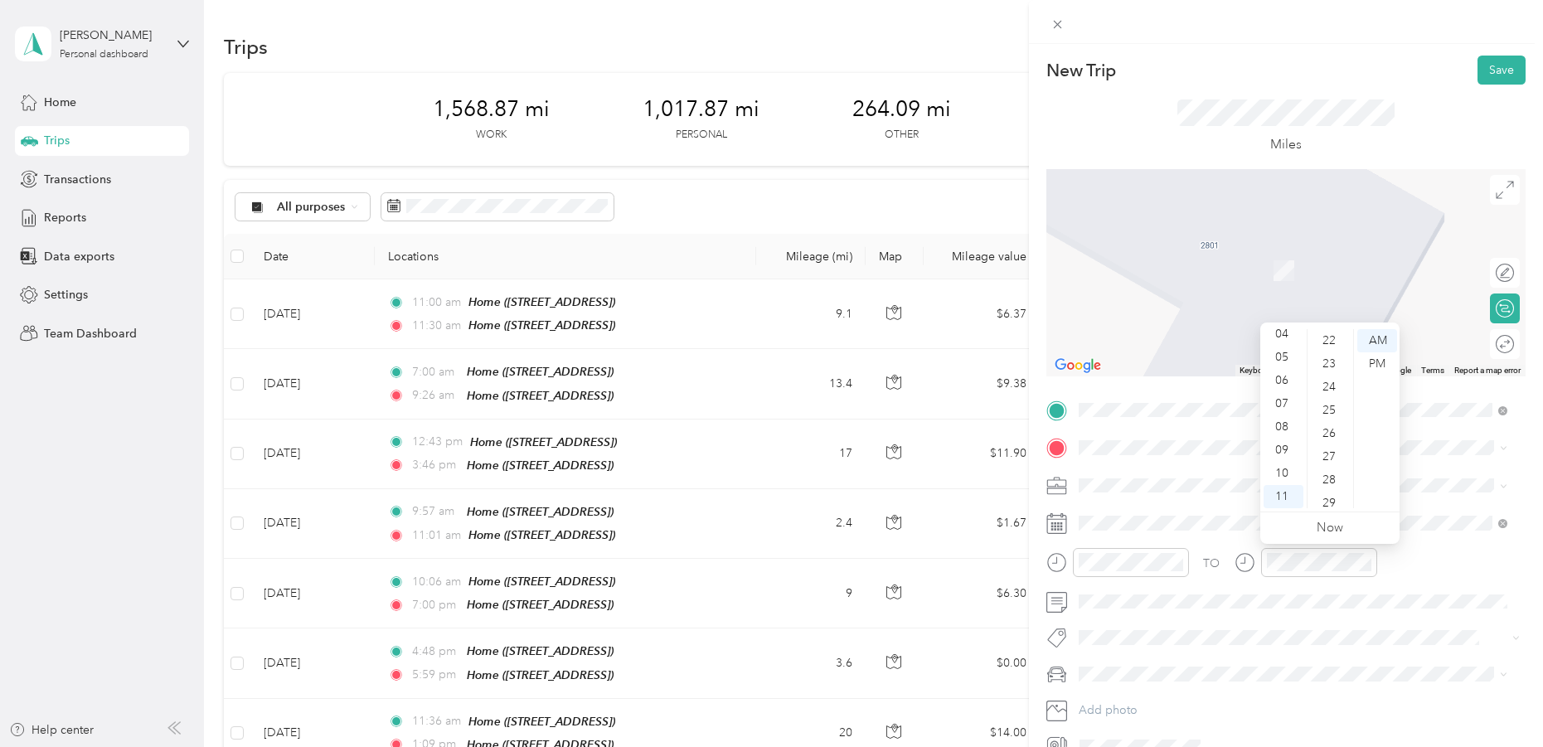
scroll to position [187, 0]
click at [1335, 386] on div "10" at bounding box center [1331, 385] width 40 height 23
click at [1375, 358] on div "PM" at bounding box center [1377, 363] width 40 height 23
click at [1285, 344] on div "04" at bounding box center [1283, 334] width 40 height 23
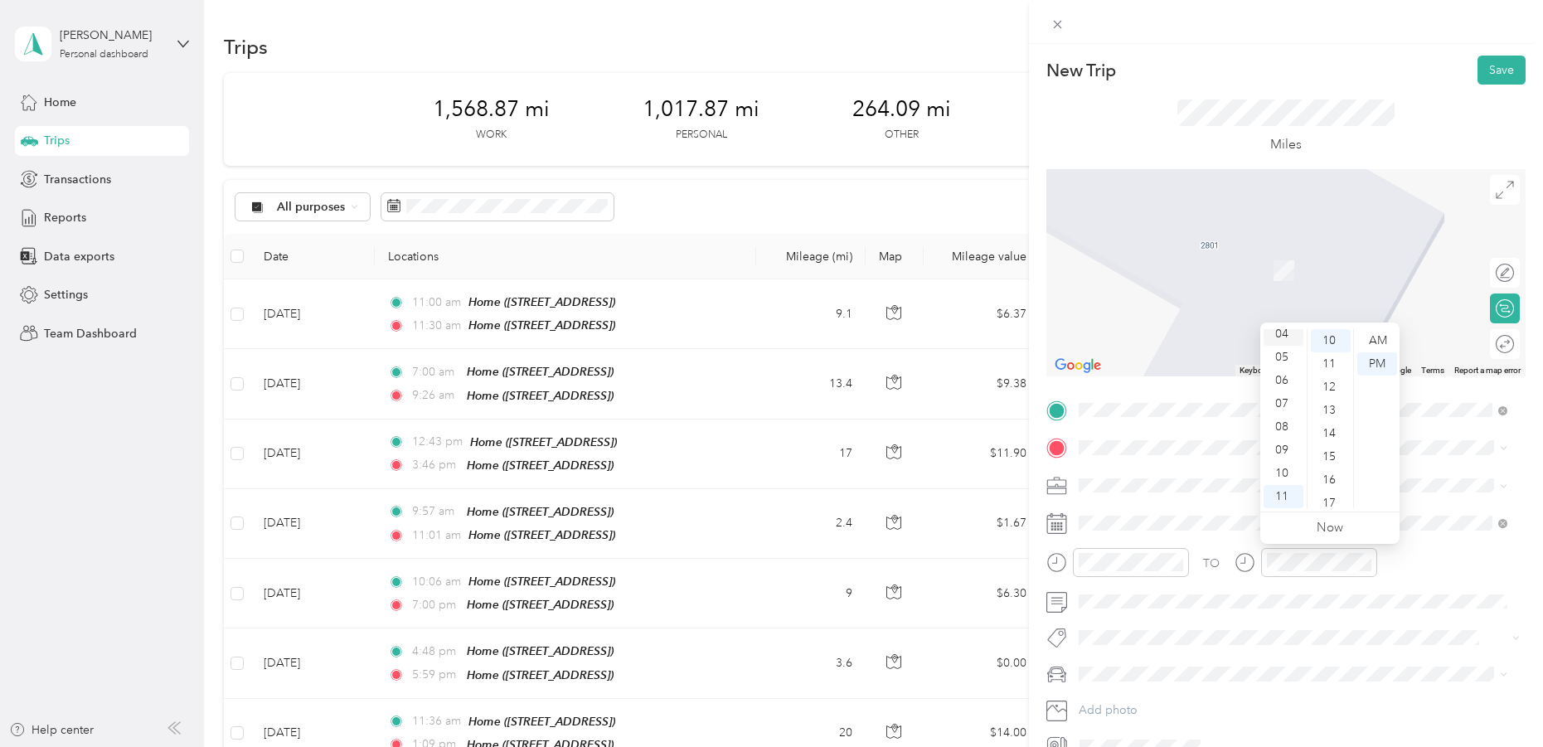
scroll to position [93, 0]
click at [1283, 362] on div "05" at bounding box center [1283, 363] width 40 height 23
click at [1282, 351] on div "05" at bounding box center [1283, 357] width 40 height 23
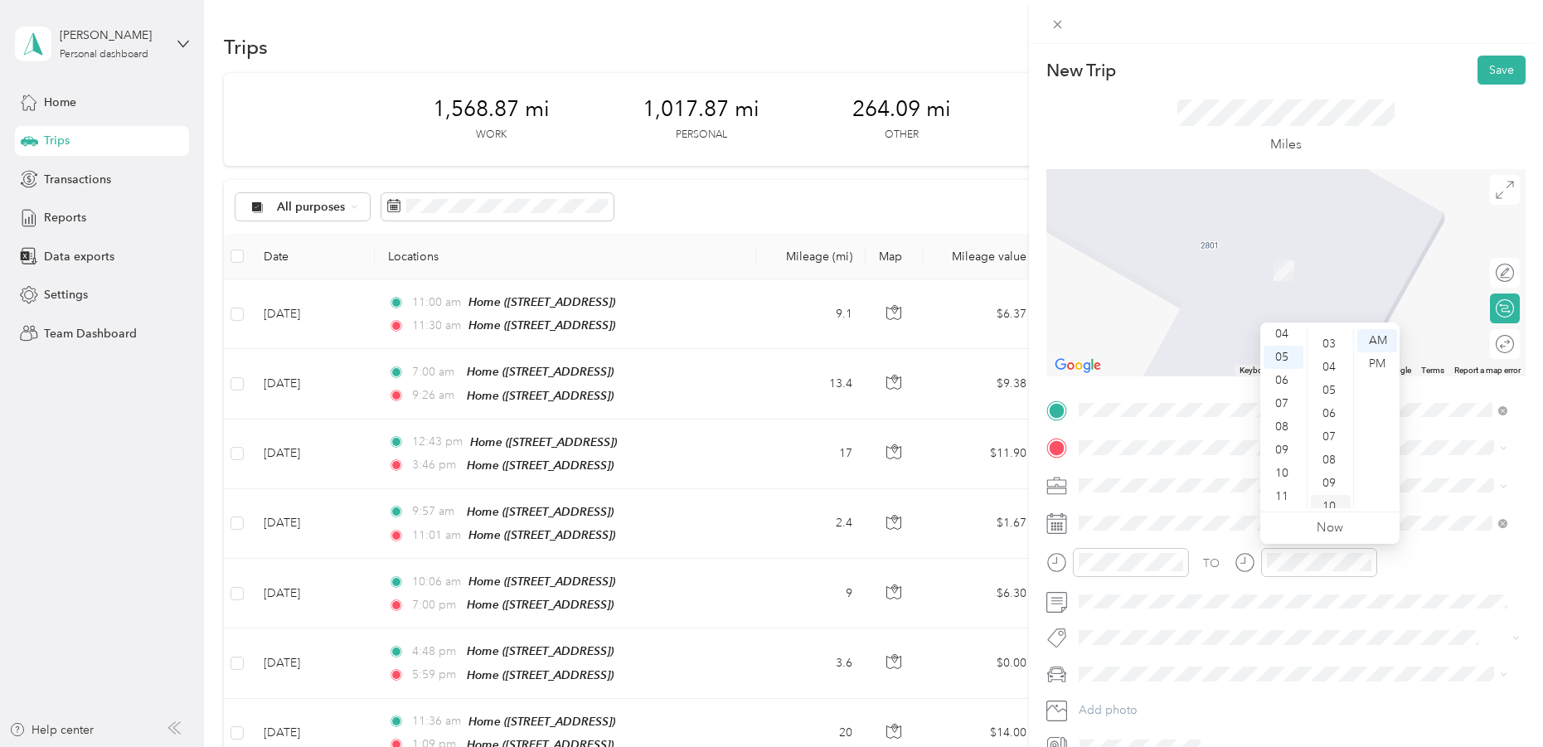
click at [1332, 498] on div "10" at bounding box center [1331, 506] width 40 height 23
click at [1371, 359] on div "PM" at bounding box center [1377, 363] width 40 height 23
click at [1282, 355] on div "05" at bounding box center [1283, 357] width 40 height 23
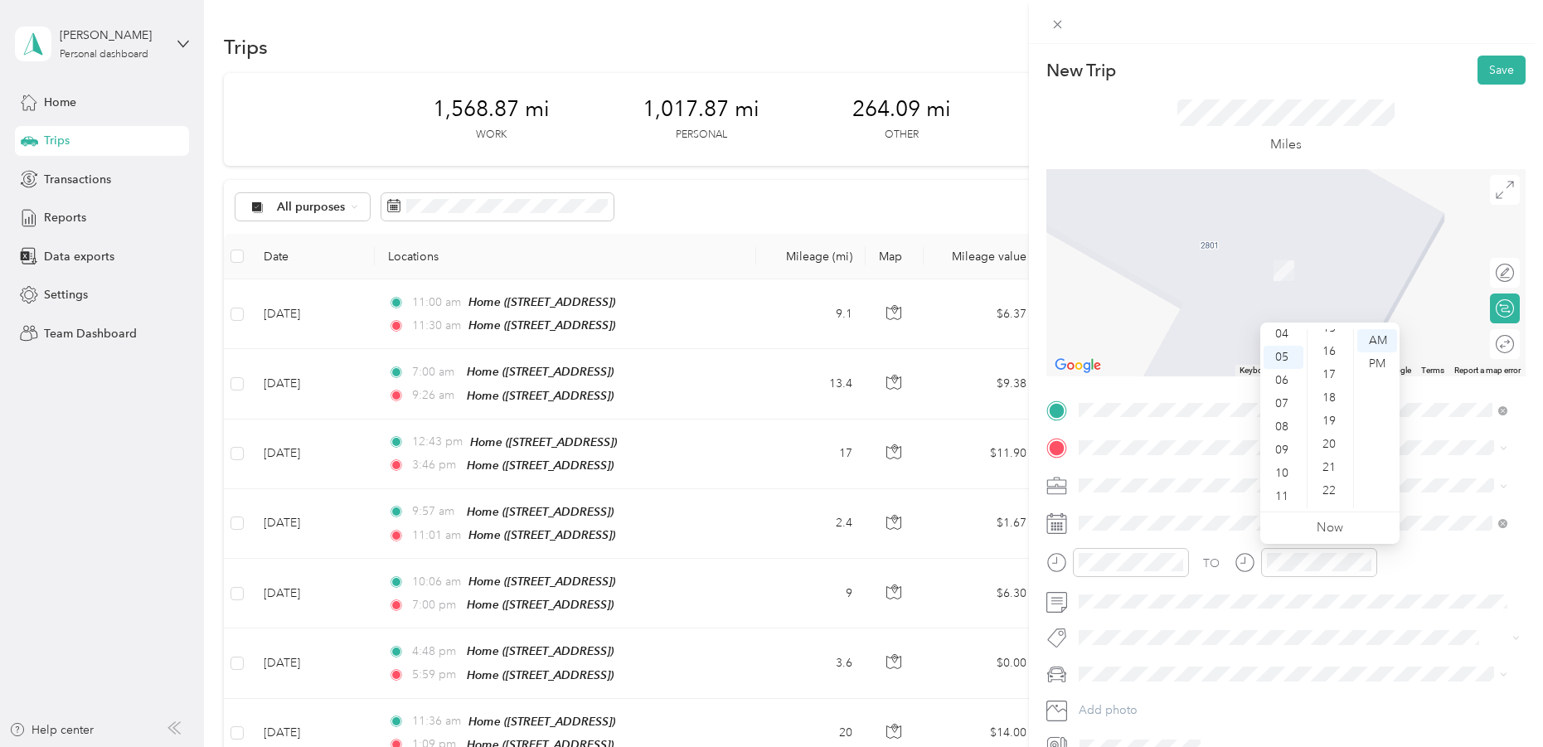
scroll to position [157, 0]
click at [1322, 416] on div "10" at bounding box center [1331, 416] width 40 height 23
click at [1369, 363] on div "PM" at bounding box center [1377, 363] width 40 height 23
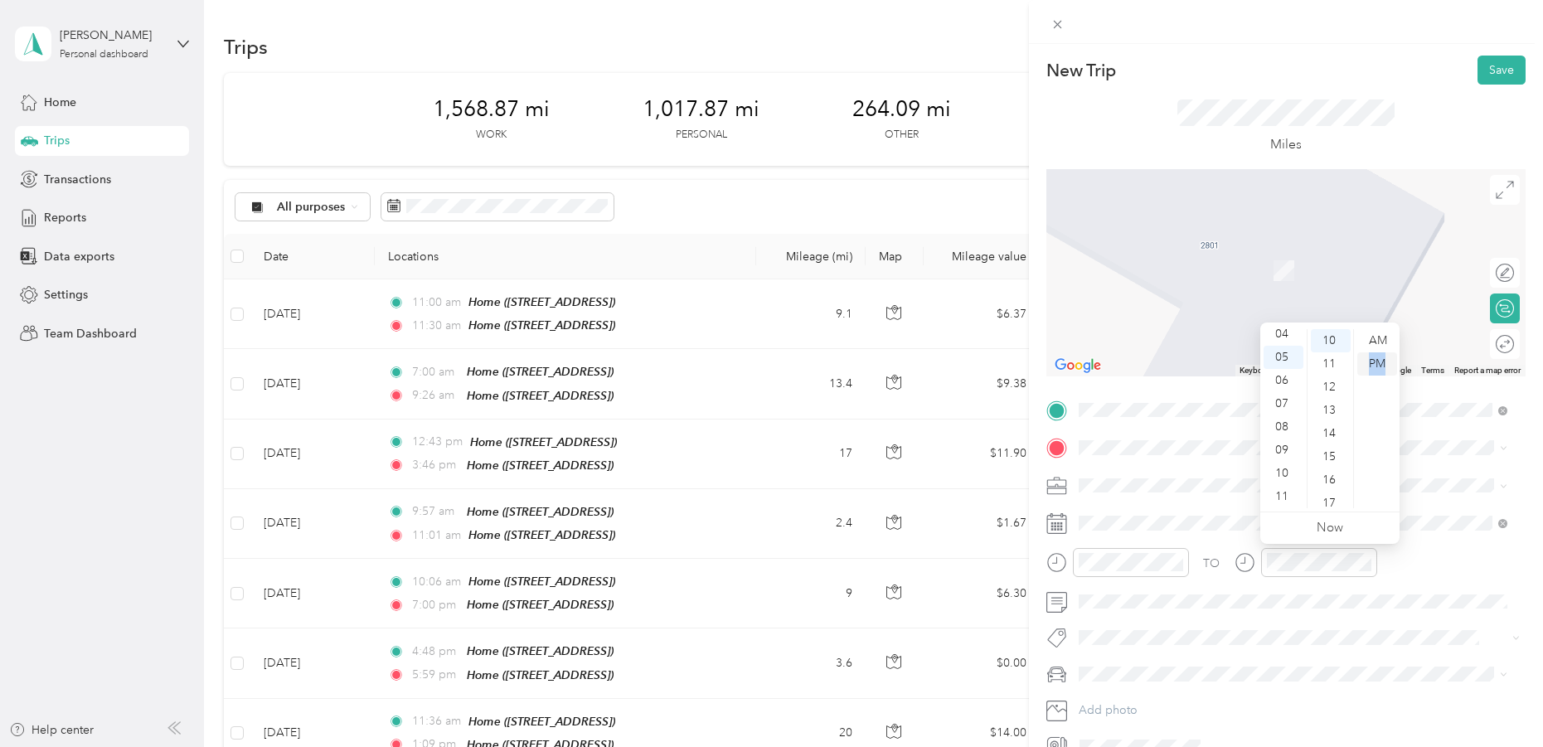
click at [1369, 363] on div "PM" at bounding box center [1377, 363] width 40 height 23
click at [1380, 360] on div "PM" at bounding box center [1377, 363] width 40 height 23
click at [1282, 356] on div "05" at bounding box center [1283, 357] width 40 height 23
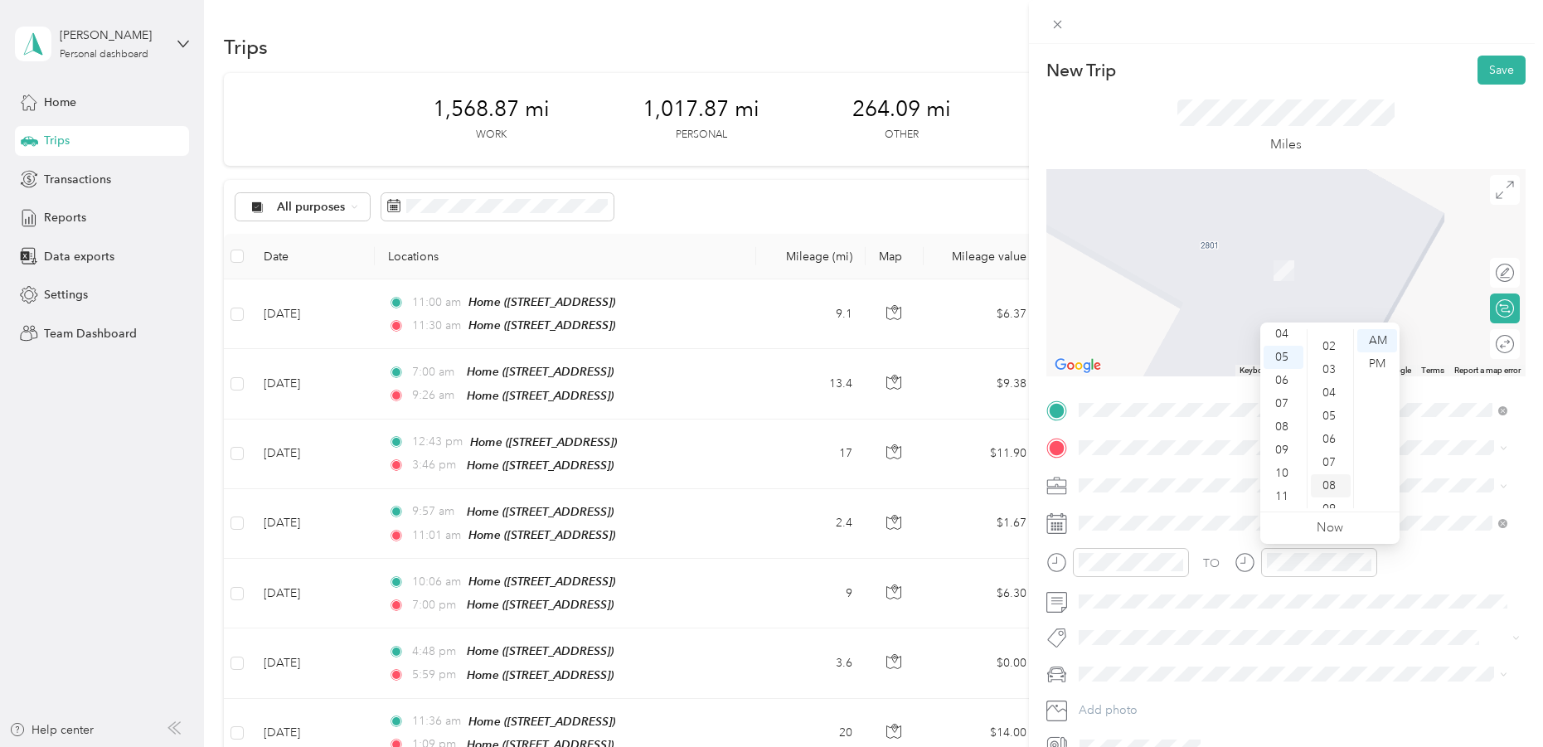
click at [1334, 483] on div "08" at bounding box center [1331, 485] width 40 height 23
click at [1372, 361] on div "PM" at bounding box center [1377, 363] width 40 height 23
click at [1370, 363] on div "PM" at bounding box center [1377, 363] width 40 height 23
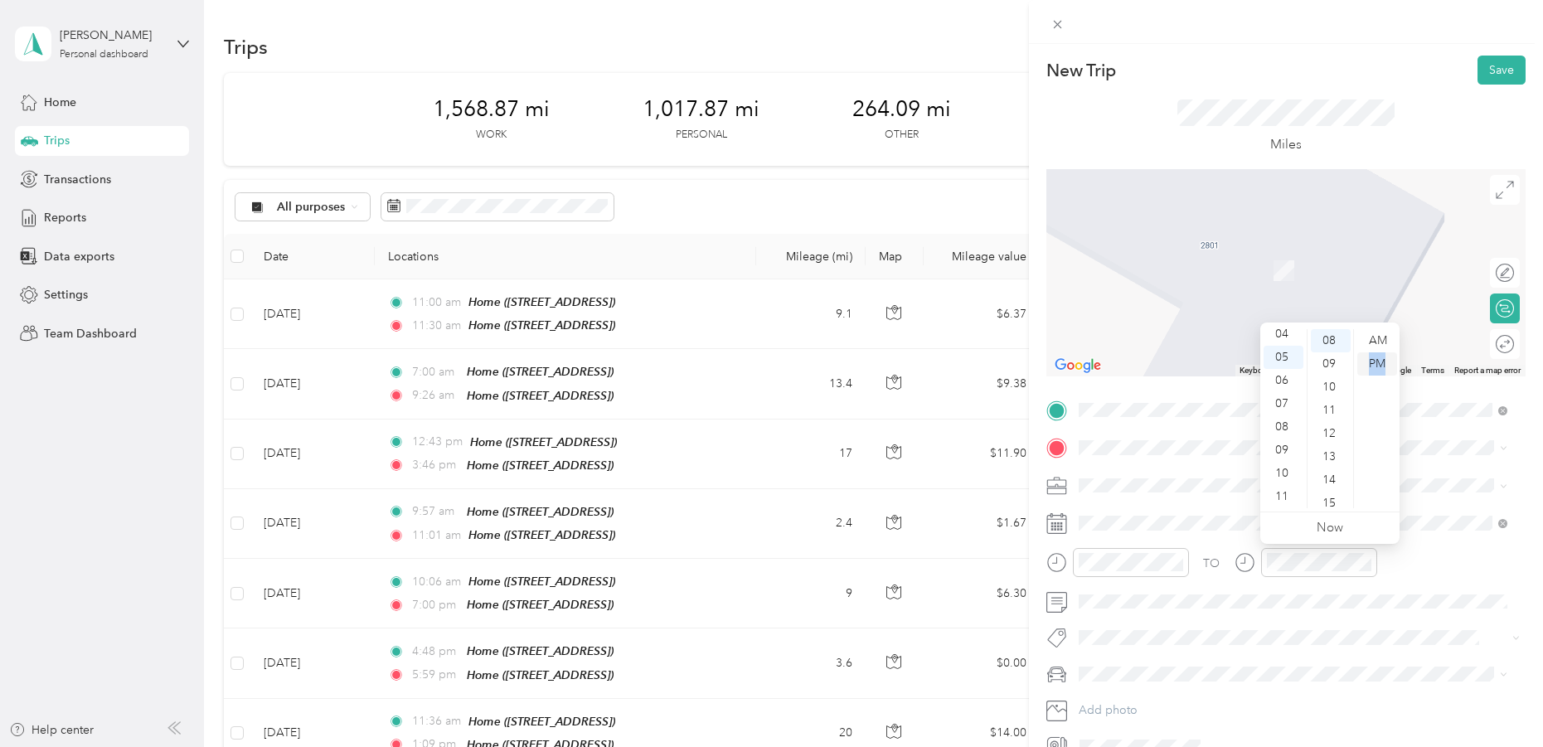
click at [1370, 363] on div "PM" at bounding box center [1377, 363] width 40 height 23
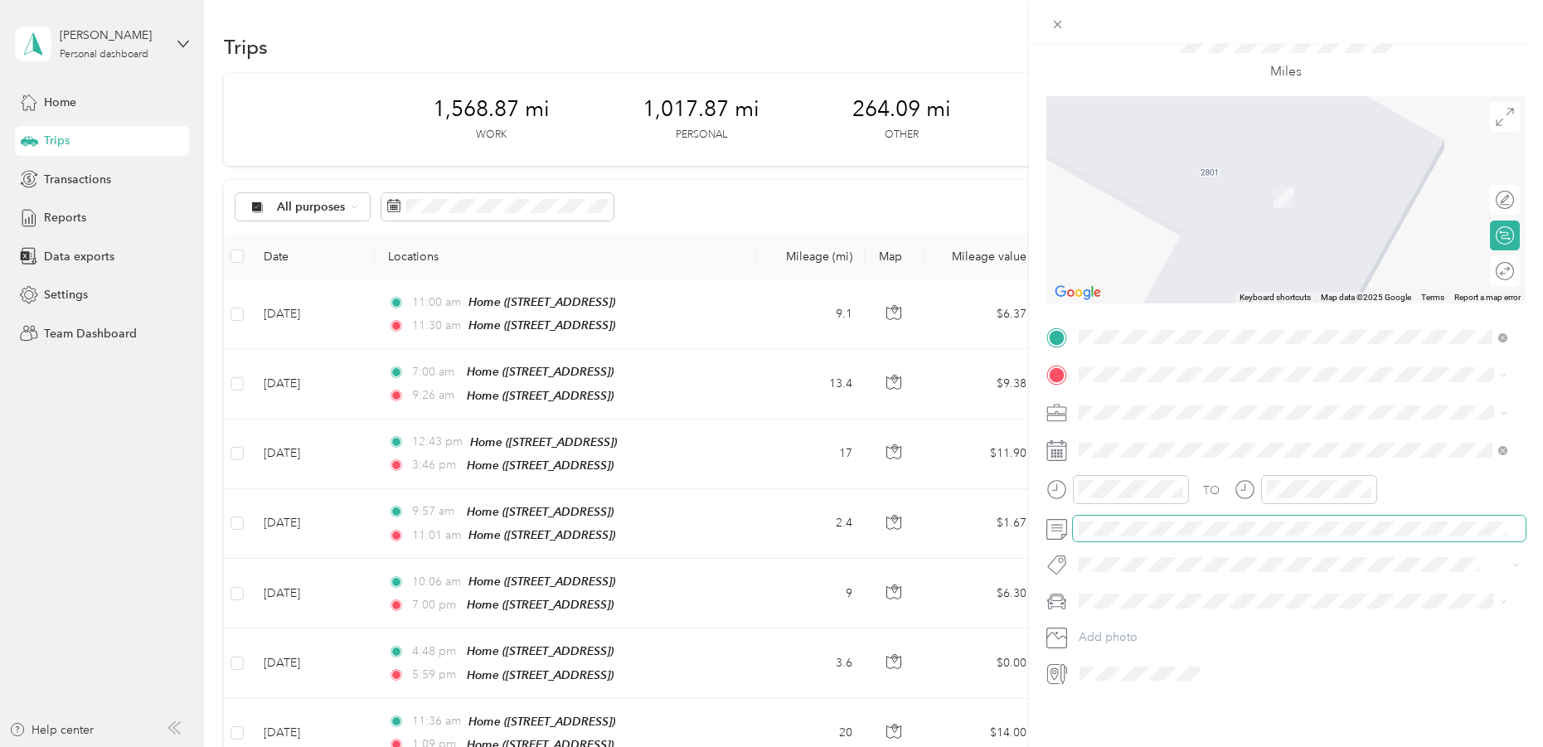
scroll to position [85, 0]
click at [1145, 599] on span at bounding box center [1299, 601] width 453 height 27
click at [1119, 617] on div "Subaru" at bounding box center [1292, 617] width 417 height 17
click at [1154, 419] on span "11501 Rock Rose Avenue Austin, Texas 78758, United States" at bounding box center [1192, 422] width 166 height 15
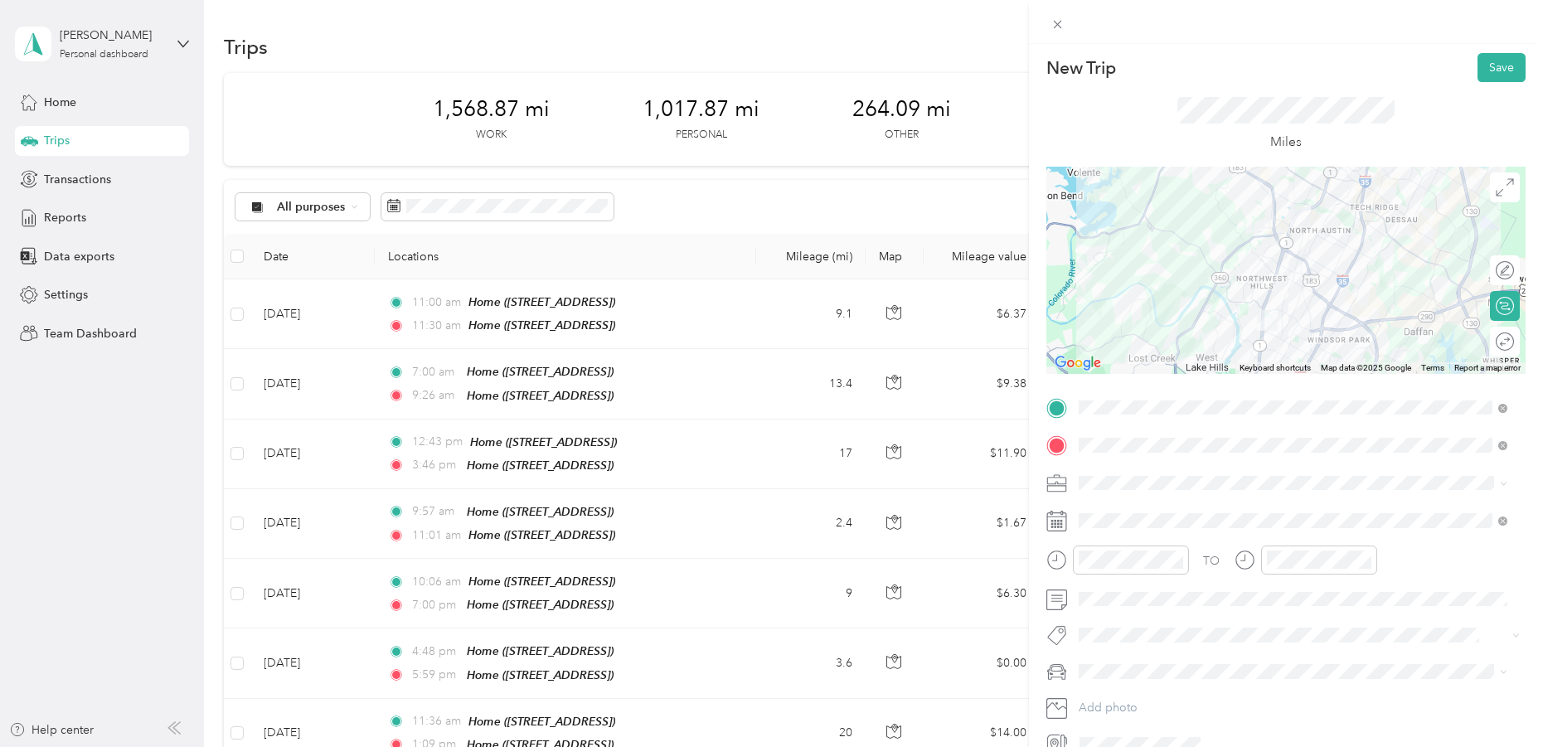
scroll to position [0, 0]
click at [1488, 70] on button "Save" at bounding box center [1501, 70] width 48 height 29
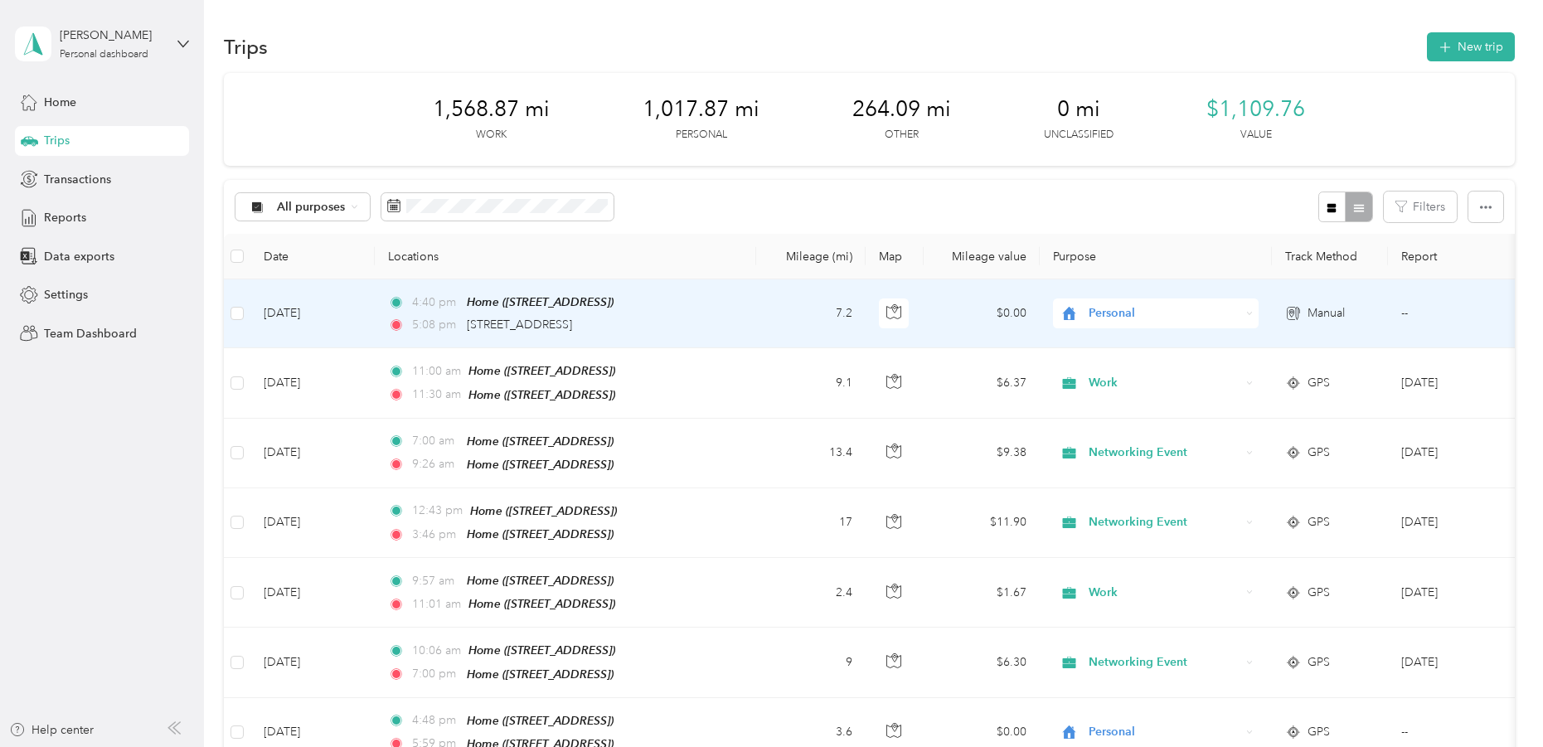
click at [1106, 306] on span "Personal" at bounding box center [1165, 313] width 152 height 18
click at [1120, 399] on span "Networking Event" at bounding box center [1170, 394] width 153 height 17
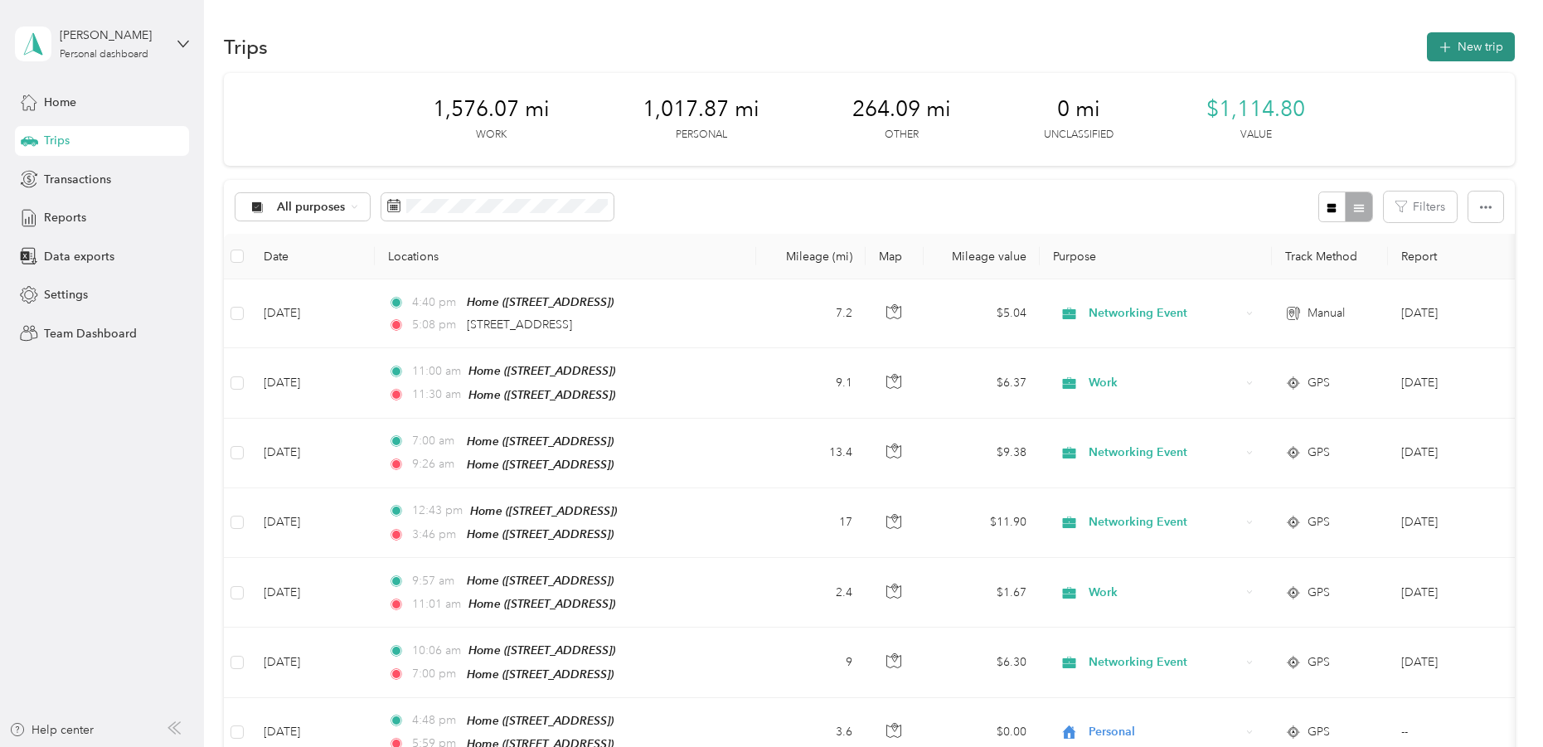
click at [1466, 39] on button "New trip" at bounding box center [1471, 46] width 88 height 29
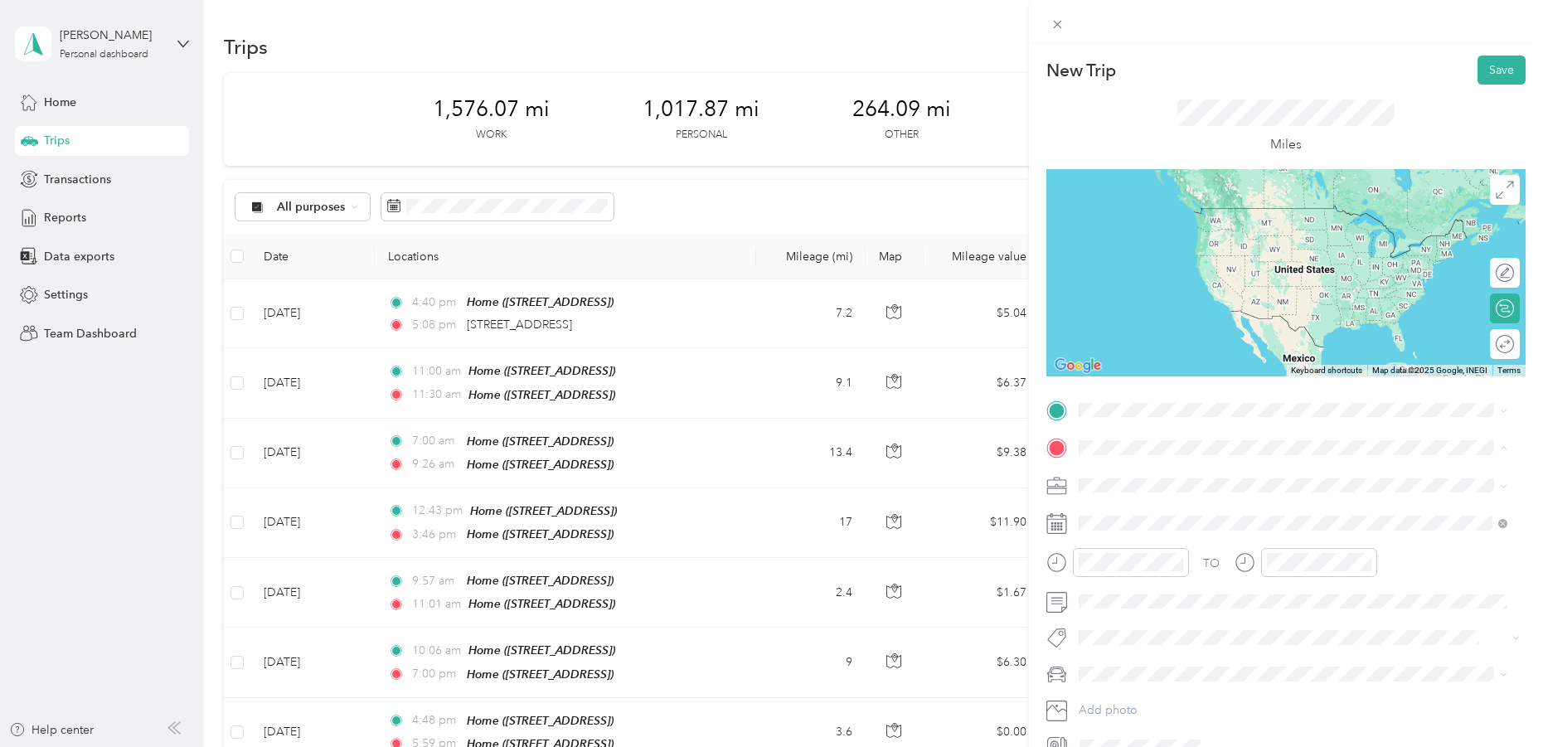
click at [1155, 529] on span "2801 W Fresco Dr, Austin, TX, United States , 78731, Austin, TX, United States" at bounding box center [1161, 532] width 105 height 14
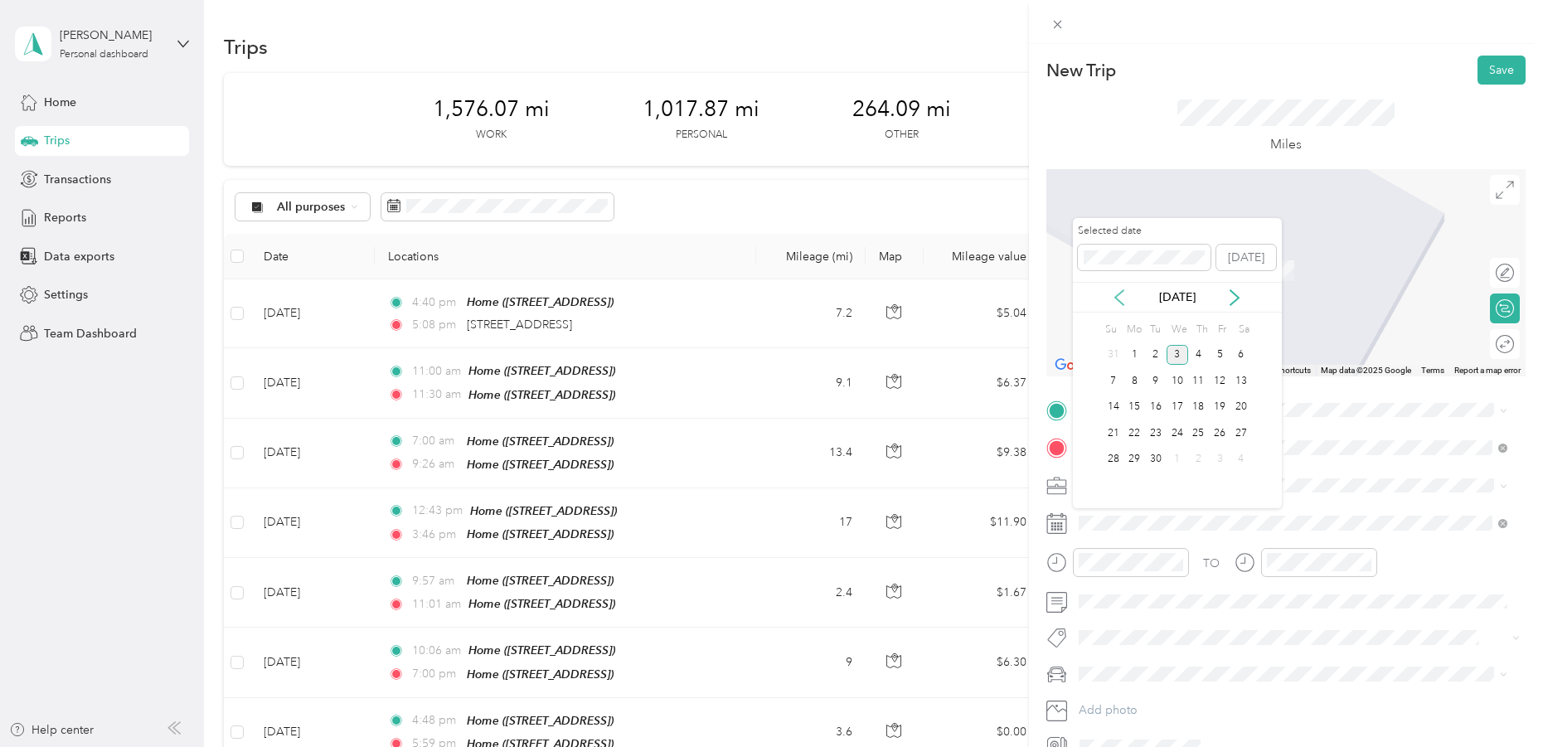
click at [1122, 293] on icon at bounding box center [1119, 297] width 17 height 17
click at [1196, 458] on div "28" at bounding box center [1199, 459] width 22 height 21
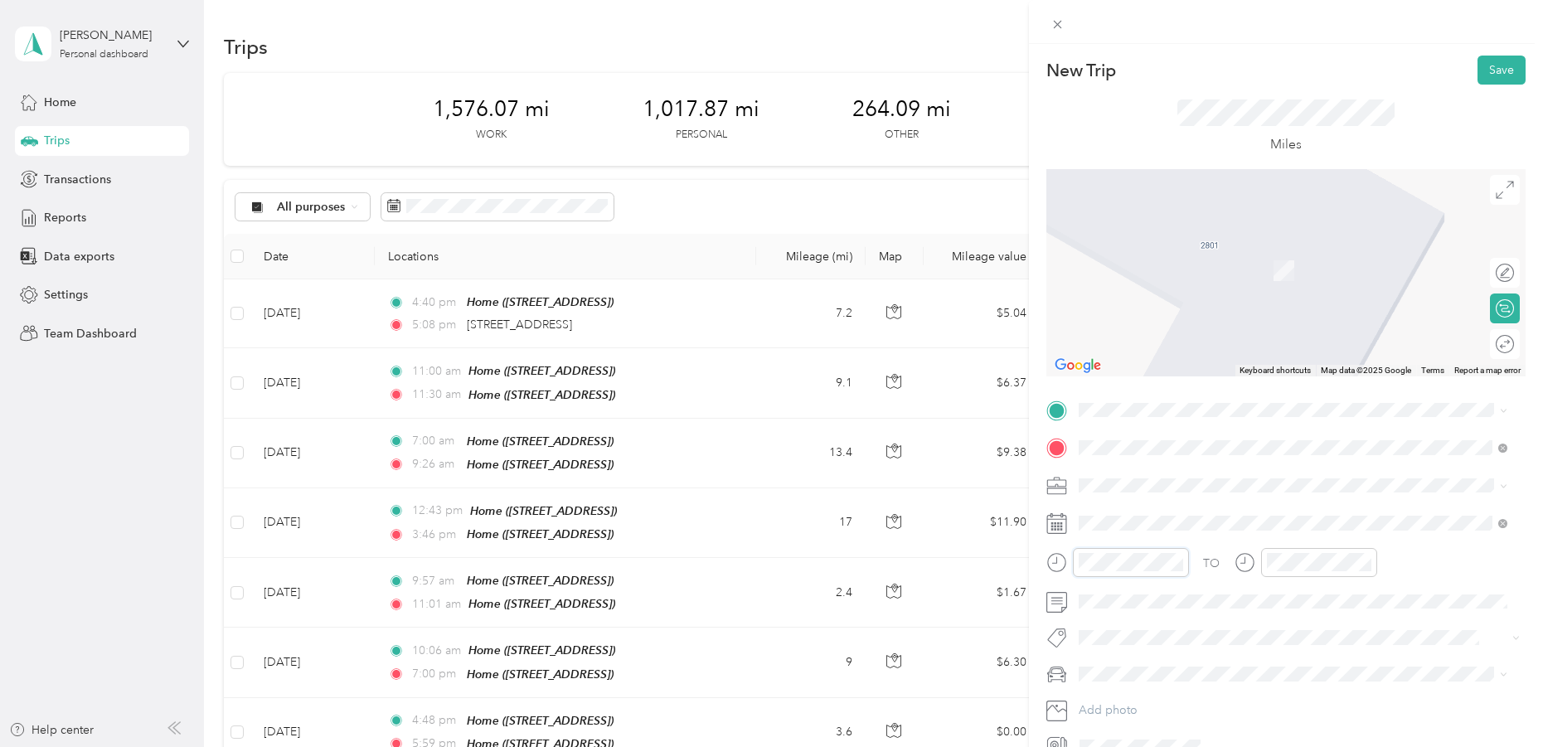
click at [1059, 562] on div at bounding box center [1117, 562] width 143 height 29
click at [1096, 399] on div "07" at bounding box center [1096, 403] width 40 height 23
click at [1138, 458] on div "05" at bounding box center [1143, 456] width 40 height 23
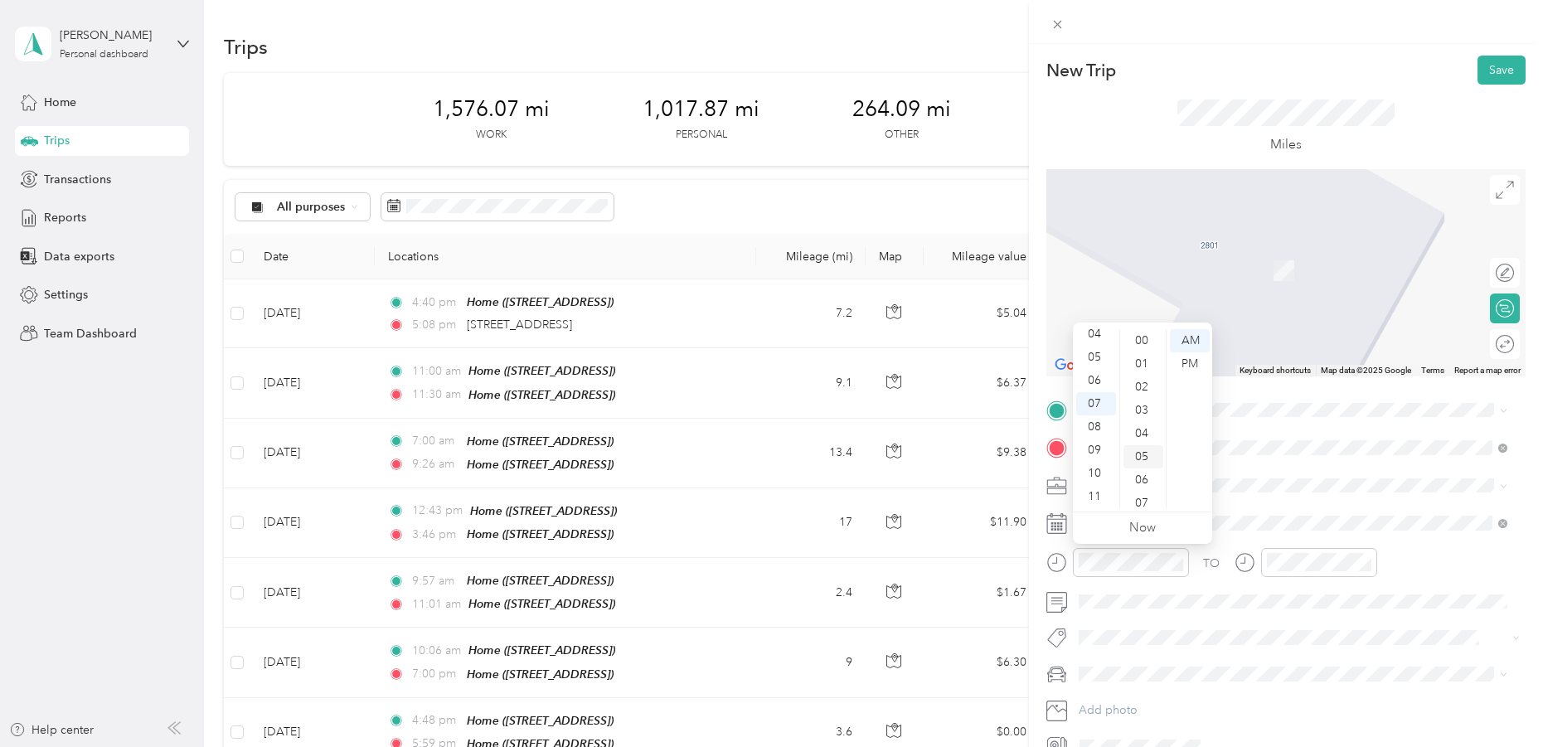
scroll to position [116, 0]
click at [1180, 370] on div "PM" at bounding box center [1190, 363] width 40 height 23
click at [1185, 367] on div "PM" at bounding box center [1190, 363] width 40 height 23
click at [1193, 360] on div "PM" at bounding box center [1190, 363] width 40 height 23
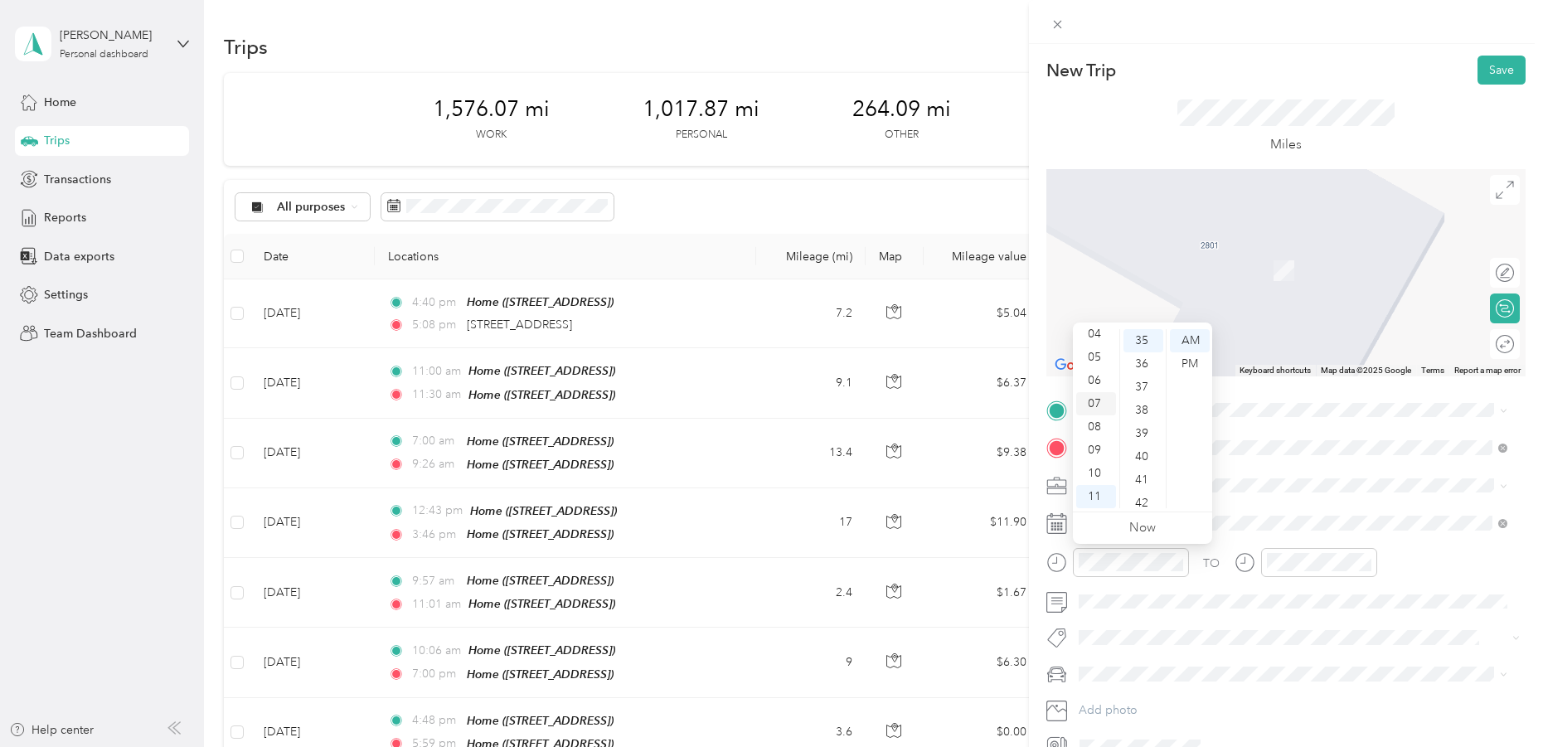
click at [1099, 401] on div "07" at bounding box center [1096, 403] width 40 height 23
click at [1140, 339] on div "35" at bounding box center [1143, 340] width 40 height 23
click at [1174, 366] on div "PM" at bounding box center [1190, 363] width 40 height 23
click at [1192, 362] on div "PM" at bounding box center [1190, 363] width 40 height 23
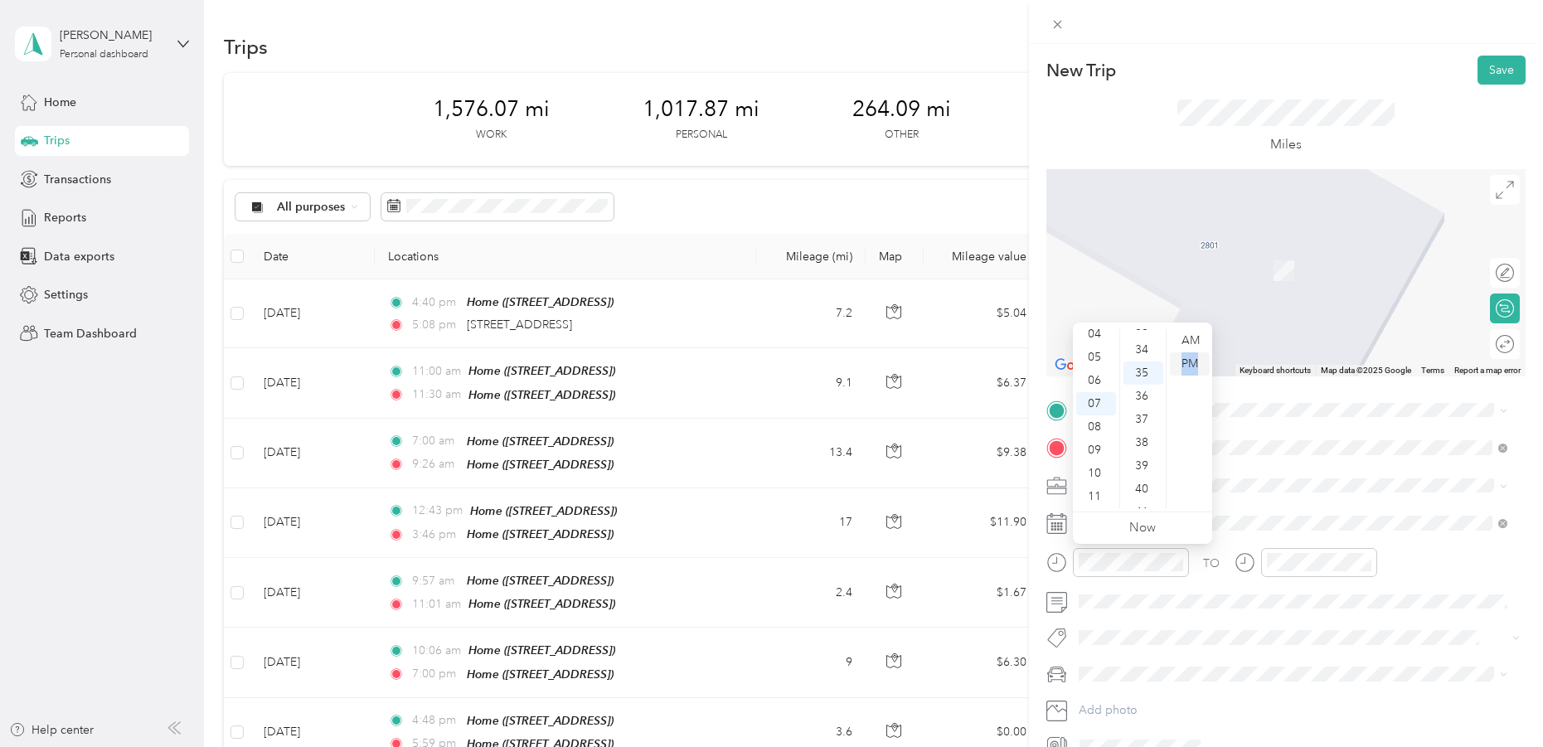
click at [1192, 362] on div "PM" at bounding box center [1190, 363] width 40 height 23
click at [1095, 397] on div "07" at bounding box center [1096, 403] width 40 height 23
click at [1180, 357] on div "PM" at bounding box center [1190, 363] width 40 height 23
click at [1070, 565] on div at bounding box center [1117, 562] width 143 height 29
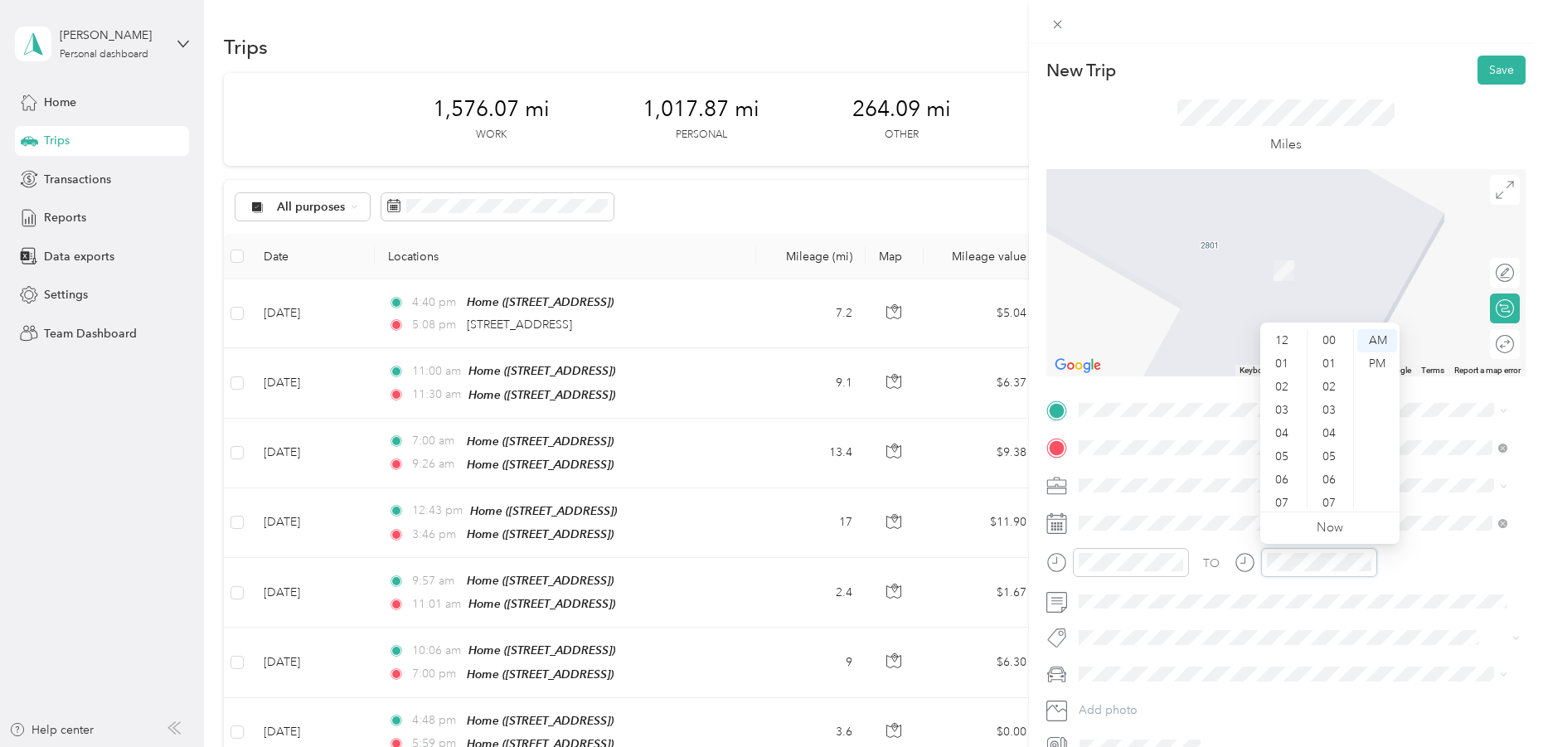
scroll to position [99, 0]
click at [1282, 400] on div "07" at bounding box center [1283, 403] width 40 height 23
click at [1330, 390] on div "50" at bounding box center [1331, 396] width 40 height 23
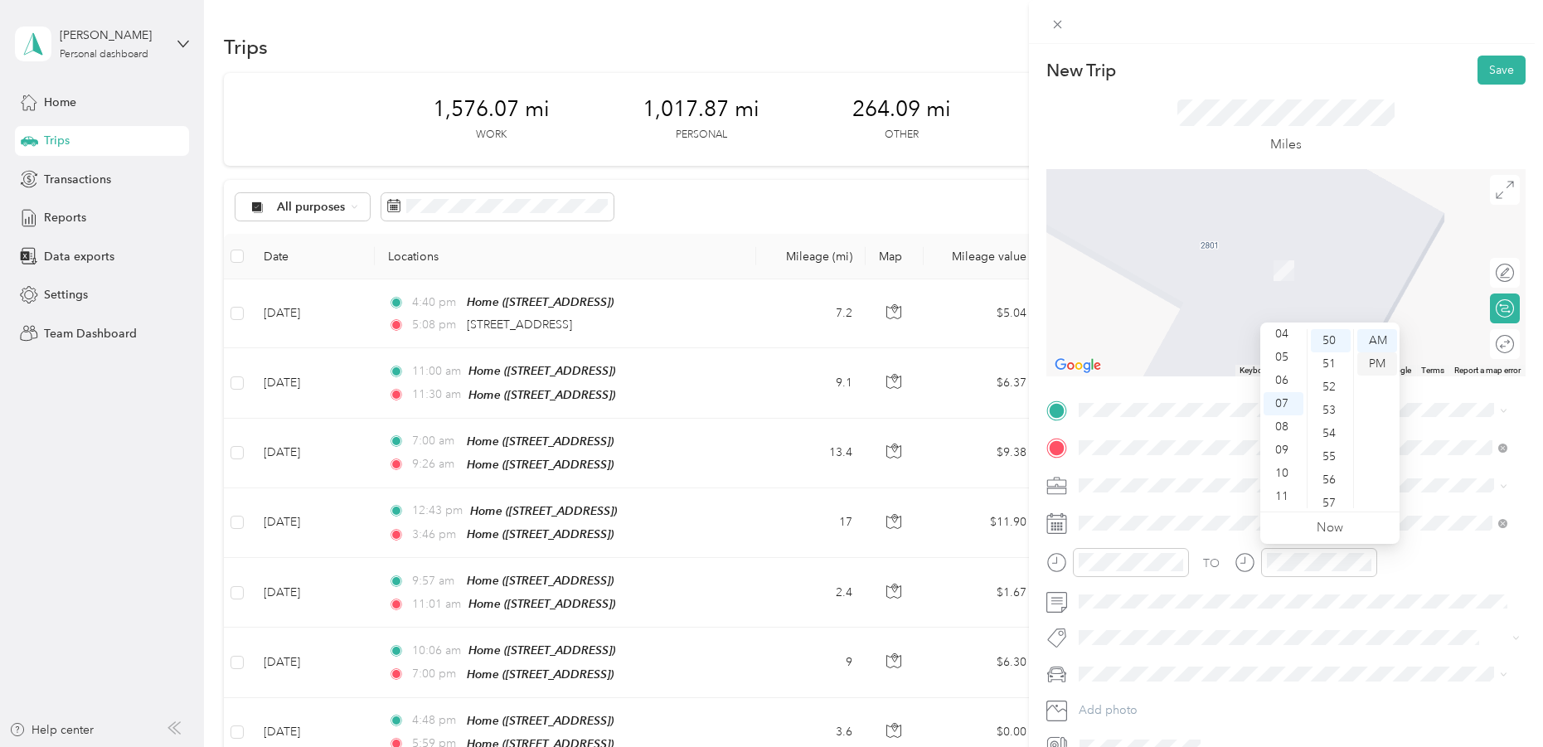
click at [1377, 361] on div "PM" at bounding box center [1377, 363] width 40 height 23
click at [1101, 574] on li "Networking Event" at bounding box center [1293, 569] width 440 height 29
click at [1132, 473] on span "11501 Rock Rose Avenue Austin, Texas 78758, United States" at bounding box center [1192, 466] width 166 height 15
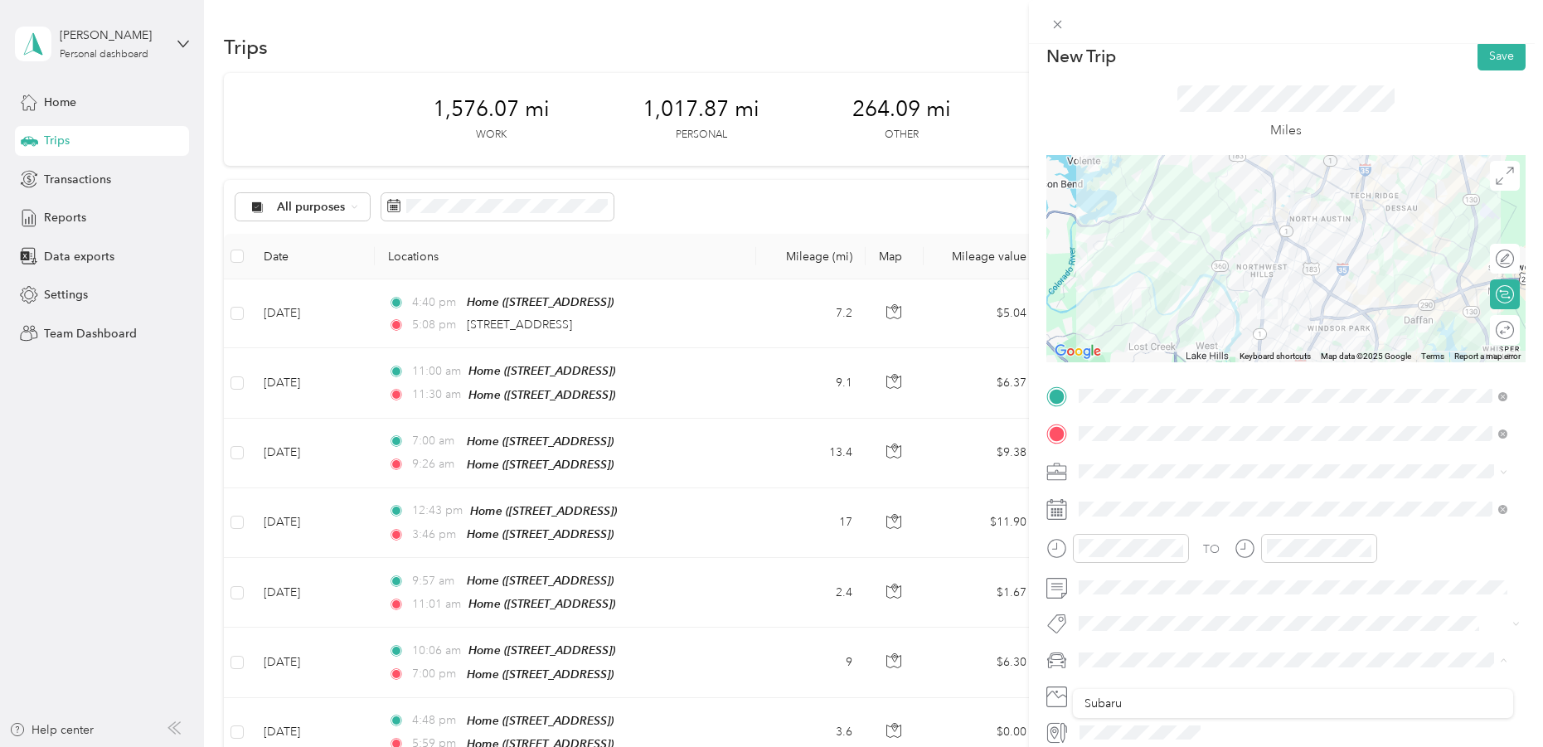
scroll to position [0, 0]
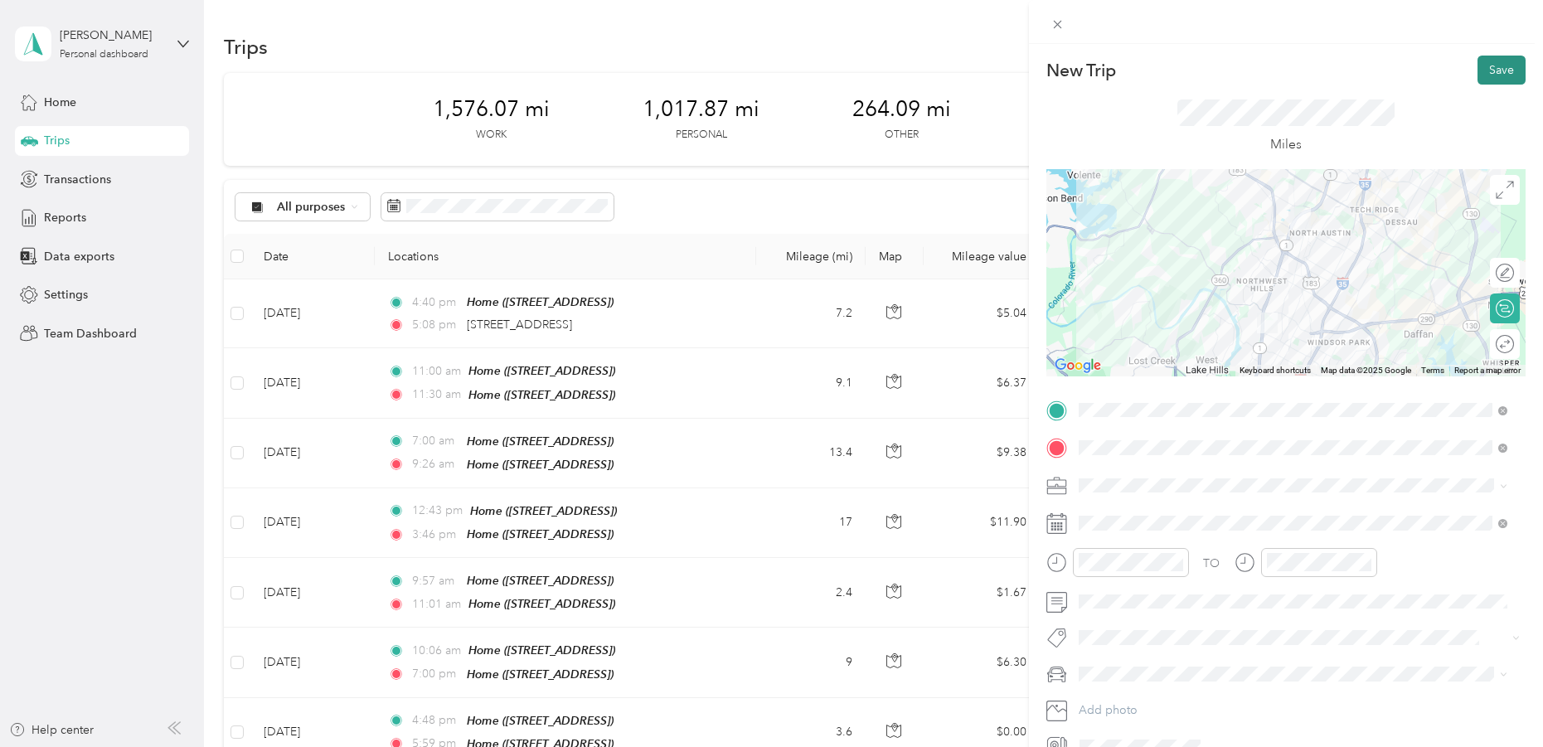
click at [1493, 71] on button "Save" at bounding box center [1501, 70] width 48 height 29
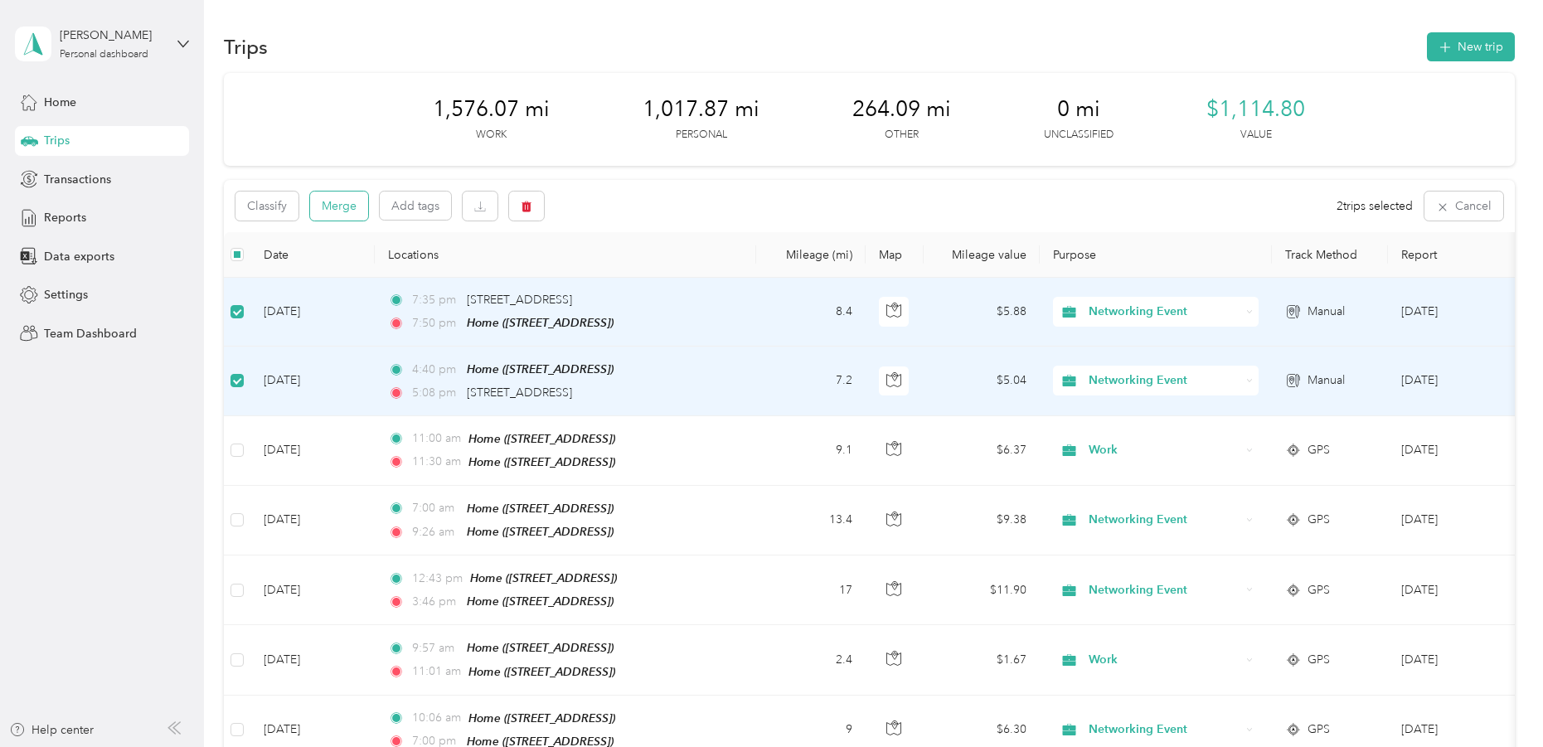
click at [344, 206] on button "Merge" at bounding box center [339, 206] width 58 height 29
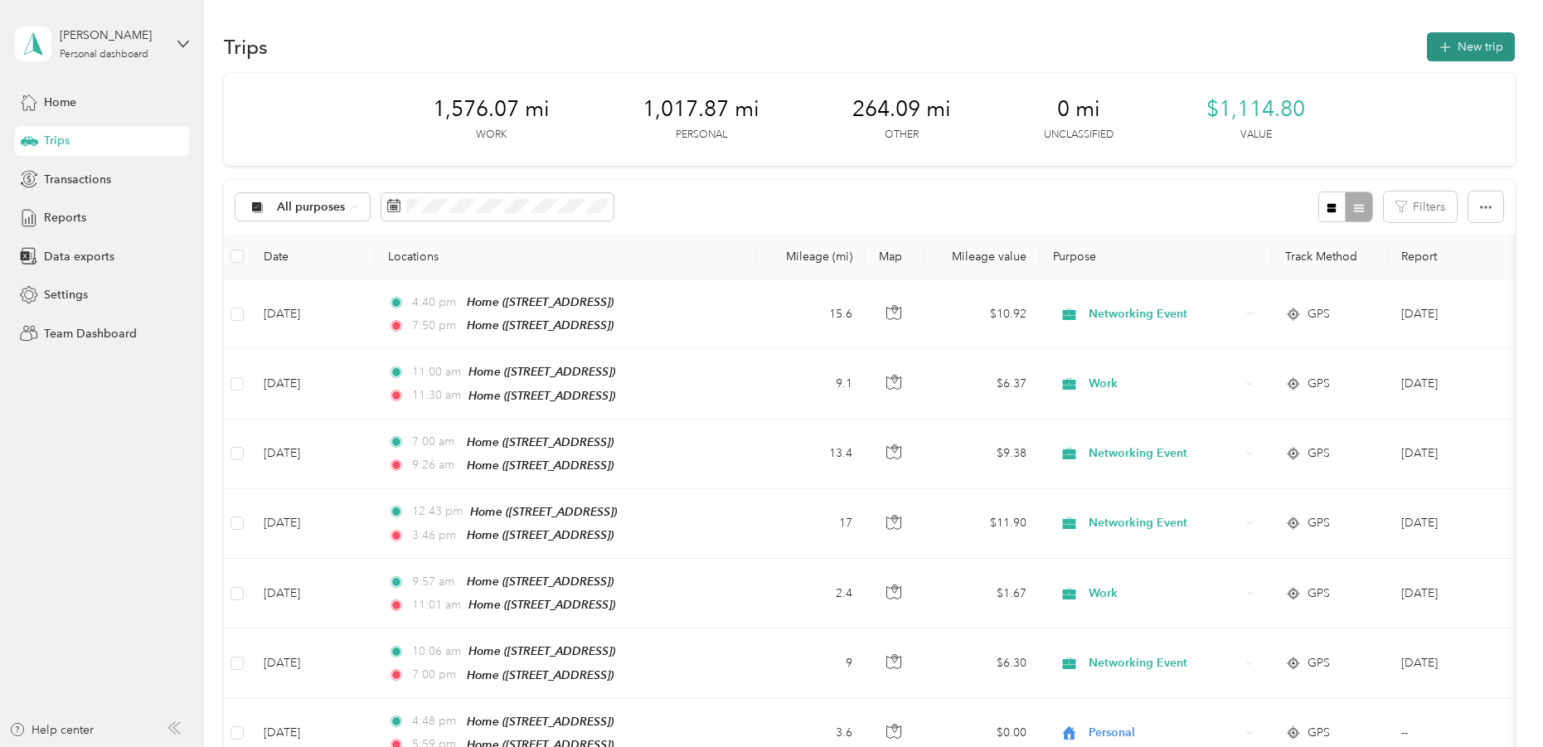
click at [1468, 45] on button "New trip" at bounding box center [1471, 46] width 88 height 29
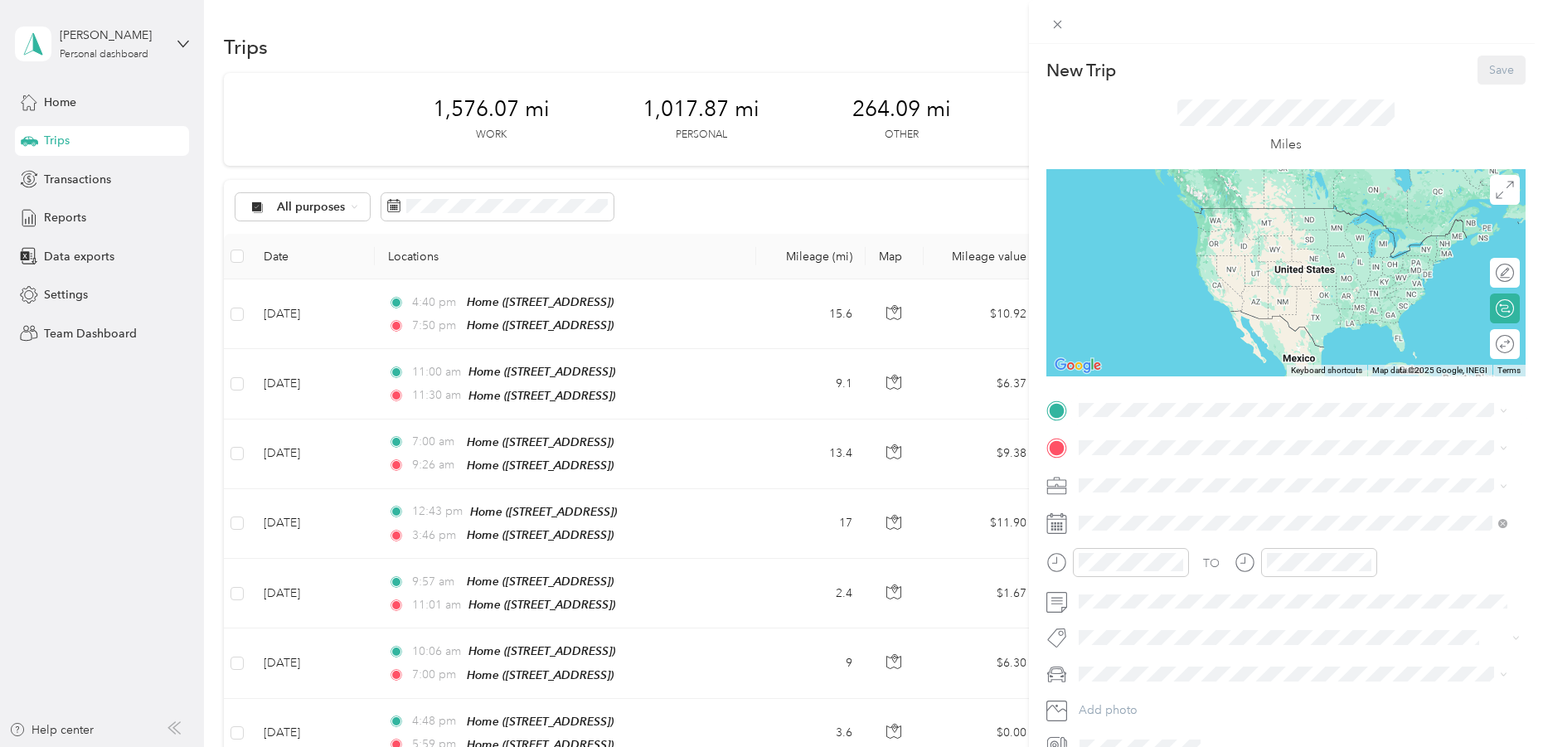
click at [1134, 475] on strong "Home" at bounding box center [1125, 470] width 32 height 15
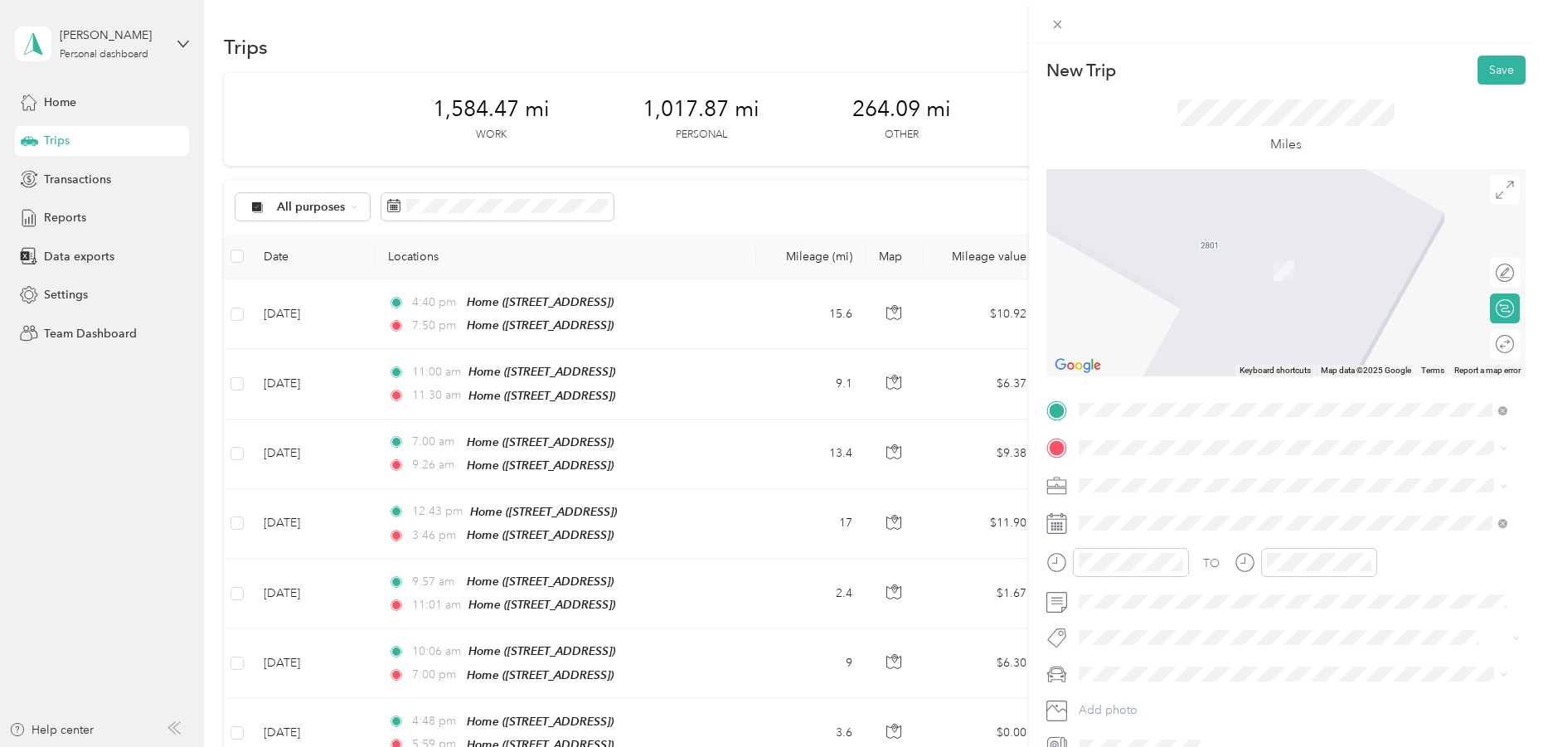
click at [1164, 509] on span "1912 East 7th Street Austin, Texas 78702, United States" at bounding box center [1192, 506] width 166 height 15
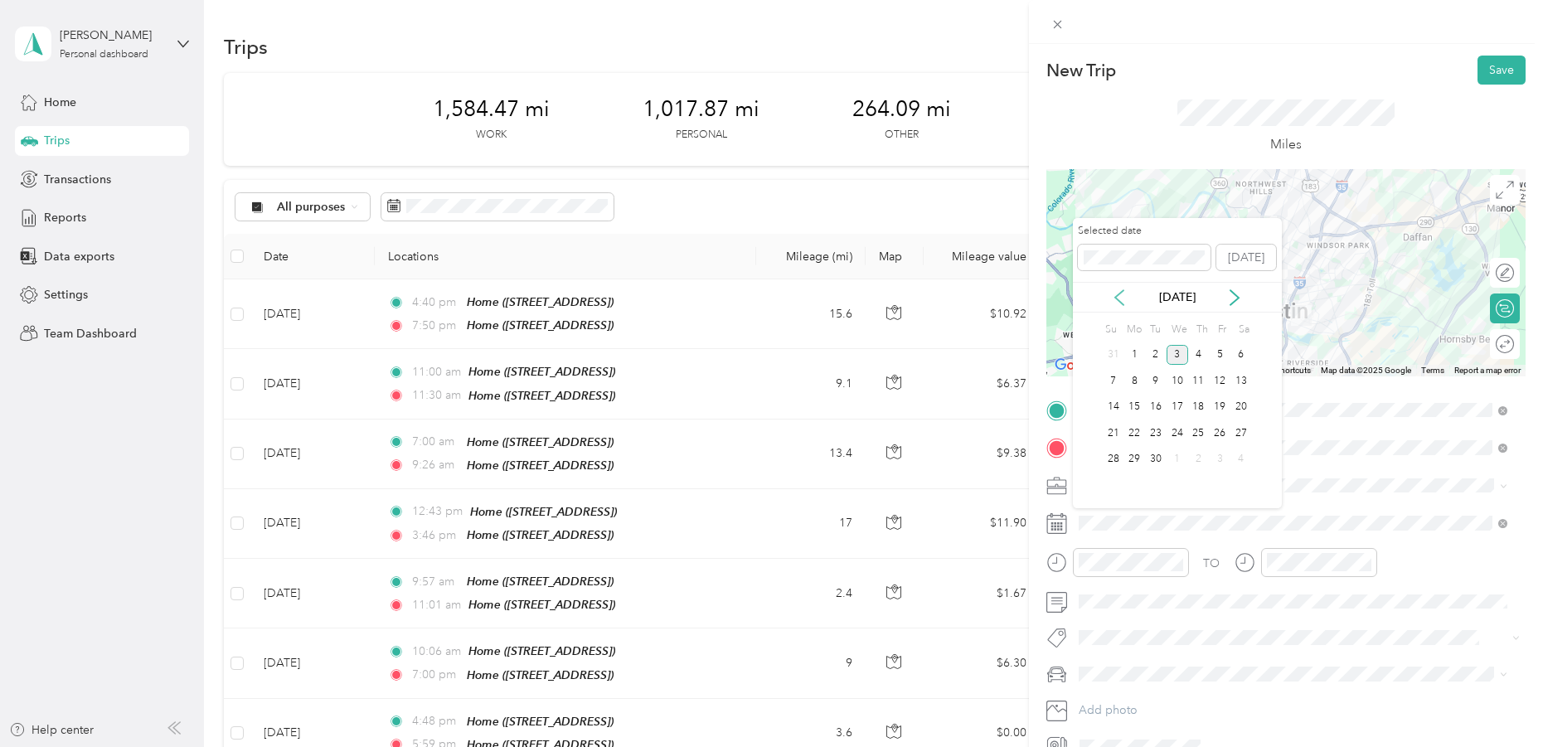
click at [1121, 293] on icon at bounding box center [1119, 297] width 8 height 15
click at [1214, 456] on div "29" at bounding box center [1220, 459] width 22 height 21
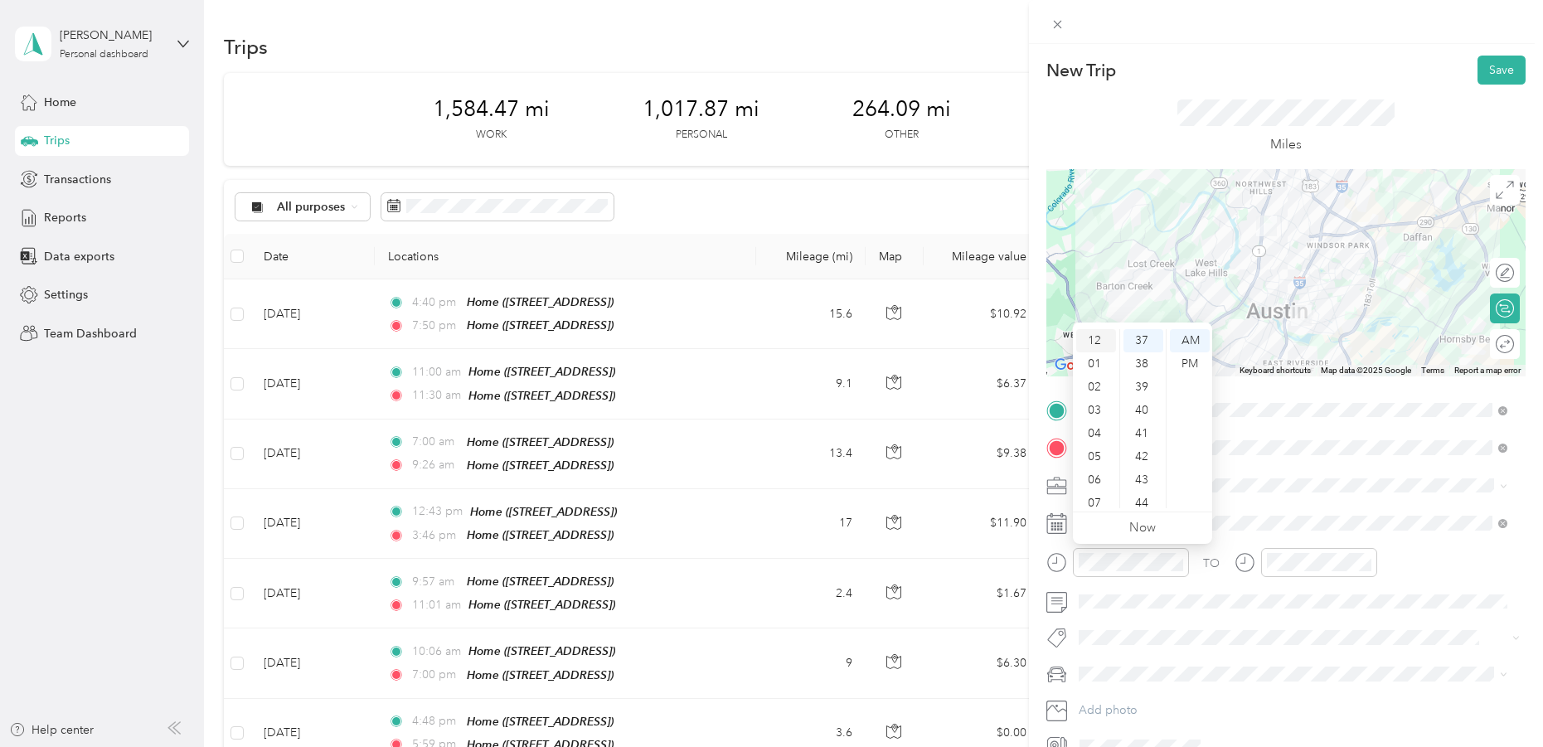
click at [1099, 337] on div "12" at bounding box center [1096, 340] width 40 height 23
click at [1142, 405] on div "40" at bounding box center [1143, 410] width 40 height 23
click at [1192, 357] on div "PM" at bounding box center [1190, 363] width 40 height 23
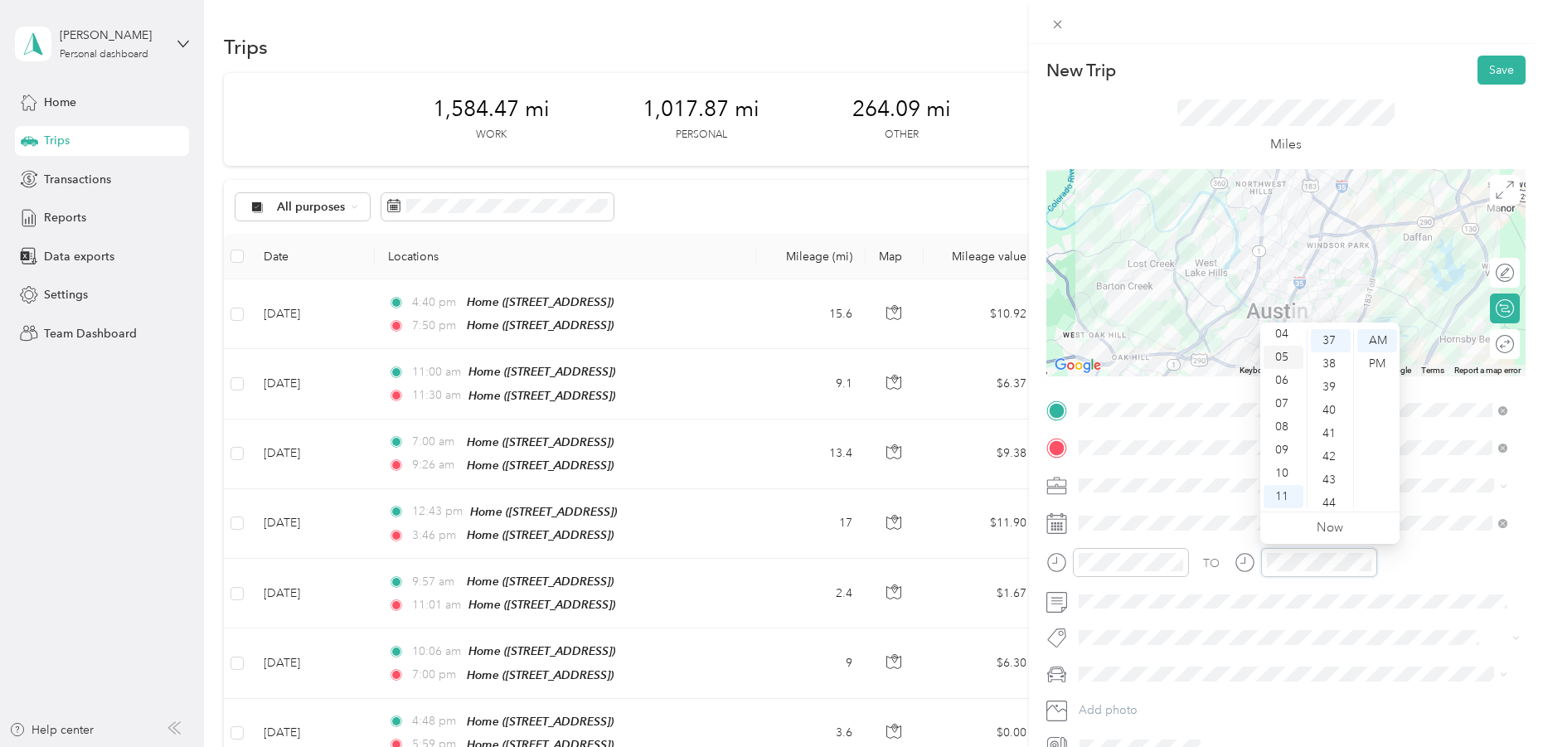
scroll to position [0, 0]
click at [1289, 359] on div "01" at bounding box center [1283, 363] width 40 height 23
click at [1329, 336] on div "00" at bounding box center [1331, 340] width 40 height 23
click at [1373, 359] on div "PM" at bounding box center [1377, 363] width 40 height 23
click at [1132, 706] on li "Subaru" at bounding box center [1293, 700] width 440 height 29
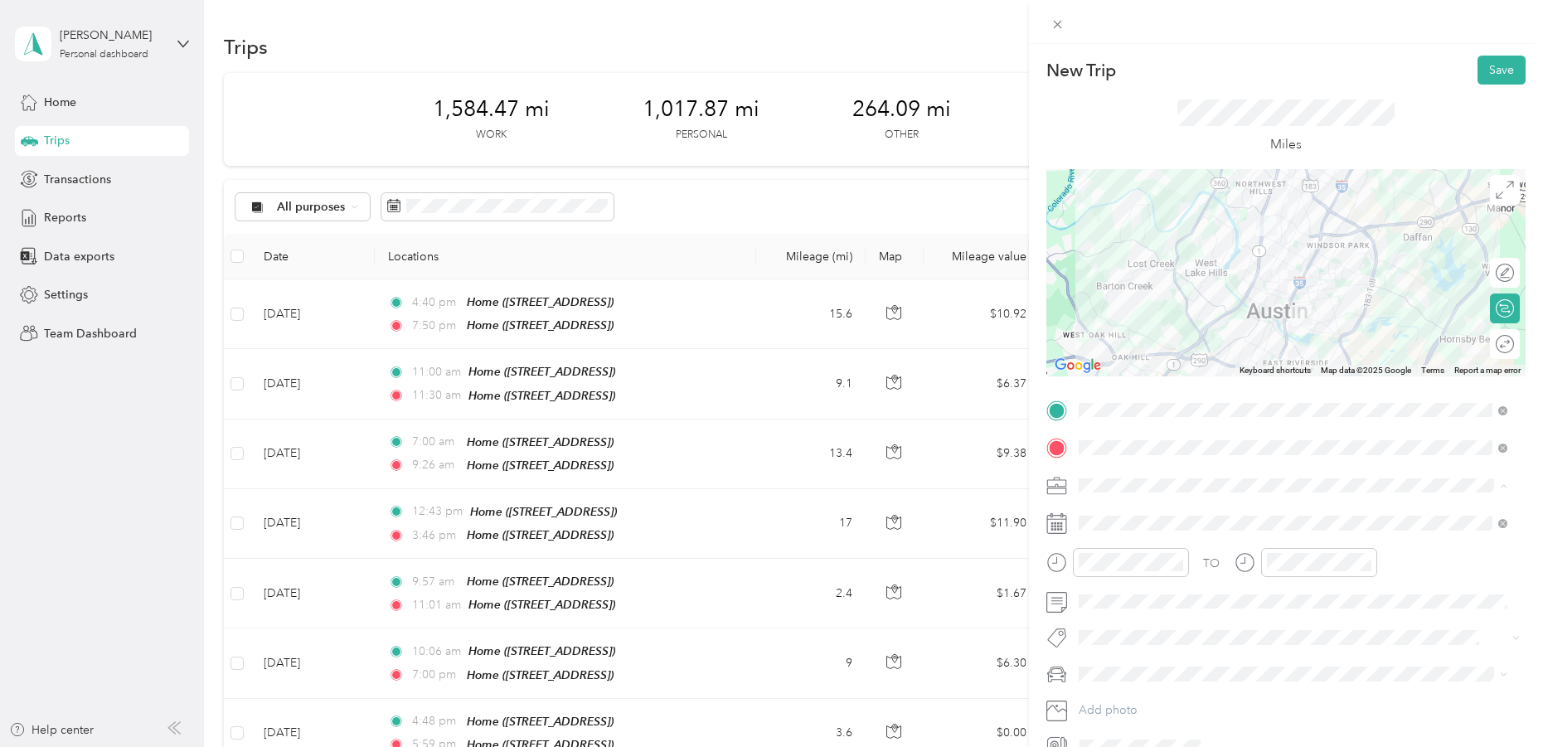
click at [1104, 512] on span "Work" at bounding box center [1098, 514] width 28 height 14
click at [1477, 66] on button "Save" at bounding box center [1501, 70] width 48 height 29
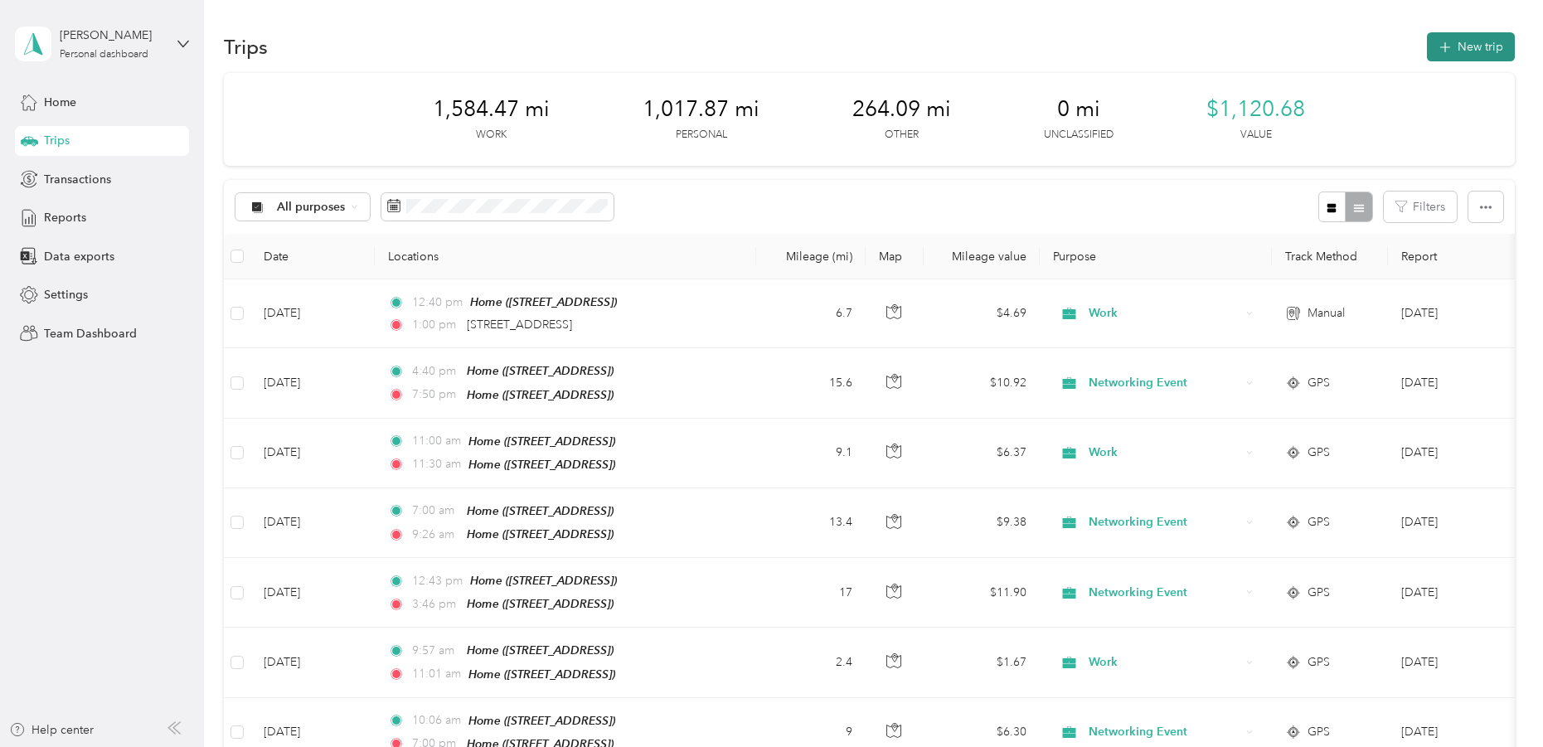
click at [1446, 48] on icon "button" at bounding box center [1444, 47] width 19 height 19
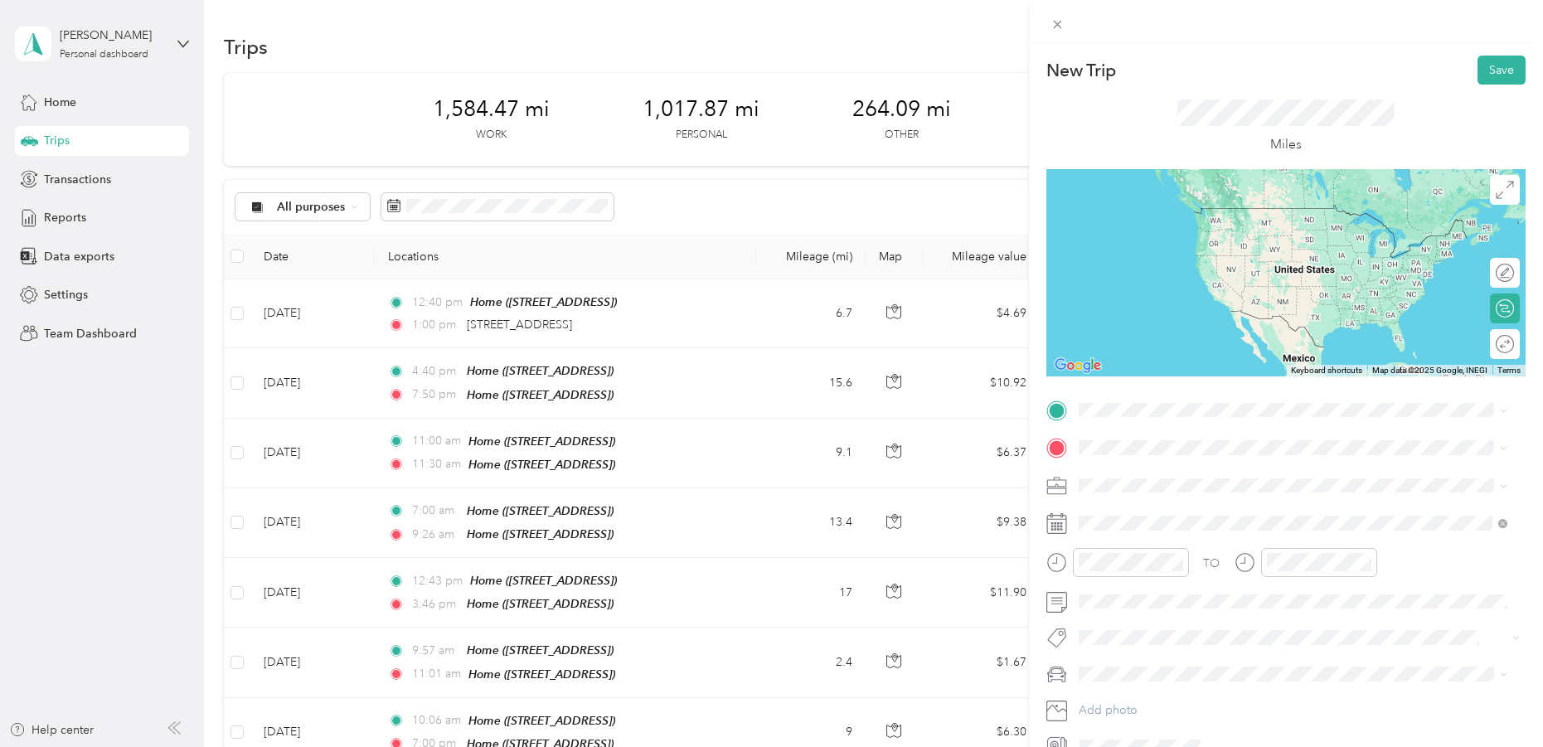
click at [1194, 486] on li "1912 East 7th Street Austin, Texas 78702, United States" at bounding box center [1293, 469] width 440 height 34
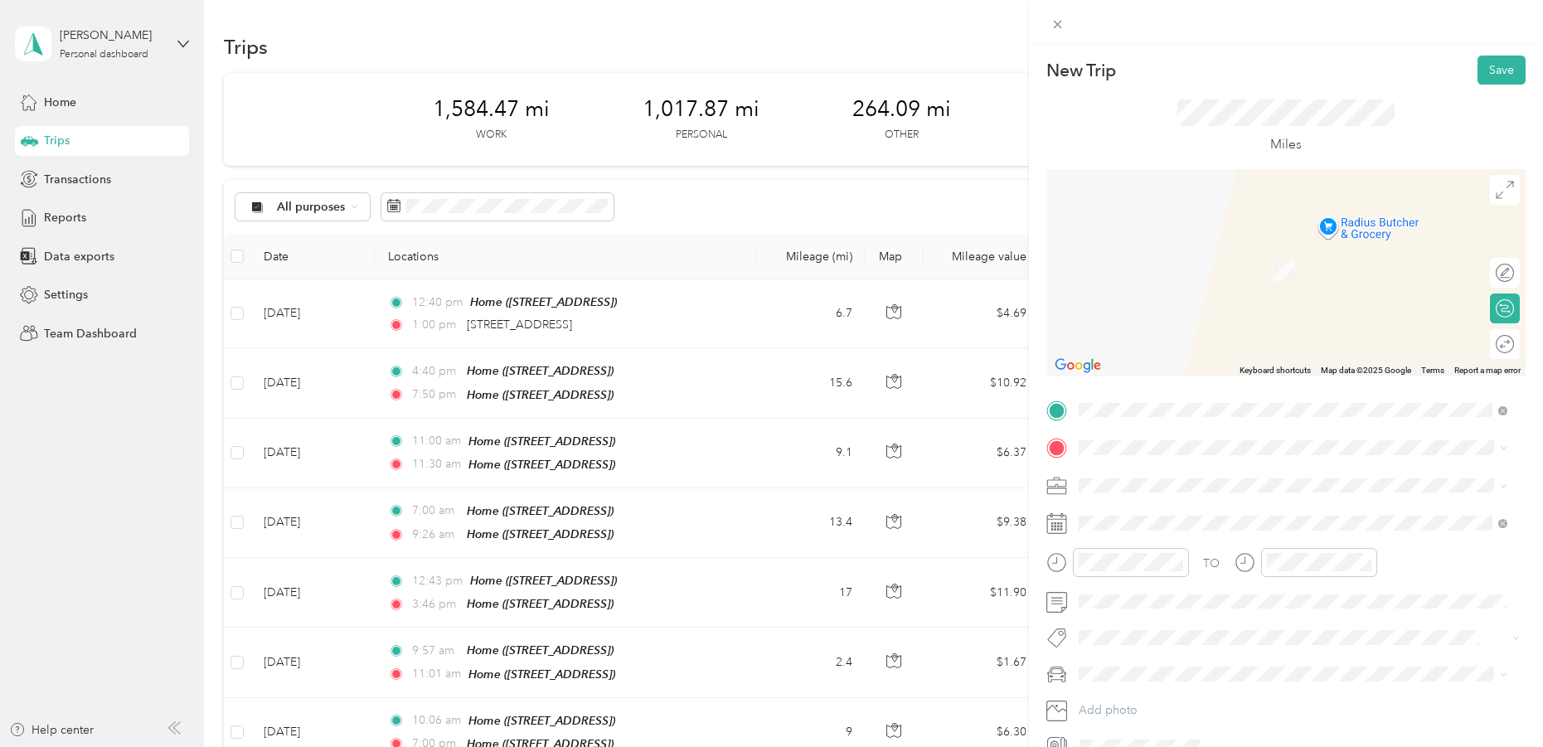
click at [1147, 520] on div "Home 2801 W Fresco Dr, Austin, TX, United States , 78731, Austin, TX, United St…" at bounding box center [1161, 519] width 105 height 35
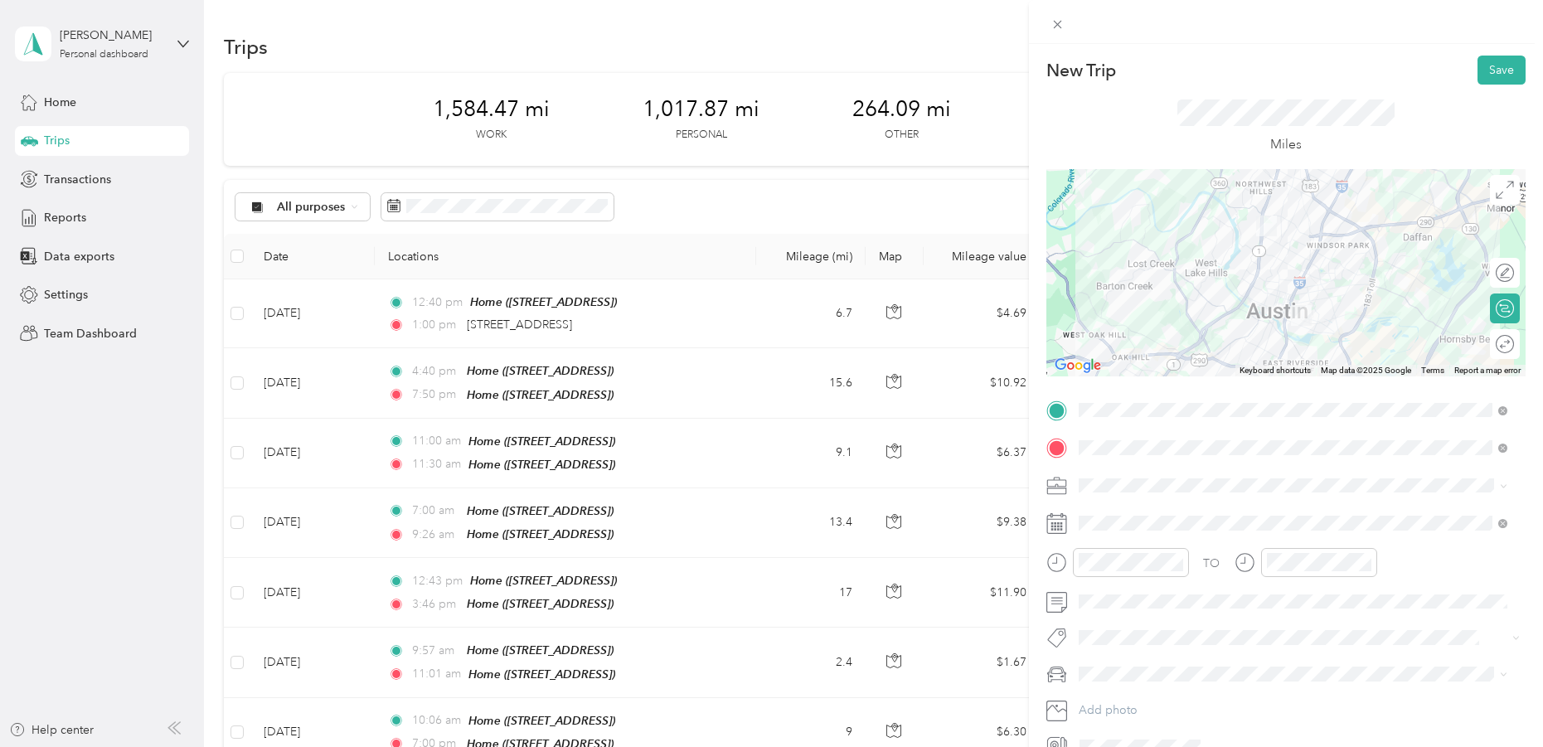
click at [1110, 513] on div "Work" at bounding box center [1292, 510] width 417 height 17
click at [1099, 366] on div "01" at bounding box center [1096, 363] width 40 height 23
click at [1094, 357] on div "02" at bounding box center [1096, 363] width 40 height 23
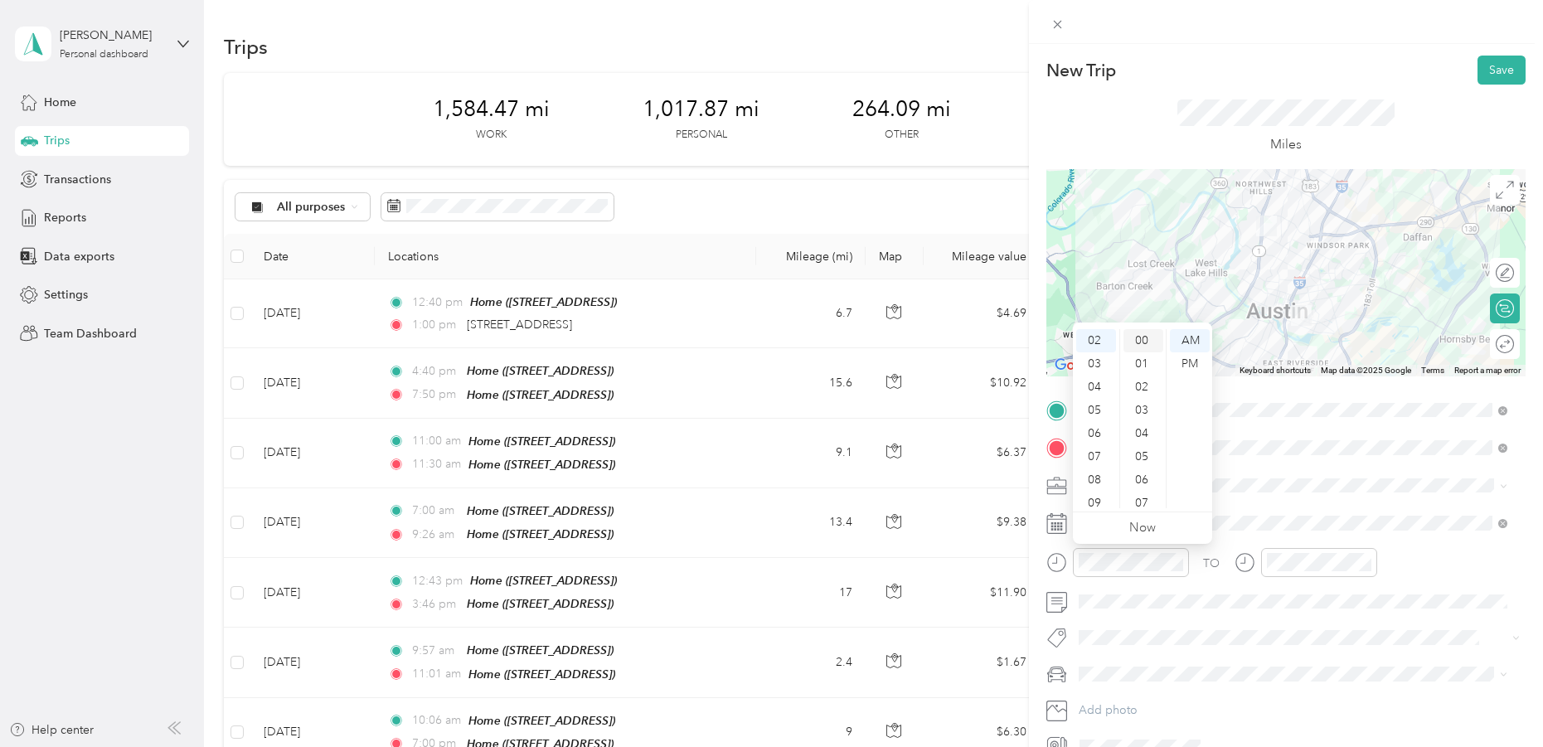
click at [1139, 341] on div "00" at bounding box center [1143, 340] width 40 height 23
click at [1145, 340] on div "00" at bounding box center [1143, 340] width 40 height 23
click at [1187, 355] on div "PM" at bounding box center [1190, 363] width 40 height 23
click at [1283, 386] on div "02" at bounding box center [1283, 387] width 40 height 23
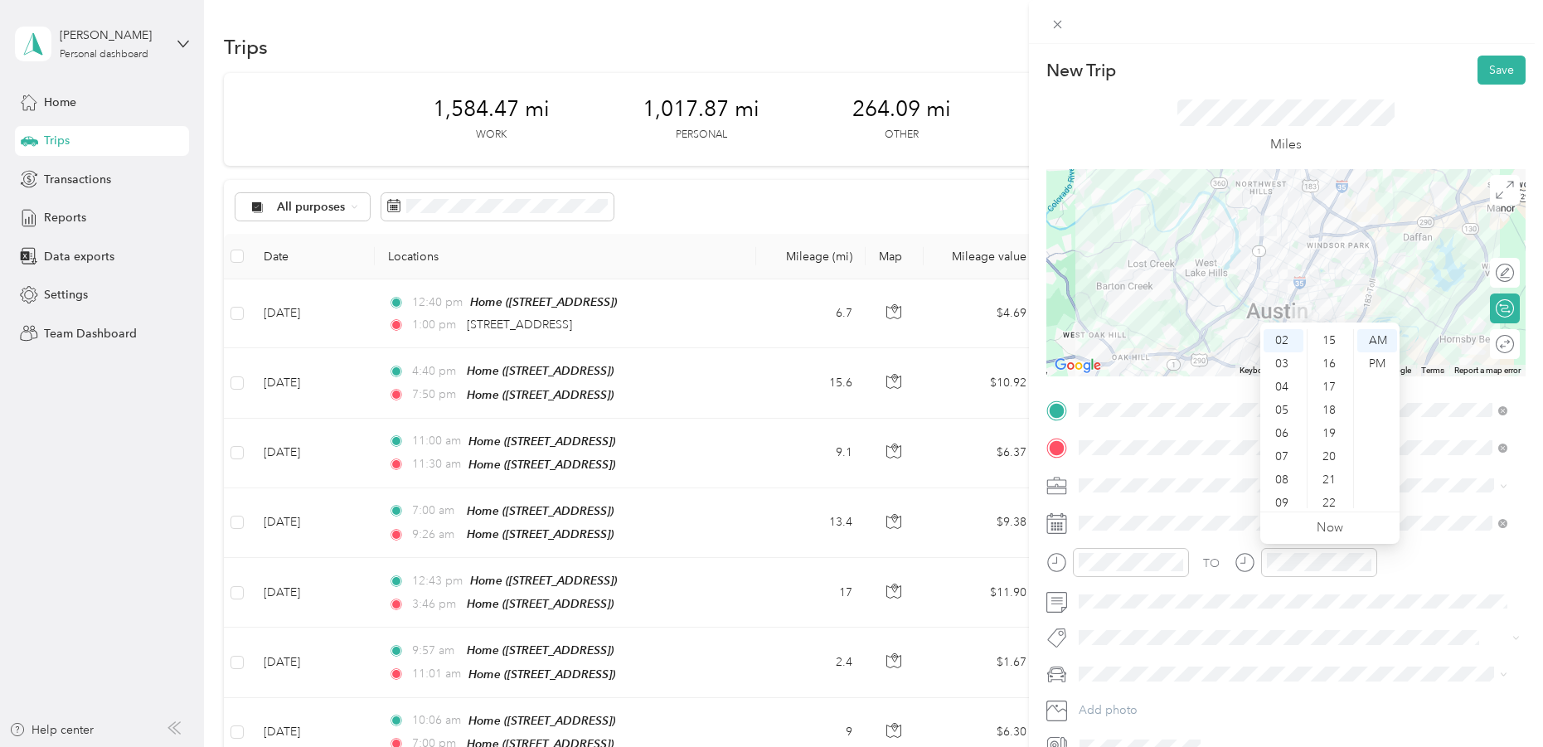
scroll to position [347, 0]
click at [1329, 453] on div "20" at bounding box center [1331, 458] width 40 height 23
click at [1380, 361] on div "PM" at bounding box center [1377, 363] width 40 height 23
click at [1375, 365] on div "PM" at bounding box center [1377, 363] width 40 height 23
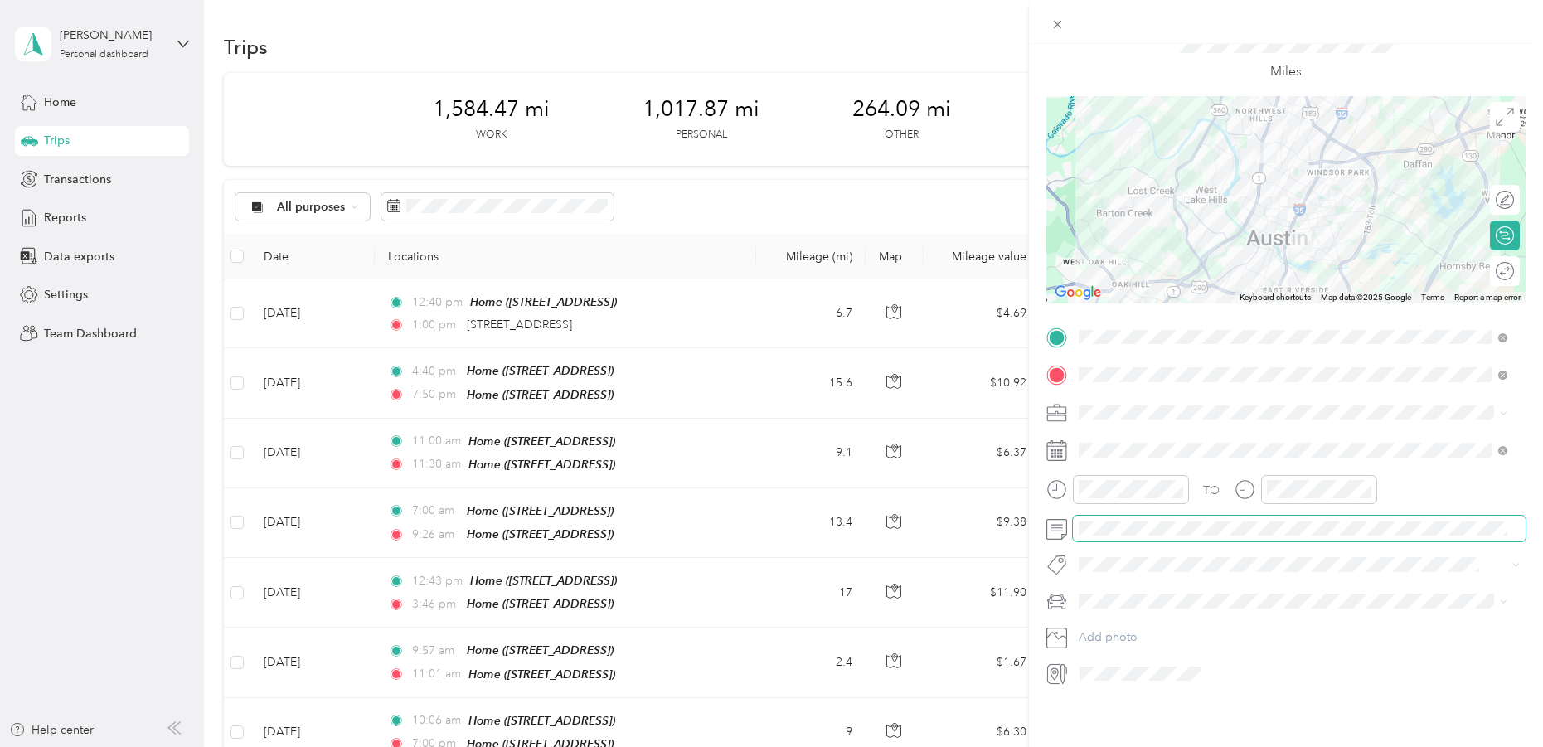
scroll to position [0, 0]
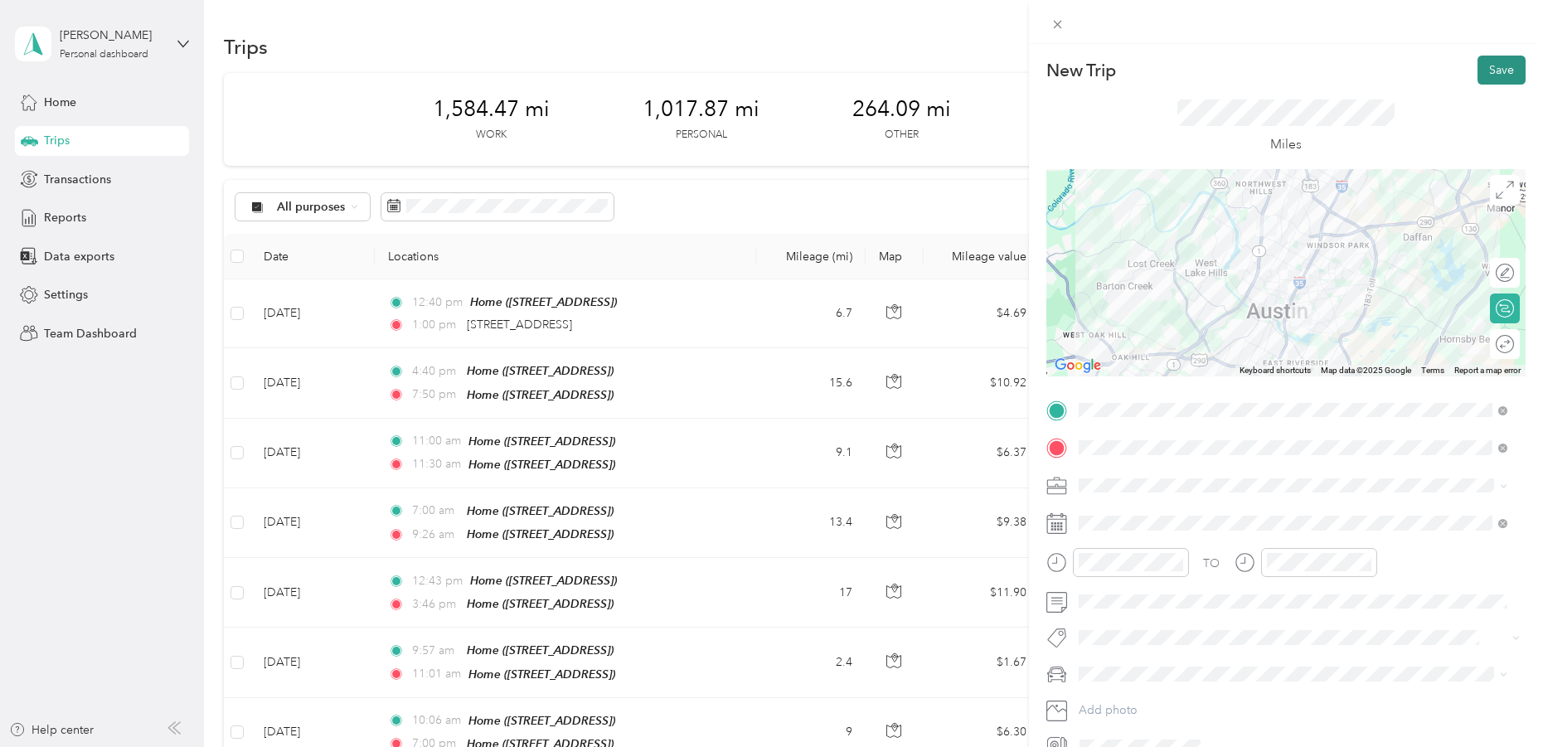
click at [1487, 70] on button "Save" at bounding box center [1501, 70] width 48 height 29
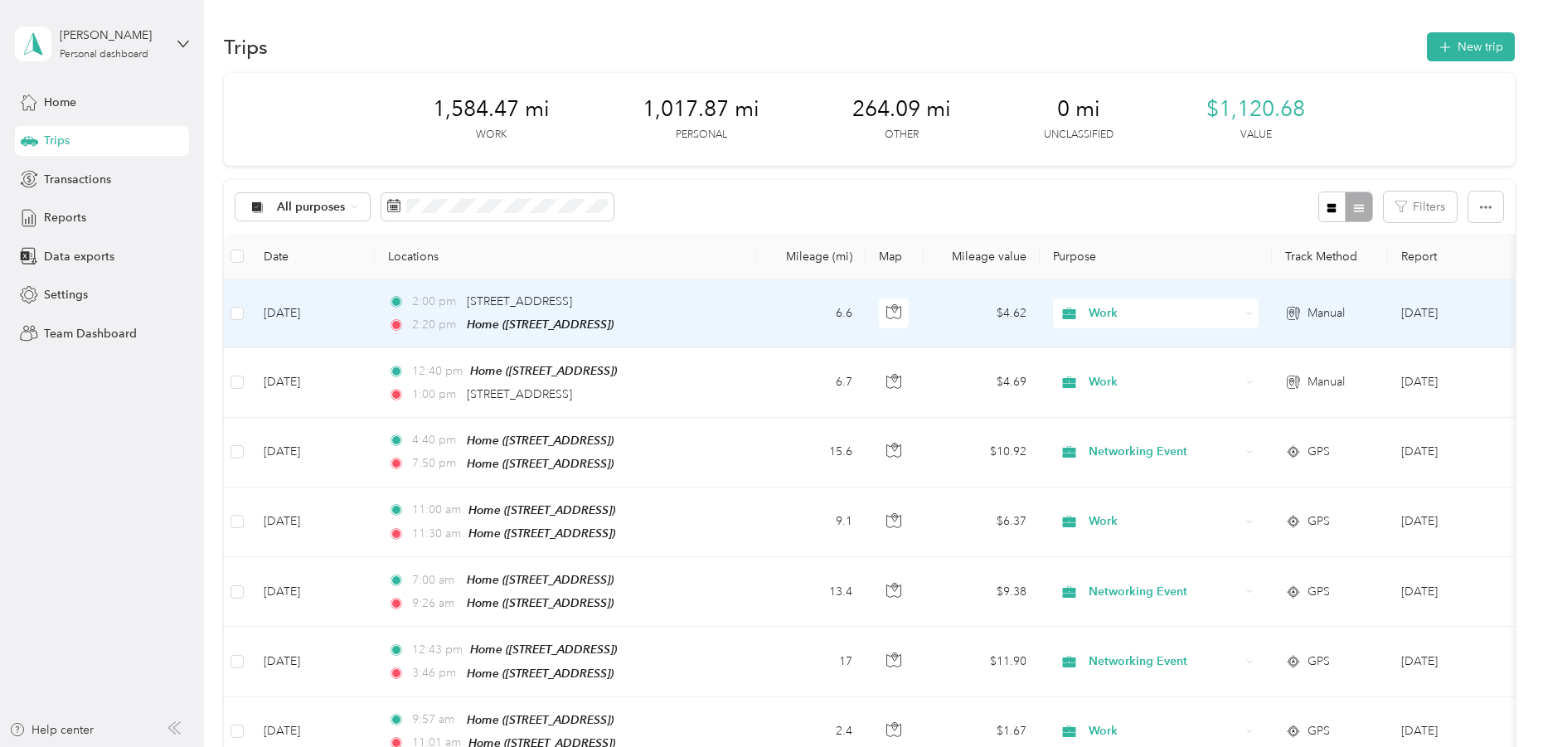
click at [301, 308] on td "Sep 3, 2025" at bounding box center [312, 313] width 124 height 69
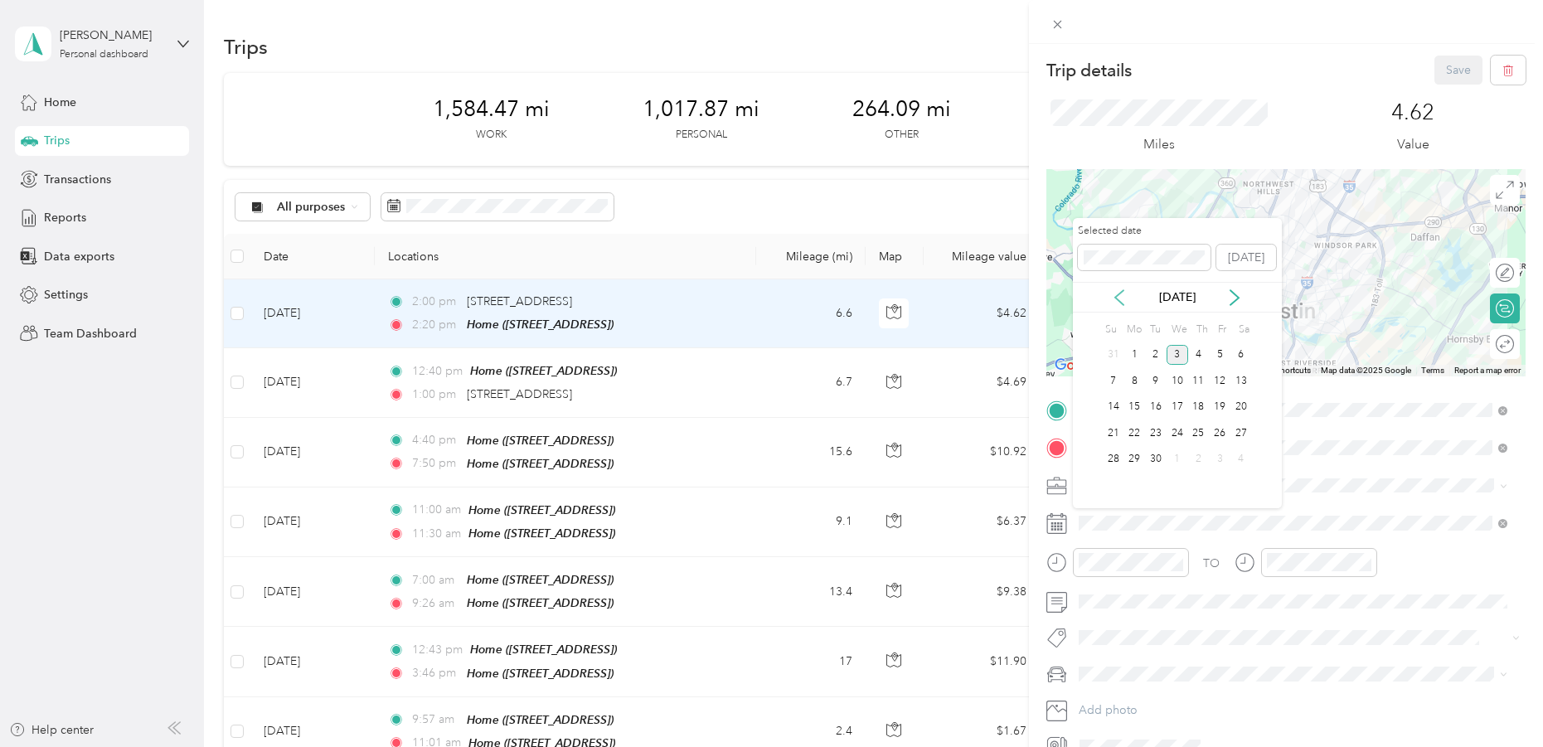
click at [1113, 293] on icon at bounding box center [1119, 297] width 17 height 17
click at [1214, 454] on div "29" at bounding box center [1220, 459] width 22 height 21
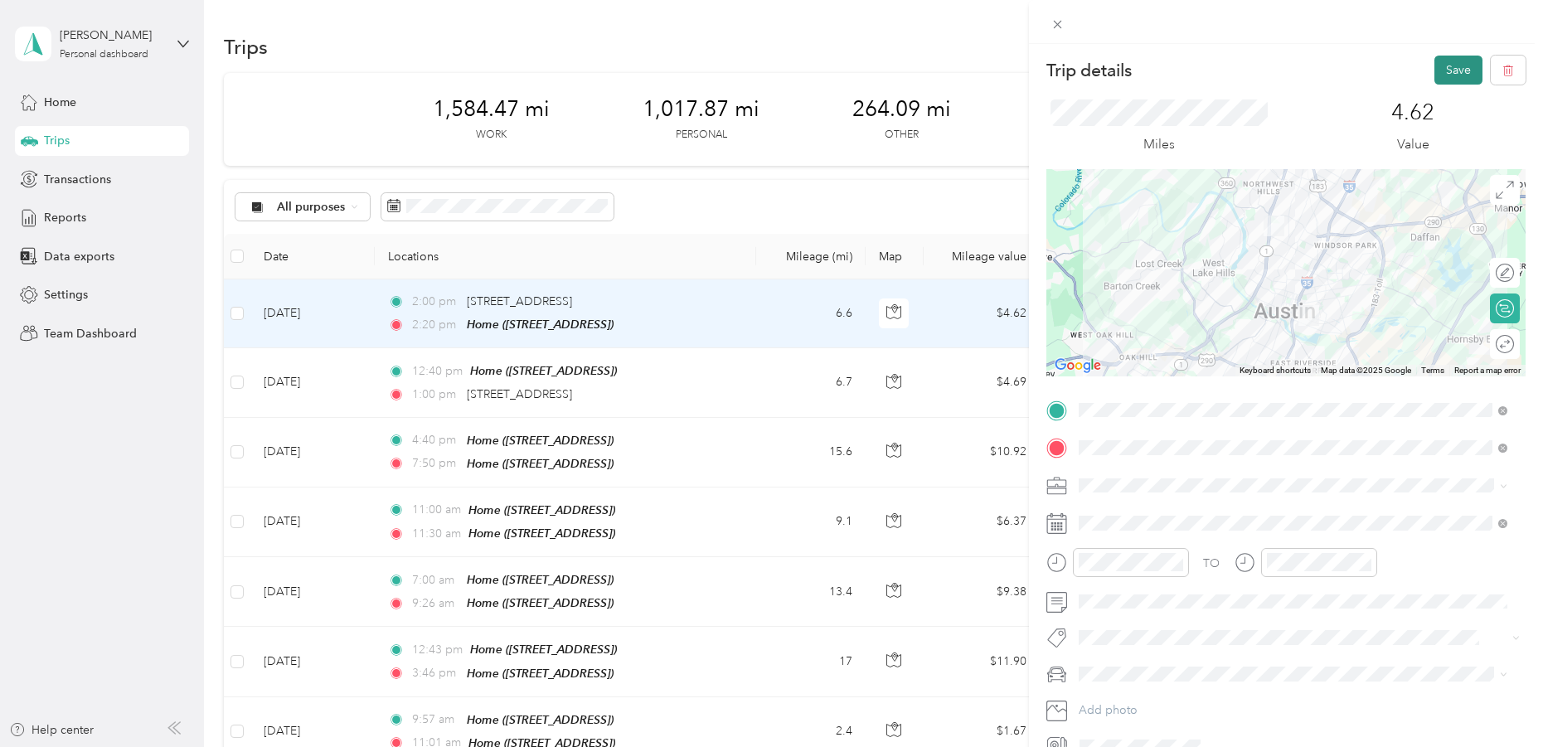
click at [1450, 64] on button "Save" at bounding box center [1458, 70] width 48 height 29
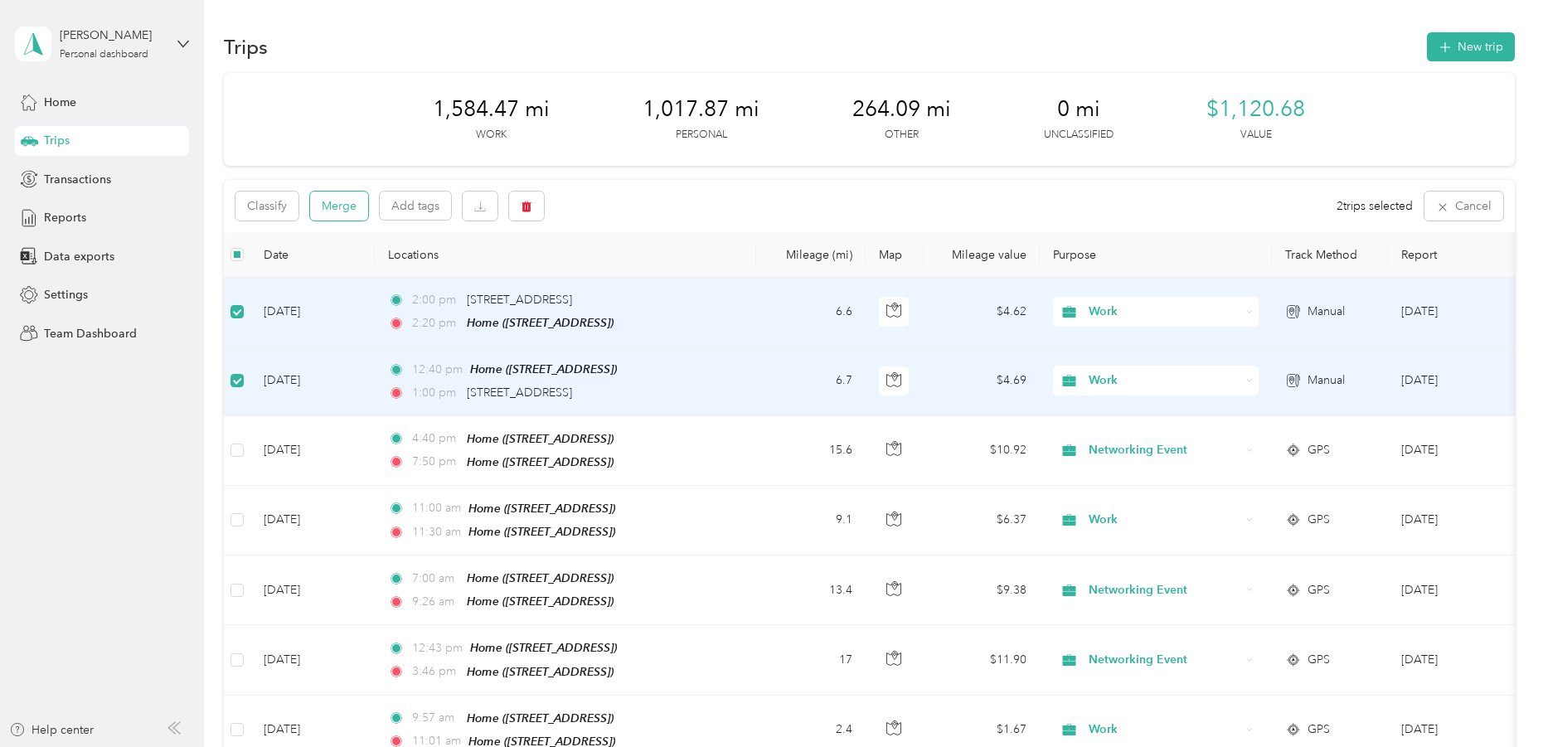
click at [336, 207] on button "Merge" at bounding box center [339, 206] width 58 height 29
click at [344, 203] on button "Merge" at bounding box center [339, 206] width 58 height 29
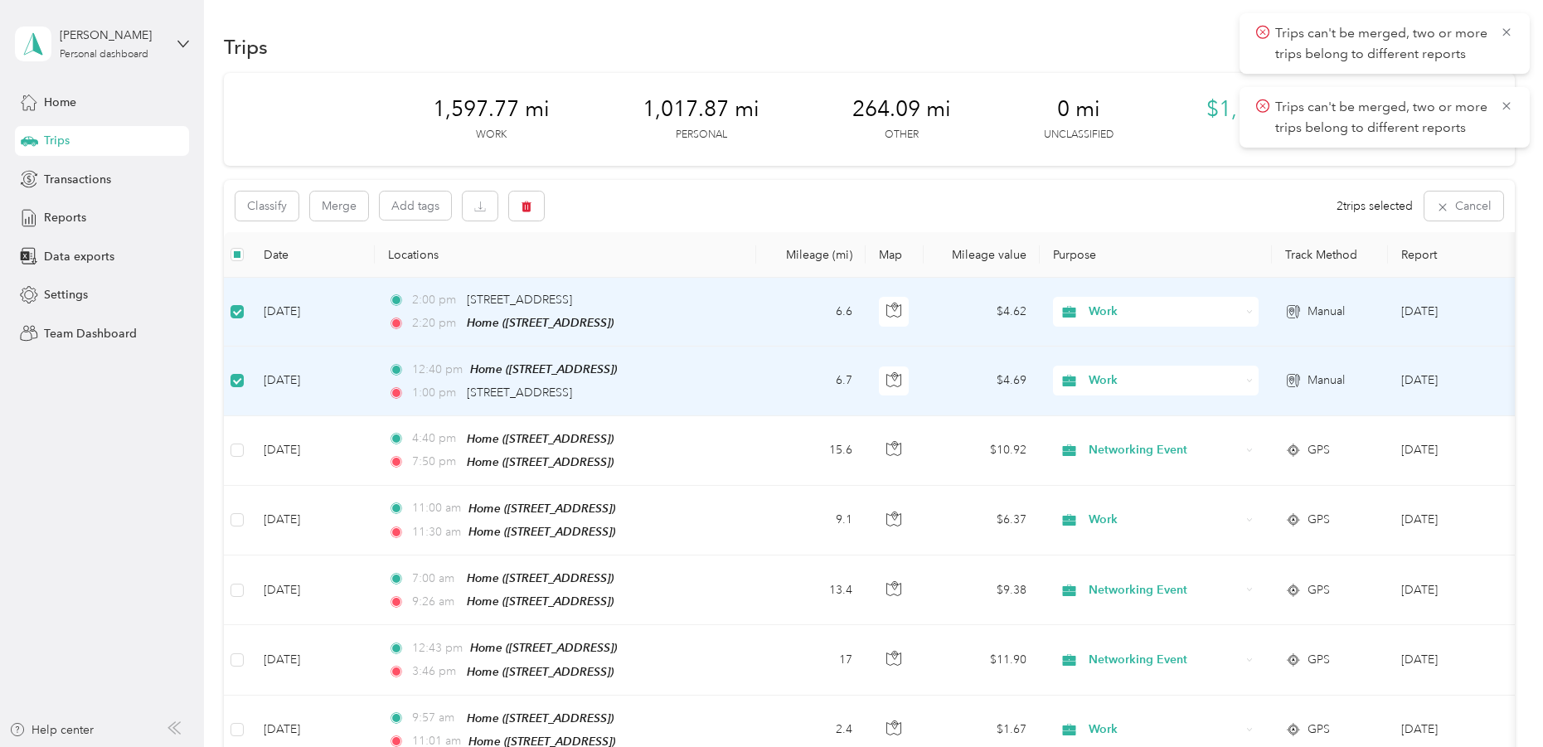
click at [305, 308] on td "[DATE]" at bounding box center [312, 312] width 124 height 69
click at [325, 305] on td "[DATE]" at bounding box center [312, 312] width 124 height 69
click at [1431, 307] on td "[DATE]" at bounding box center [1463, 312] width 151 height 69
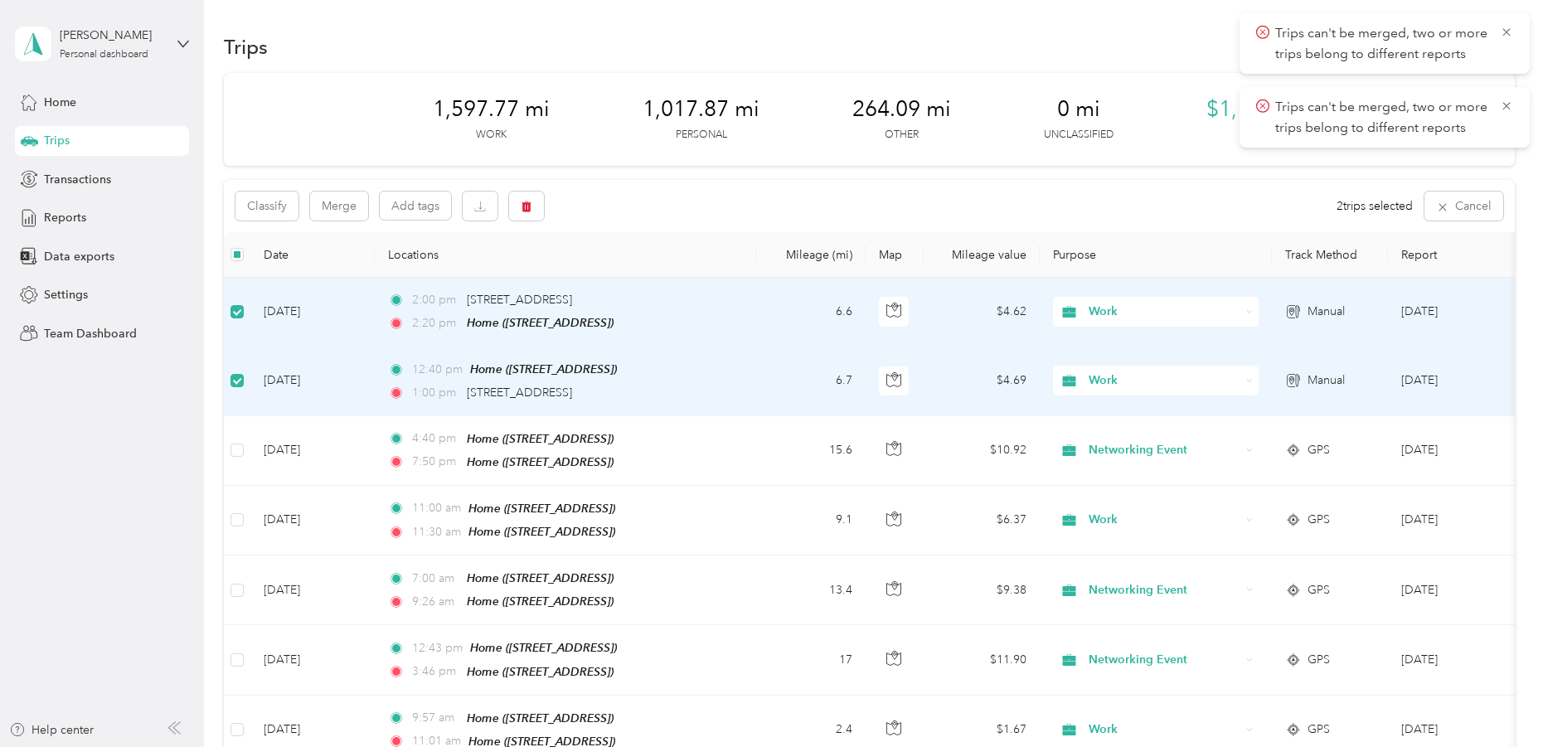
click at [298, 295] on td "[DATE]" at bounding box center [312, 312] width 124 height 69
click at [512, 301] on span "1912 East 7th Street, Austin" at bounding box center [519, 300] width 105 height 14
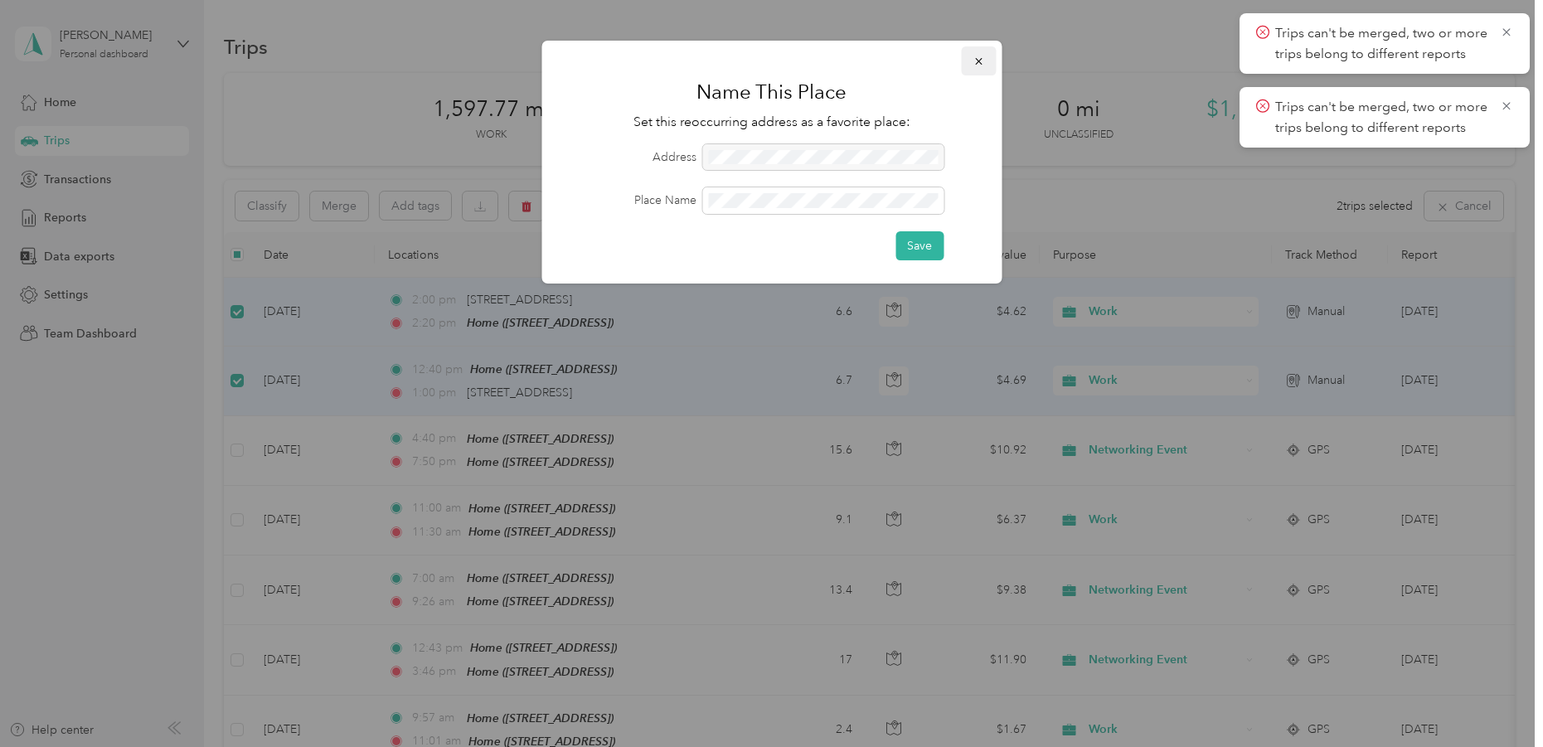
click at [976, 59] on icon "button" at bounding box center [978, 62] width 12 height 12
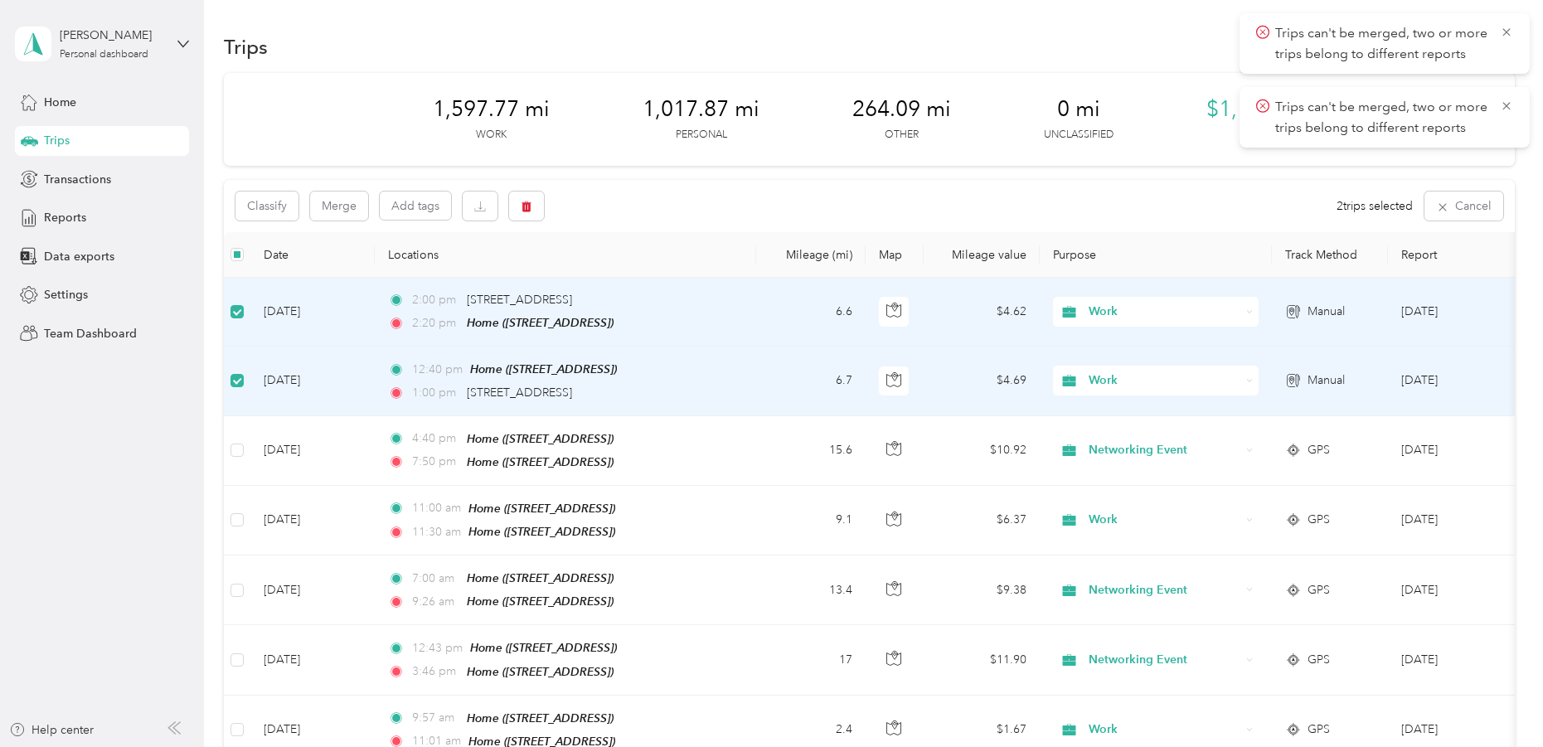
click at [1424, 308] on td "[DATE]" at bounding box center [1463, 312] width 151 height 69
click at [1329, 314] on span "Manual" at bounding box center [1325, 312] width 37 height 18
click at [292, 308] on td "[DATE]" at bounding box center [312, 312] width 124 height 69
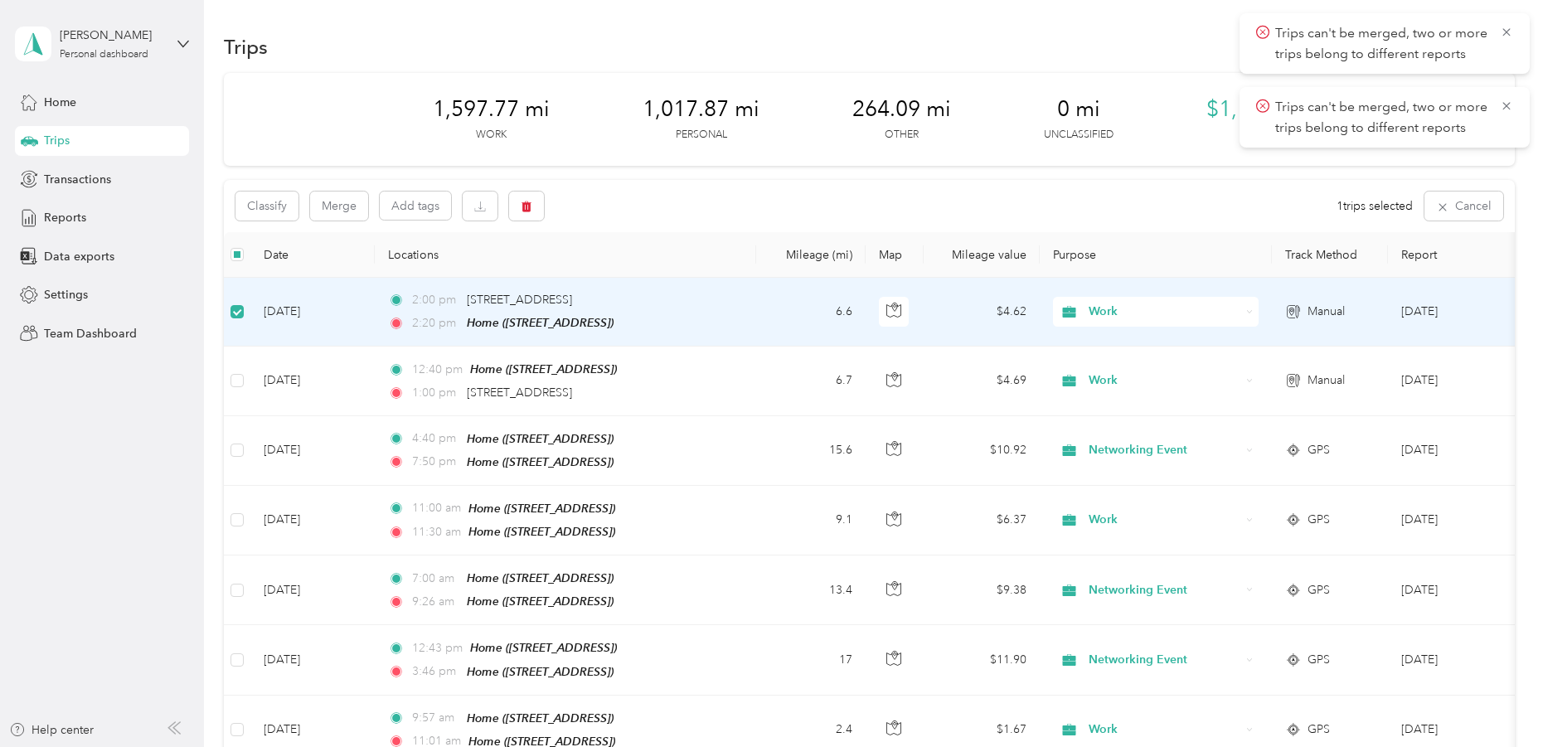
click at [289, 305] on td "[DATE]" at bounding box center [312, 312] width 124 height 69
click at [323, 308] on td "[DATE]" at bounding box center [312, 313] width 124 height 69
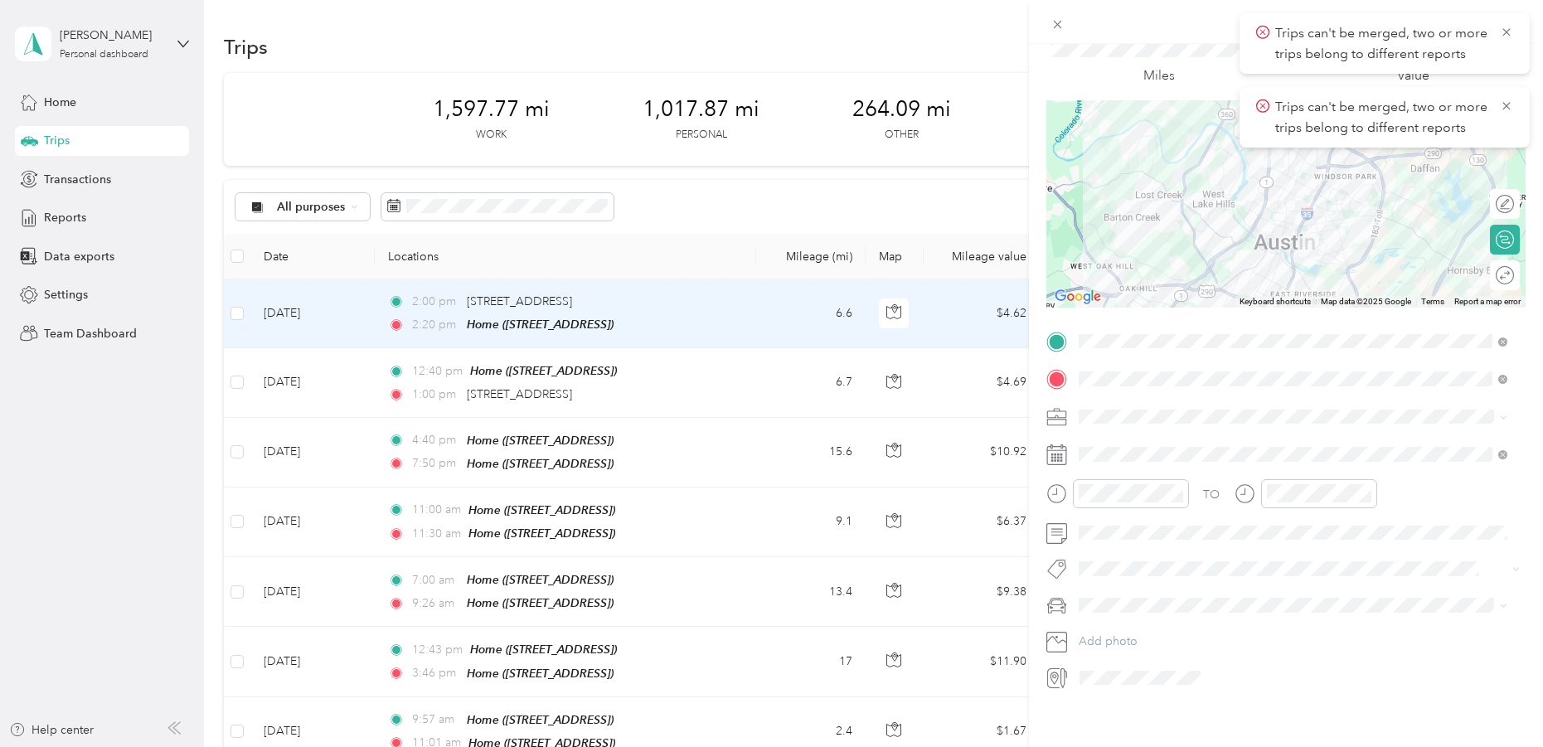
scroll to position [85, 0]
click at [1512, 99] on icon at bounding box center [1506, 106] width 13 height 15
click at [1502, 32] on icon at bounding box center [1506, 32] width 13 height 15
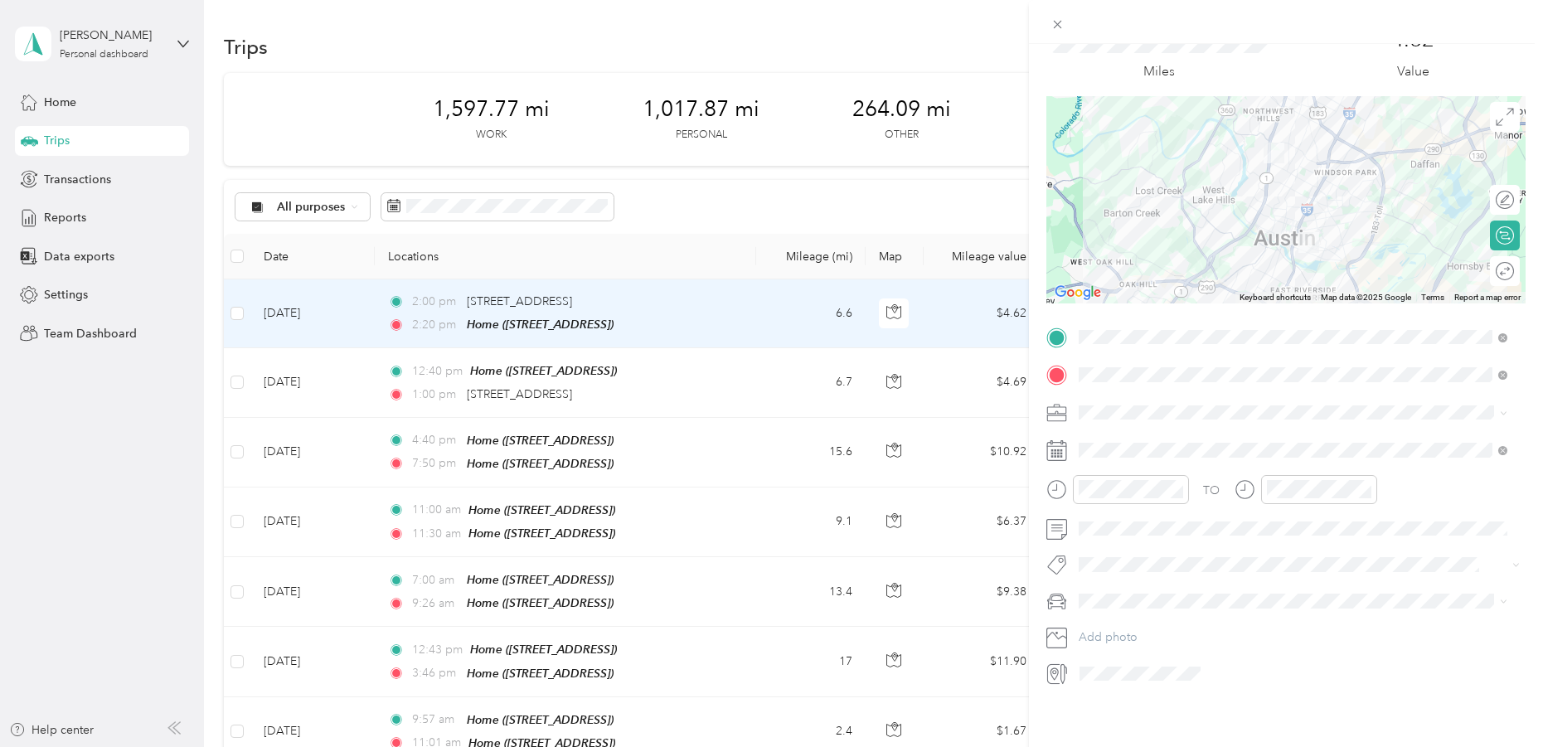
scroll to position [0, 0]
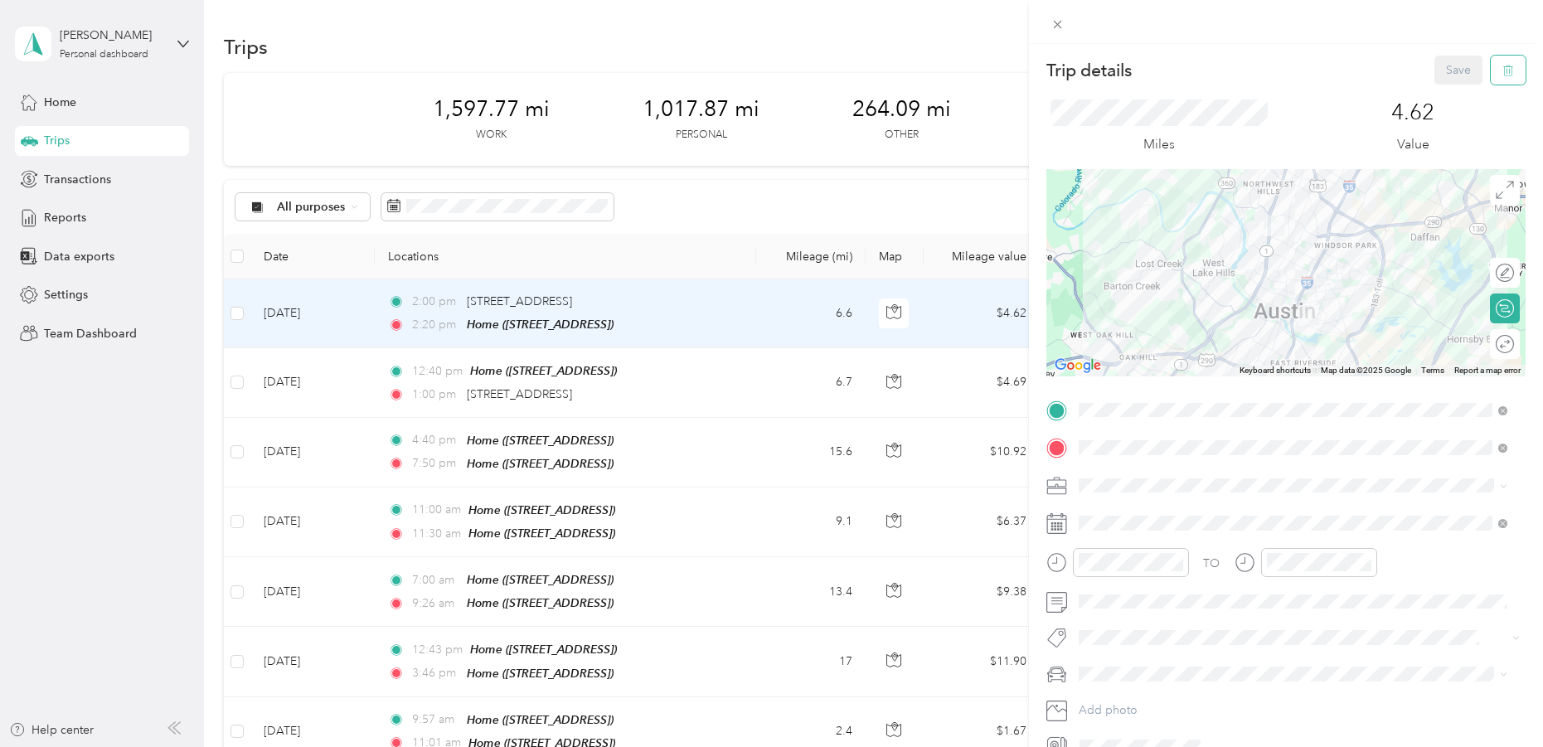
click at [1502, 65] on icon "button" at bounding box center [1508, 71] width 12 height 12
click at [1450, 83] on button "Yes" at bounding box center [1447, 90] width 32 height 27
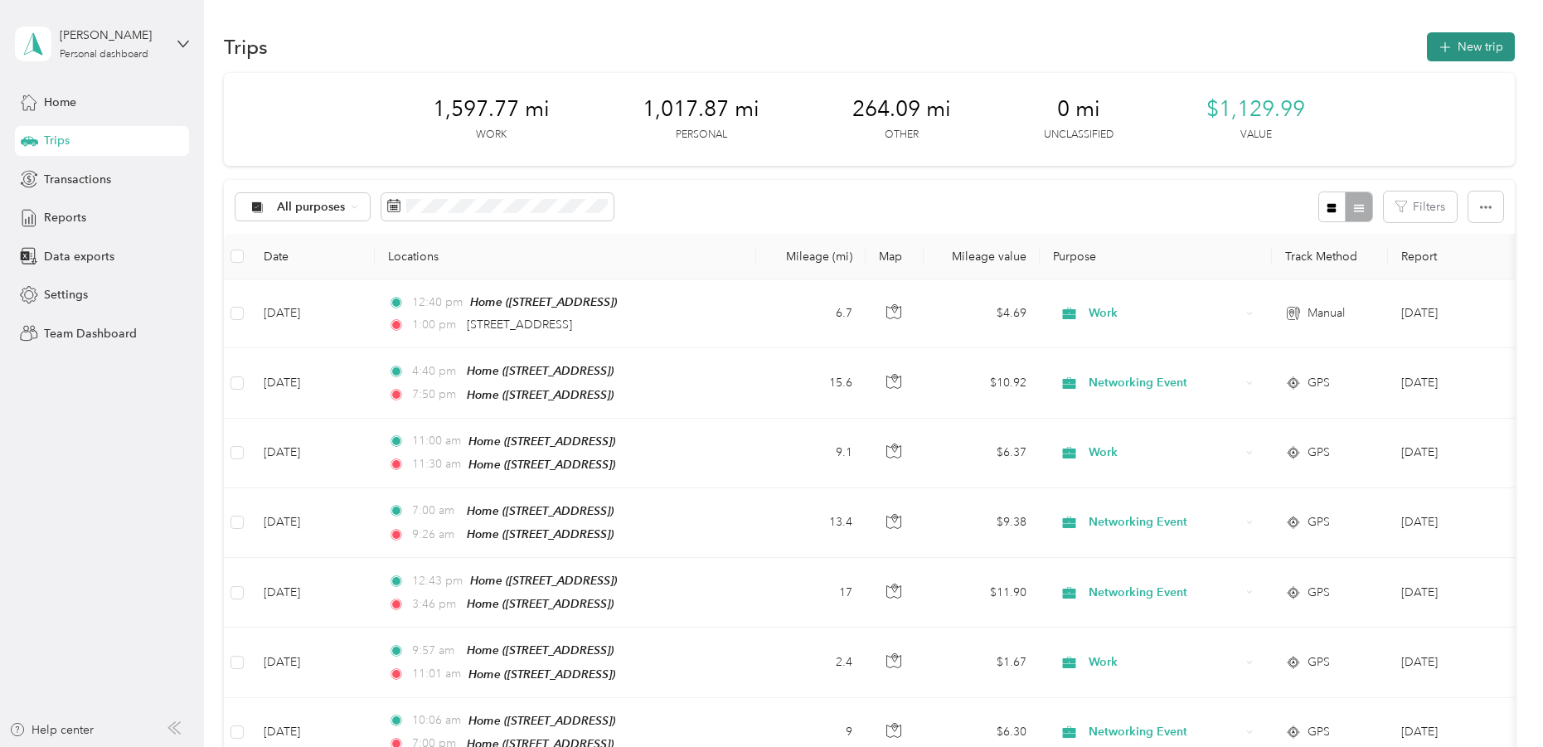
click at [1443, 47] on icon "button" at bounding box center [1444, 47] width 19 height 19
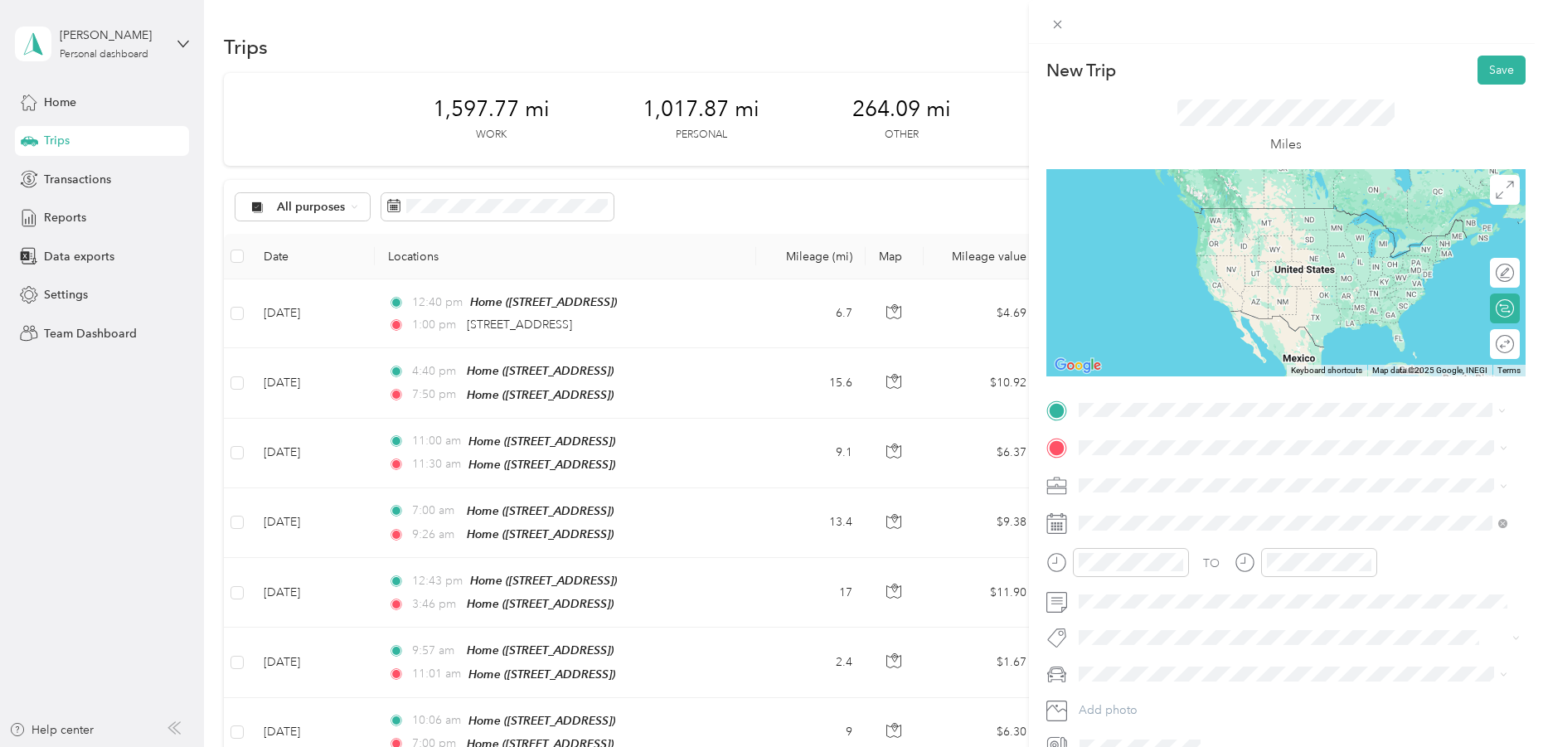
click at [1124, 469] on span "1912 East 7th Street Austin, Texas 78702, United States" at bounding box center [1192, 470] width 166 height 15
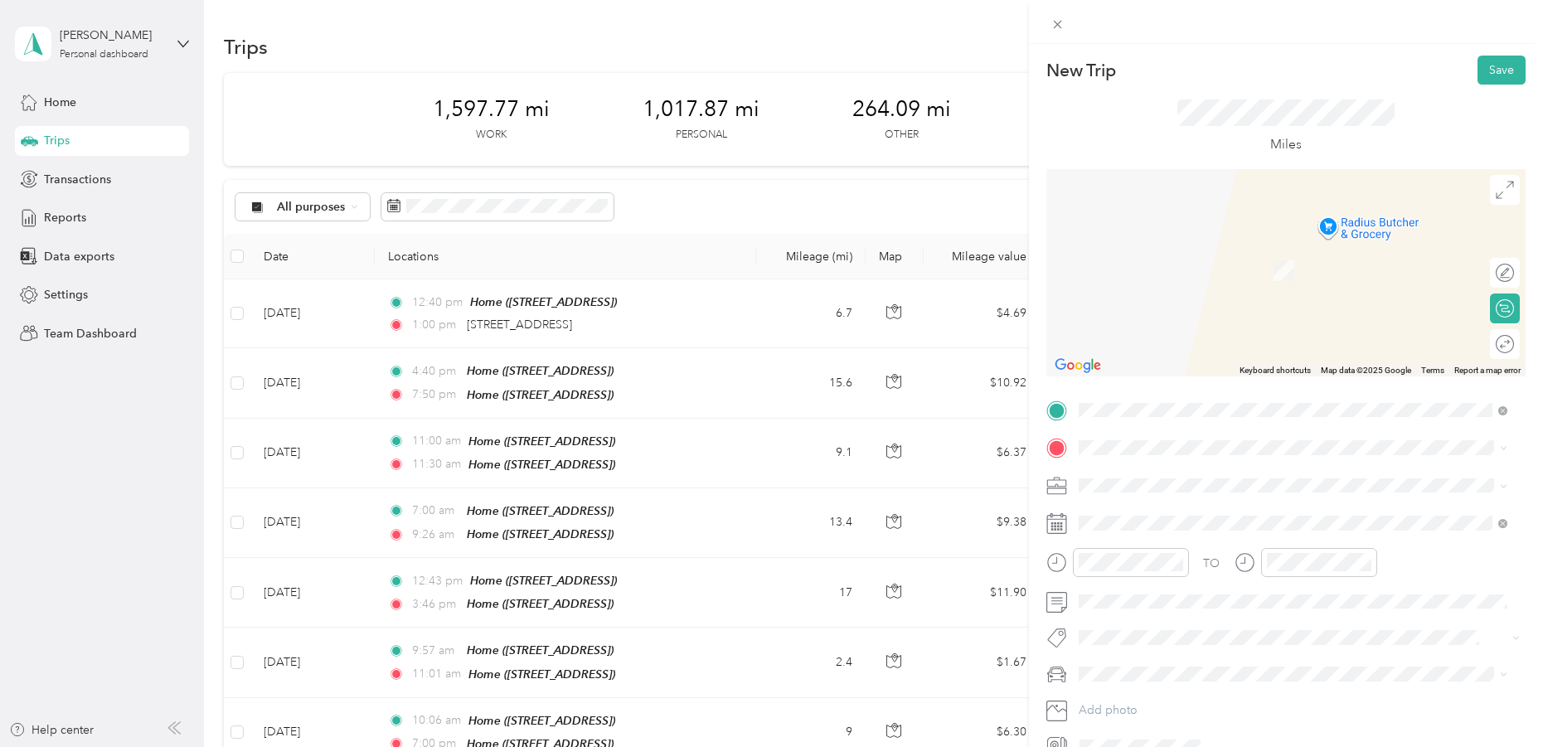
click at [1137, 515] on div "Home 2801 W Fresco Dr, Austin, TX, United States , 78731, Austin, TX, United St…" at bounding box center [1161, 518] width 105 height 35
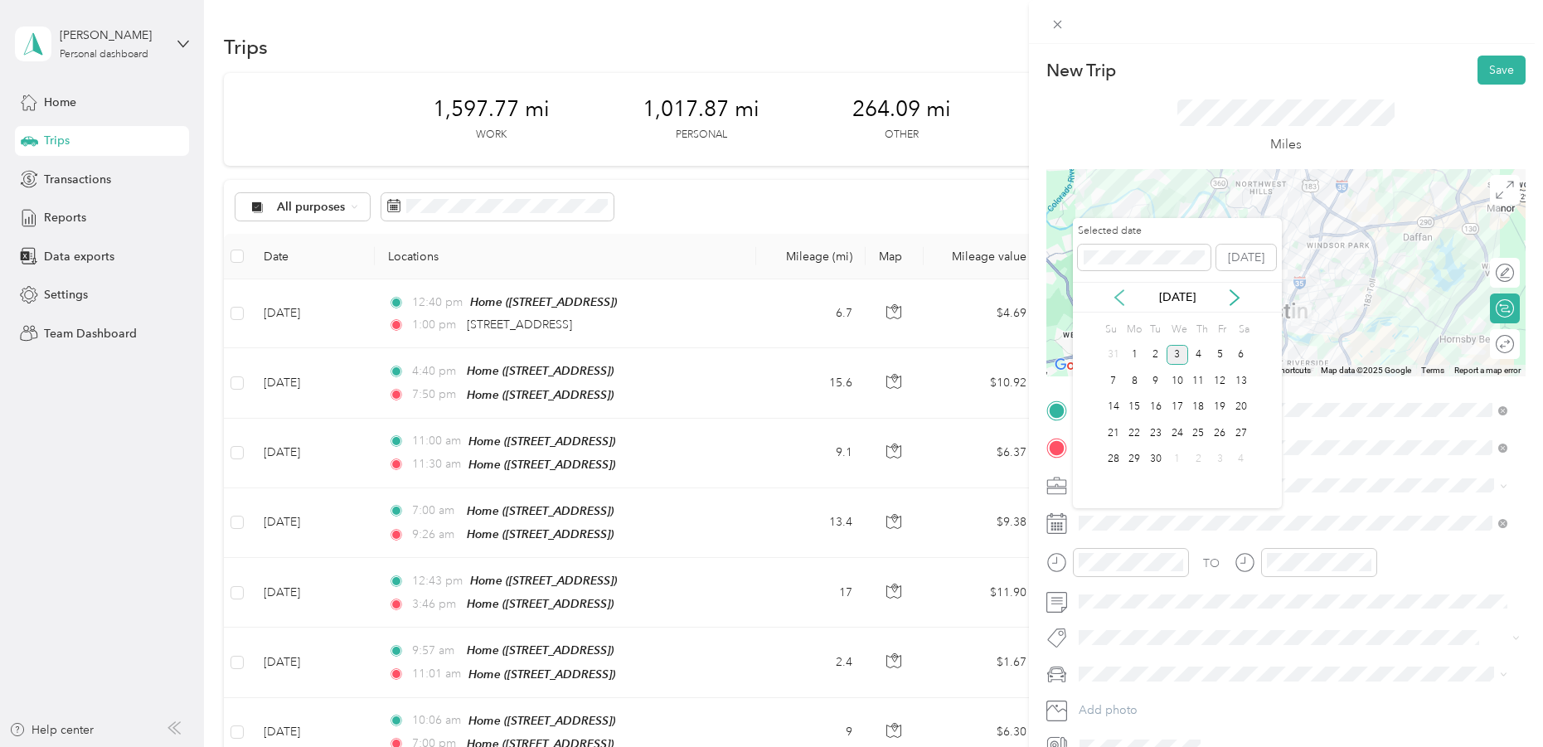
click at [1124, 303] on icon at bounding box center [1119, 297] width 17 height 17
click at [1223, 453] on div "29" at bounding box center [1220, 459] width 22 height 21
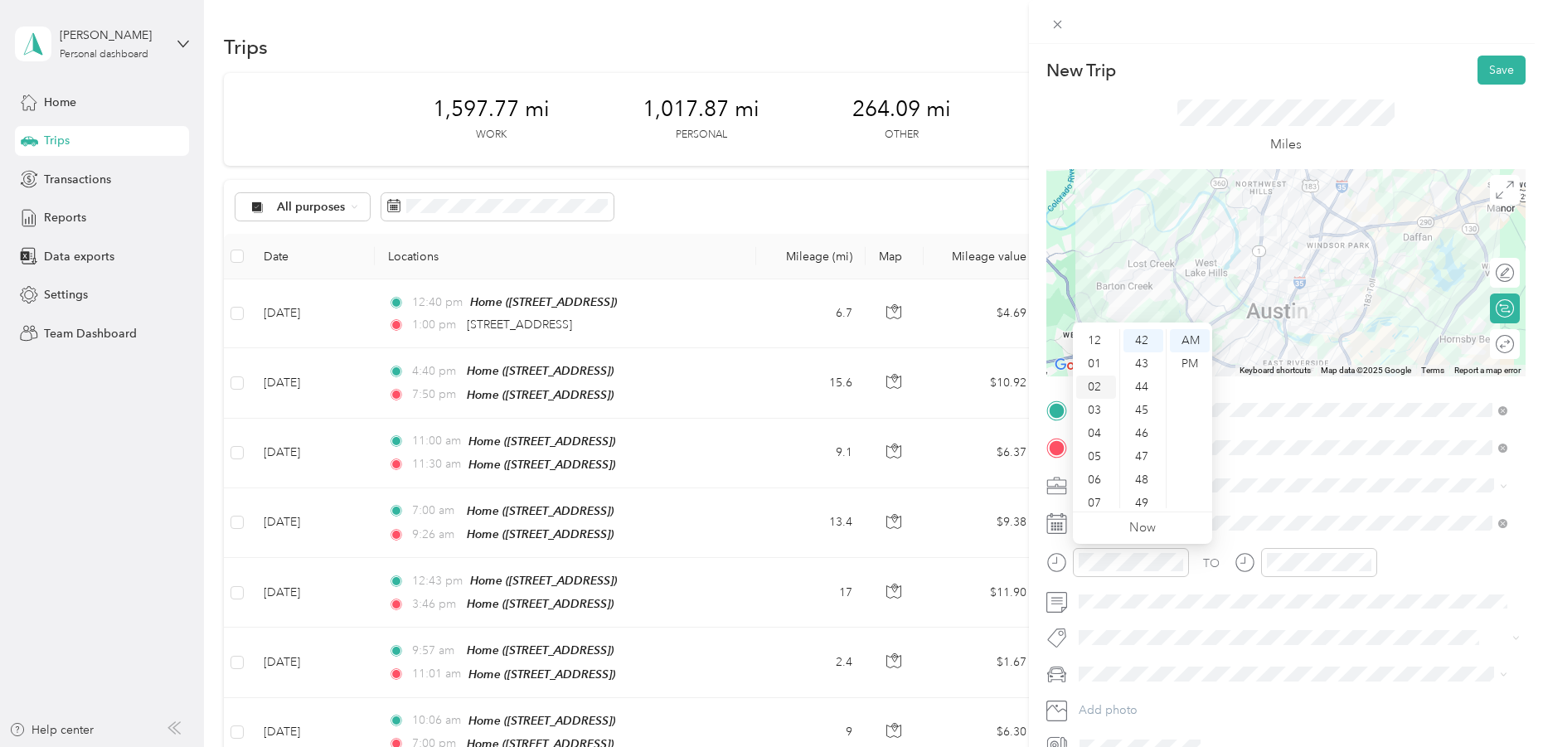
click at [1094, 390] on div "02" at bounding box center [1096, 387] width 40 height 23
click at [1142, 337] on div "00" at bounding box center [1143, 340] width 40 height 23
click at [1183, 358] on div "PM" at bounding box center [1190, 363] width 40 height 23
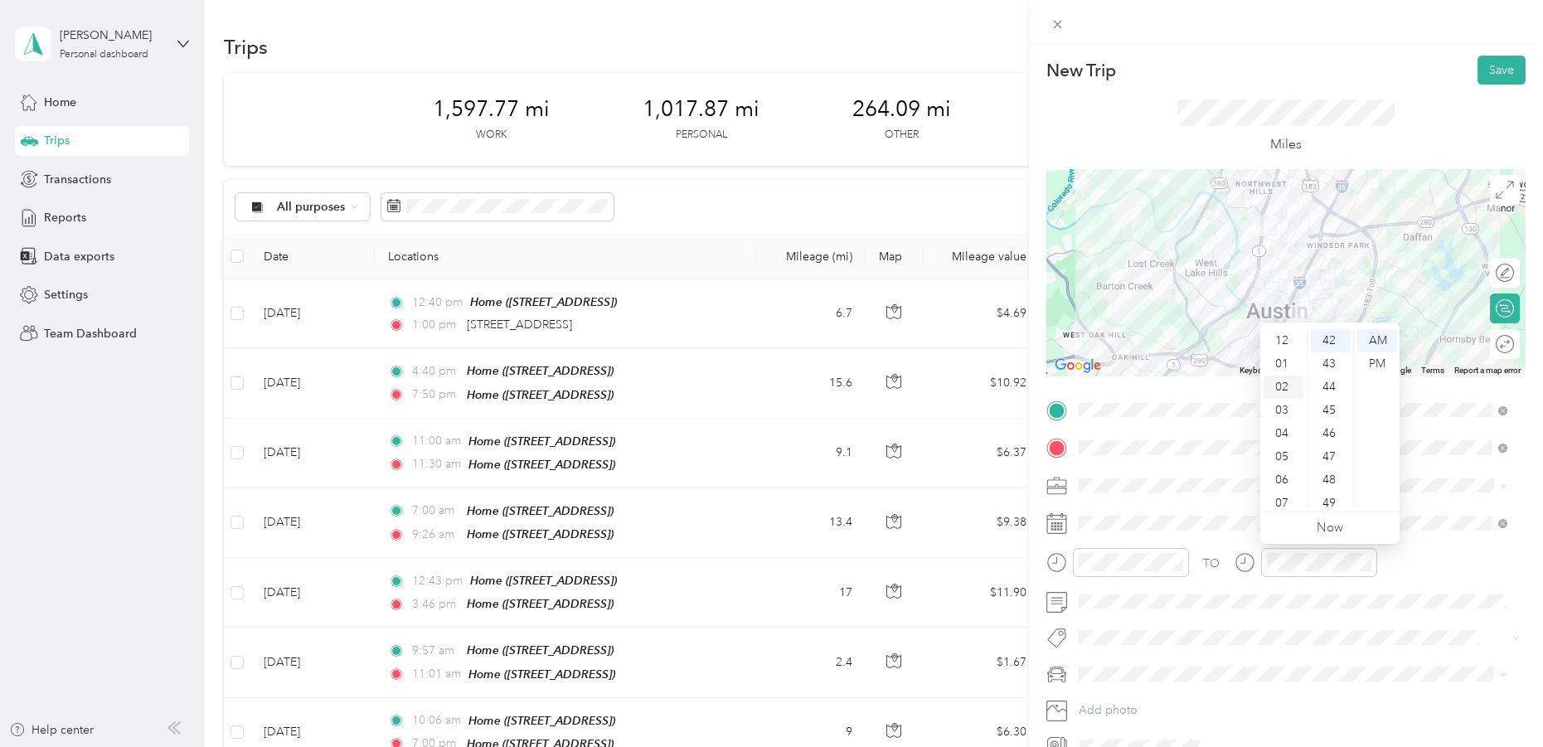
click at [1281, 391] on div "02" at bounding box center [1283, 387] width 40 height 23
click at [1325, 411] on div "20" at bounding box center [1331, 410] width 40 height 23
click at [1377, 361] on div "PM" at bounding box center [1377, 363] width 40 height 23
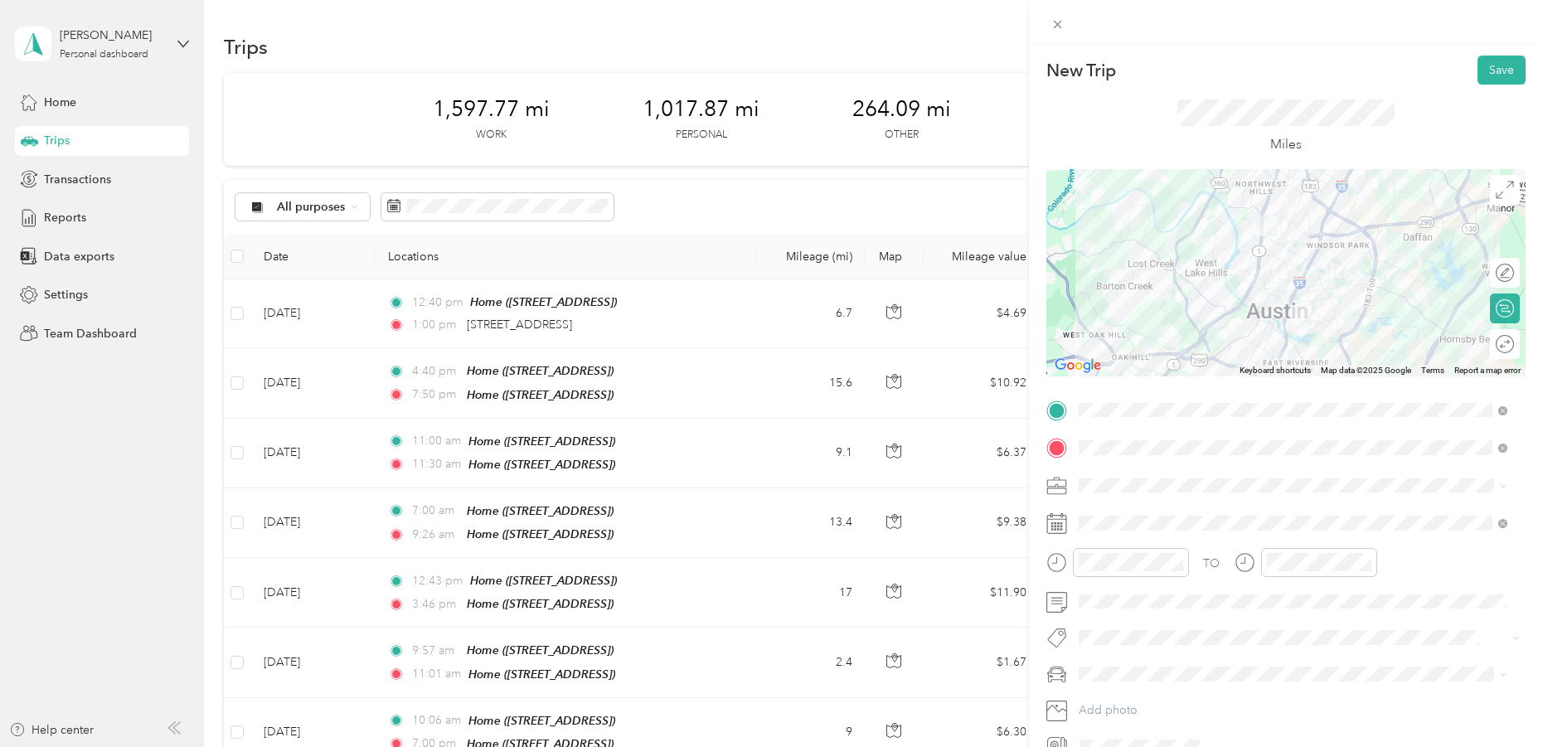
click at [1334, 656] on div "TO Add photo" at bounding box center [1285, 578] width 479 height 363
click at [1102, 514] on li "Work" at bounding box center [1293, 506] width 440 height 29
click at [1481, 63] on button "Save" at bounding box center [1501, 70] width 48 height 29
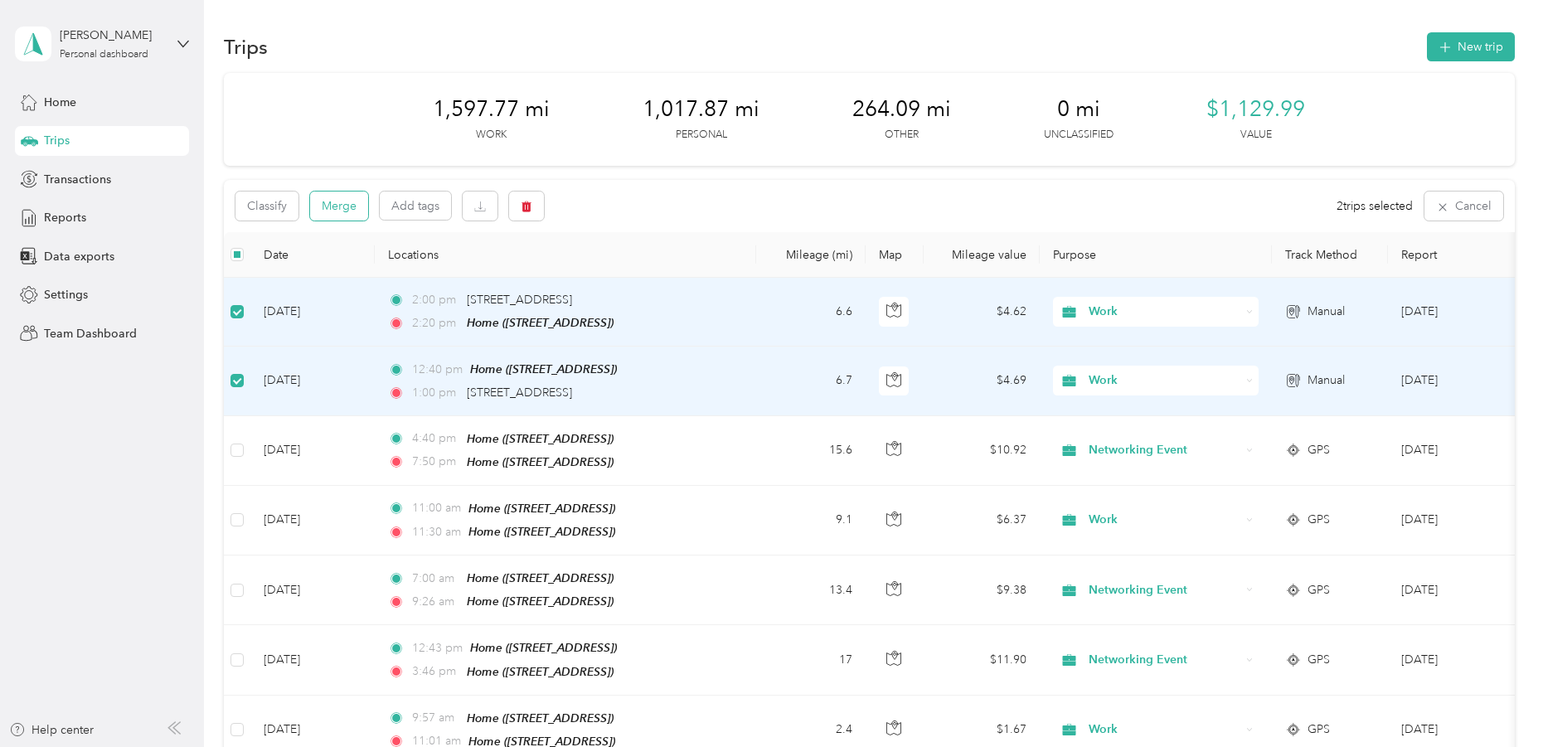
click at [347, 208] on button "Merge" at bounding box center [339, 206] width 58 height 29
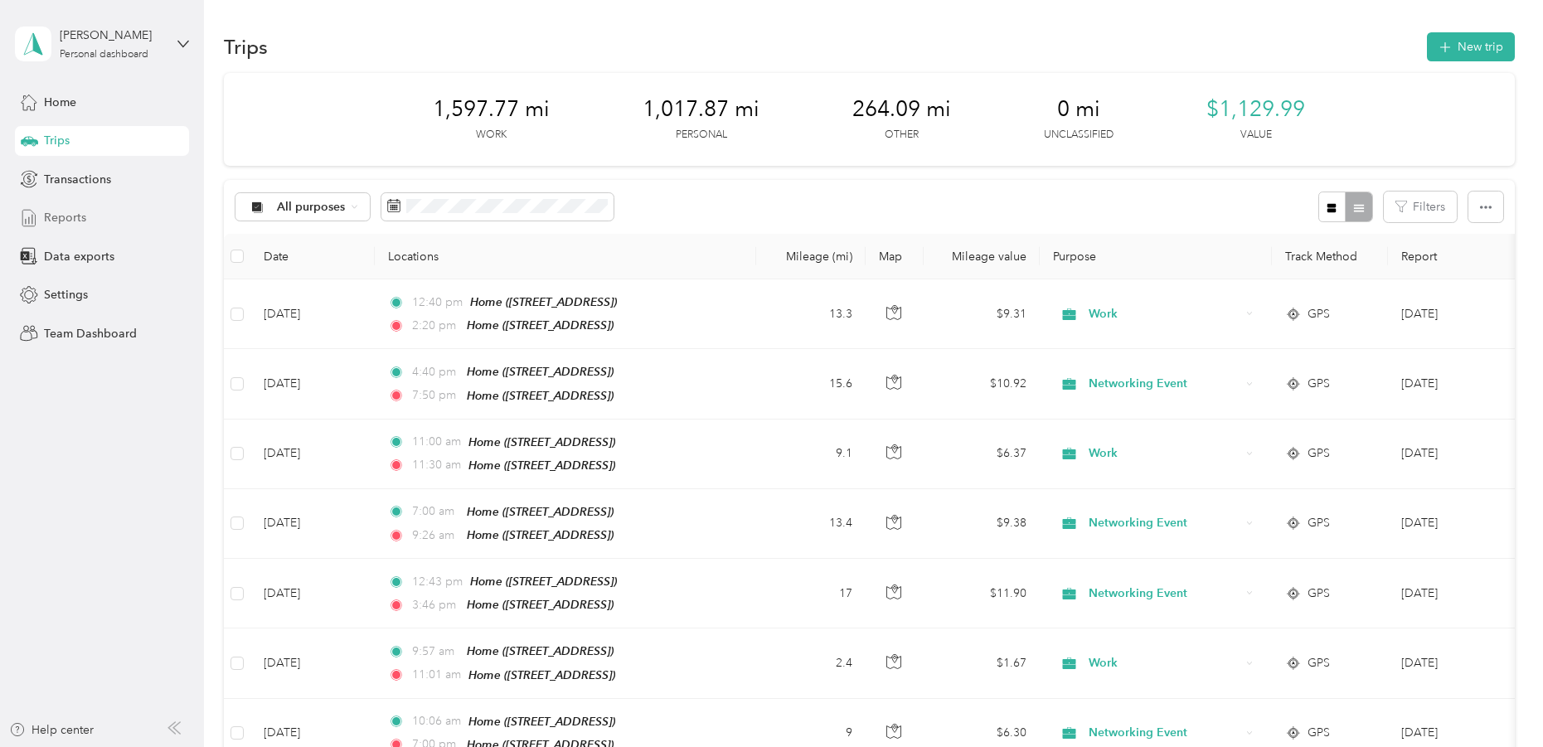
click at [61, 221] on span "Reports" at bounding box center [65, 217] width 42 height 17
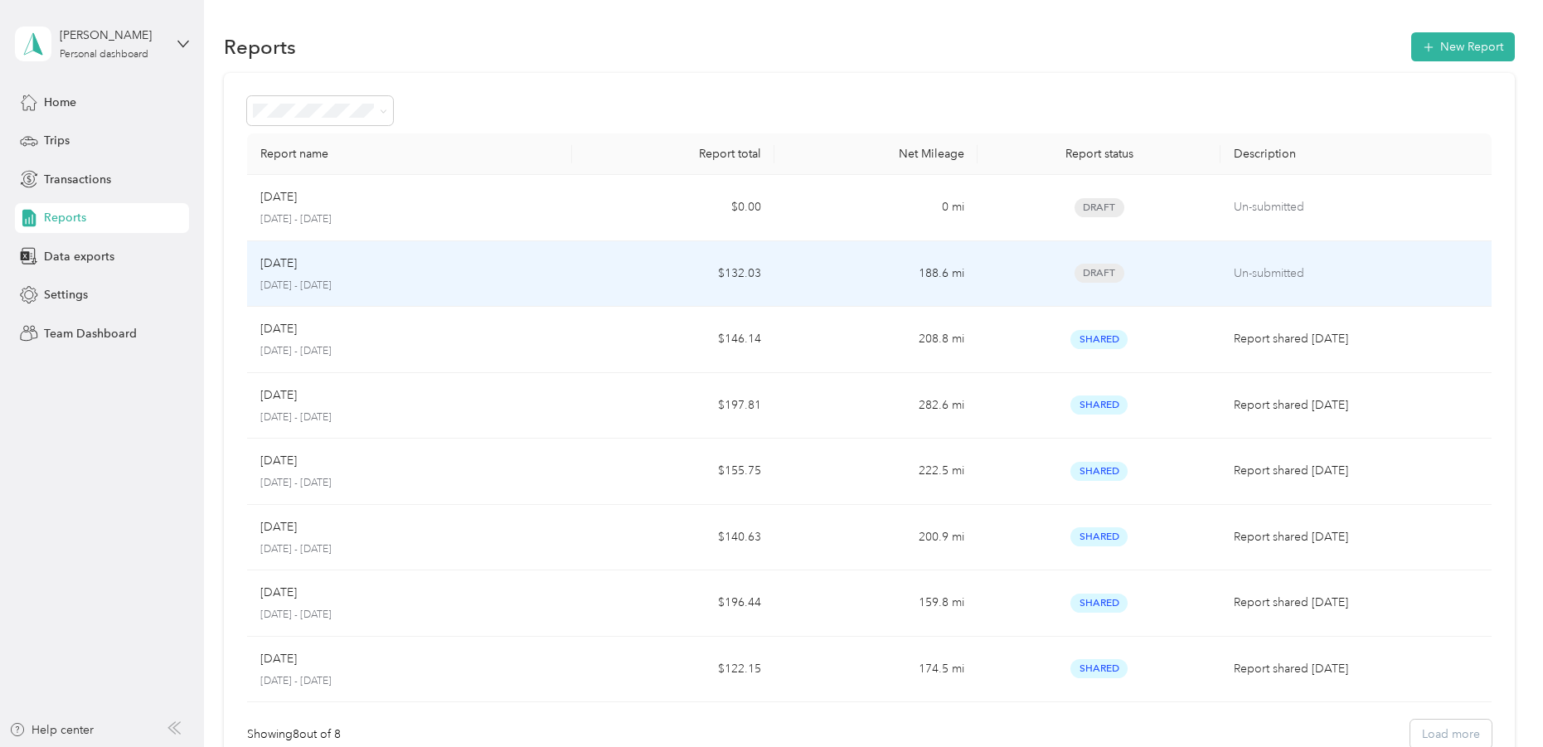
click at [314, 280] on p "[DATE] - [DATE]" at bounding box center [409, 286] width 298 height 15
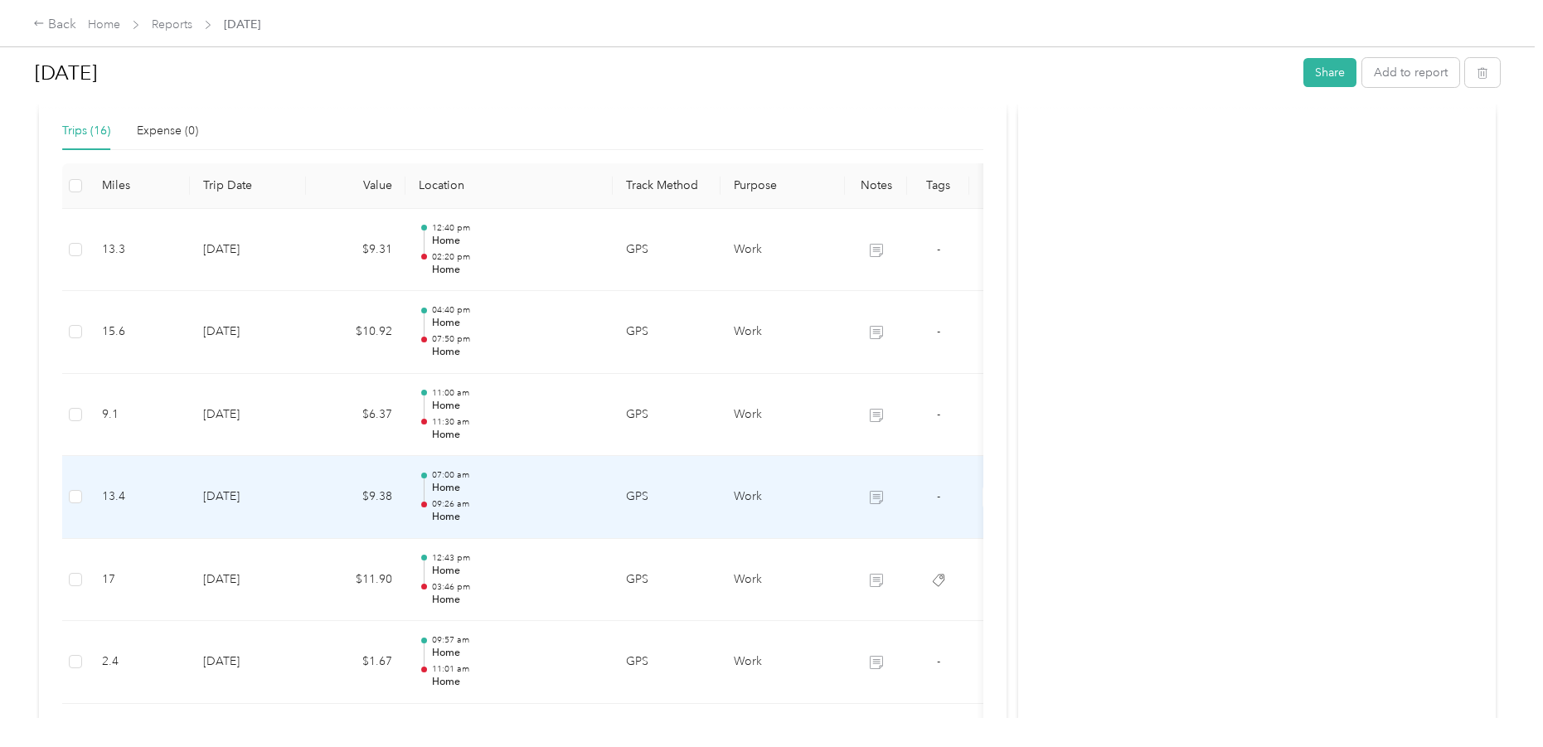
scroll to position [347, 0]
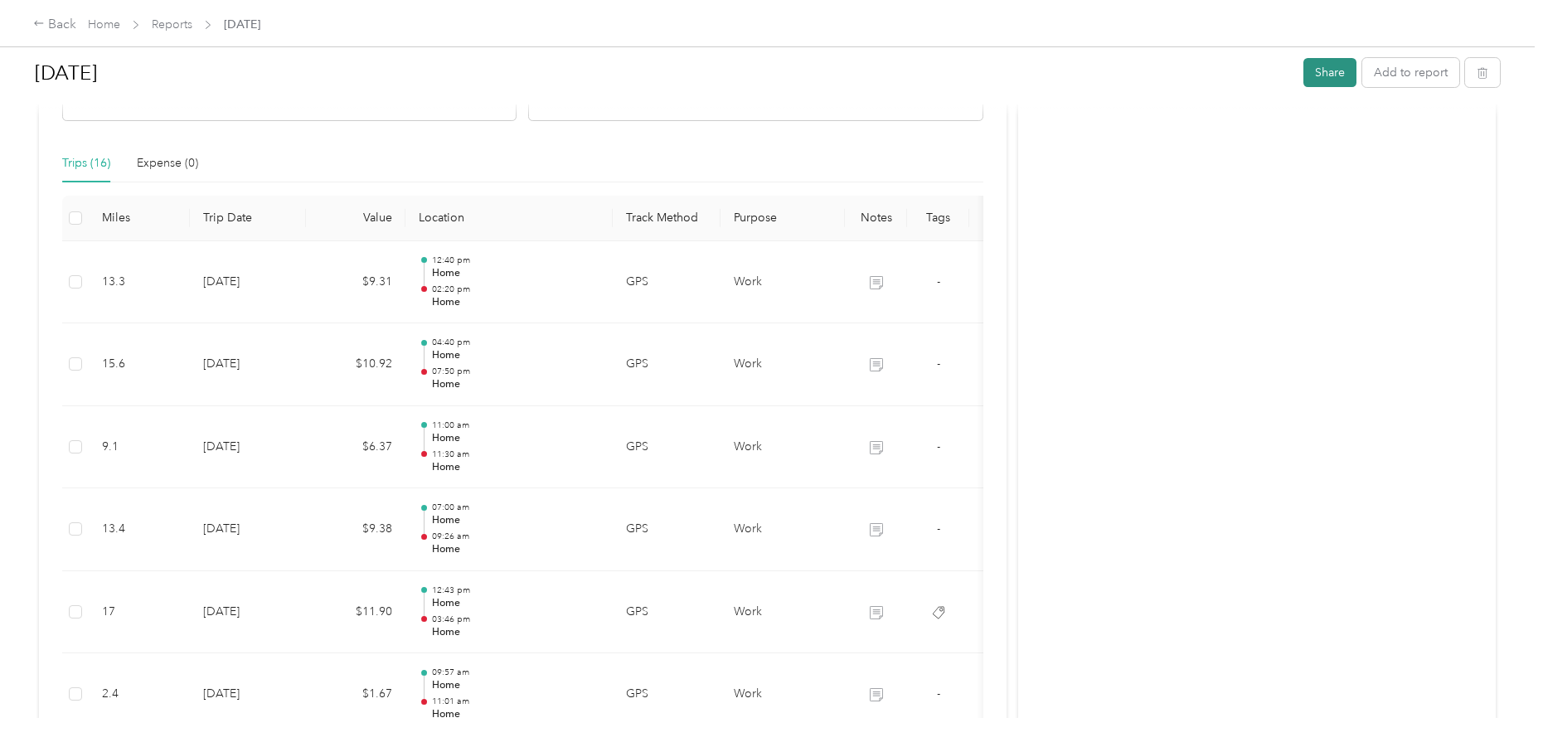
click at [1315, 73] on button "Share" at bounding box center [1329, 72] width 53 height 29
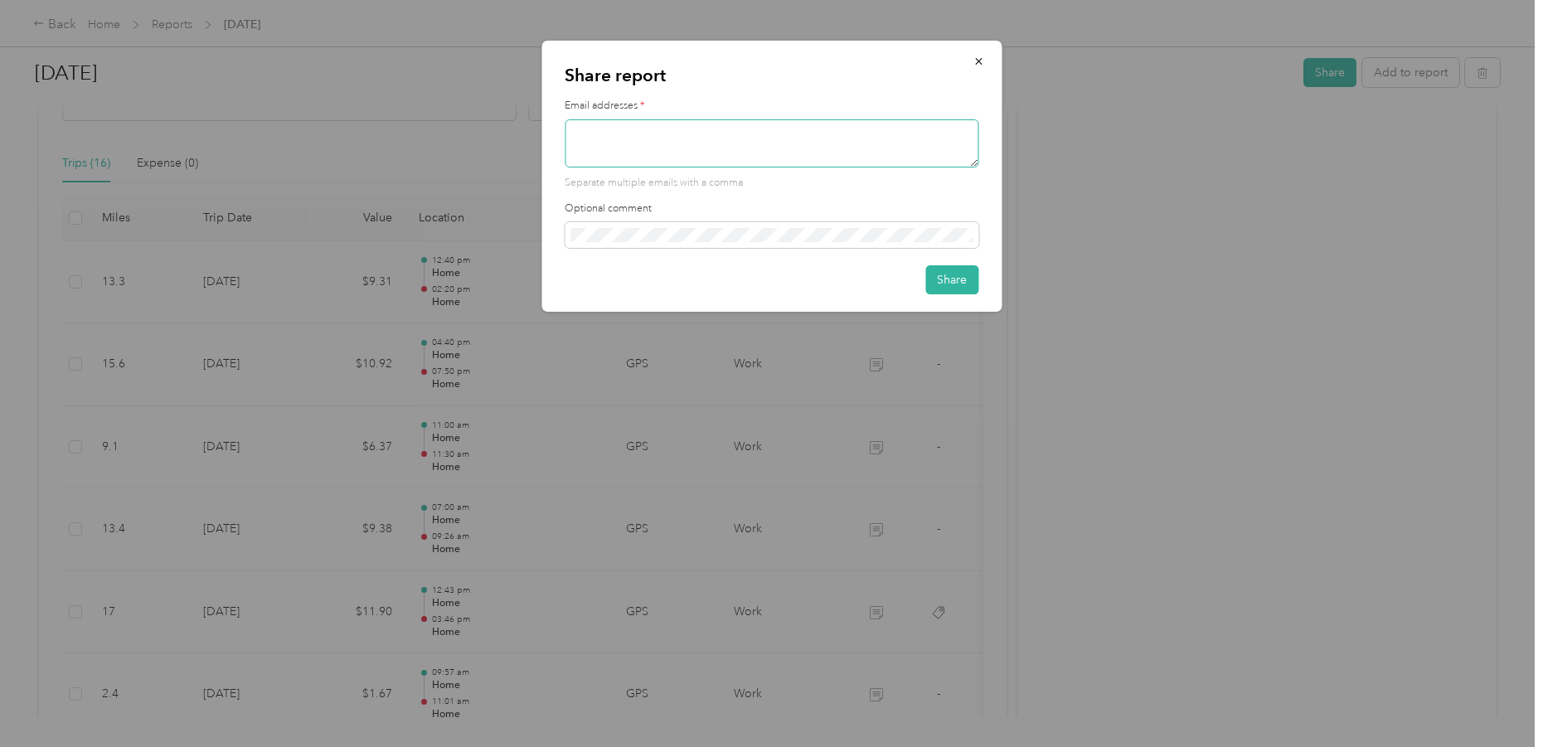
click at [793, 143] on textarea at bounding box center [772, 143] width 414 height 48
type textarea "twald@riatatechnologies.com"
click at [960, 290] on button "Share" at bounding box center [951, 279] width 53 height 29
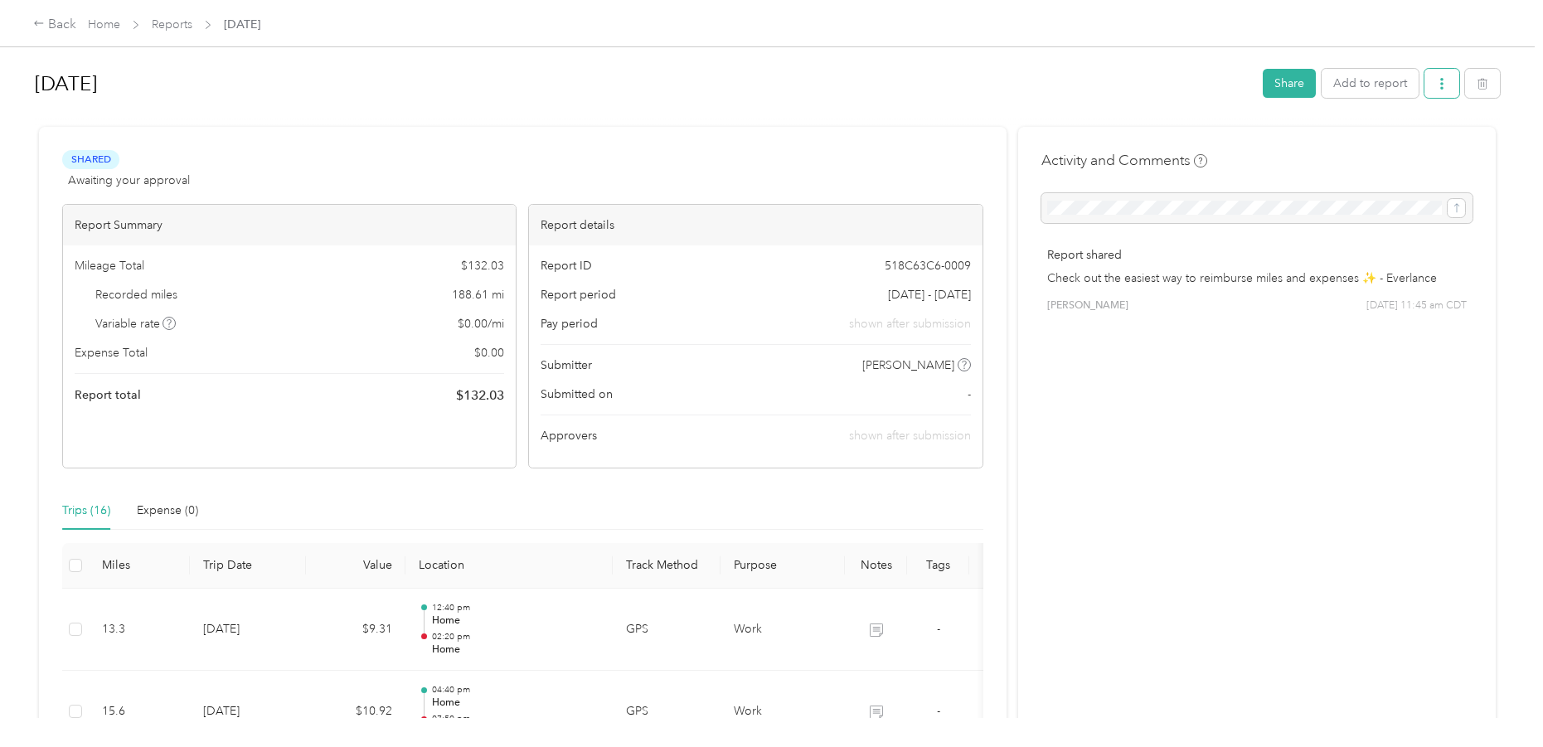
click at [1444, 90] on button "button" at bounding box center [1441, 83] width 35 height 29
click at [1398, 138] on span "Download" at bounding box center [1390, 144] width 55 height 17
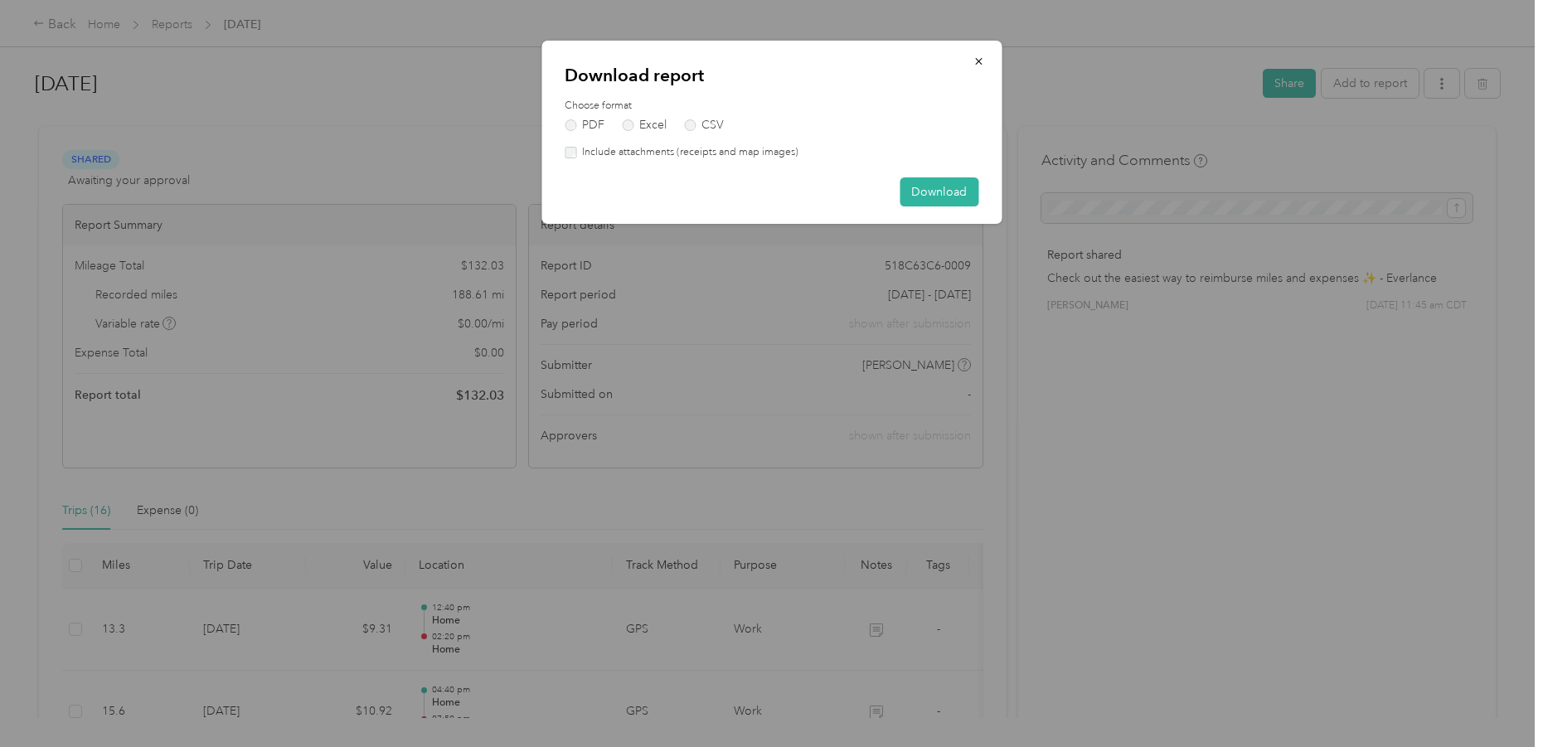
click at [757, 155] on label "Include attachments (receipts and map images)" at bounding box center [687, 152] width 222 height 15
click at [930, 194] on button "Download" at bounding box center [939, 191] width 79 height 29
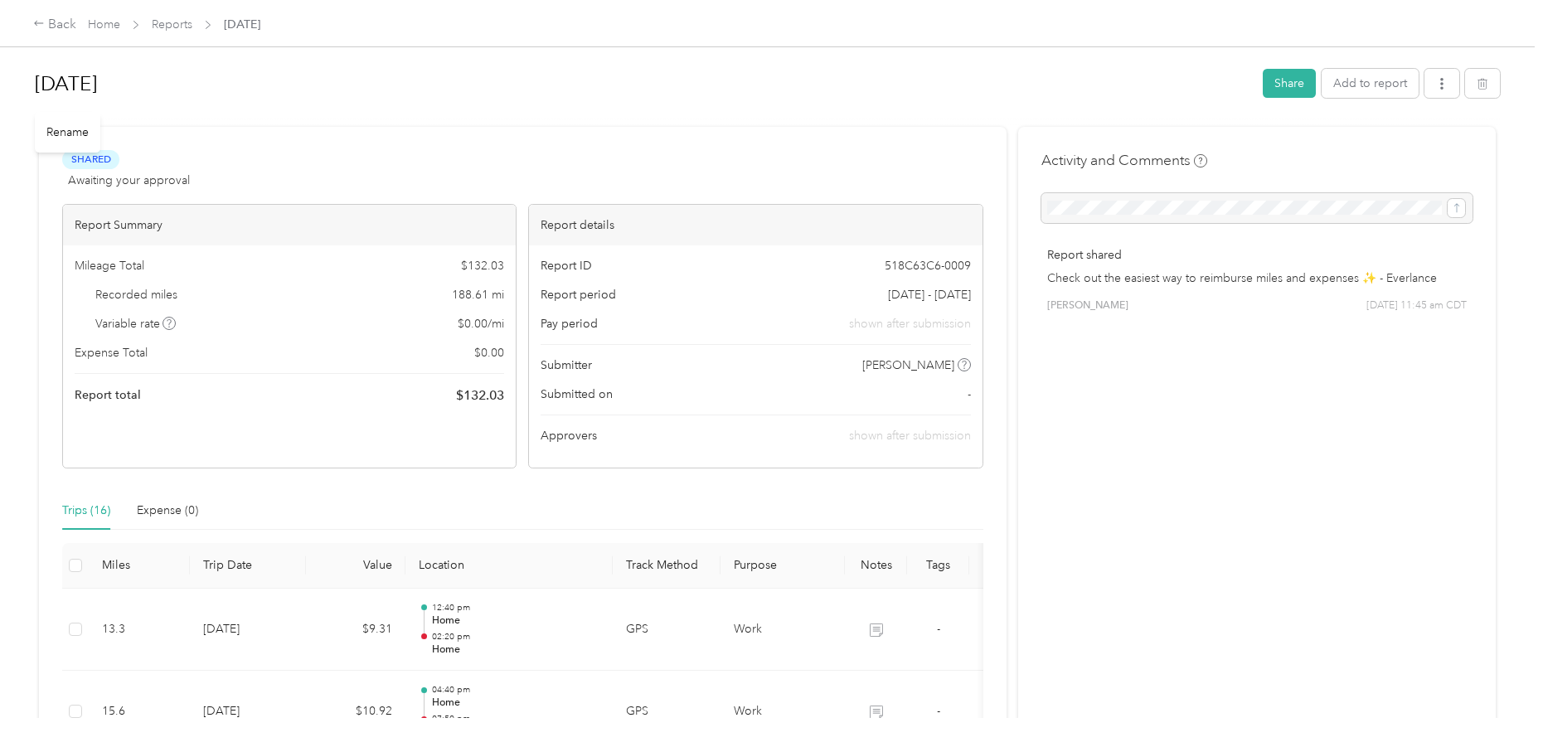
click at [720, 90] on h1 "[DATE]" at bounding box center [643, 84] width 1216 height 40
click at [56, 19] on div "Back" at bounding box center [54, 25] width 43 height 20
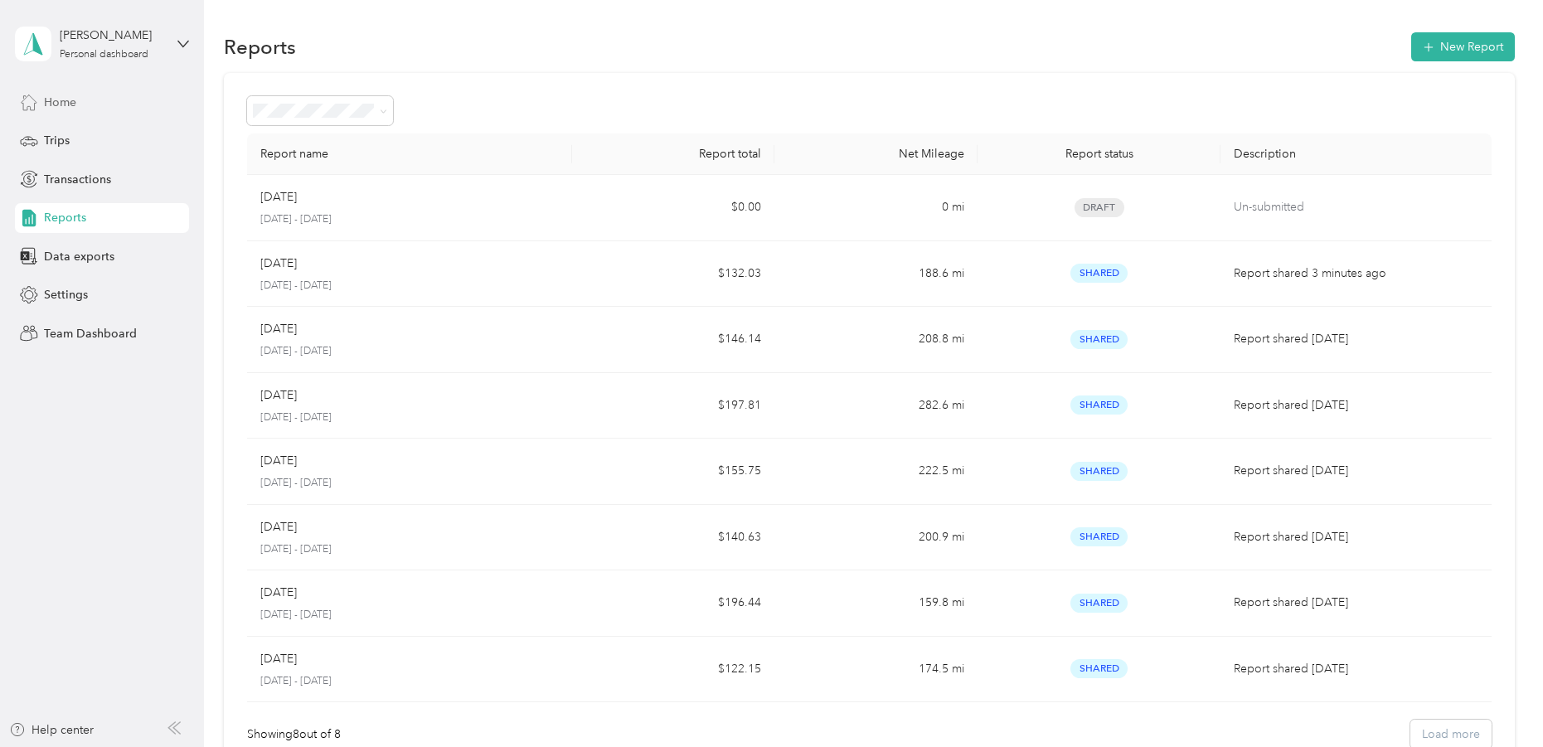
click at [64, 104] on span "Home" at bounding box center [60, 102] width 32 height 17
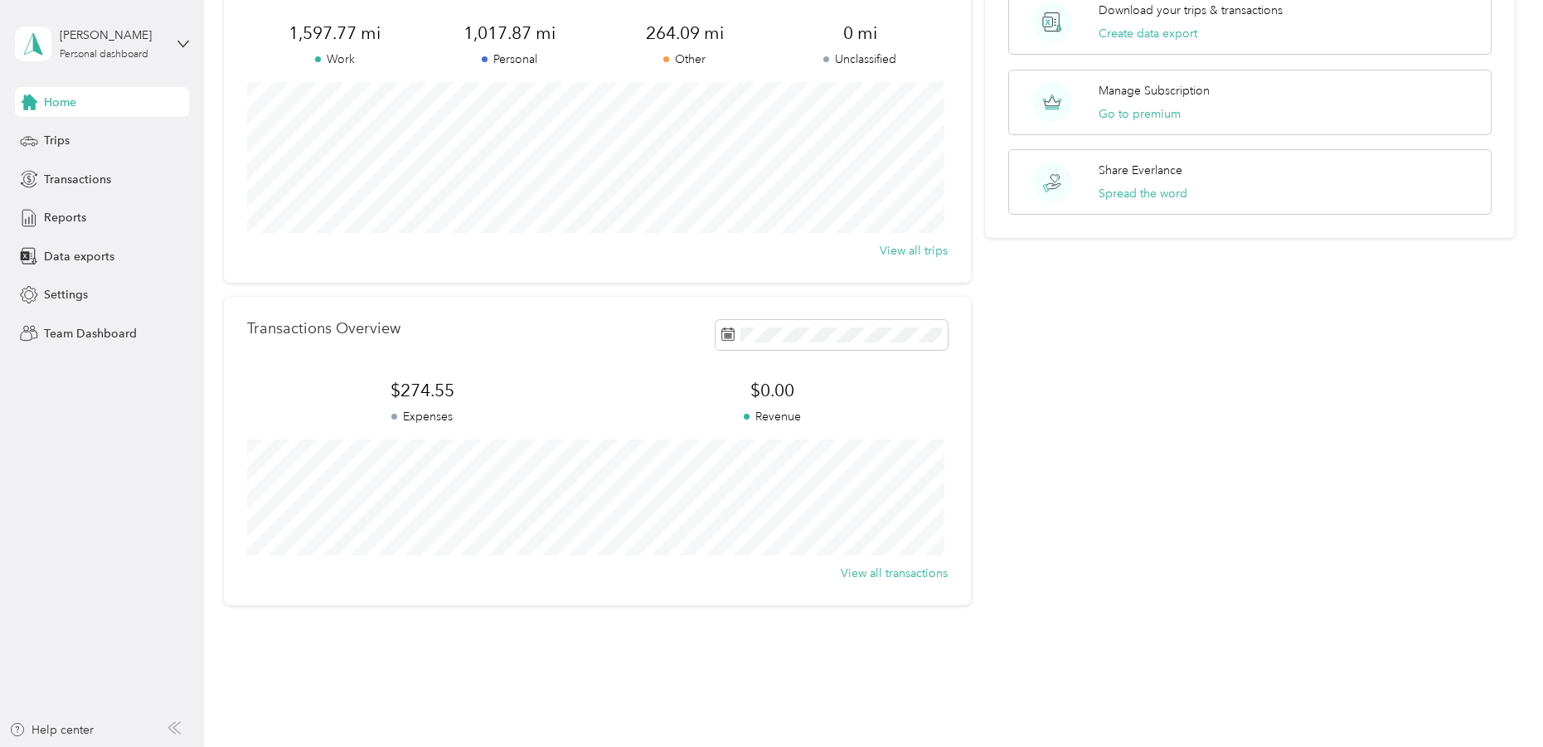
scroll to position [135, 0]
click at [62, 139] on span "Trips" at bounding box center [57, 140] width 26 height 17
